Goal: Task Accomplishment & Management: Complete application form

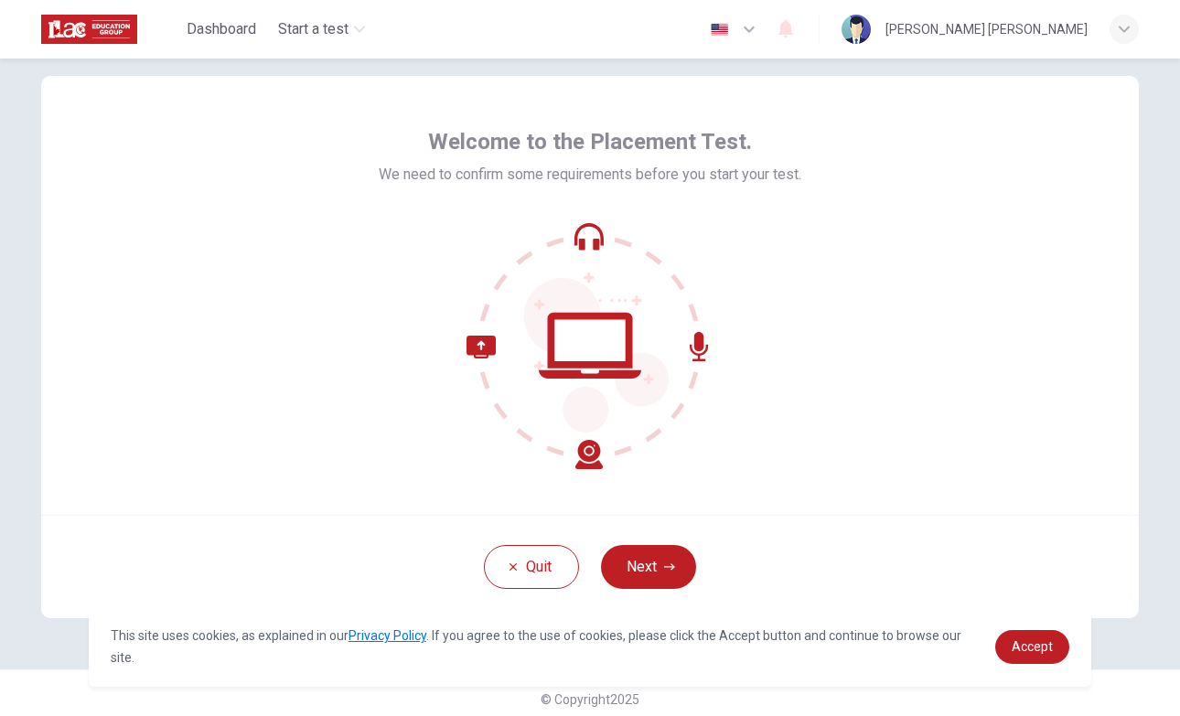
scroll to position [46, 0]
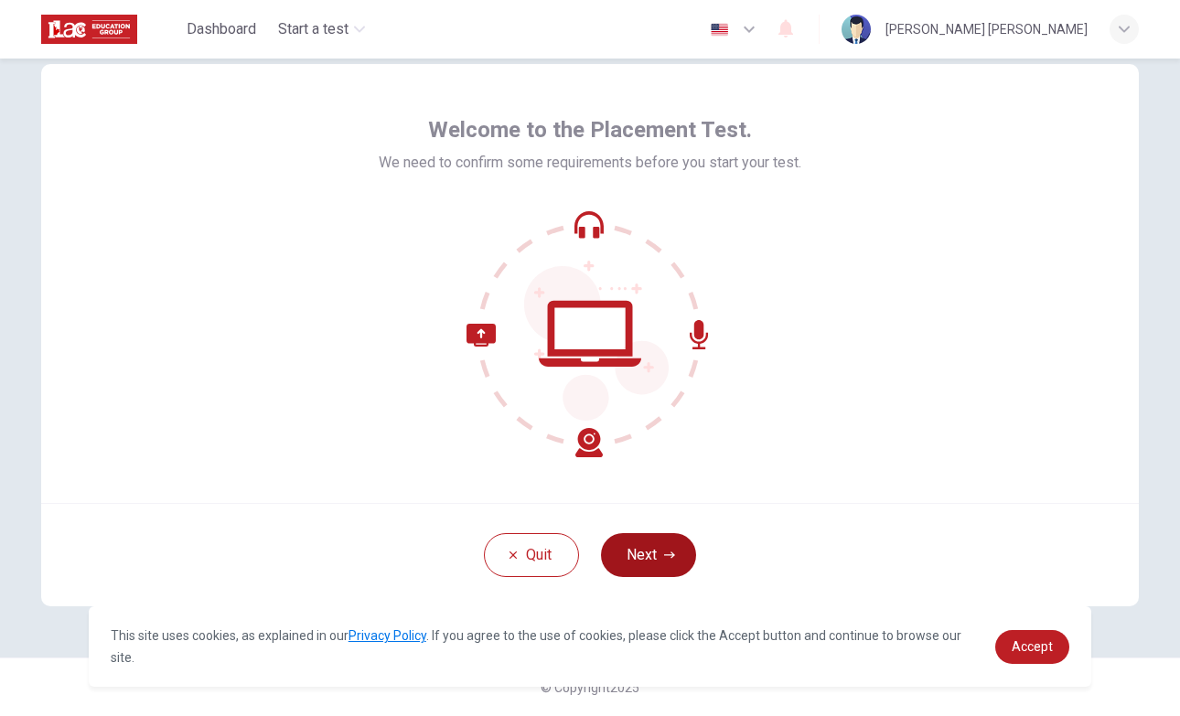
click at [639, 552] on button "Next" at bounding box center [648, 555] width 95 height 44
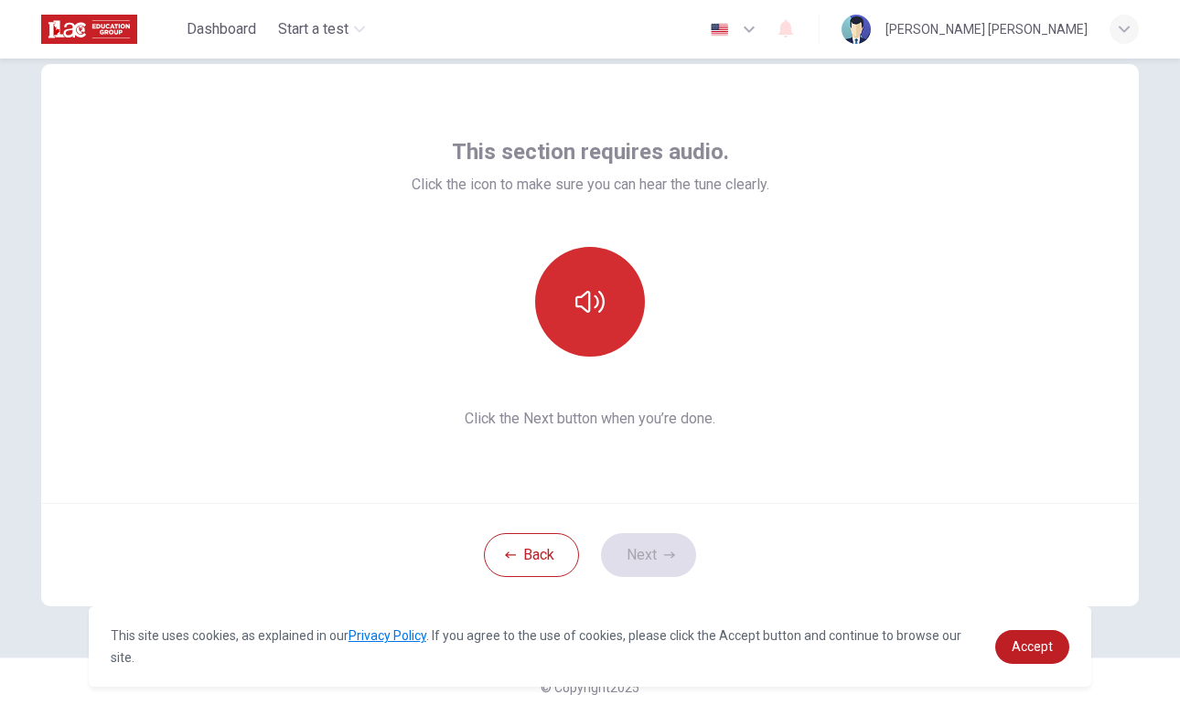
click at [600, 313] on icon "button" at bounding box center [589, 301] width 29 height 29
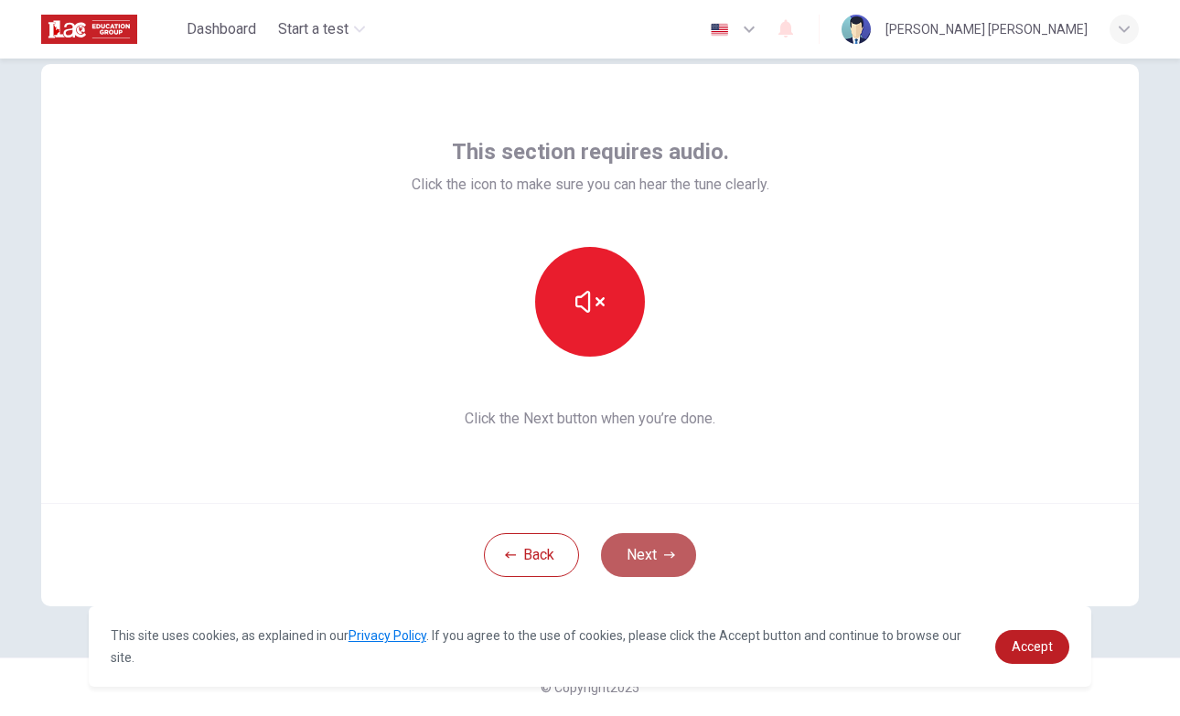
click at [638, 541] on button "Next" at bounding box center [648, 555] width 95 height 44
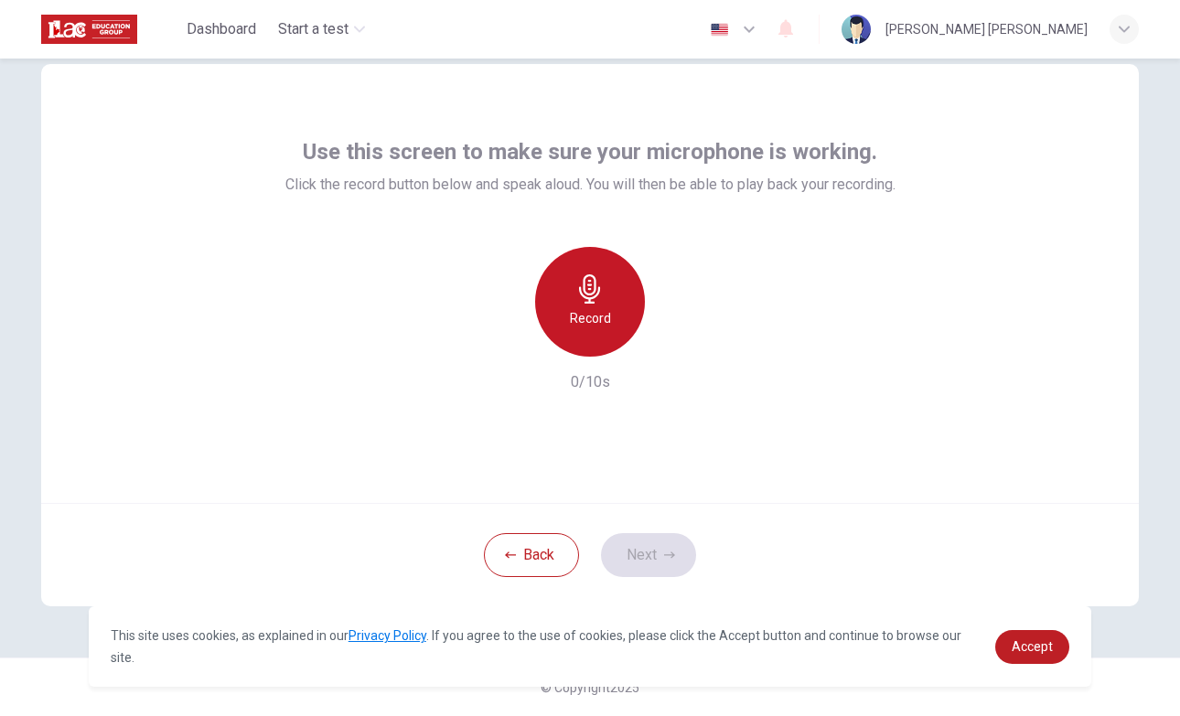
click at [563, 295] on div "Record" at bounding box center [590, 302] width 110 height 110
click at [563, 295] on div "Stop" at bounding box center [590, 302] width 110 height 110
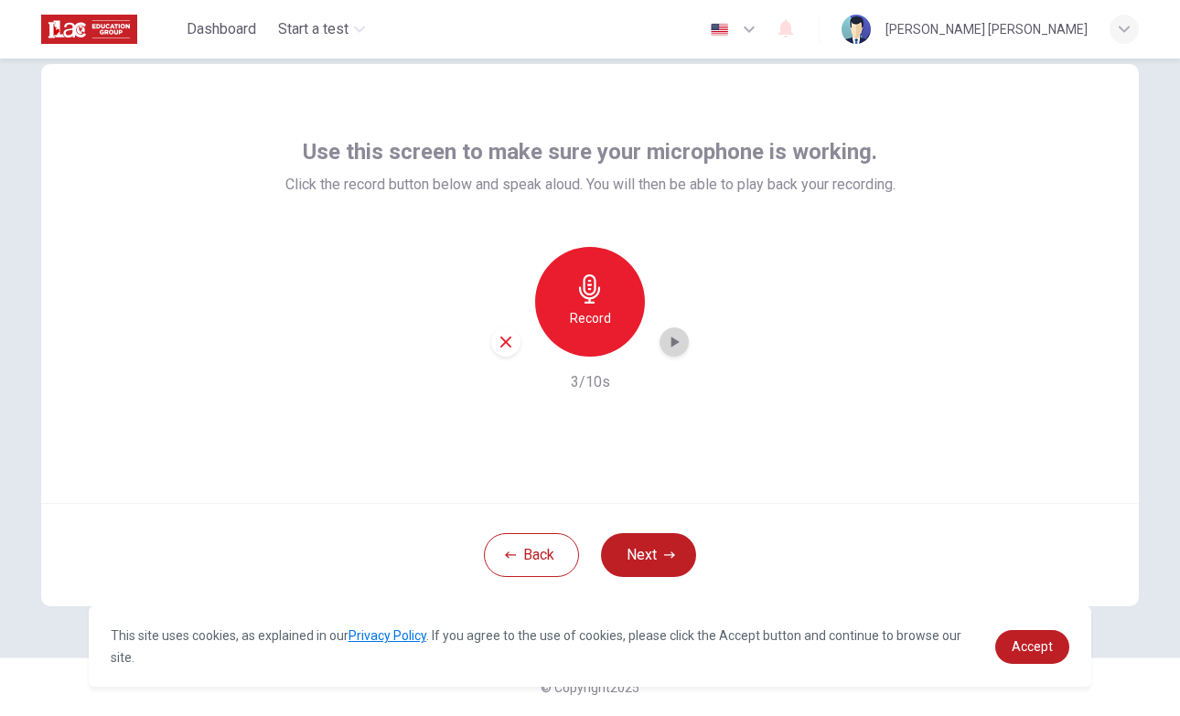
click at [679, 345] on icon "button" at bounding box center [674, 342] width 18 height 18
click at [649, 554] on button "Next" at bounding box center [648, 555] width 95 height 44
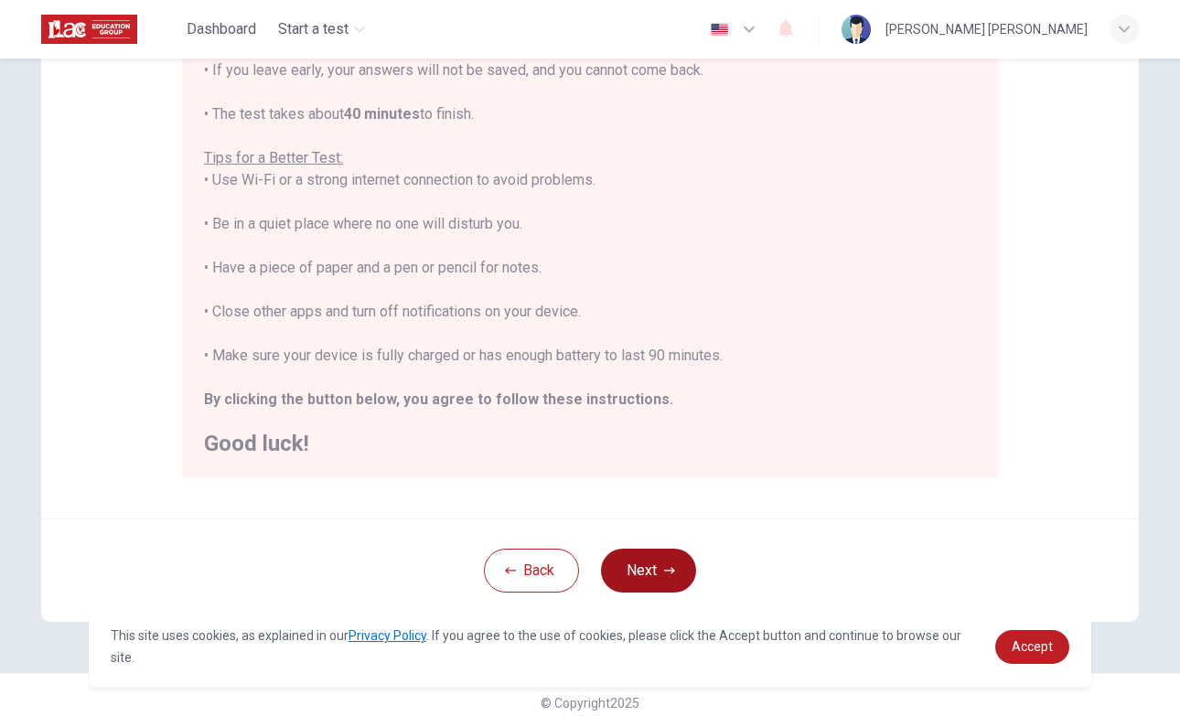
scroll to position [301, 0]
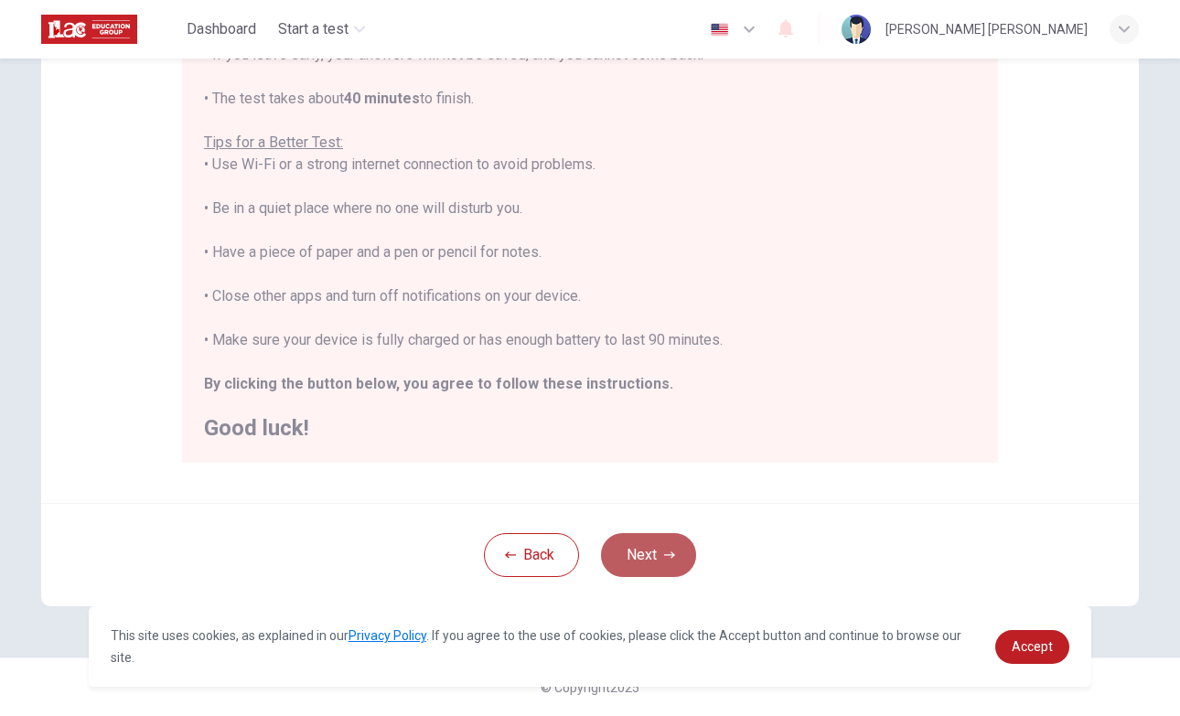
click at [649, 554] on button "Next" at bounding box center [648, 555] width 95 height 44
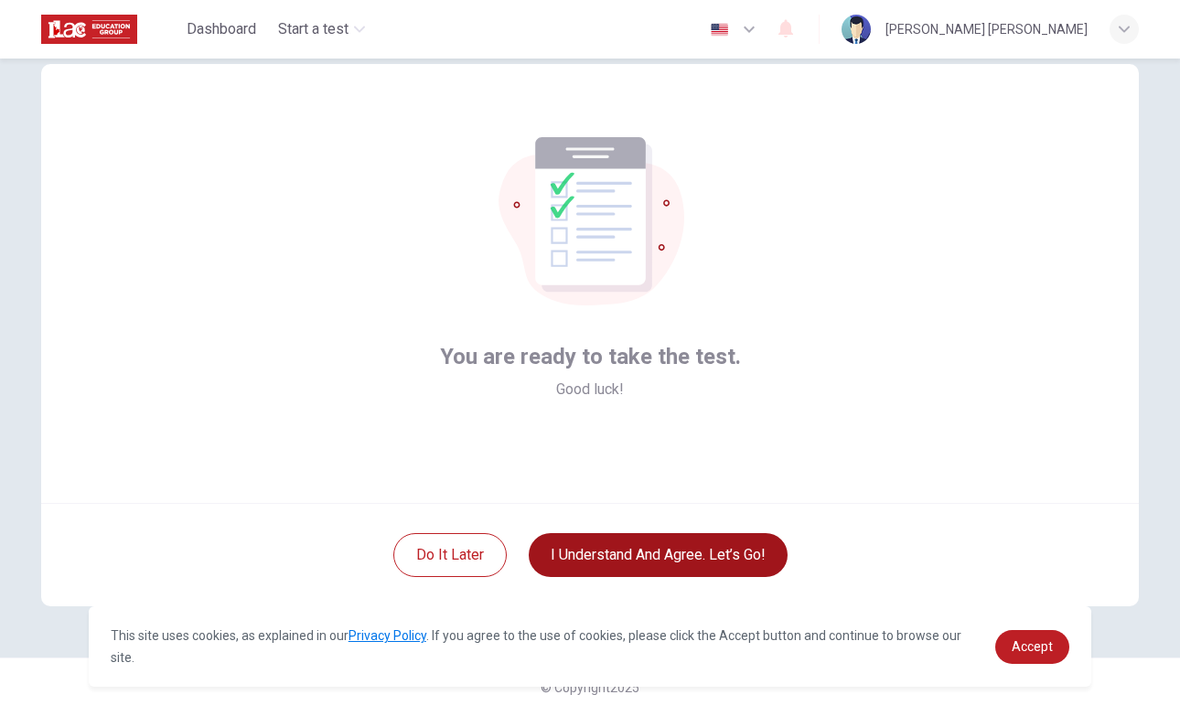
scroll to position [46, 0]
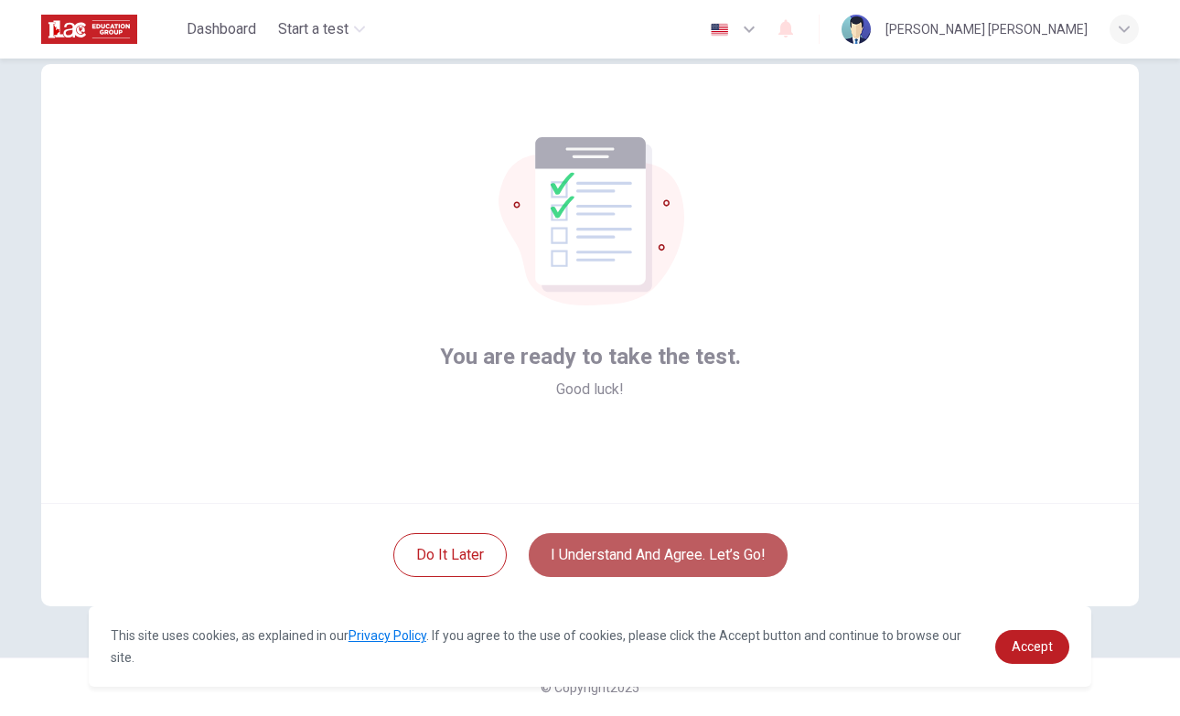
click at [649, 554] on button "I understand and agree. Let’s go!" at bounding box center [658, 555] width 259 height 44
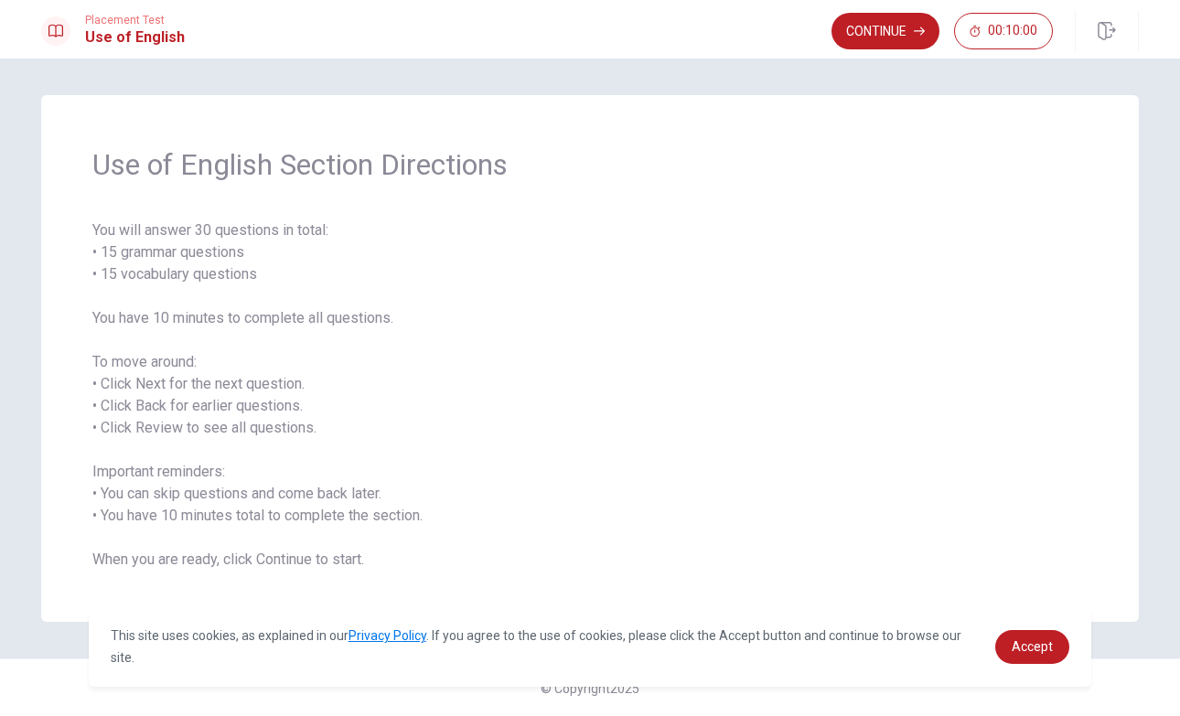
scroll to position [1, 0]
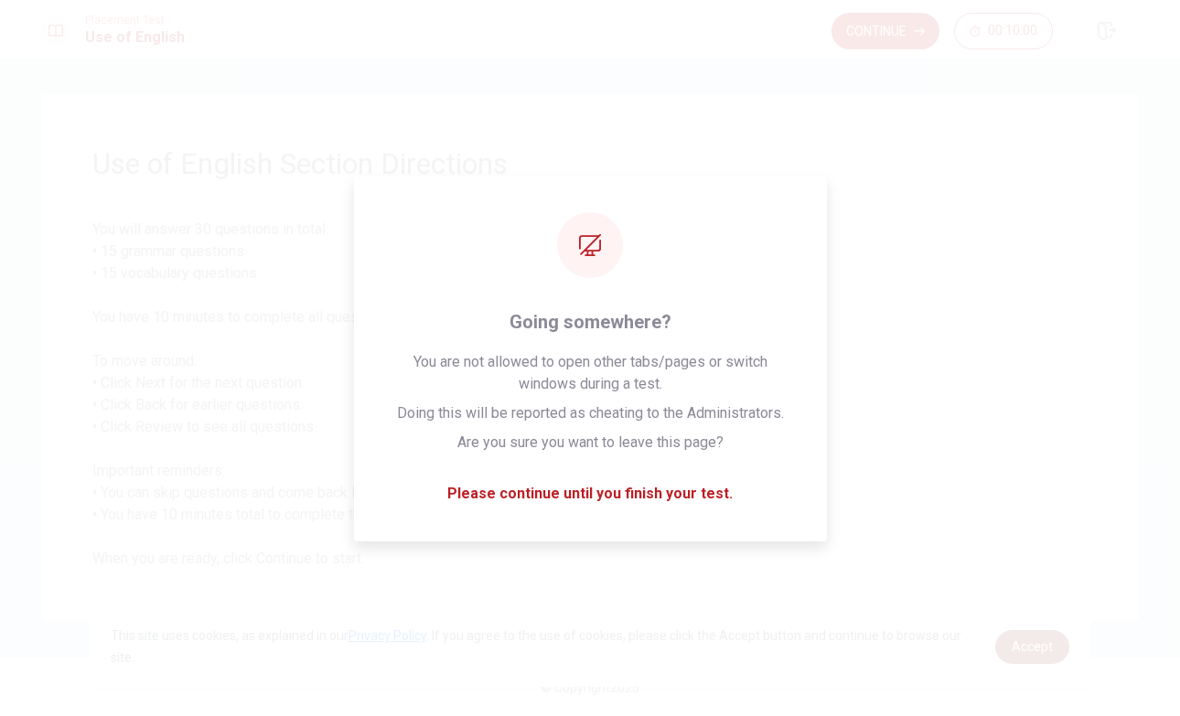
click at [1037, 639] on span "Accept" at bounding box center [1032, 646] width 41 height 15
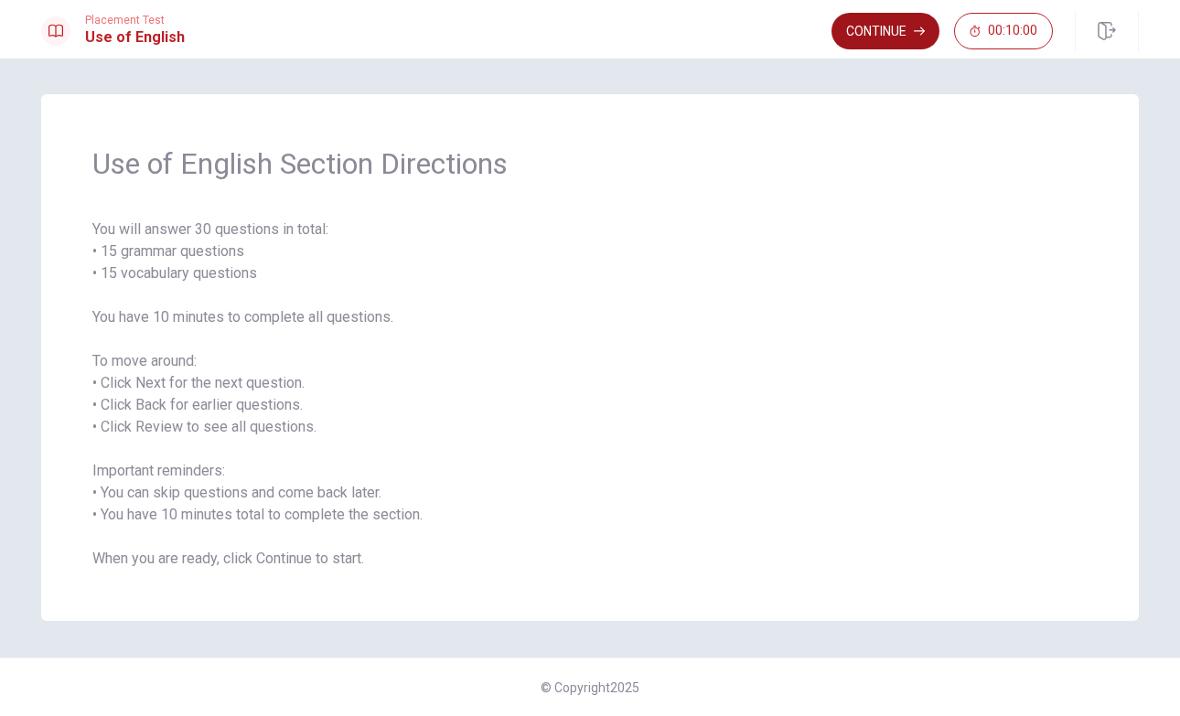
click at [885, 40] on button "Continue" at bounding box center [885, 31] width 108 height 37
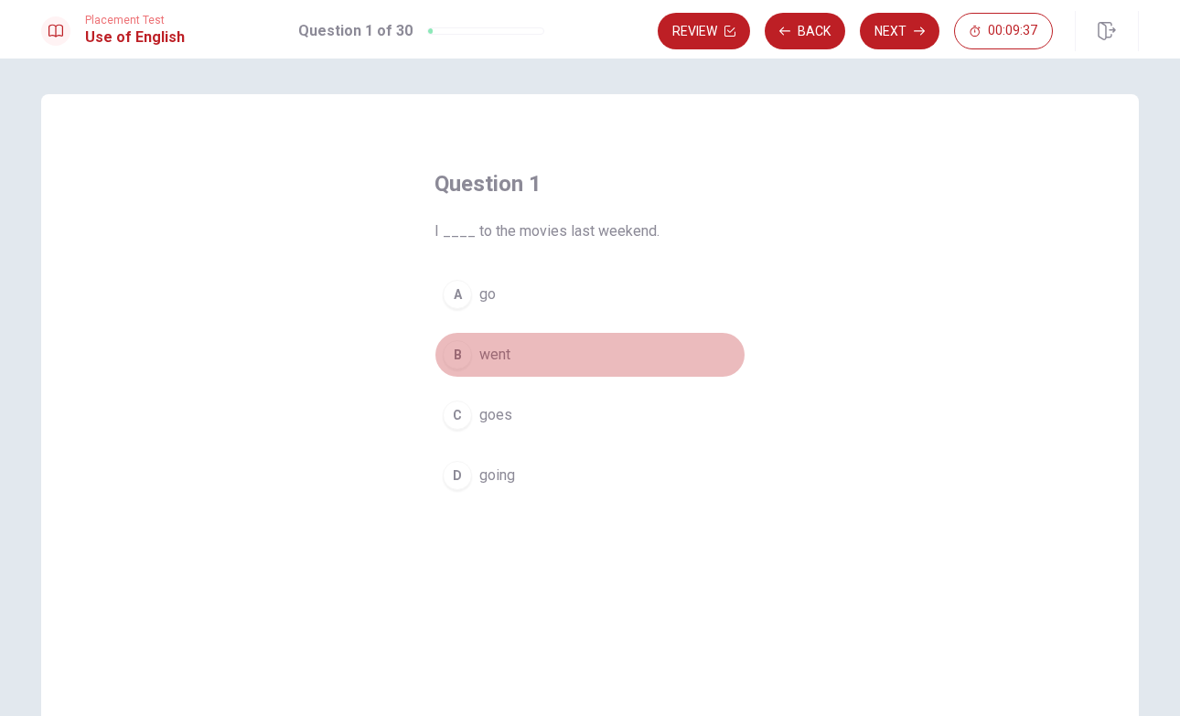
click at [460, 351] on div "B" at bounding box center [457, 354] width 29 height 29
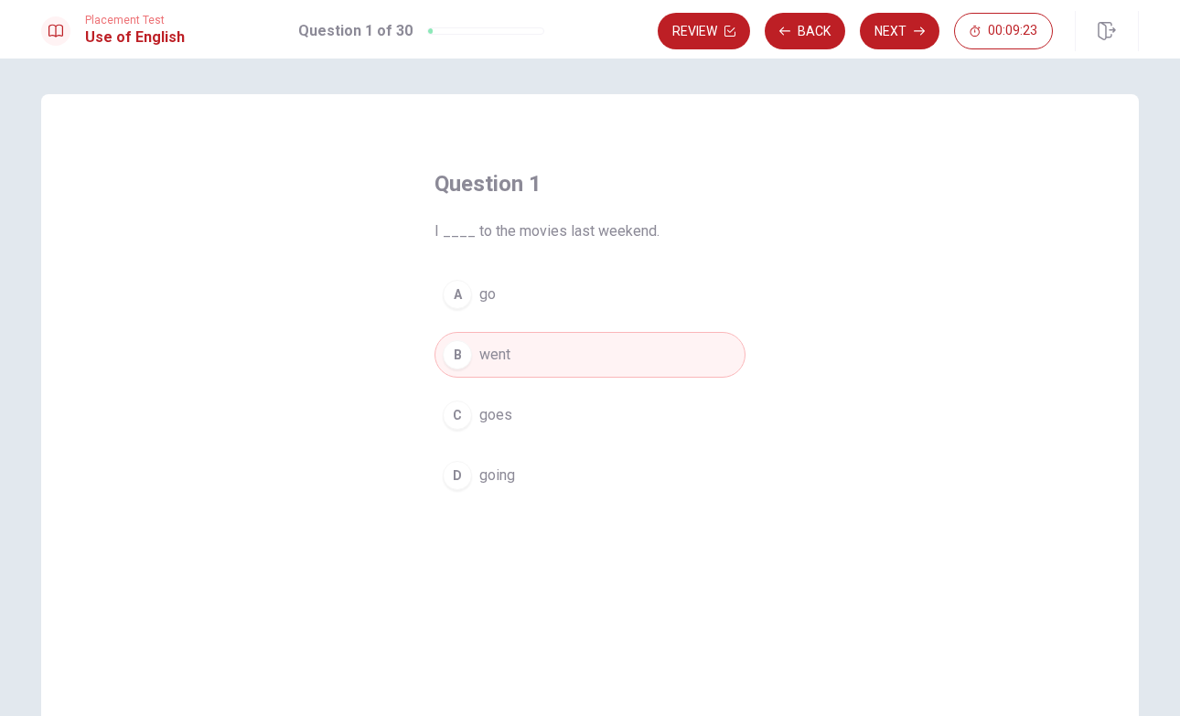
click at [482, 295] on span "go" at bounding box center [487, 295] width 16 height 22
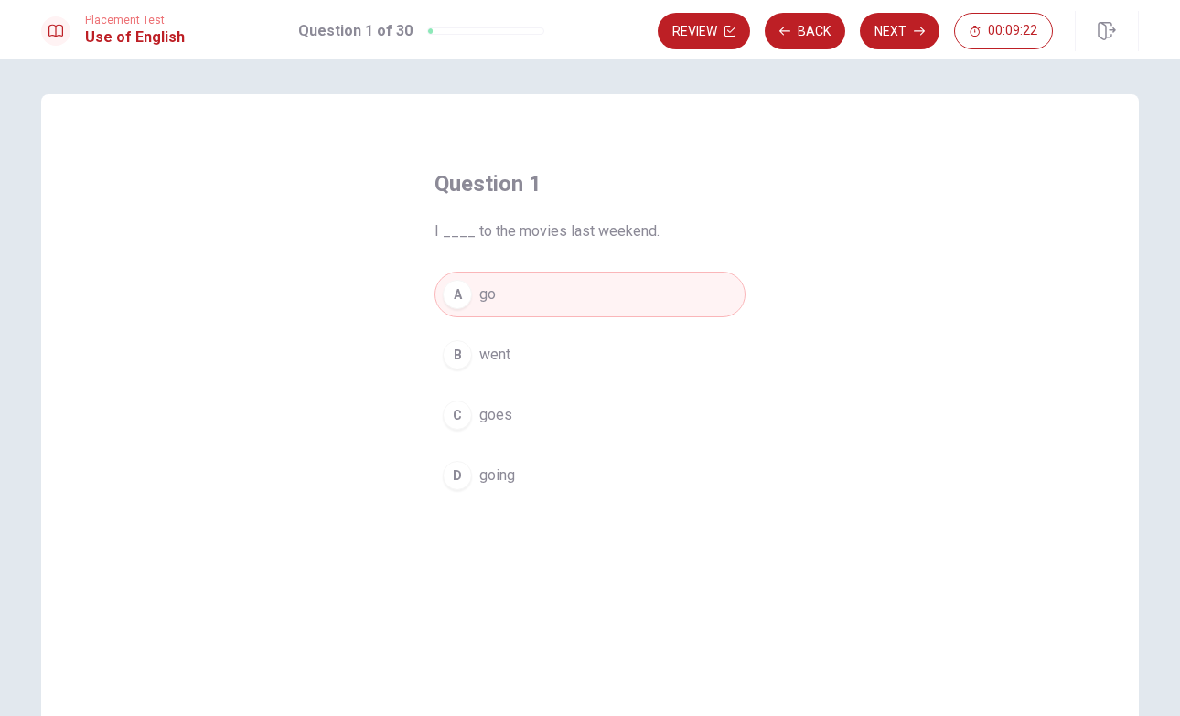
click at [482, 357] on span "went" at bounding box center [494, 355] width 31 height 22
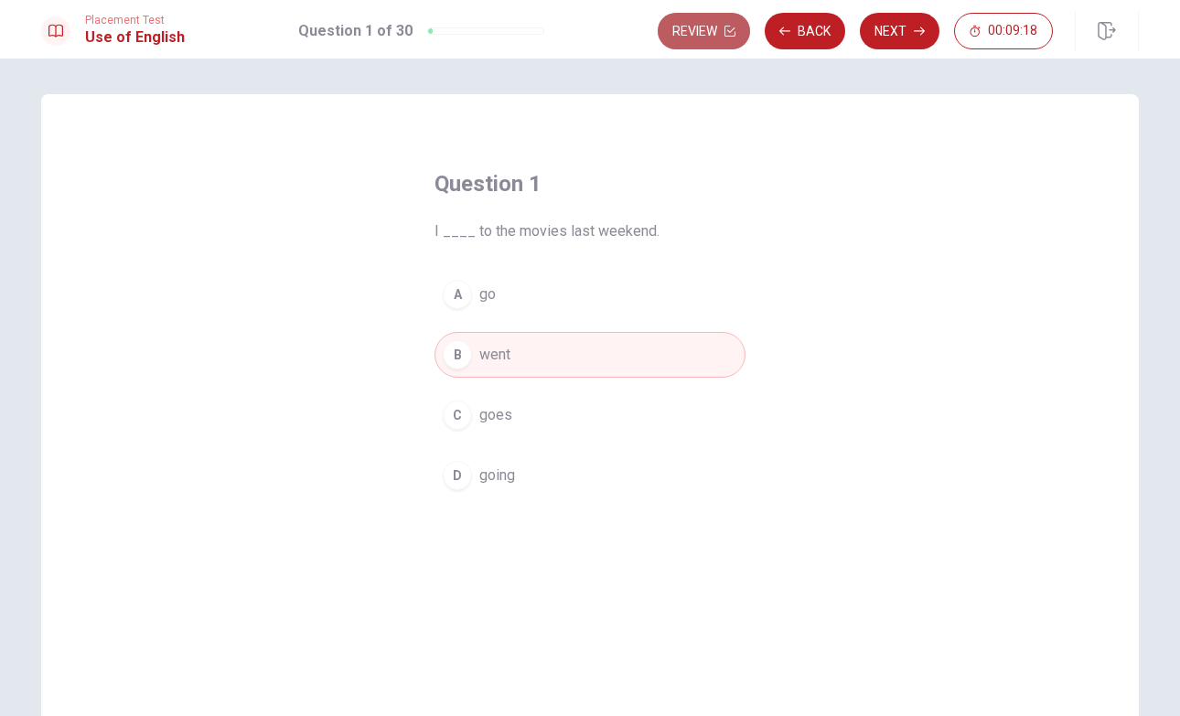
click at [692, 29] on button "Review" at bounding box center [704, 31] width 92 height 37
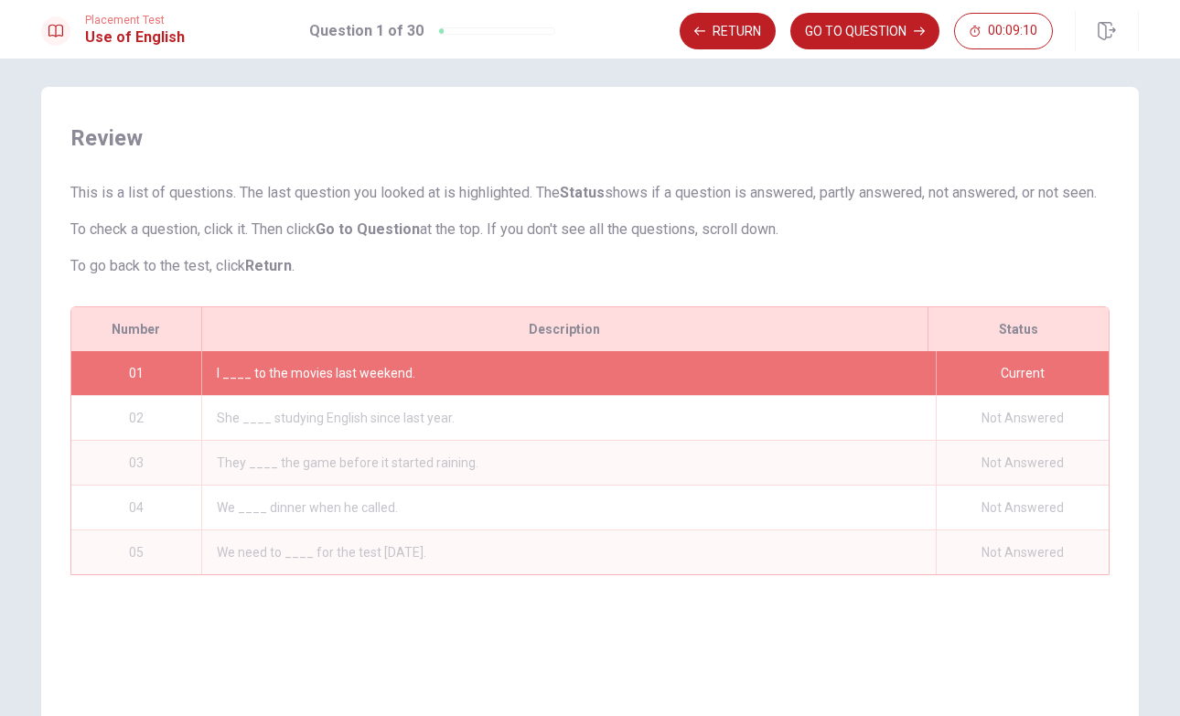
scroll to position [6, 0]
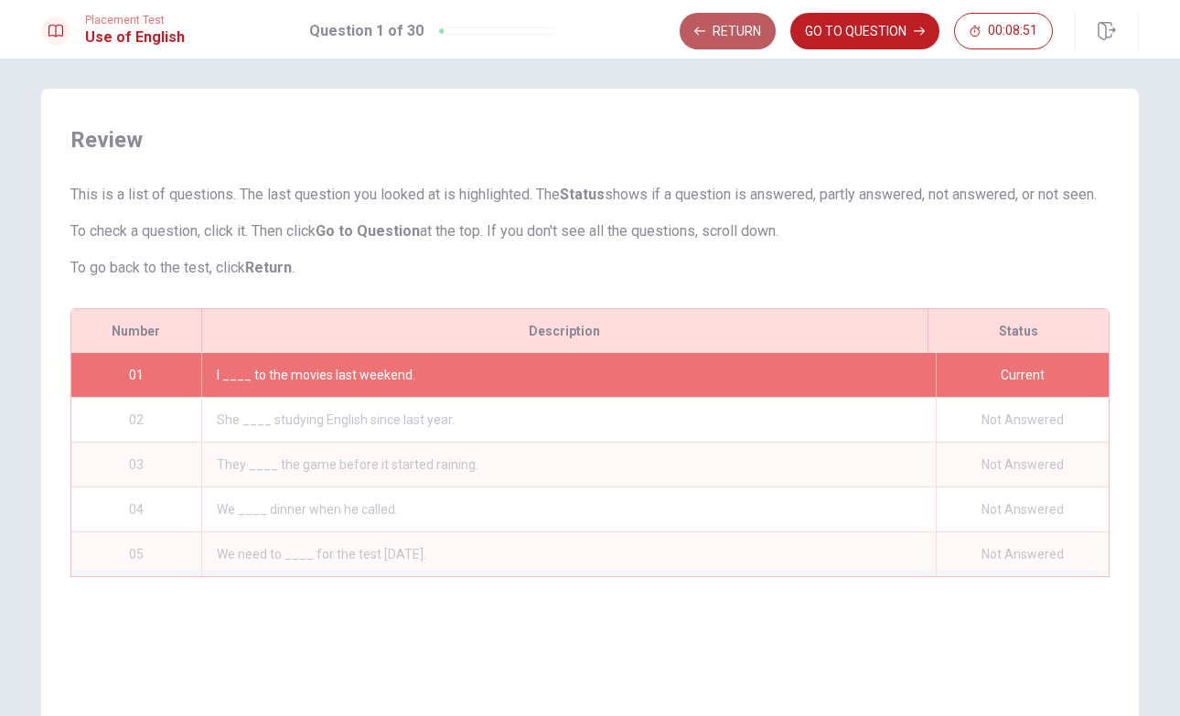
click at [710, 30] on button "Return" at bounding box center [728, 31] width 96 height 37
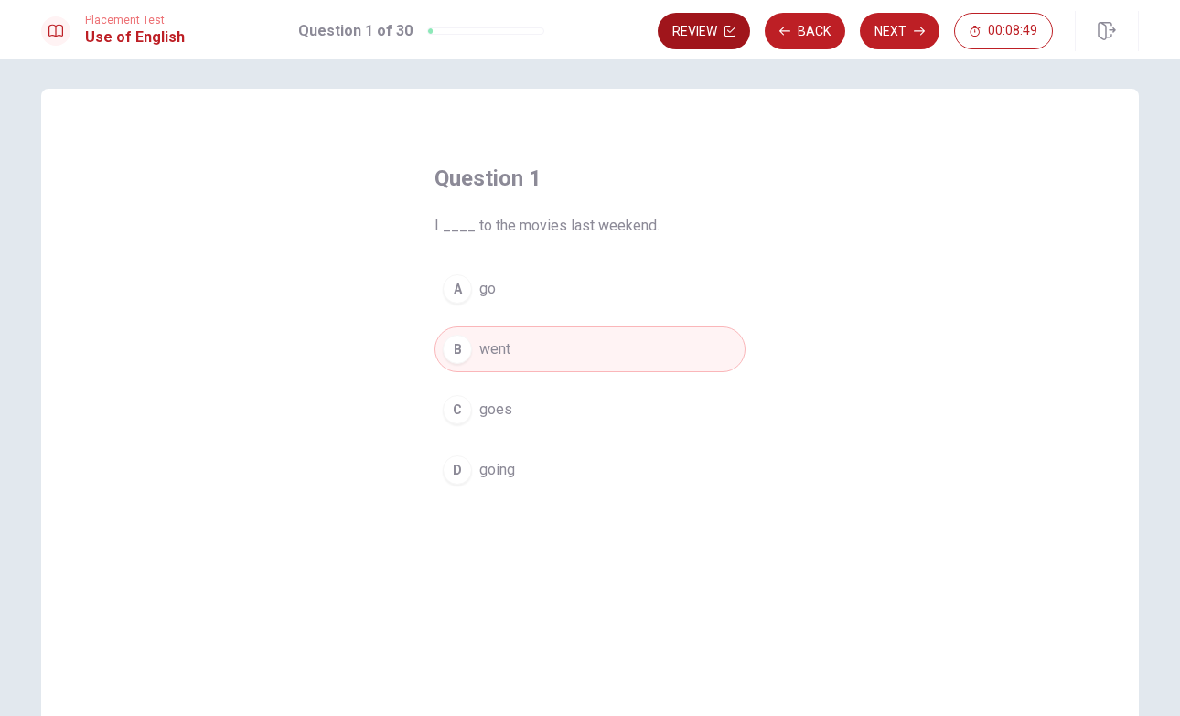
click at [691, 31] on button "Review" at bounding box center [704, 31] width 92 height 37
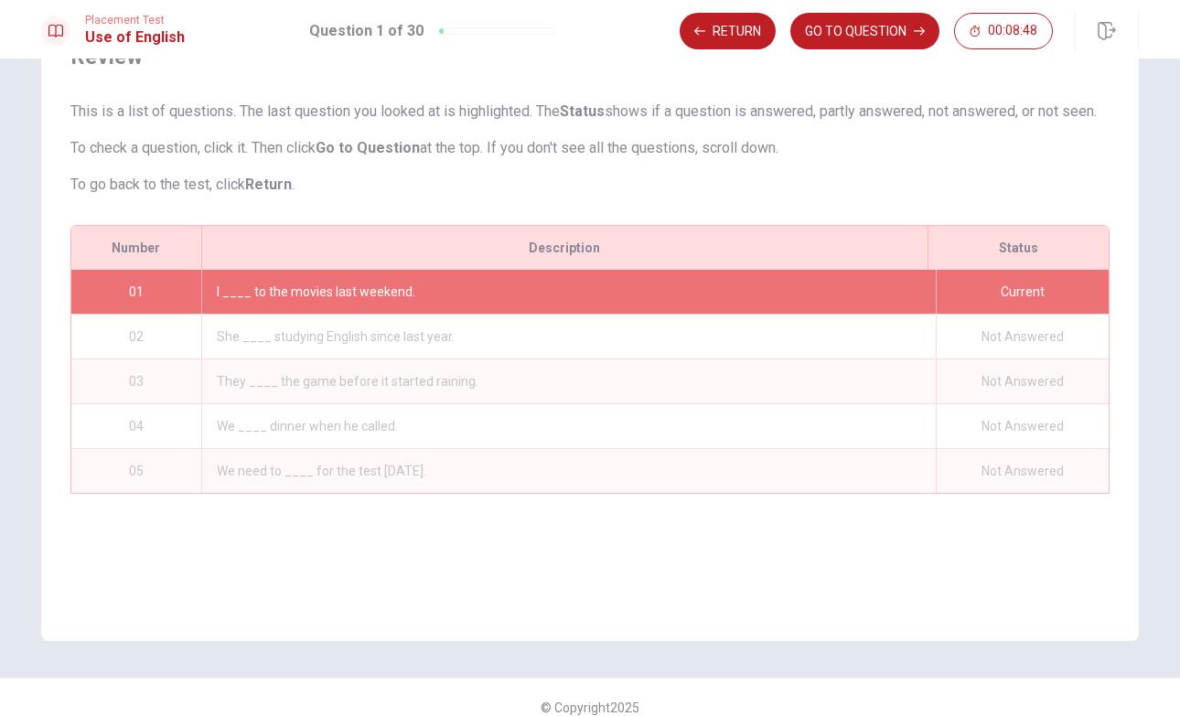
scroll to position [110, 0]
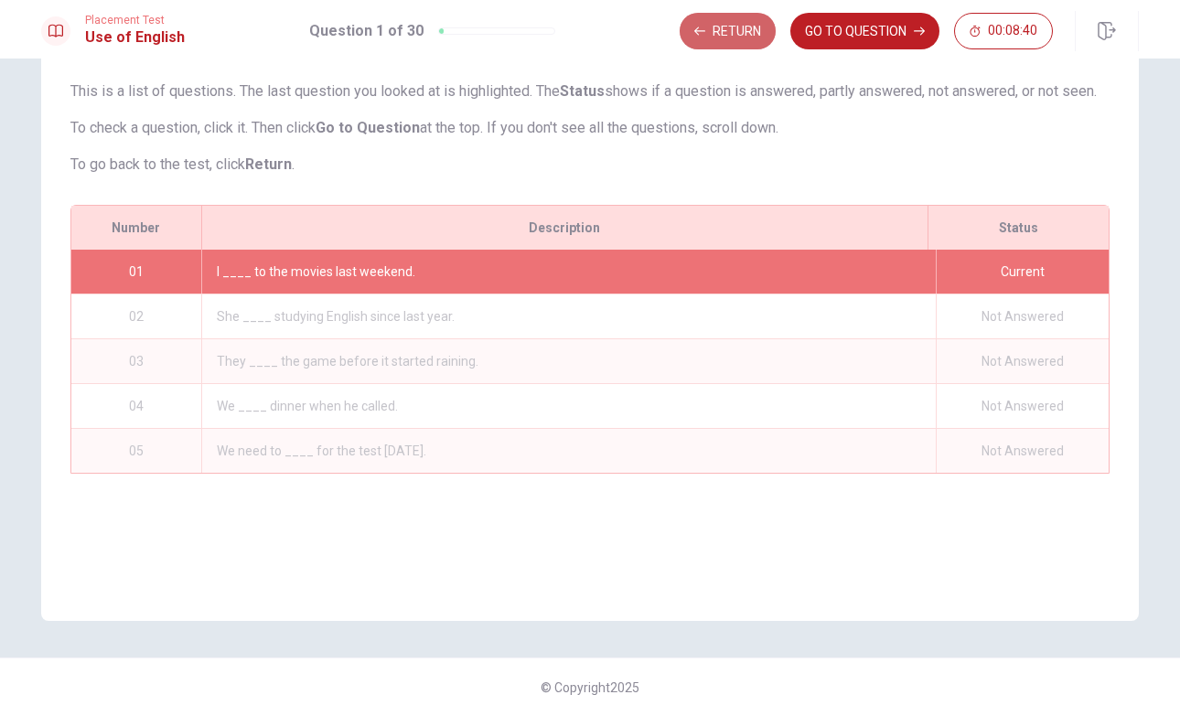
click at [691, 31] on button "Return" at bounding box center [728, 31] width 96 height 37
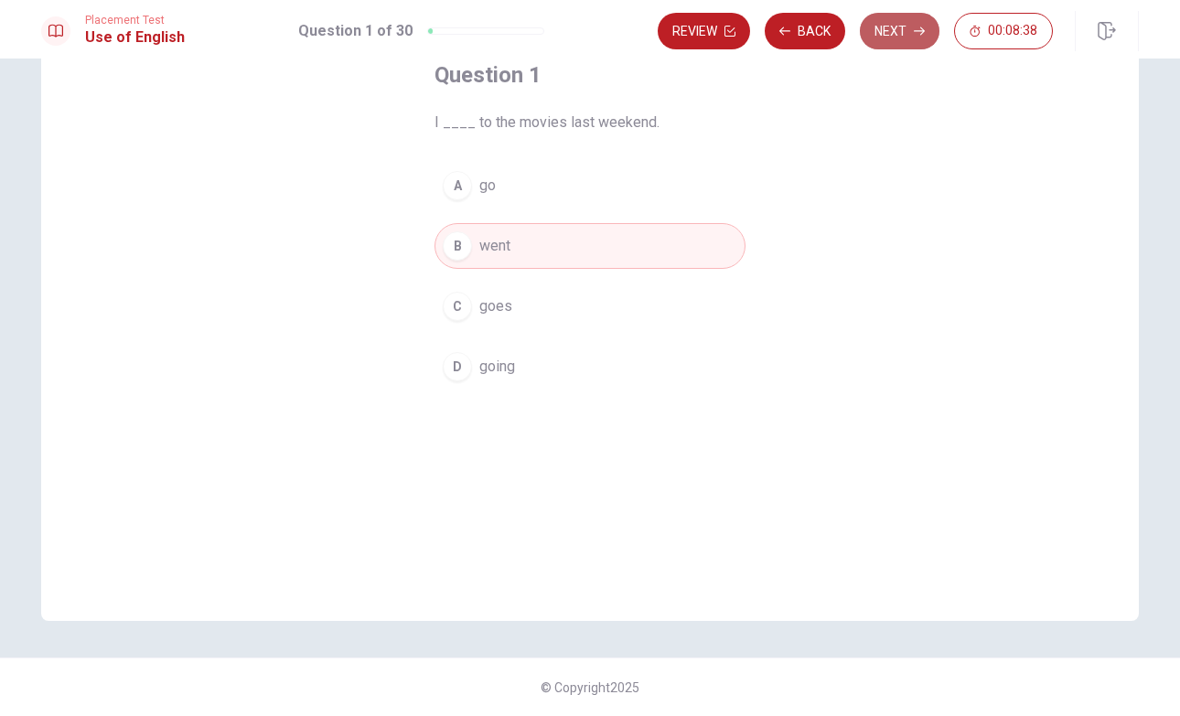
click at [896, 40] on button "Next" at bounding box center [900, 31] width 80 height 37
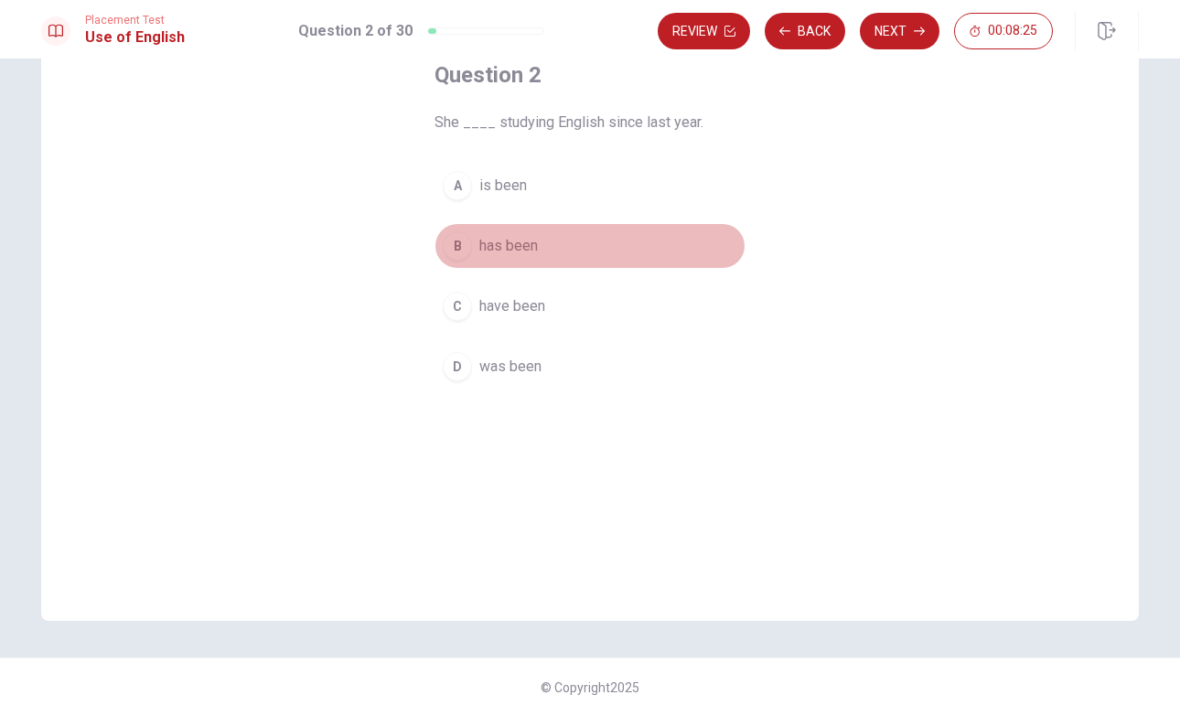
click at [526, 238] on span "has been" at bounding box center [508, 246] width 59 height 22
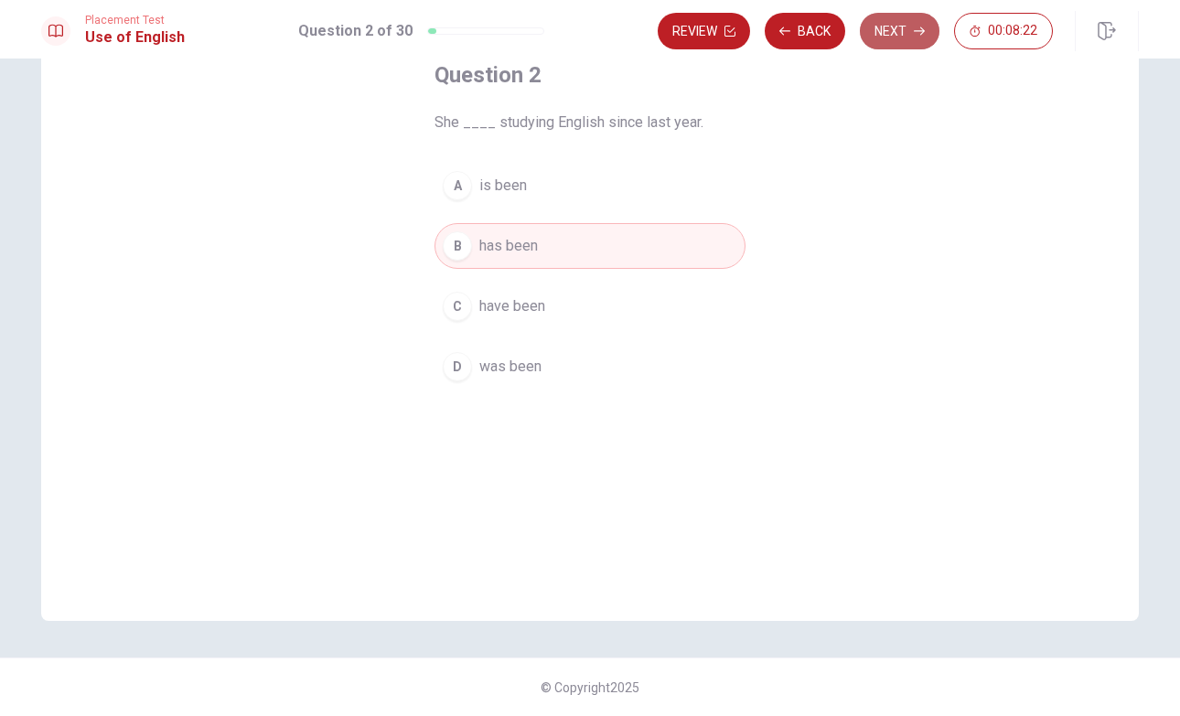
click at [903, 29] on button "Next" at bounding box center [900, 31] width 80 height 37
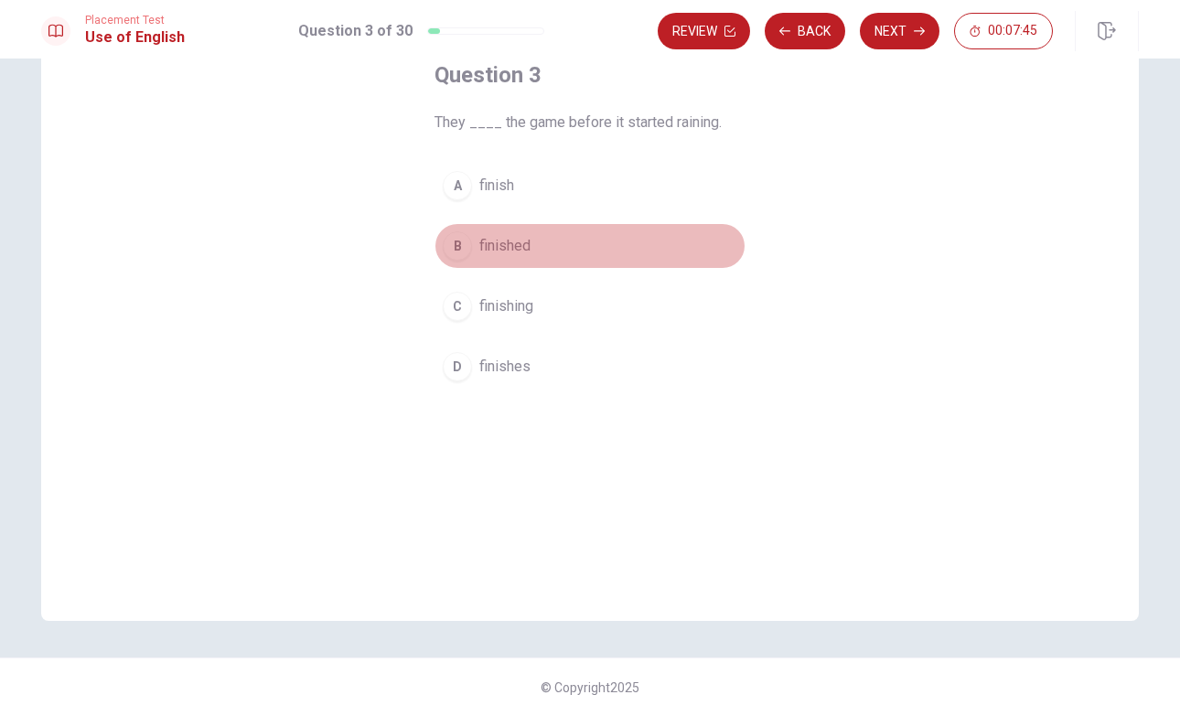
click at [526, 243] on span "finished" at bounding box center [504, 246] width 51 height 22
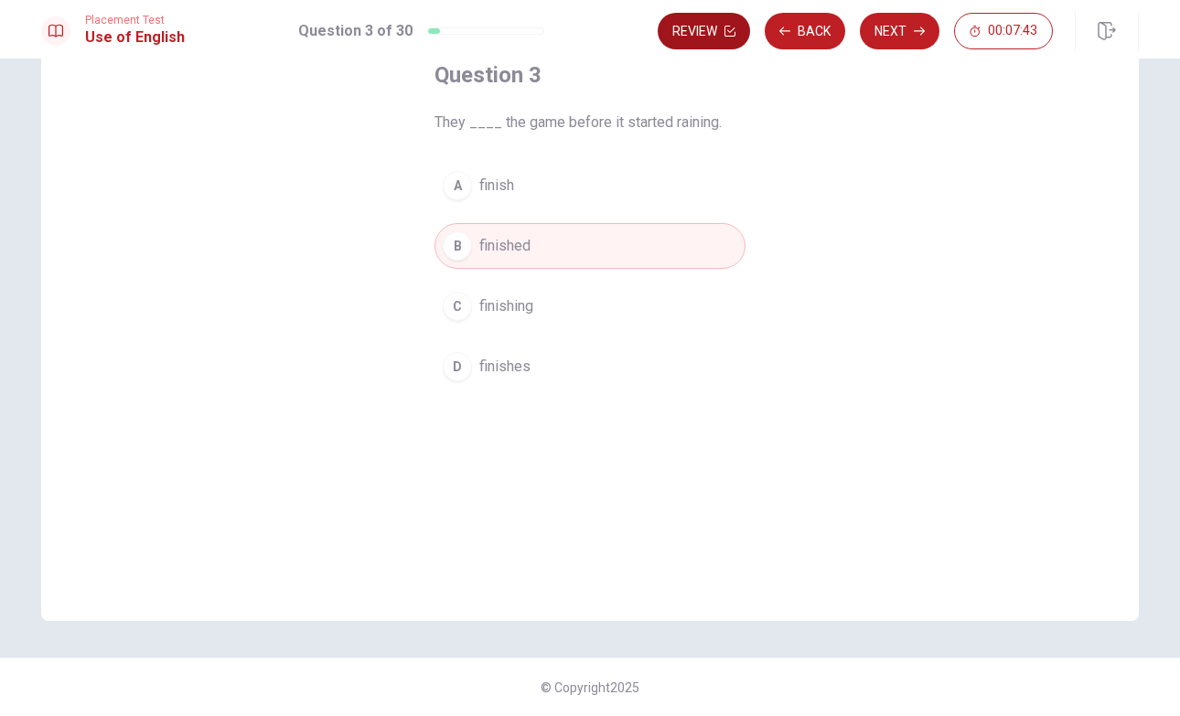
click at [710, 36] on button "Review" at bounding box center [704, 31] width 92 height 37
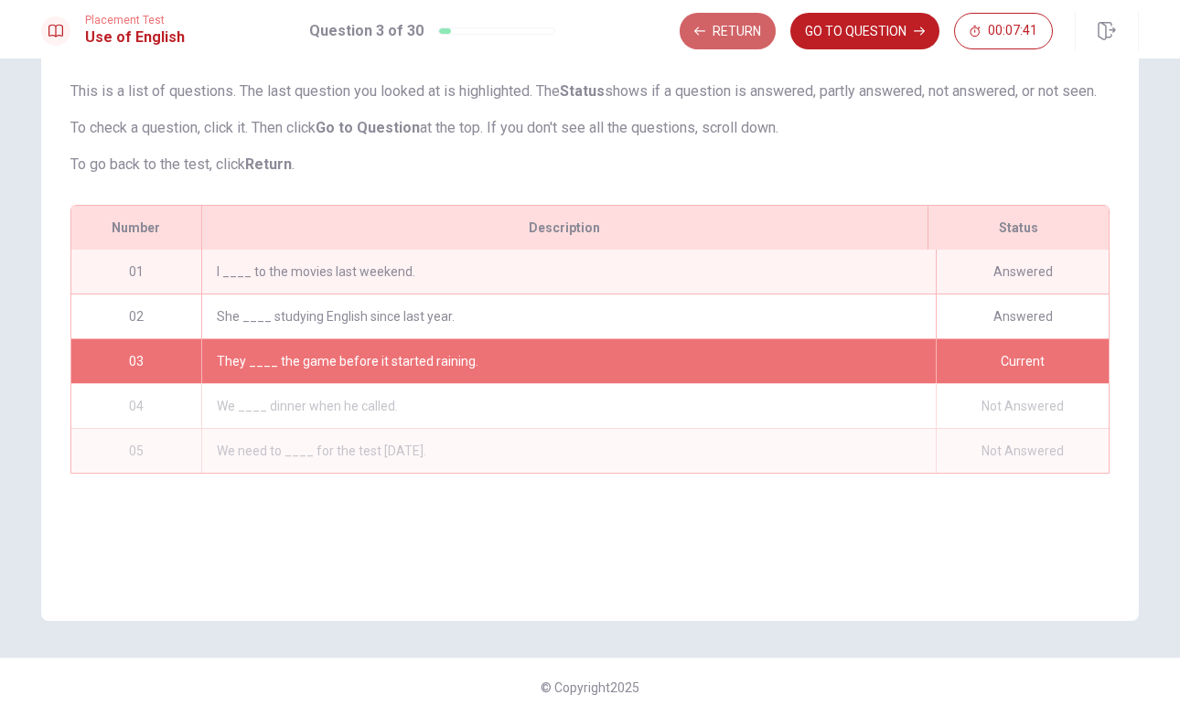
click at [710, 36] on button "Return" at bounding box center [728, 31] width 96 height 37
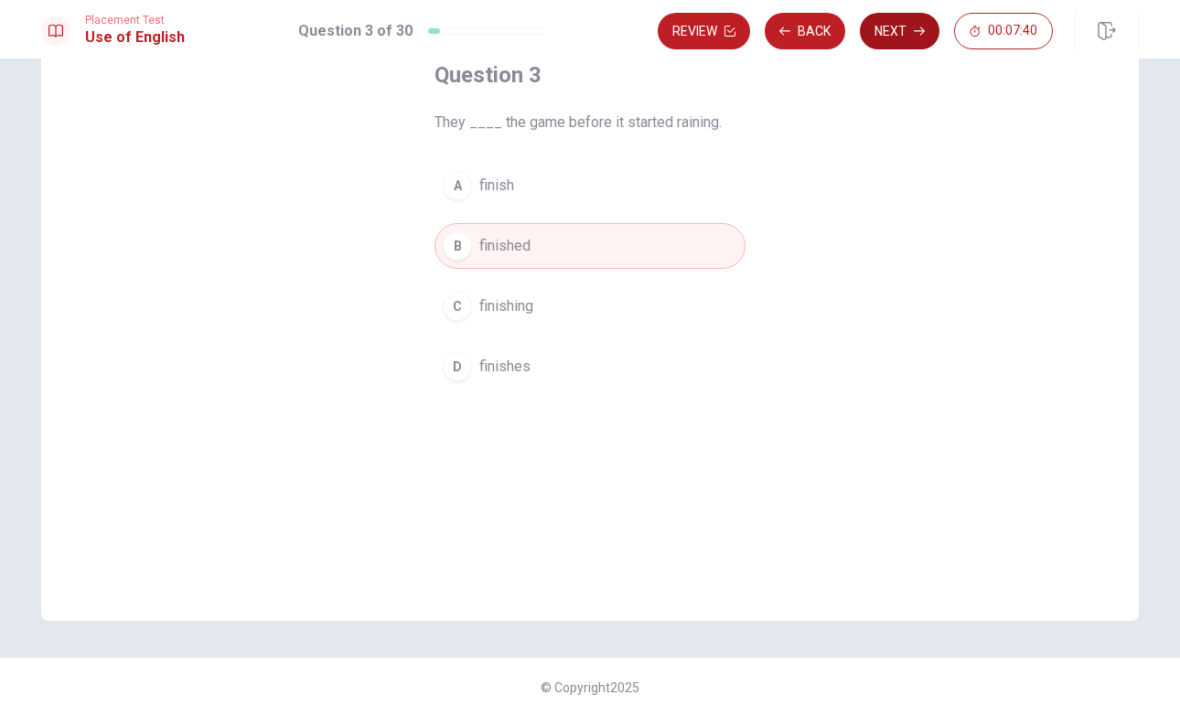
click at [895, 36] on button "Next" at bounding box center [900, 31] width 80 height 37
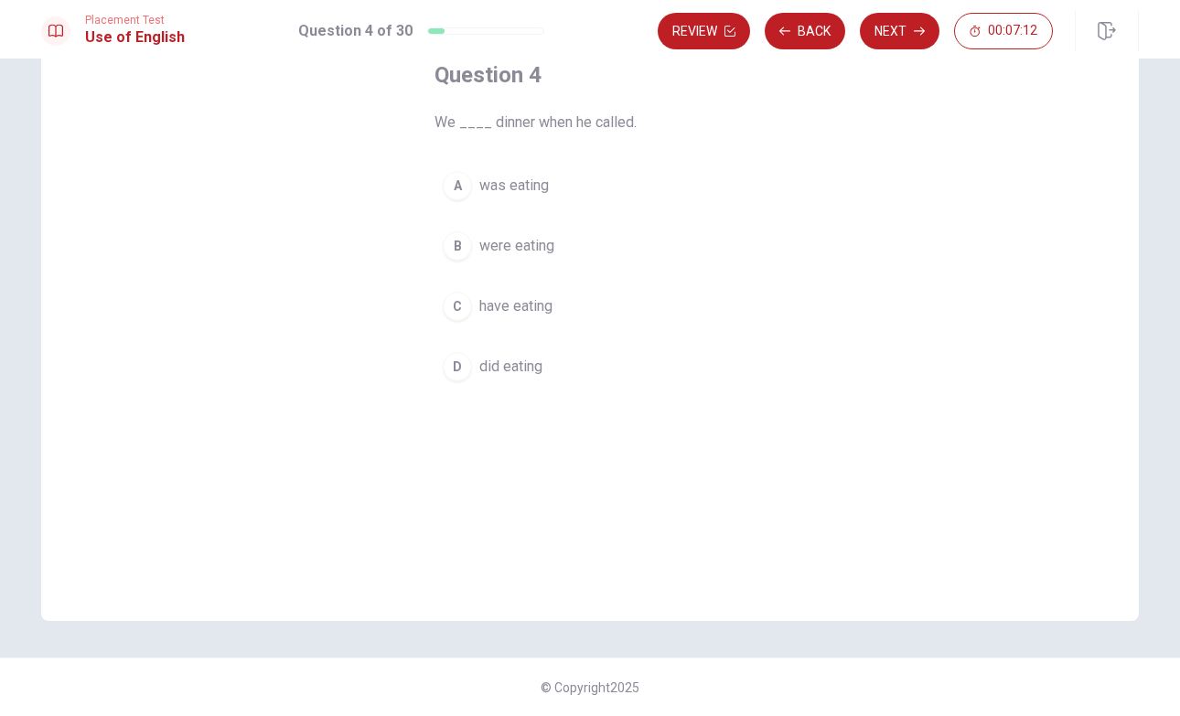
click at [551, 244] on span "were eating" at bounding box center [516, 246] width 75 height 22
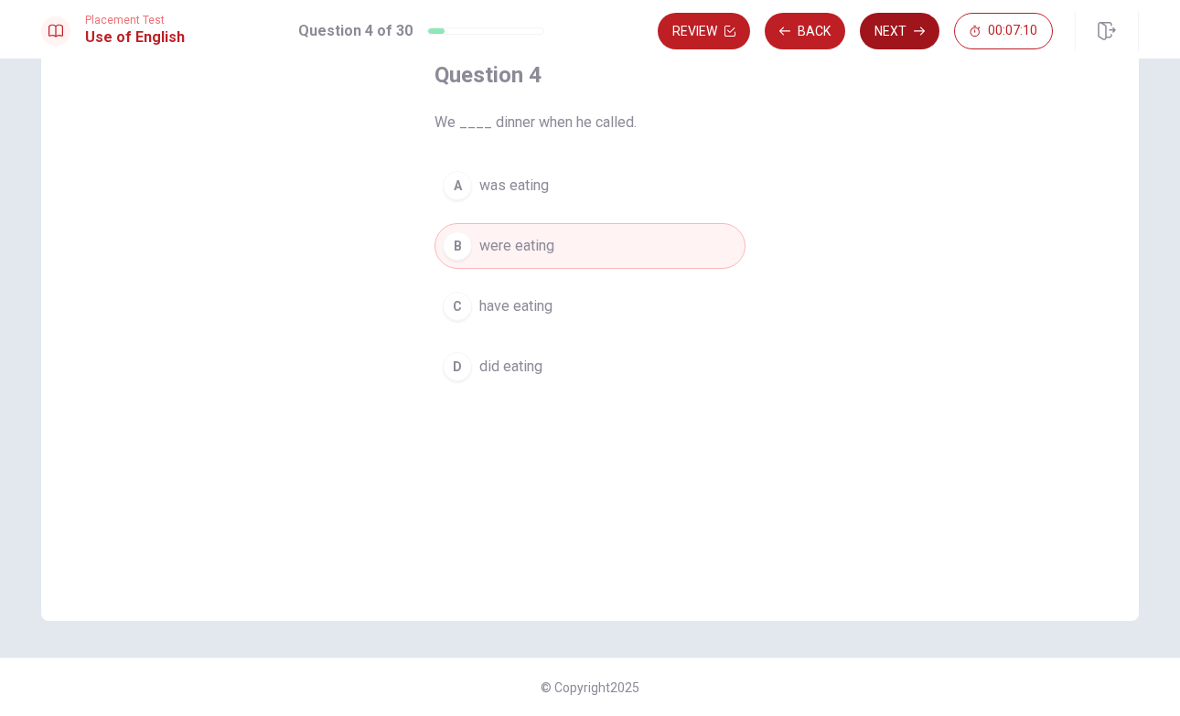
click at [893, 39] on button "Next" at bounding box center [900, 31] width 80 height 37
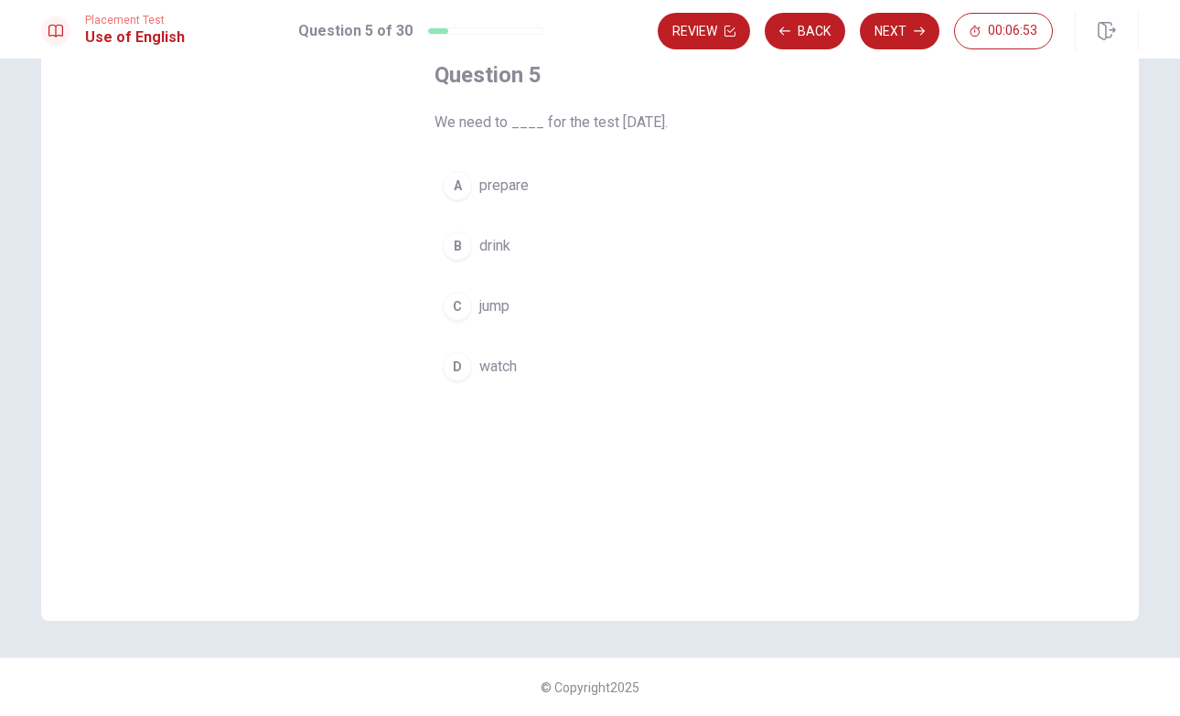
click at [495, 193] on span "prepare" at bounding box center [503, 186] width 49 height 22
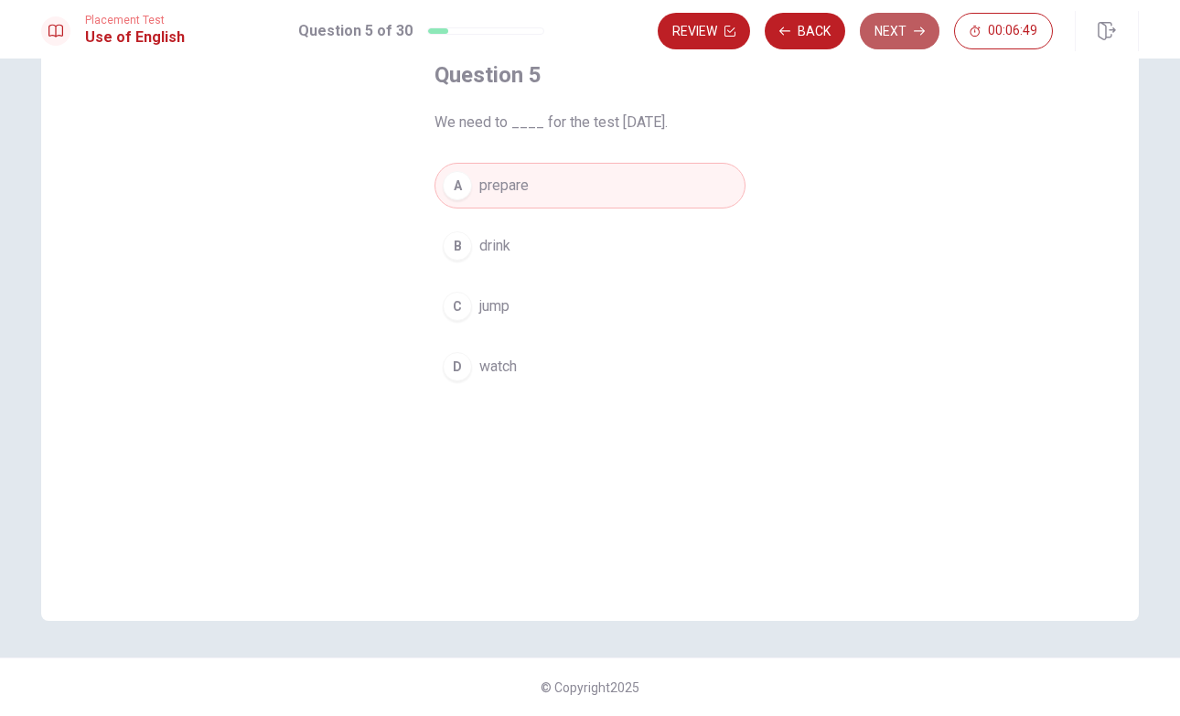
click at [887, 45] on button "Next" at bounding box center [900, 31] width 80 height 37
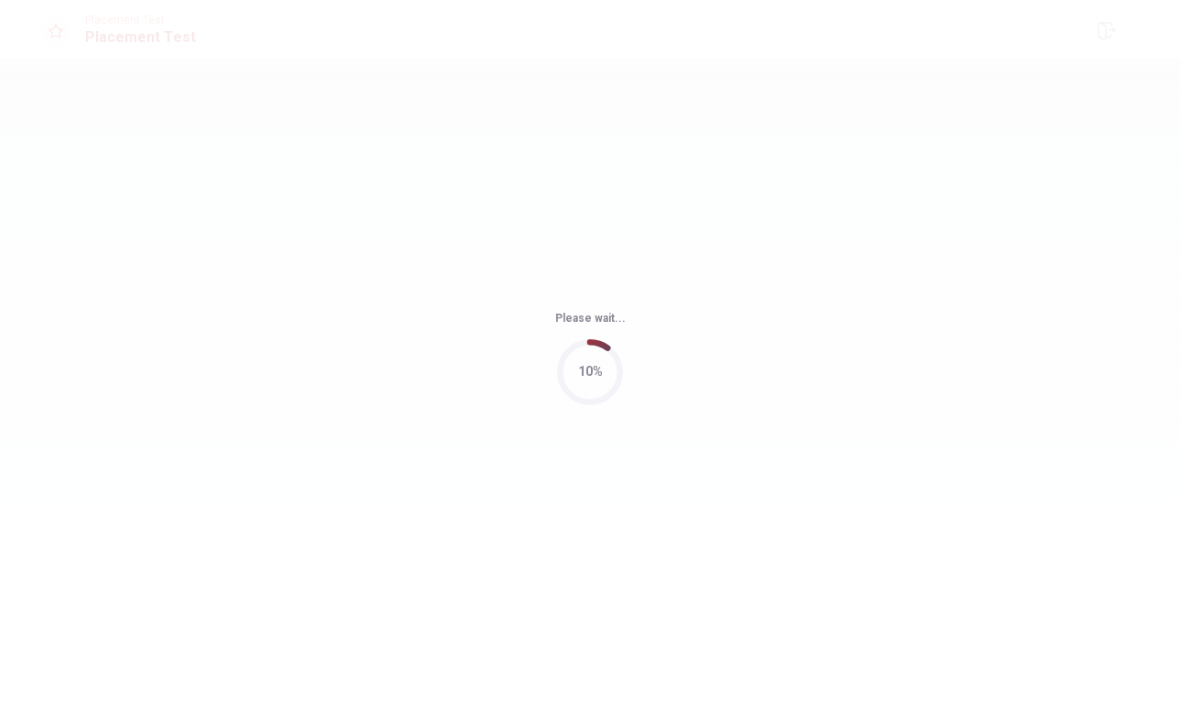
scroll to position [0, 0]
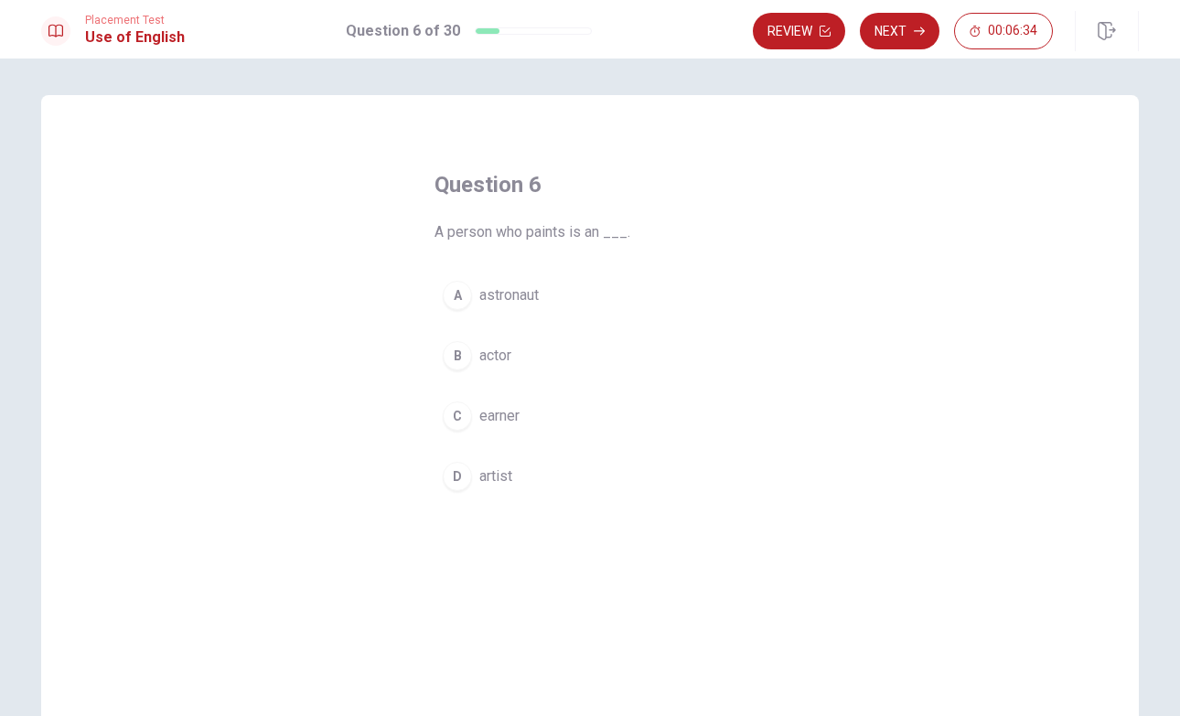
click at [498, 479] on span "artist" at bounding box center [495, 477] width 33 height 22
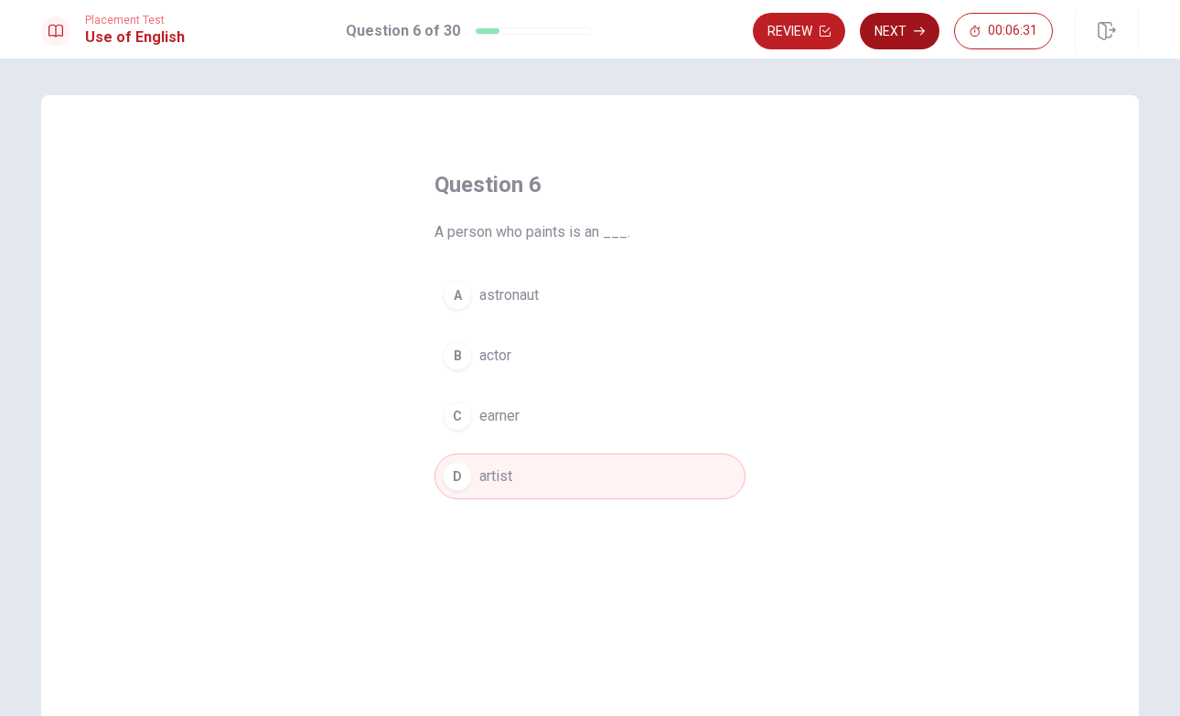
click at [899, 38] on button "Next" at bounding box center [900, 31] width 80 height 37
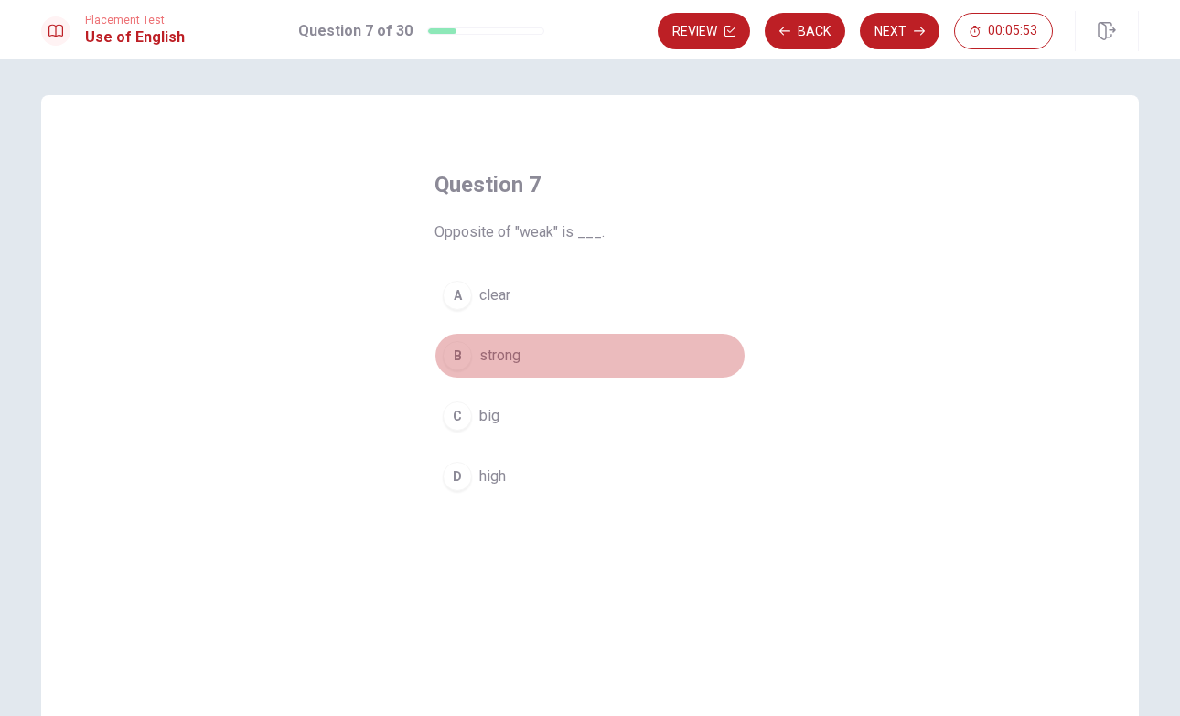
click at [509, 355] on span "strong" at bounding box center [499, 356] width 41 height 22
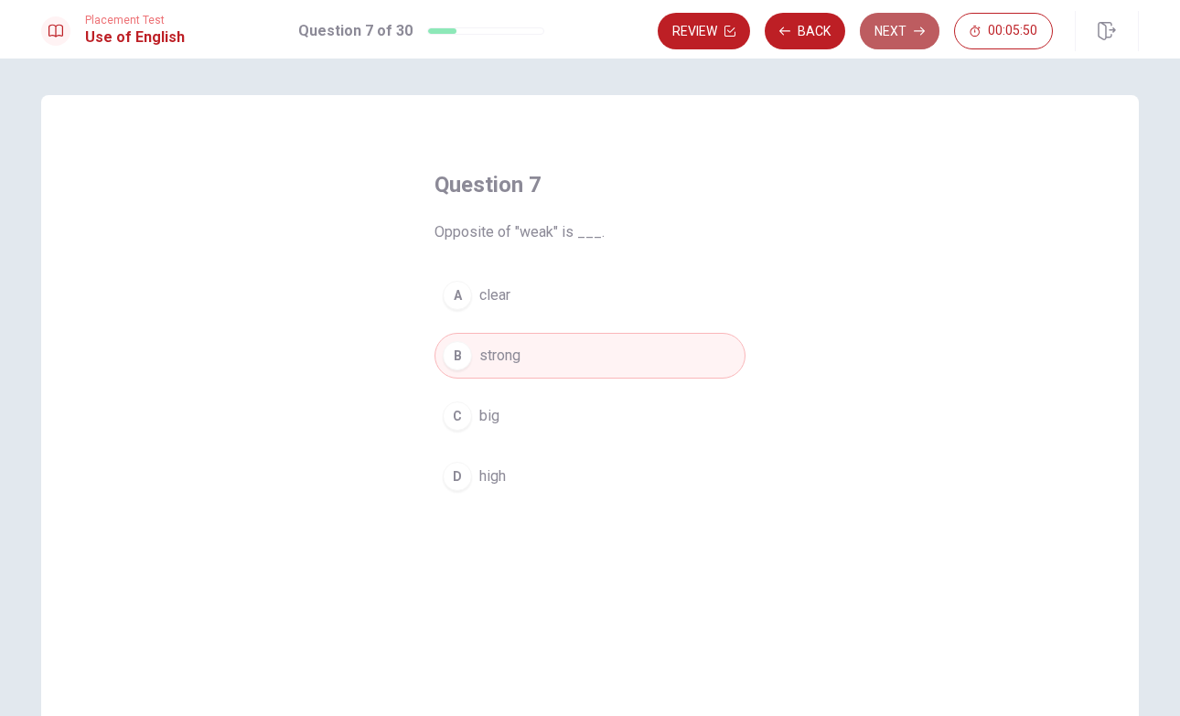
click at [902, 37] on button "Next" at bounding box center [900, 31] width 80 height 37
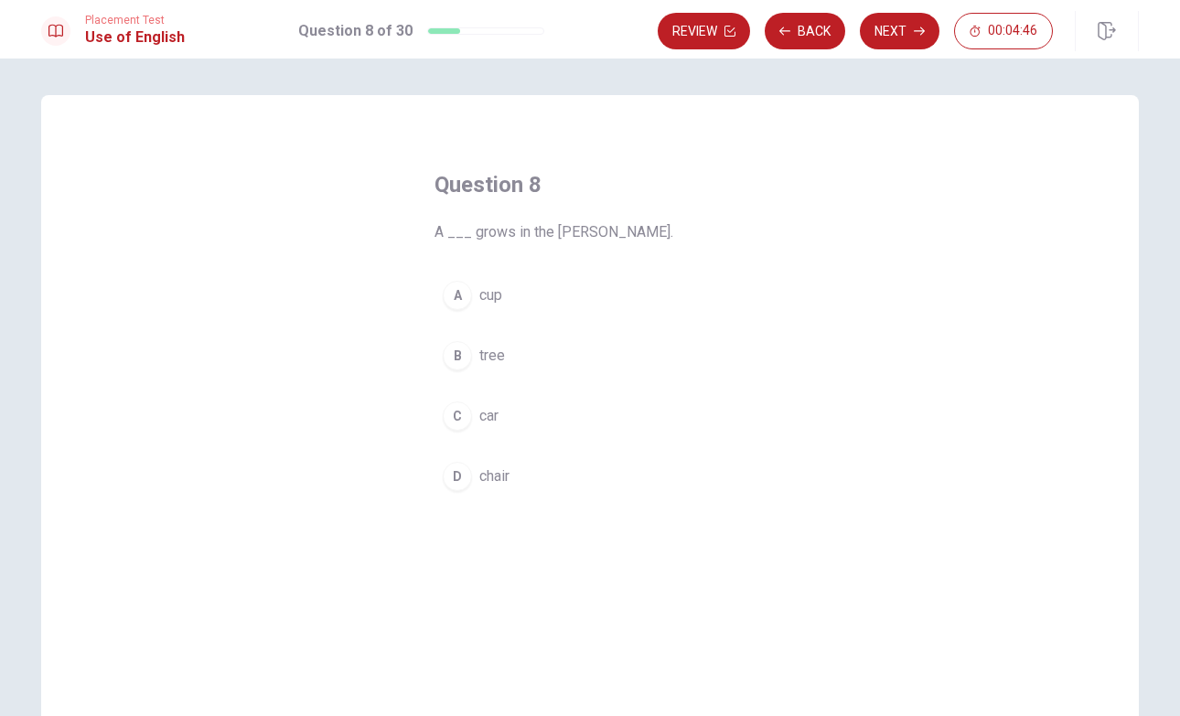
click at [491, 355] on span "tree" at bounding box center [492, 356] width 26 height 22
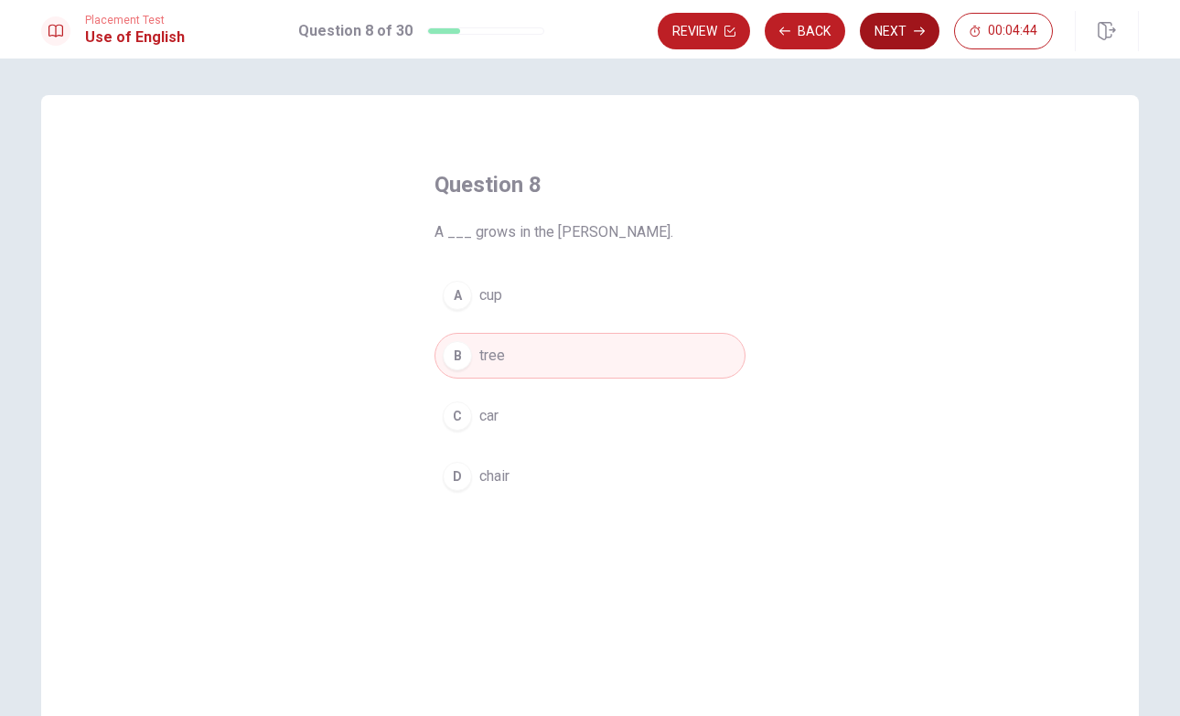
click at [886, 38] on button "Next" at bounding box center [900, 31] width 80 height 37
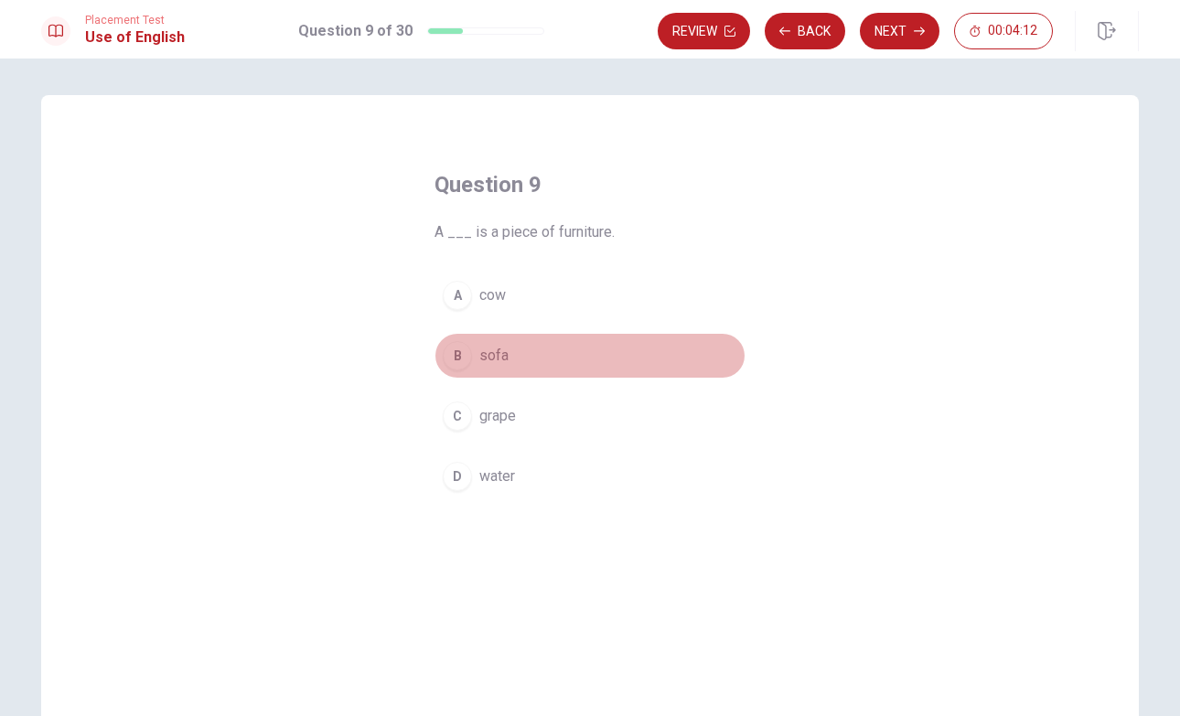
click at [500, 359] on span "sofa" at bounding box center [493, 356] width 29 height 22
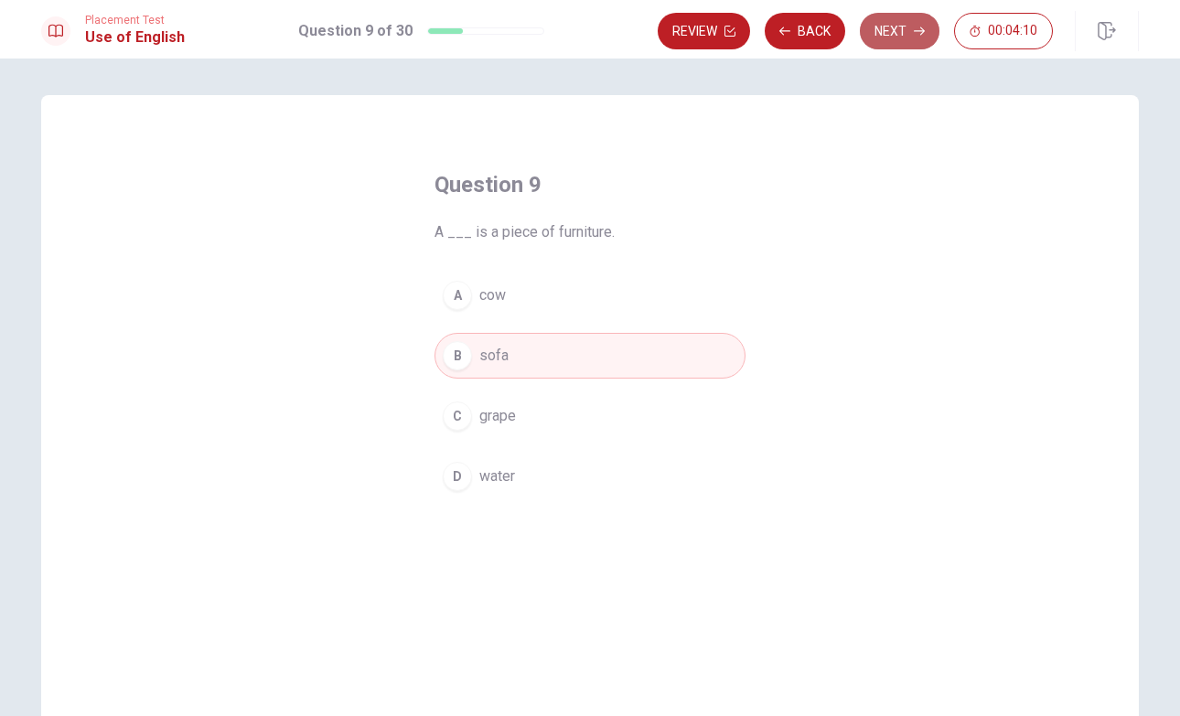
click at [901, 36] on button "Next" at bounding box center [900, 31] width 80 height 37
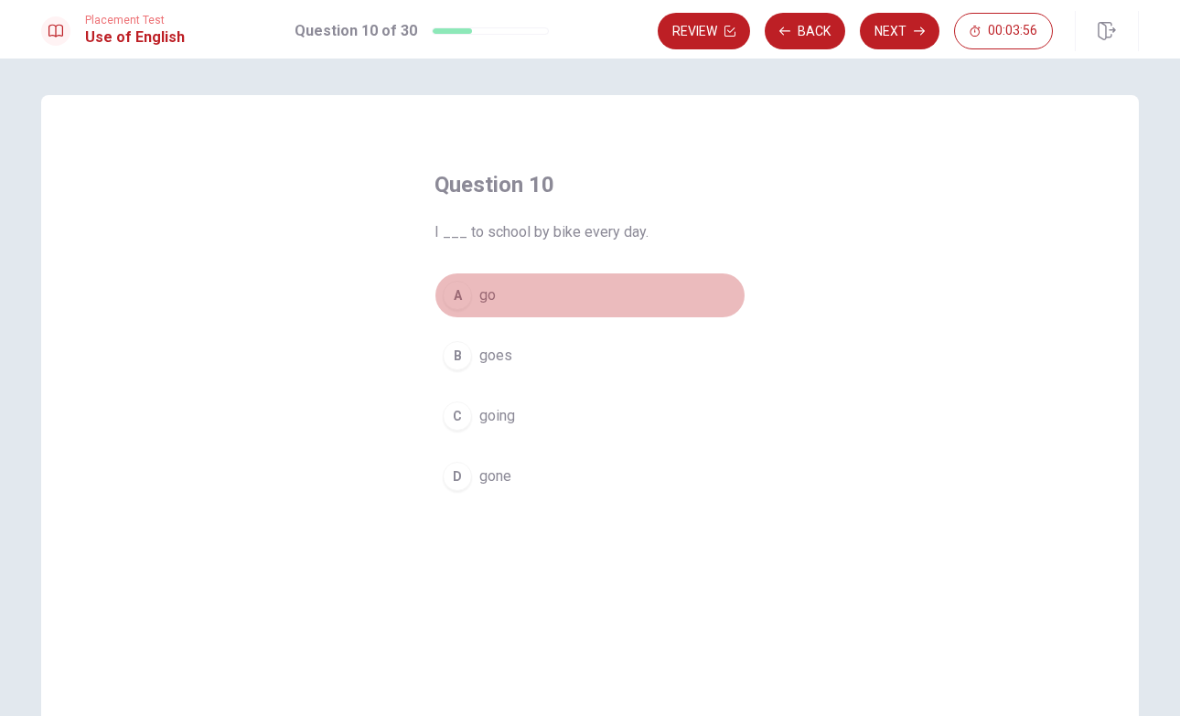
click at [491, 286] on span "go" at bounding box center [487, 295] width 16 height 22
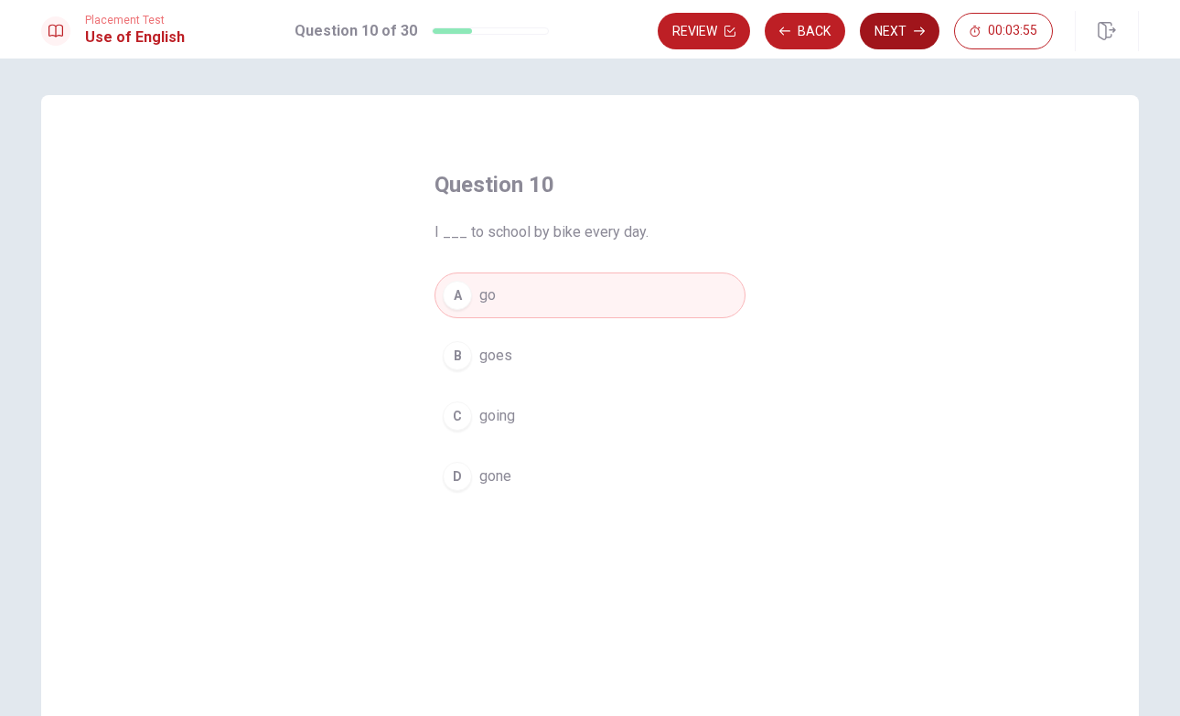
click at [906, 41] on button "Next" at bounding box center [900, 31] width 80 height 37
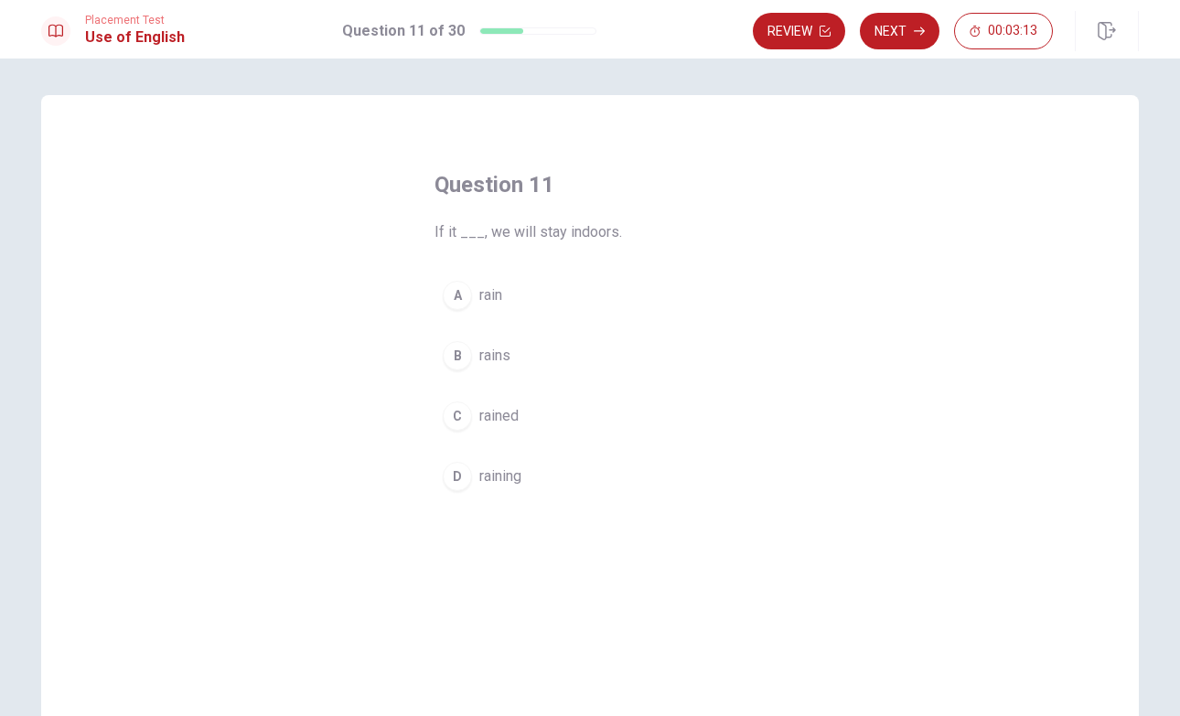
click at [498, 356] on span "rains" at bounding box center [494, 356] width 31 height 22
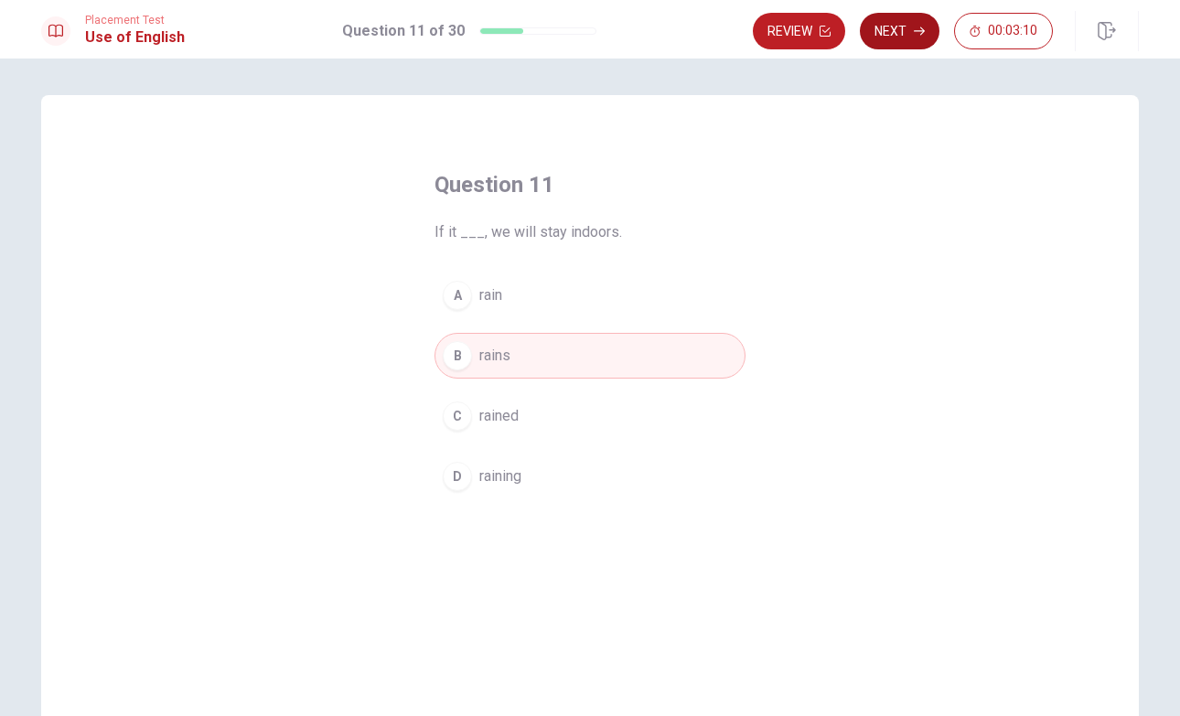
click at [901, 36] on button "Next" at bounding box center [900, 31] width 80 height 37
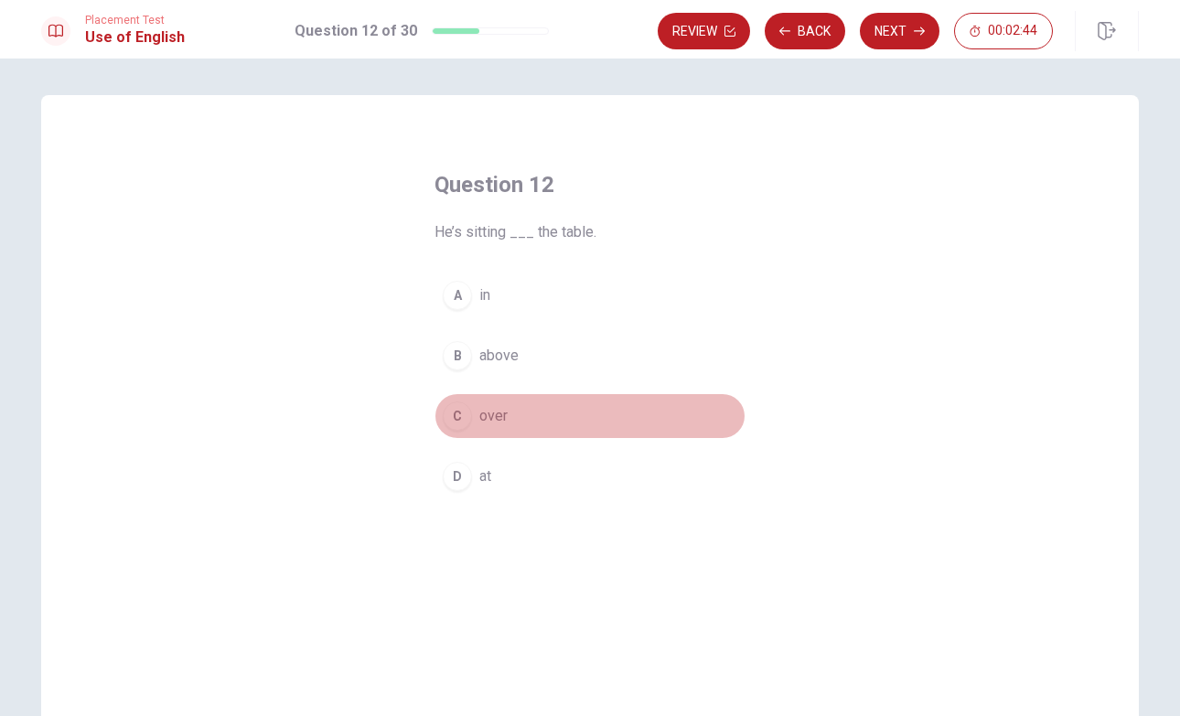
click at [488, 419] on span "over" at bounding box center [493, 416] width 28 height 22
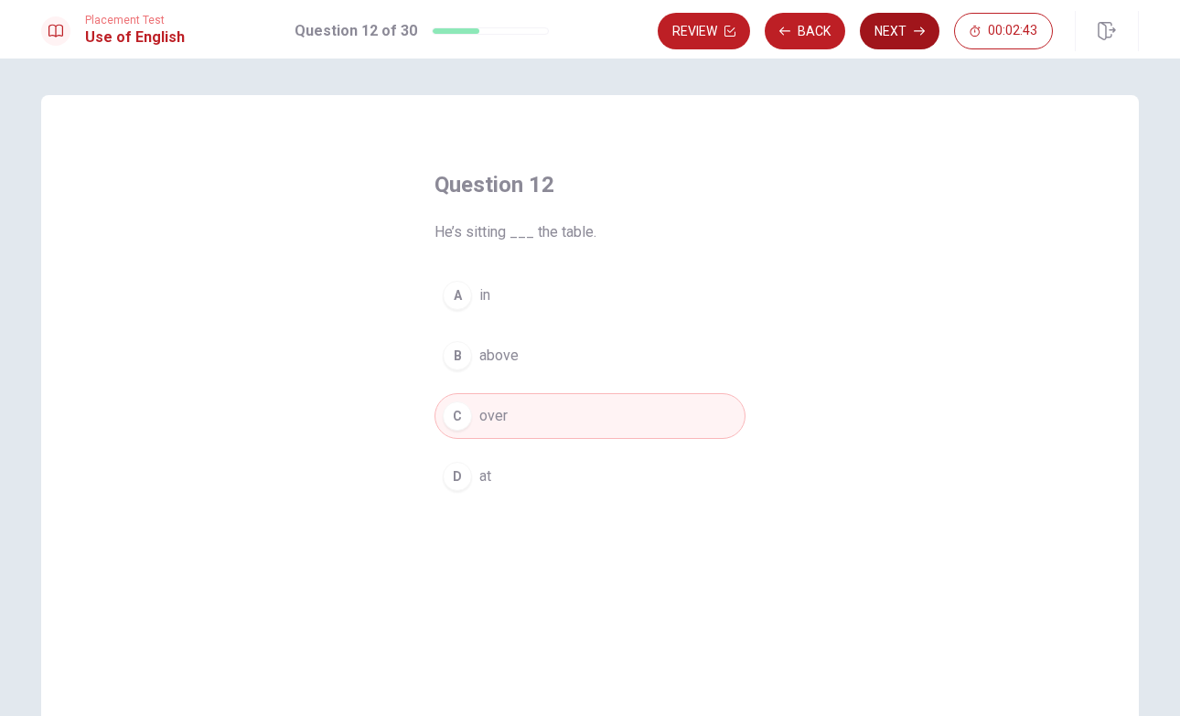
click at [896, 31] on button "Next" at bounding box center [900, 31] width 80 height 37
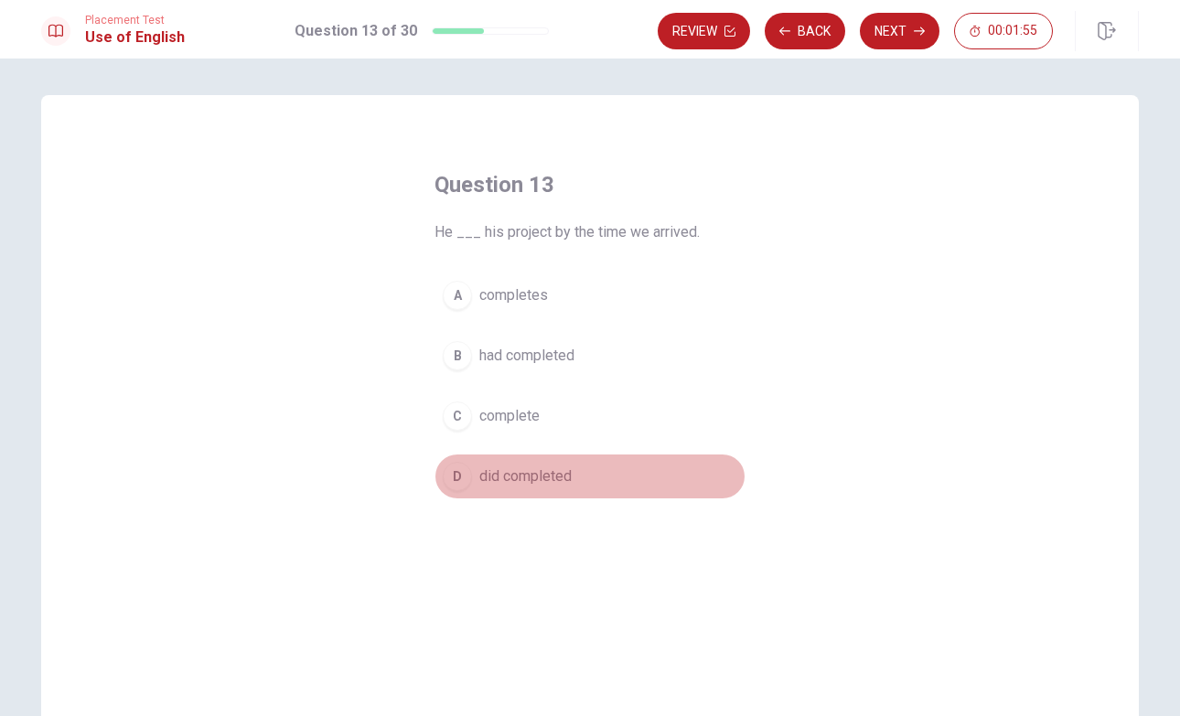
click at [544, 471] on span "did completed" at bounding box center [525, 477] width 92 height 22
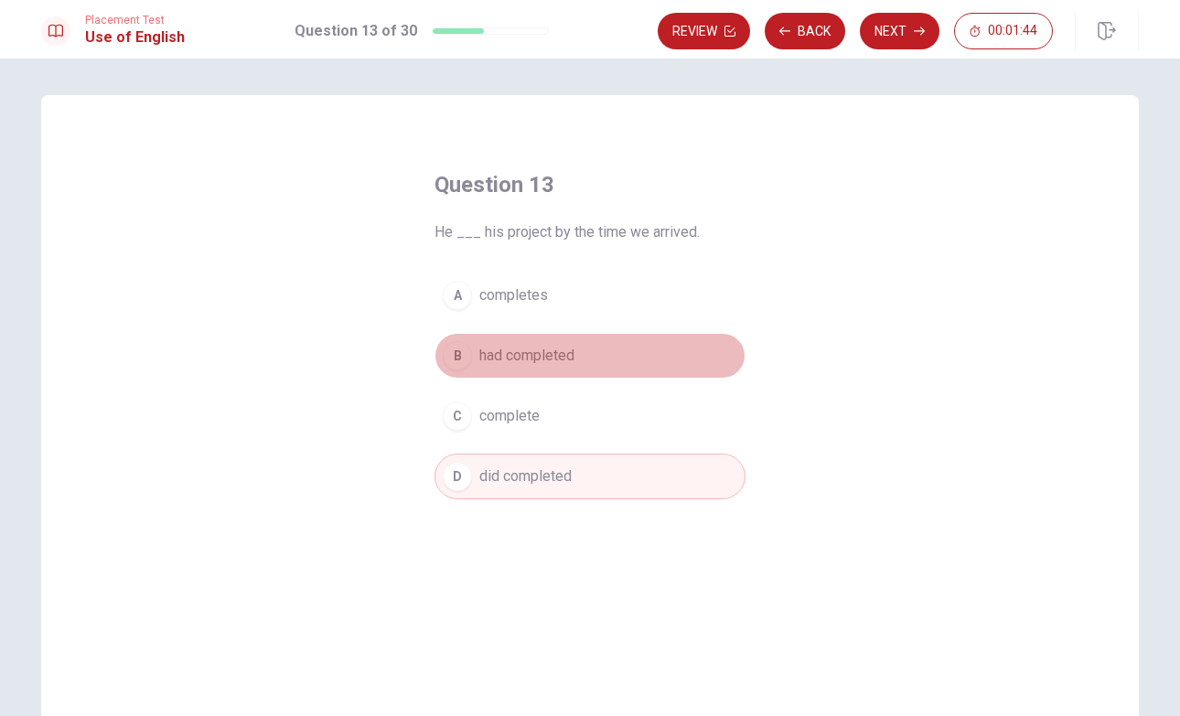
click at [532, 358] on span "had completed" at bounding box center [526, 356] width 95 height 22
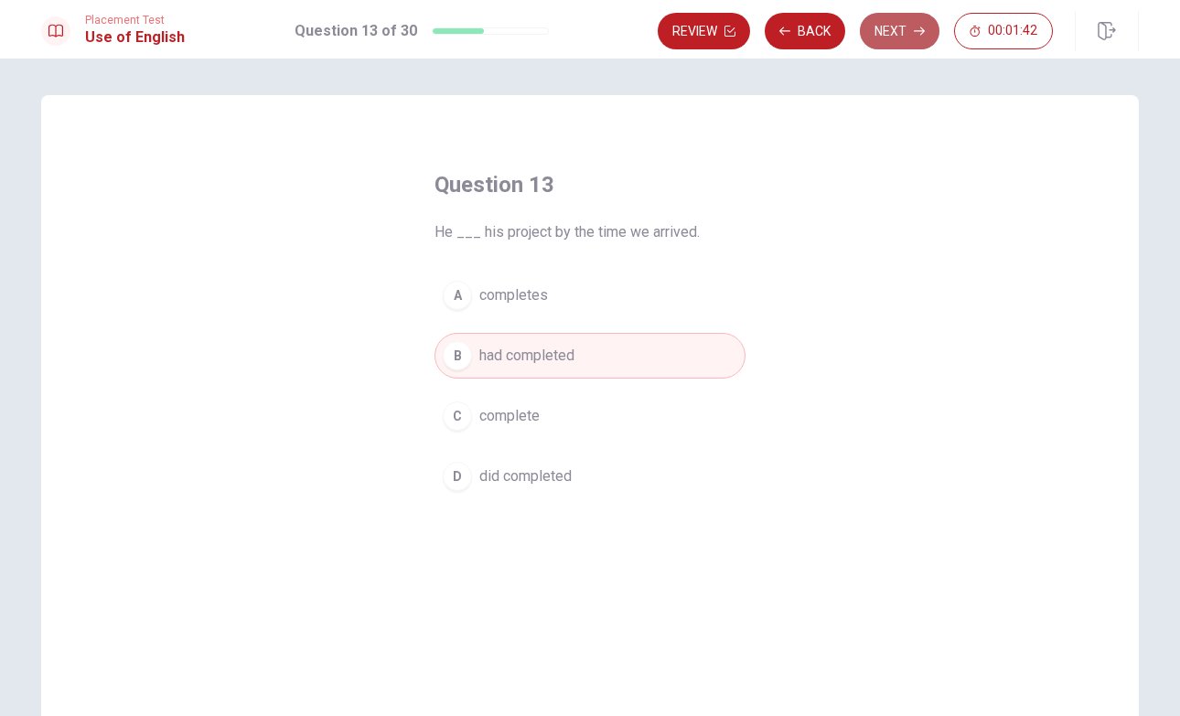
click at [893, 25] on button "Next" at bounding box center [900, 31] width 80 height 37
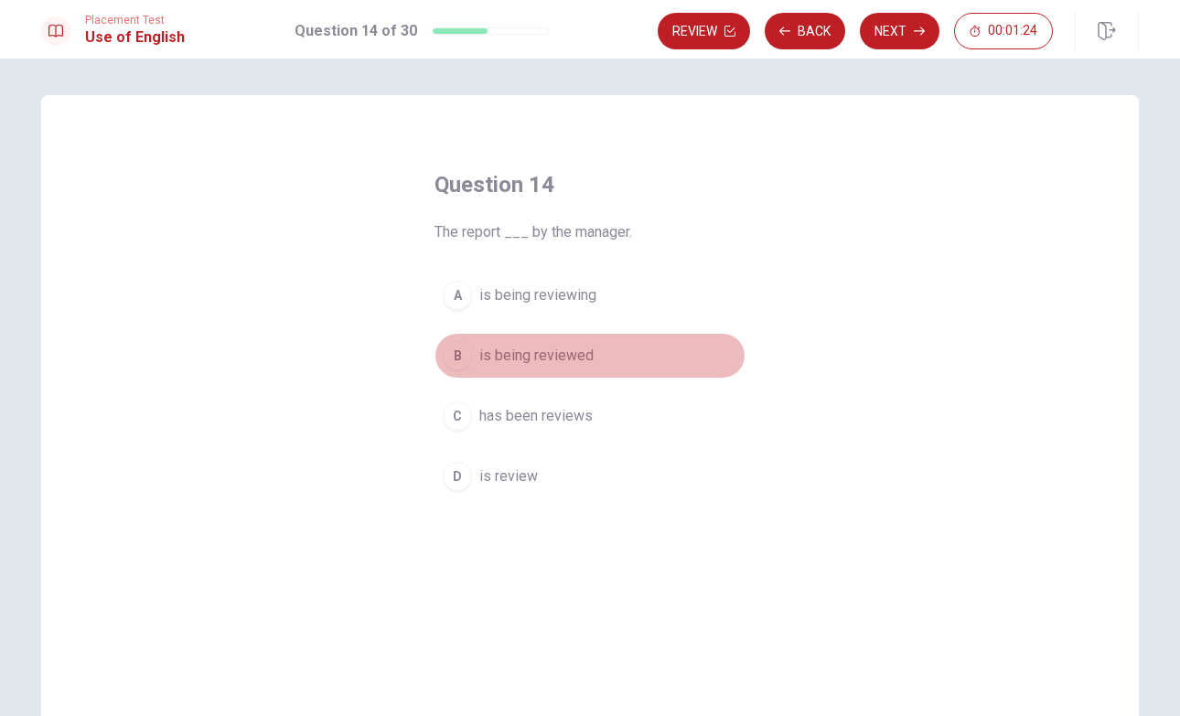
click at [595, 355] on button "B is being reviewed" at bounding box center [589, 356] width 311 height 46
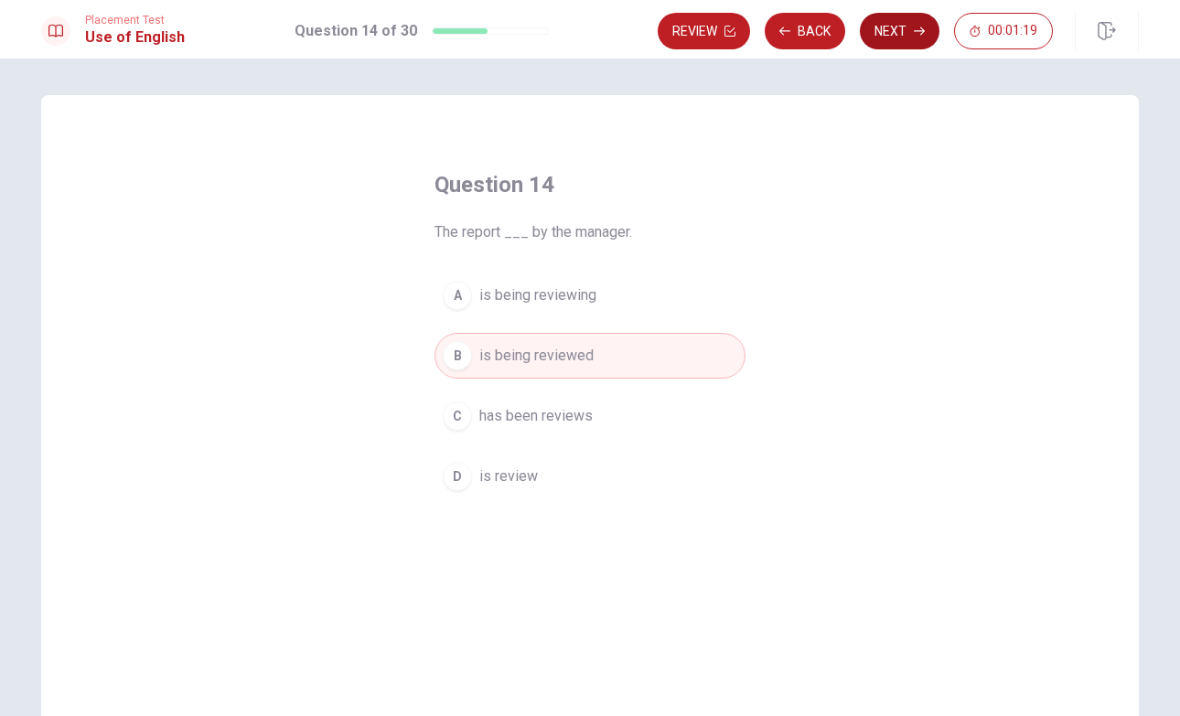
click at [890, 29] on button "Next" at bounding box center [900, 31] width 80 height 37
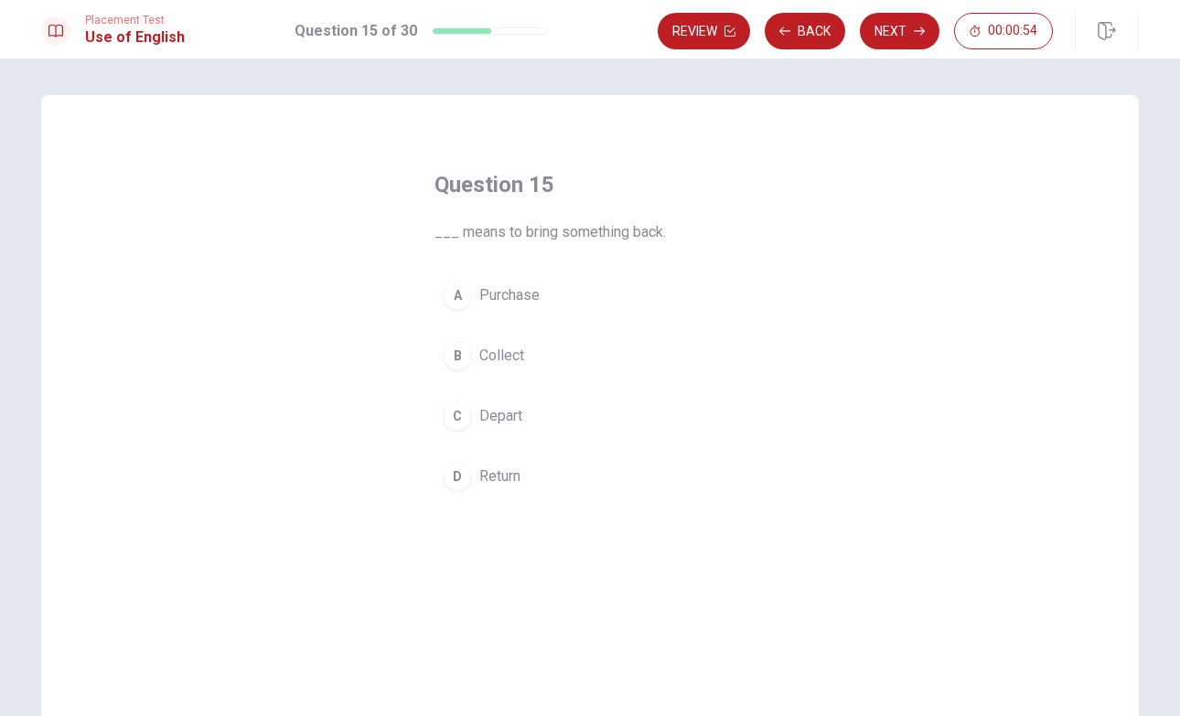
click at [538, 298] on span "Purchase" at bounding box center [509, 295] width 60 height 22
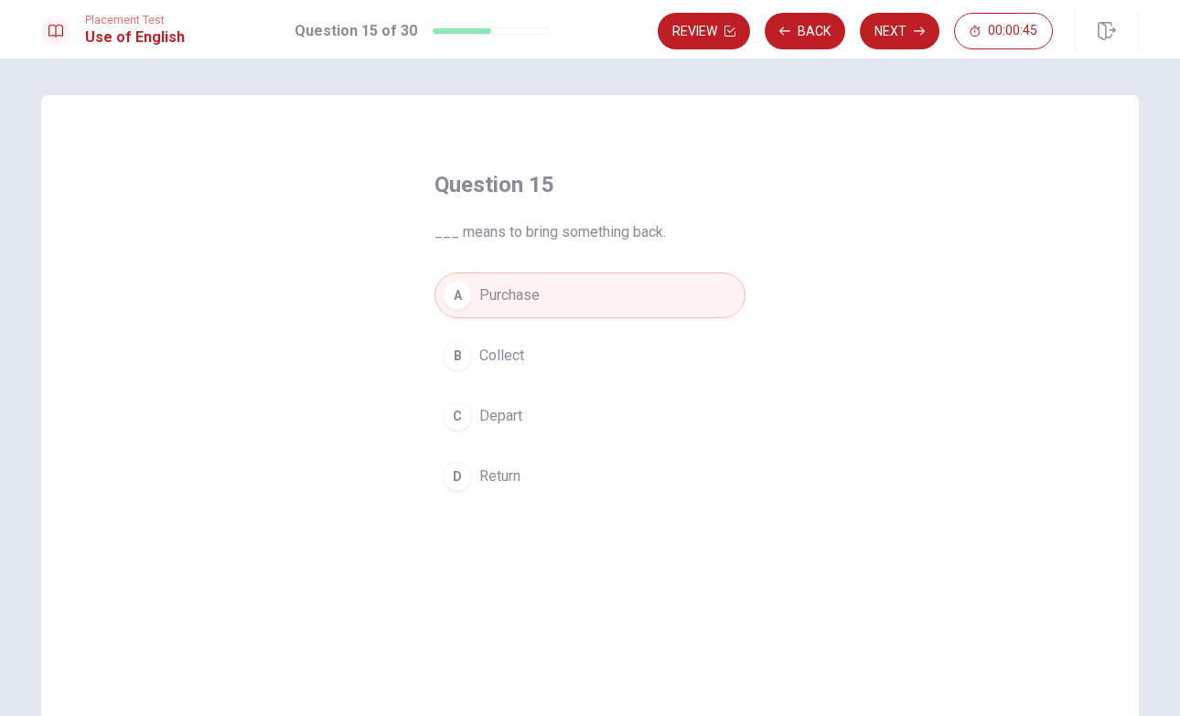
click at [509, 475] on span "Return" at bounding box center [499, 477] width 41 height 22
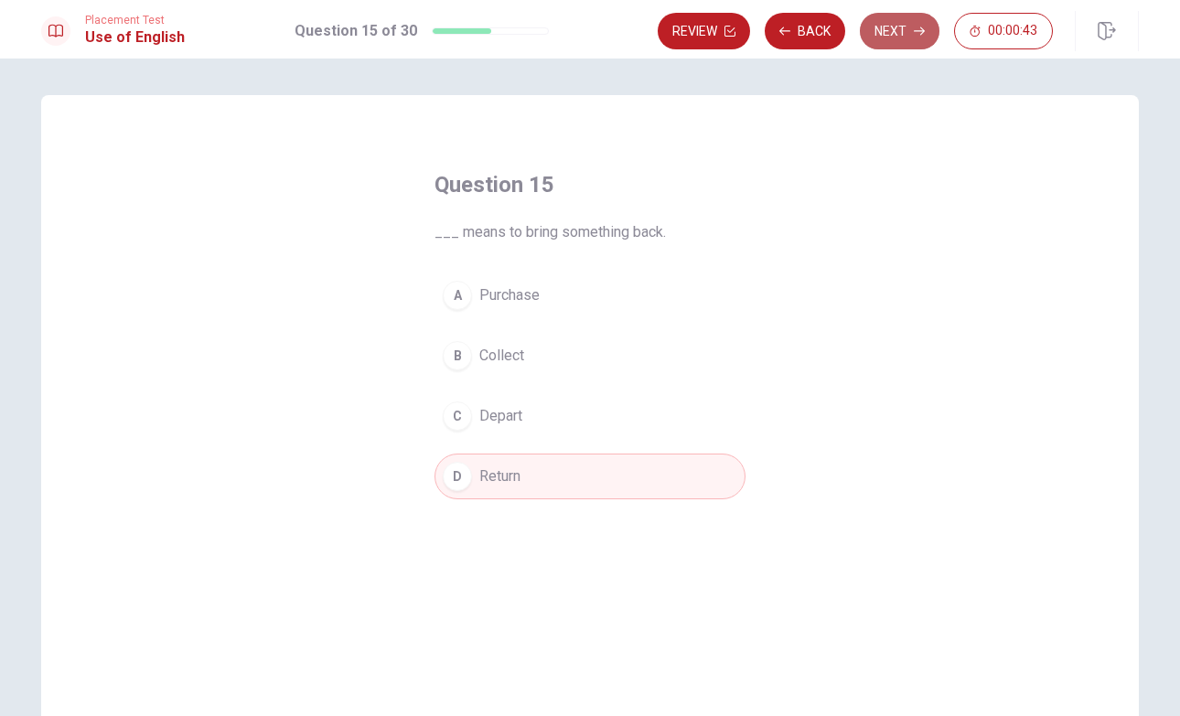
click at [893, 32] on button "Next" at bounding box center [900, 31] width 80 height 37
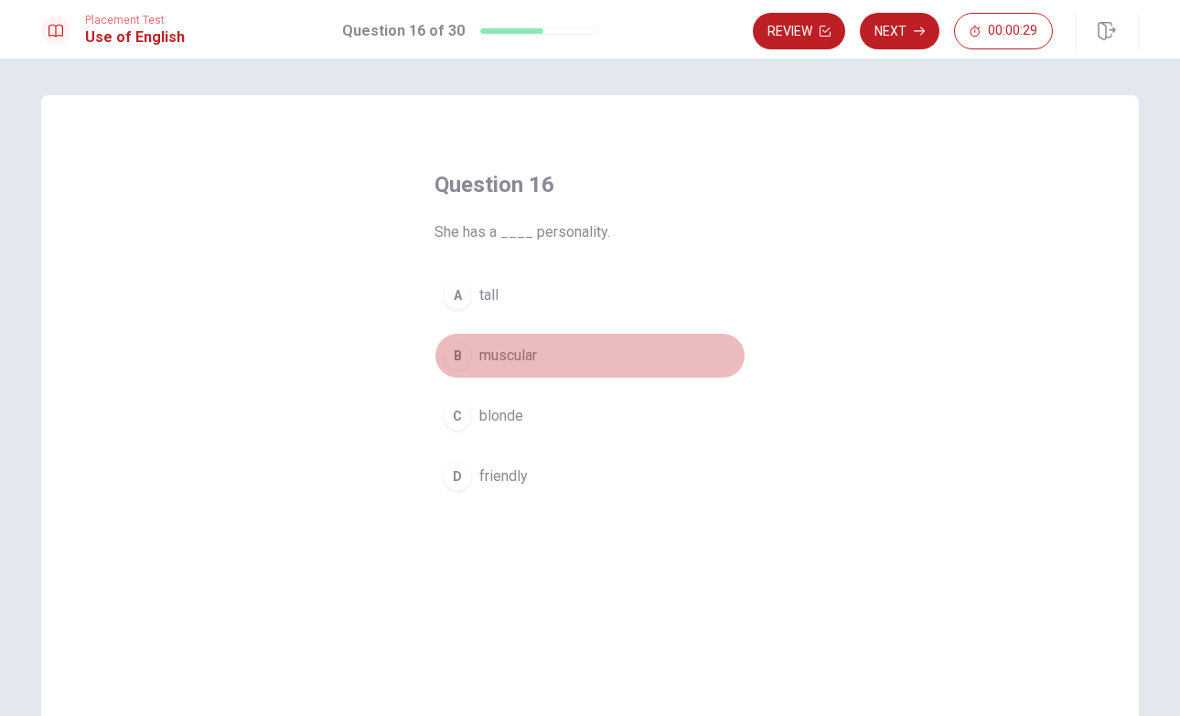
click at [534, 356] on span "muscular" at bounding box center [508, 356] width 58 height 22
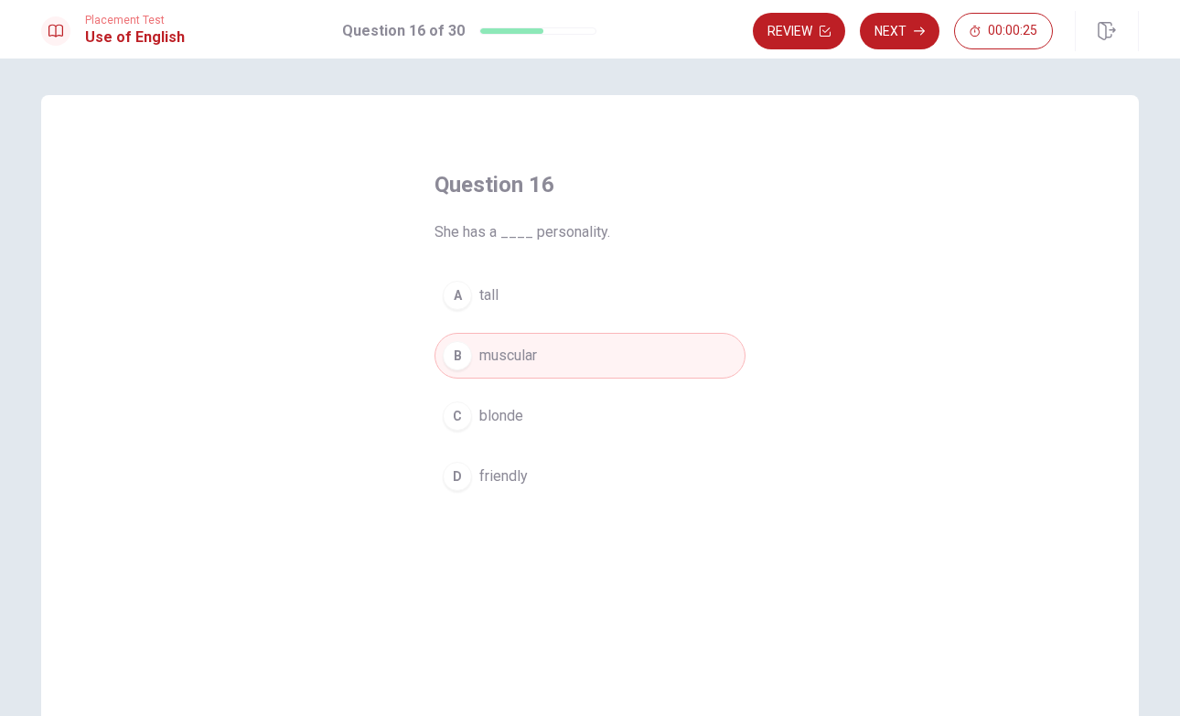
click at [543, 292] on button "A tall" at bounding box center [589, 296] width 311 height 46
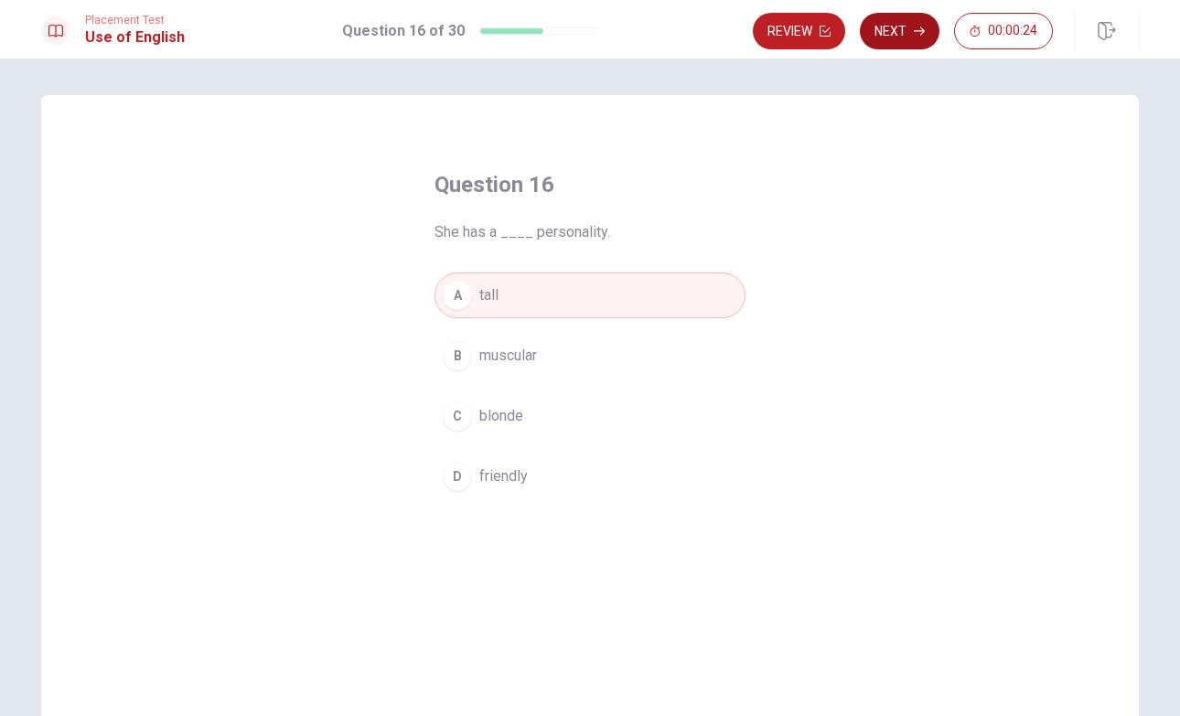
click at [881, 27] on button "Next" at bounding box center [900, 31] width 80 height 37
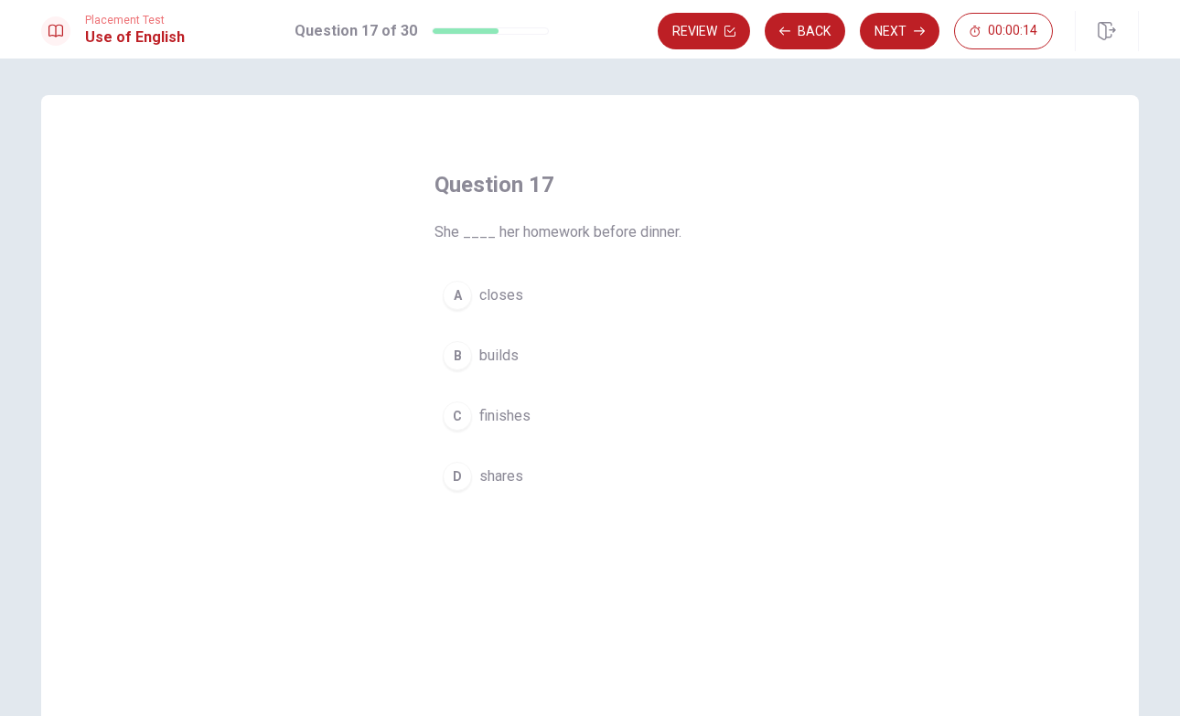
click at [529, 409] on span "finishes" at bounding box center [504, 416] width 51 height 22
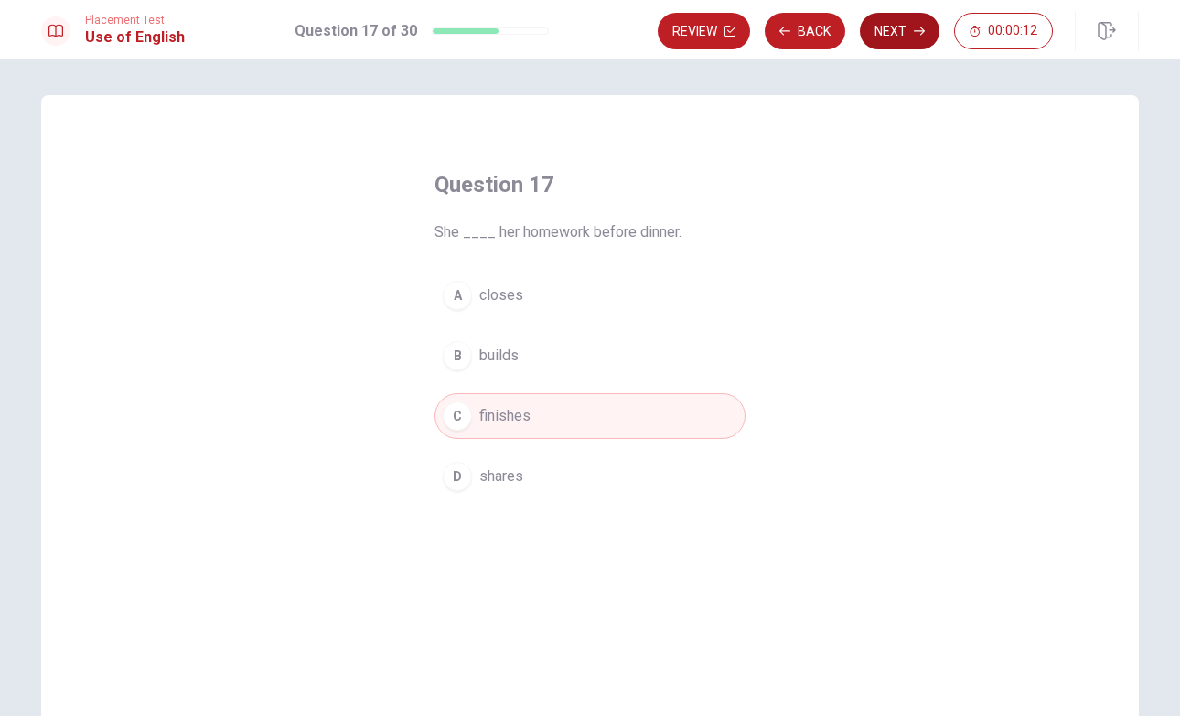
click at [896, 27] on button "Next" at bounding box center [900, 31] width 80 height 37
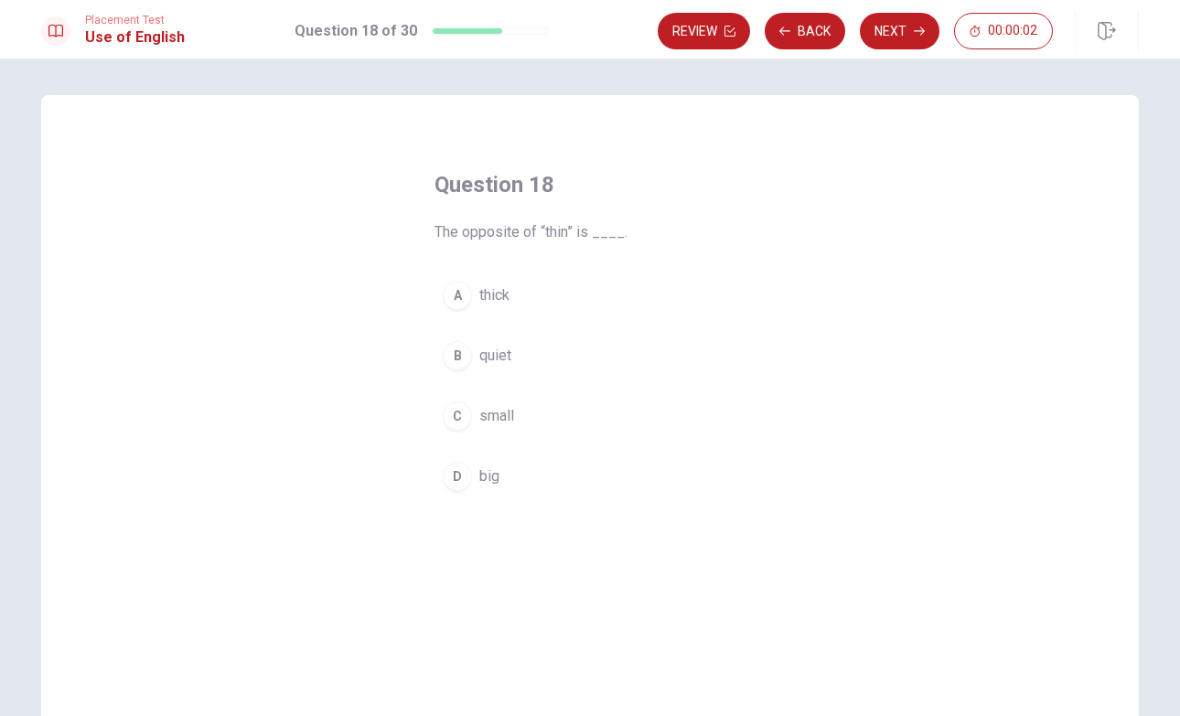
click at [511, 295] on button "A thick" at bounding box center [589, 296] width 311 height 46
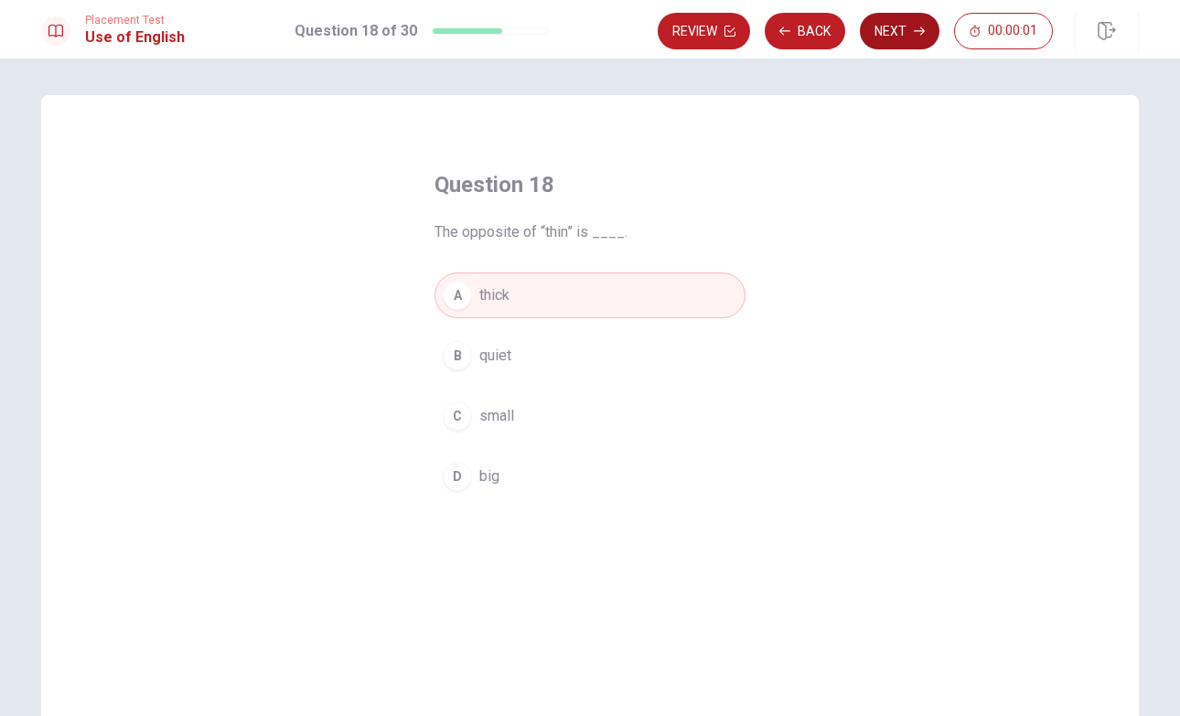
click at [897, 27] on button "Next" at bounding box center [900, 31] width 80 height 37
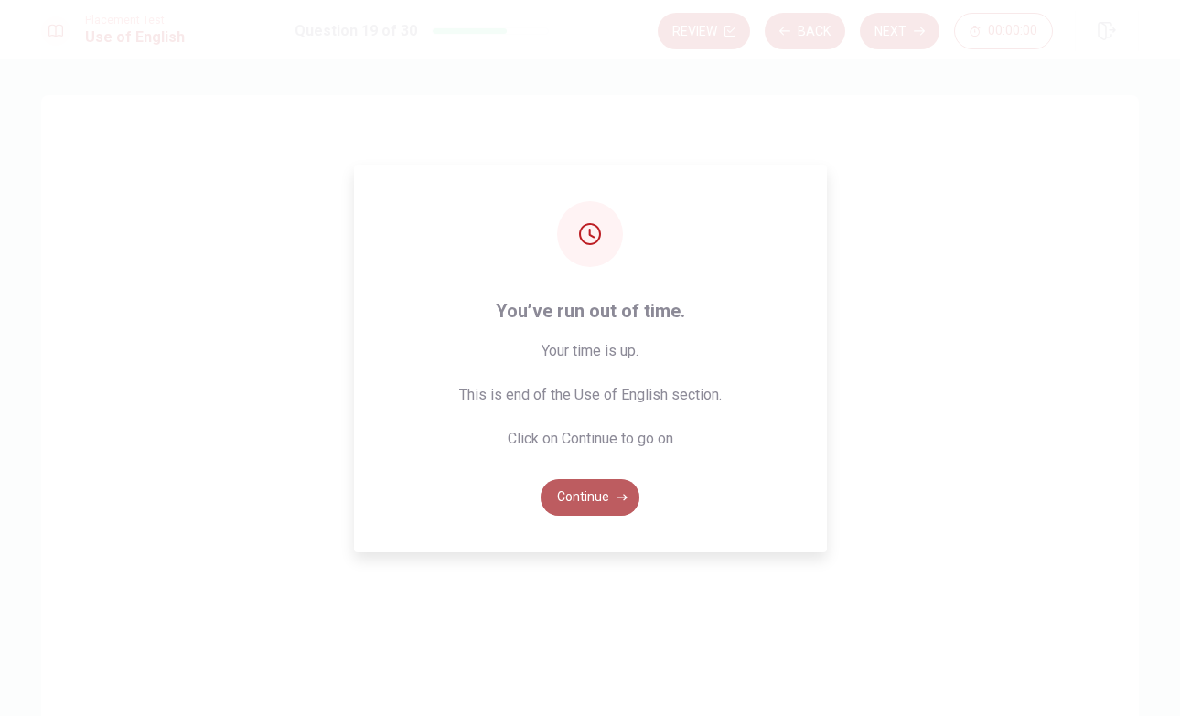
click at [607, 502] on button "Continue" at bounding box center [590, 497] width 99 height 37
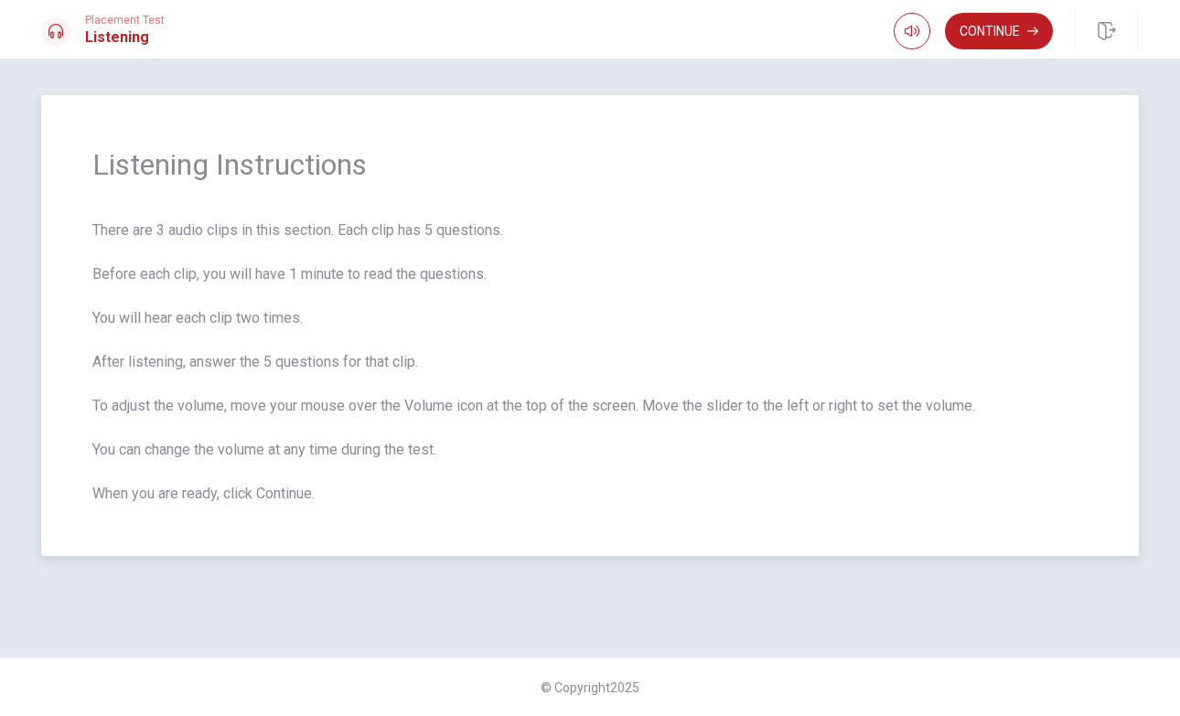
click at [879, 231] on span "There are 3 audio clips in this section. Each clip has 5 questions. Before each…" at bounding box center [589, 362] width 995 height 285
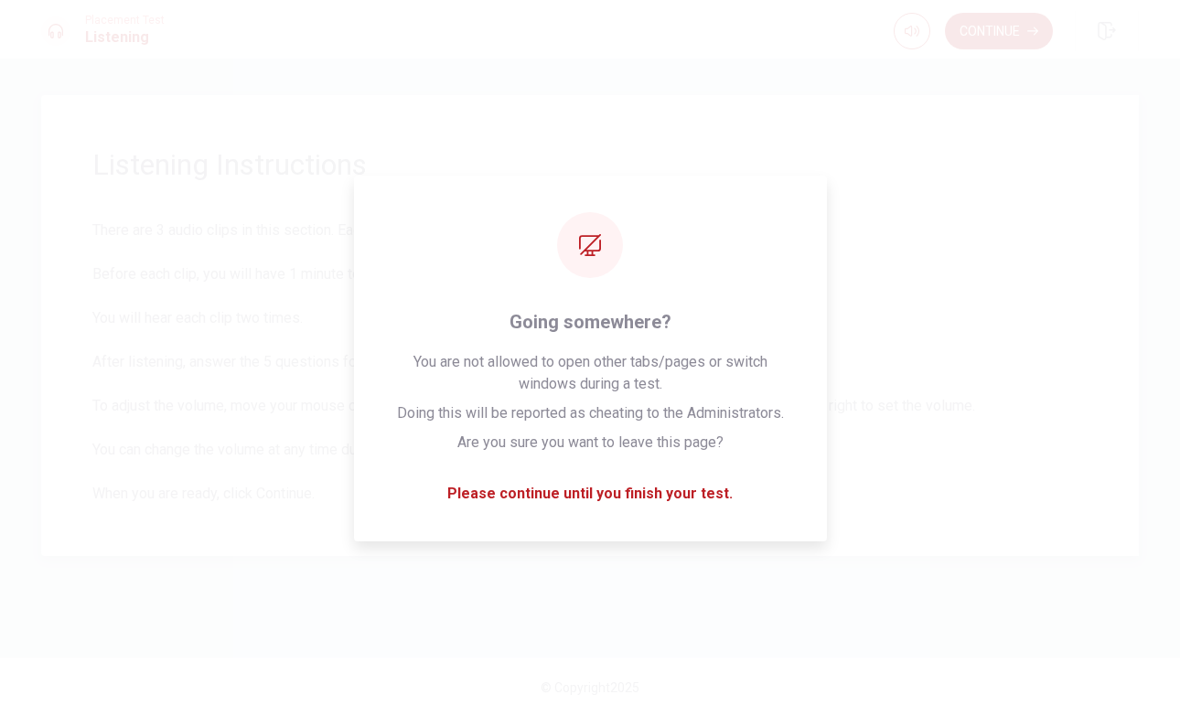
click at [906, 445] on span "There are 3 audio clips in this section. Each clip has 5 questions. Before each…" at bounding box center [589, 362] width 995 height 285
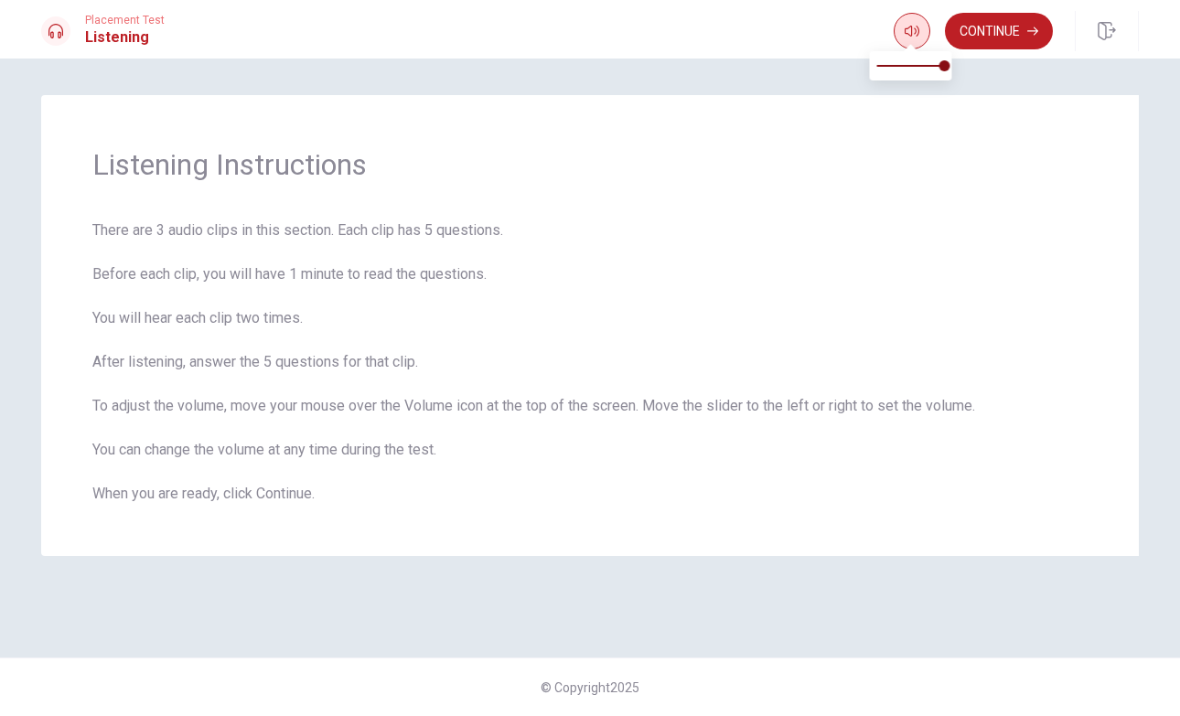
click at [913, 41] on span at bounding box center [911, 46] width 15 height 10
click at [949, 70] on span at bounding box center [944, 65] width 11 height 11
click at [862, 252] on span "There are 3 audio clips in this section. Each clip has 5 questions. Before each…" at bounding box center [589, 362] width 995 height 285
click at [979, 30] on button "Continue" at bounding box center [999, 31] width 108 height 37
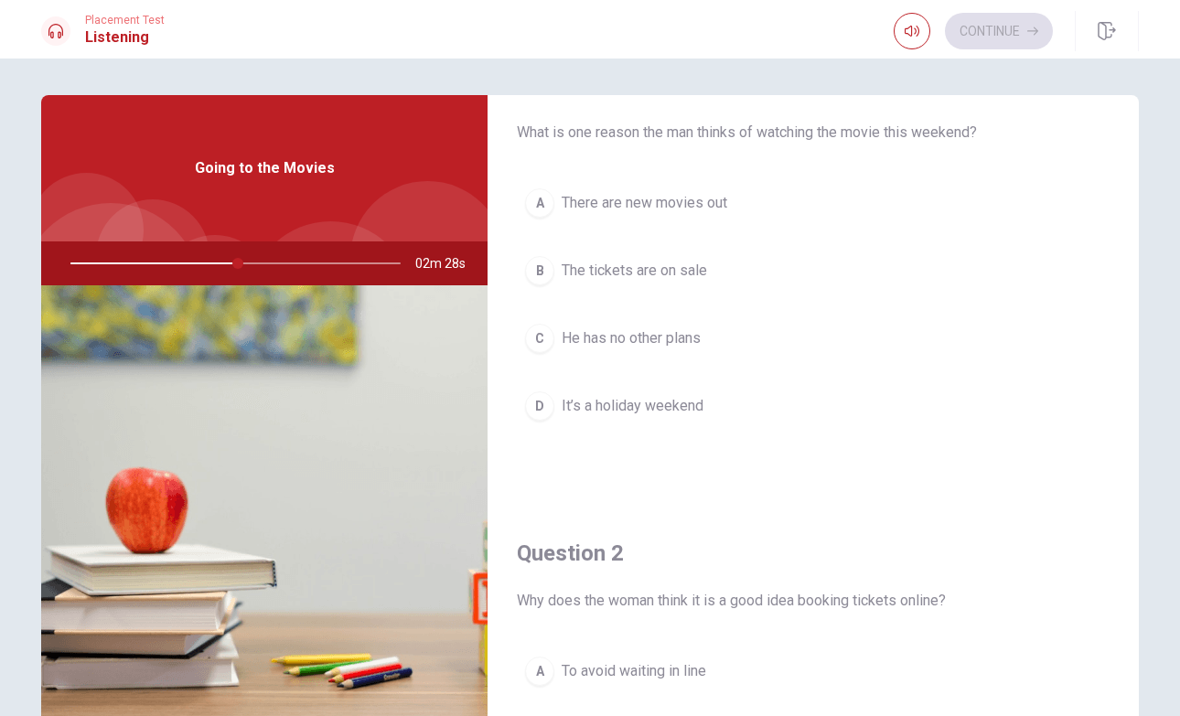
scroll to position [78, 0]
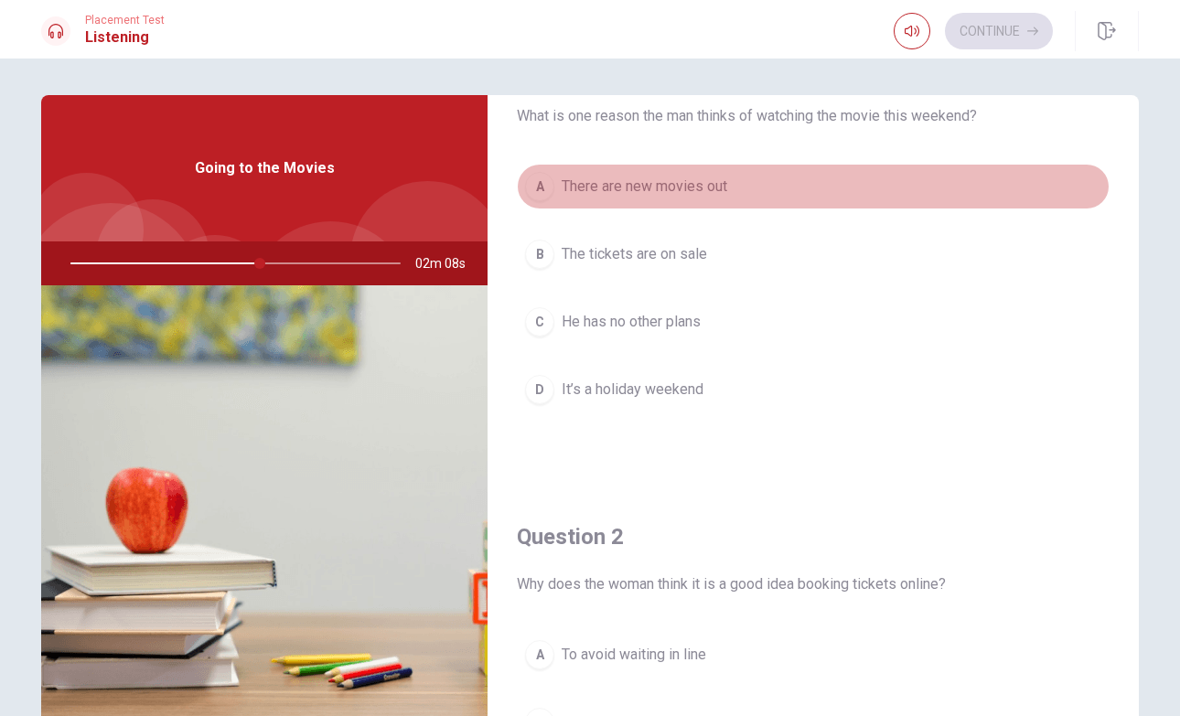
click at [694, 189] on span "There are new movies out" at bounding box center [645, 187] width 166 height 22
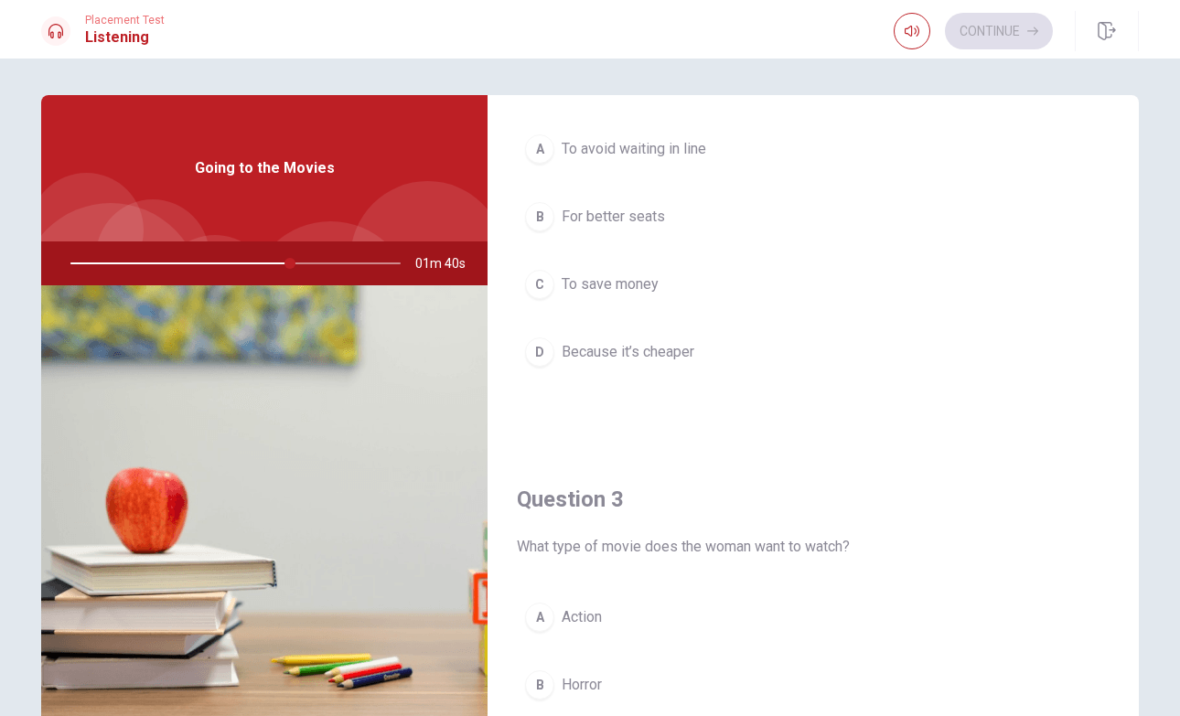
scroll to position [578, 0]
click at [703, 157] on span "To avoid waiting in line" at bounding box center [634, 155] width 145 height 22
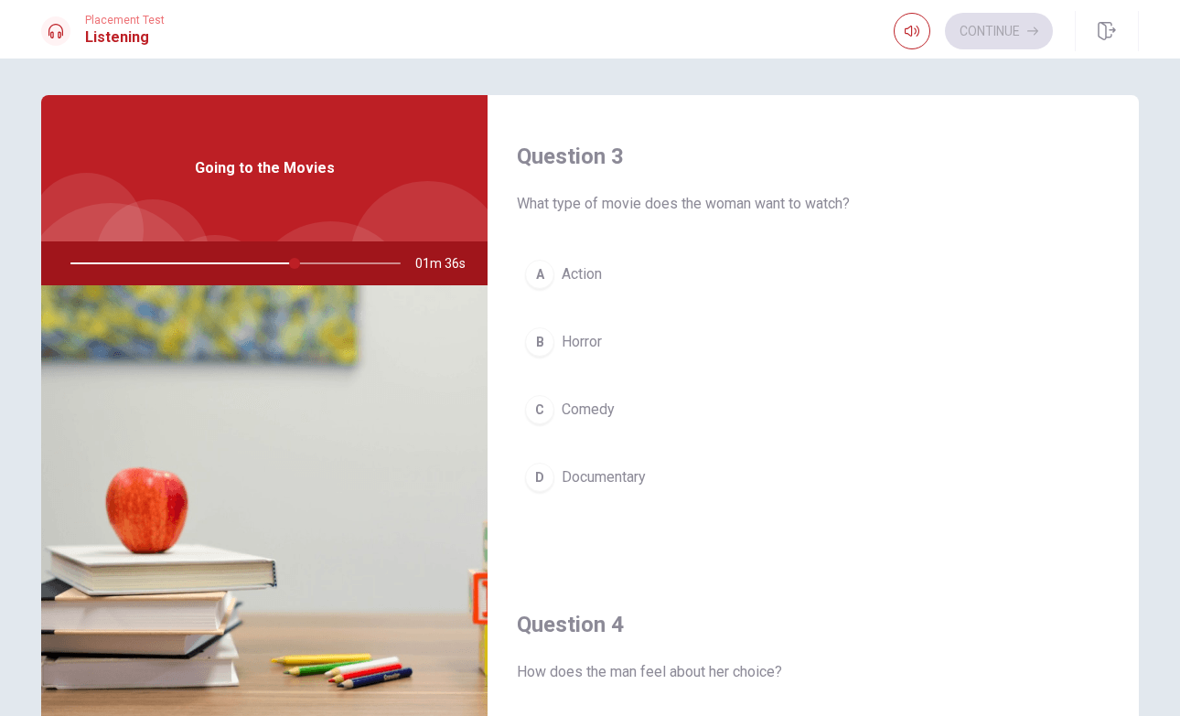
scroll to position [955, 0]
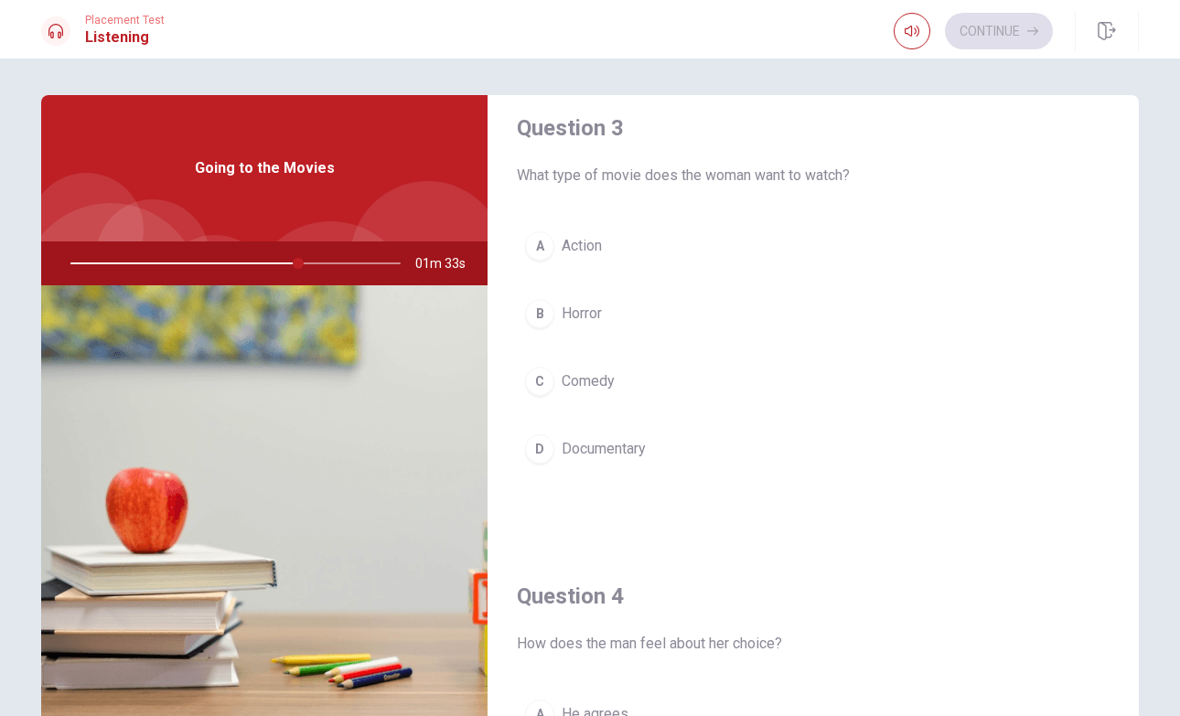
click at [644, 374] on button "C Comedy" at bounding box center [813, 382] width 593 height 46
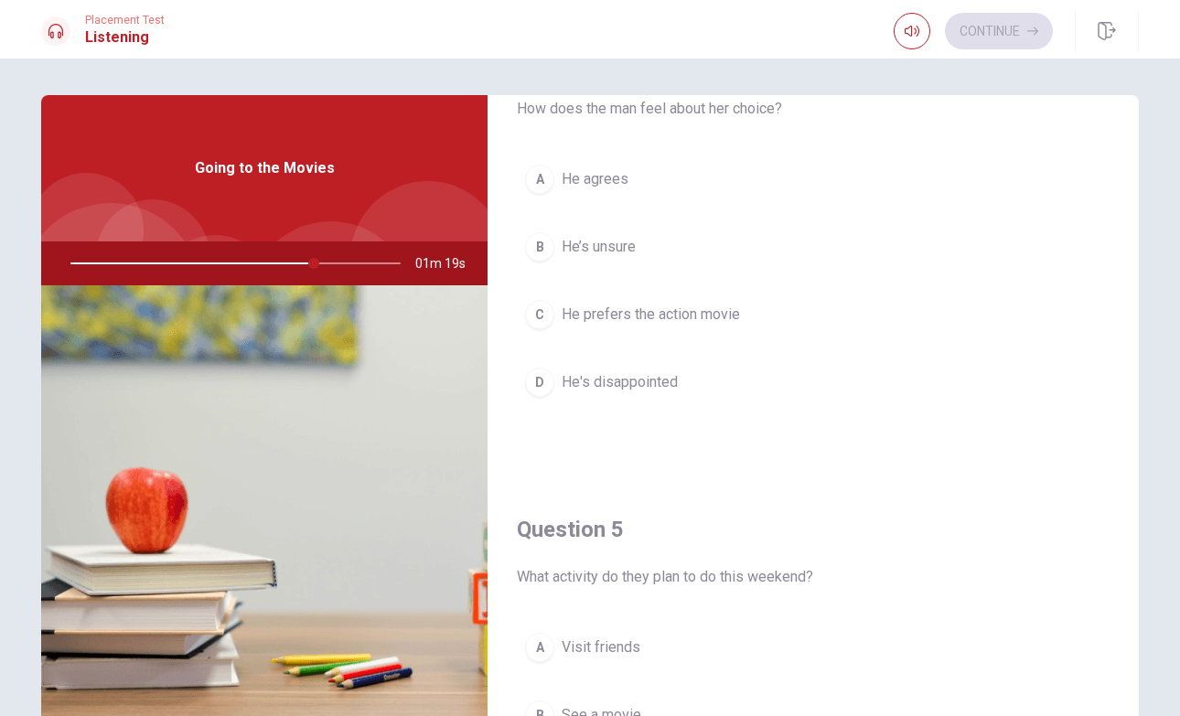
scroll to position [1493, 0]
click at [691, 316] on span "He prefers the action movie" at bounding box center [651, 312] width 178 height 22
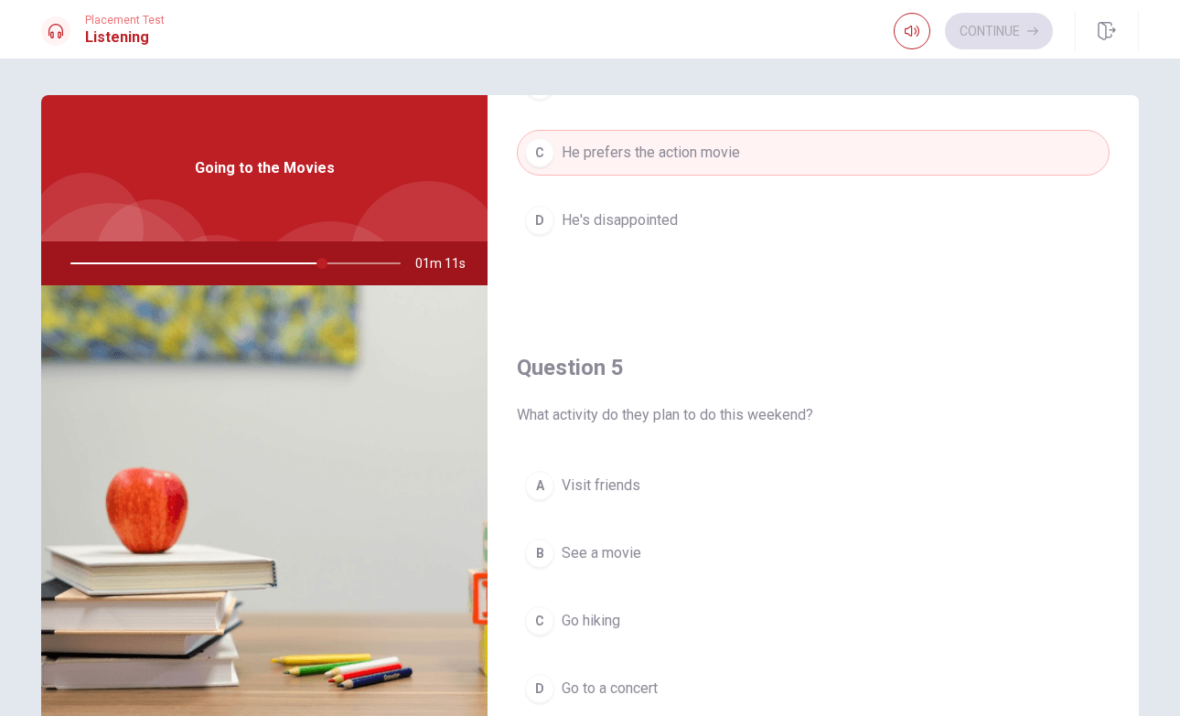
scroll to position [1706, 0]
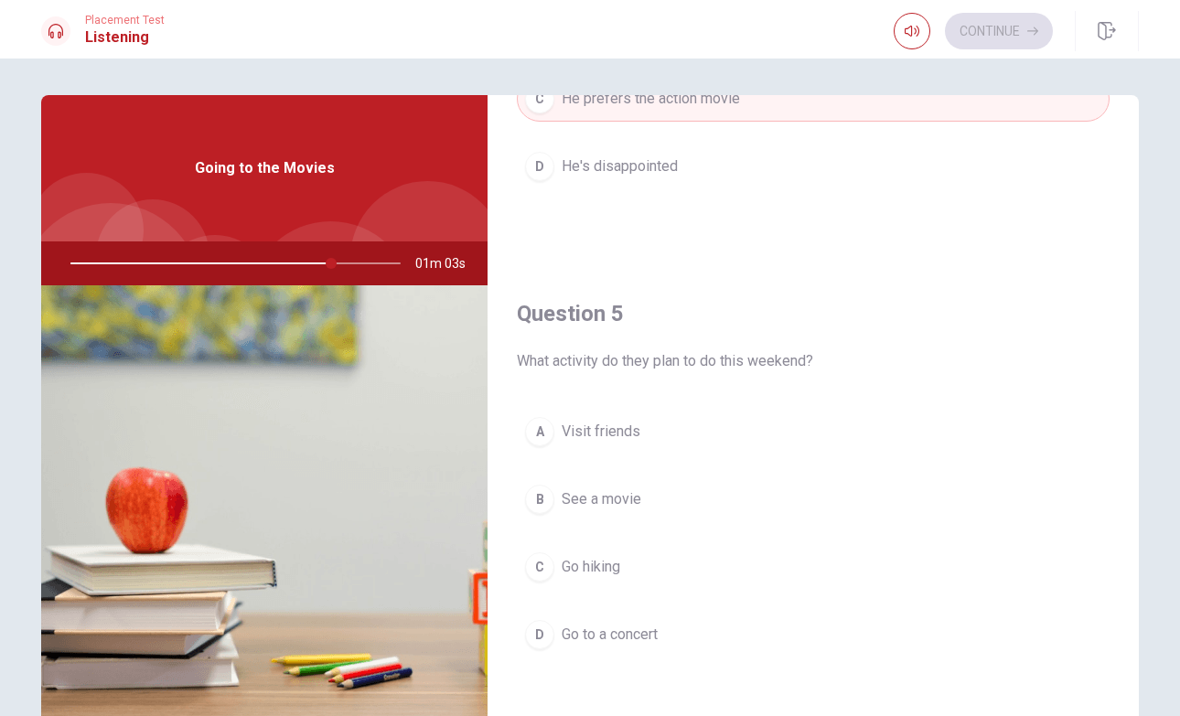
click at [664, 499] on button "B See a movie" at bounding box center [813, 500] width 593 height 46
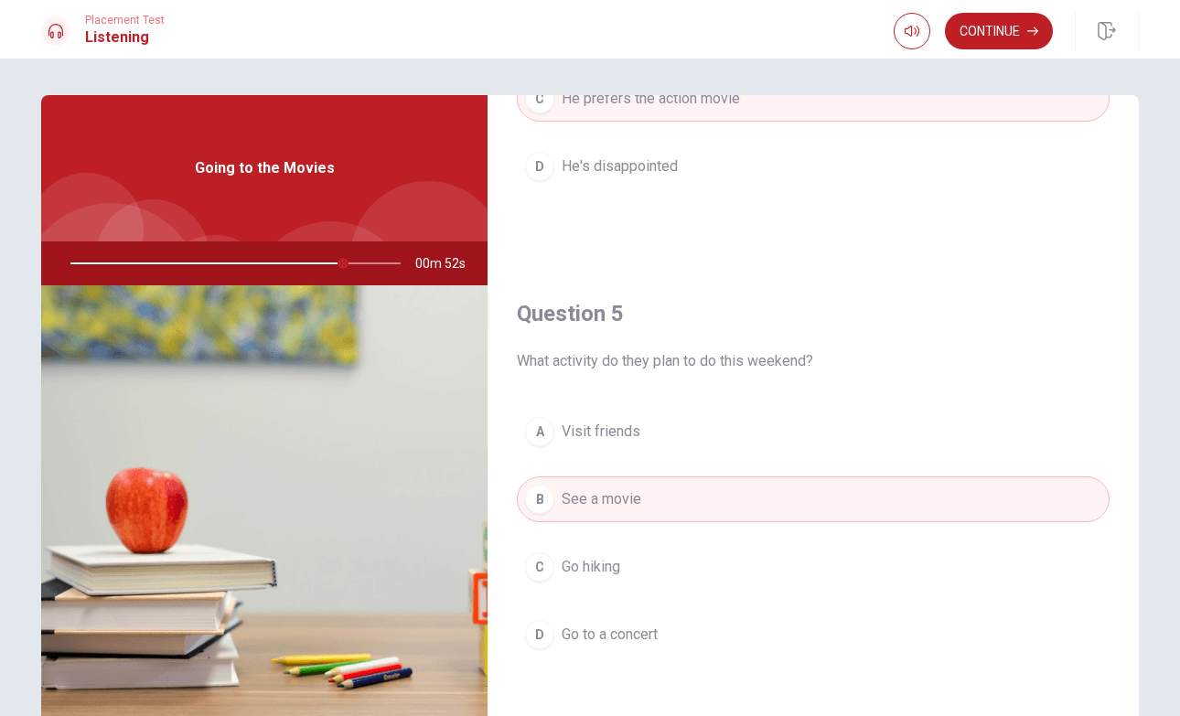
drag, startPoint x: 343, startPoint y: 265, endPoint x: 262, endPoint y: 271, distance: 81.6
click at [262, 271] on div at bounding box center [231, 263] width 367 height 44
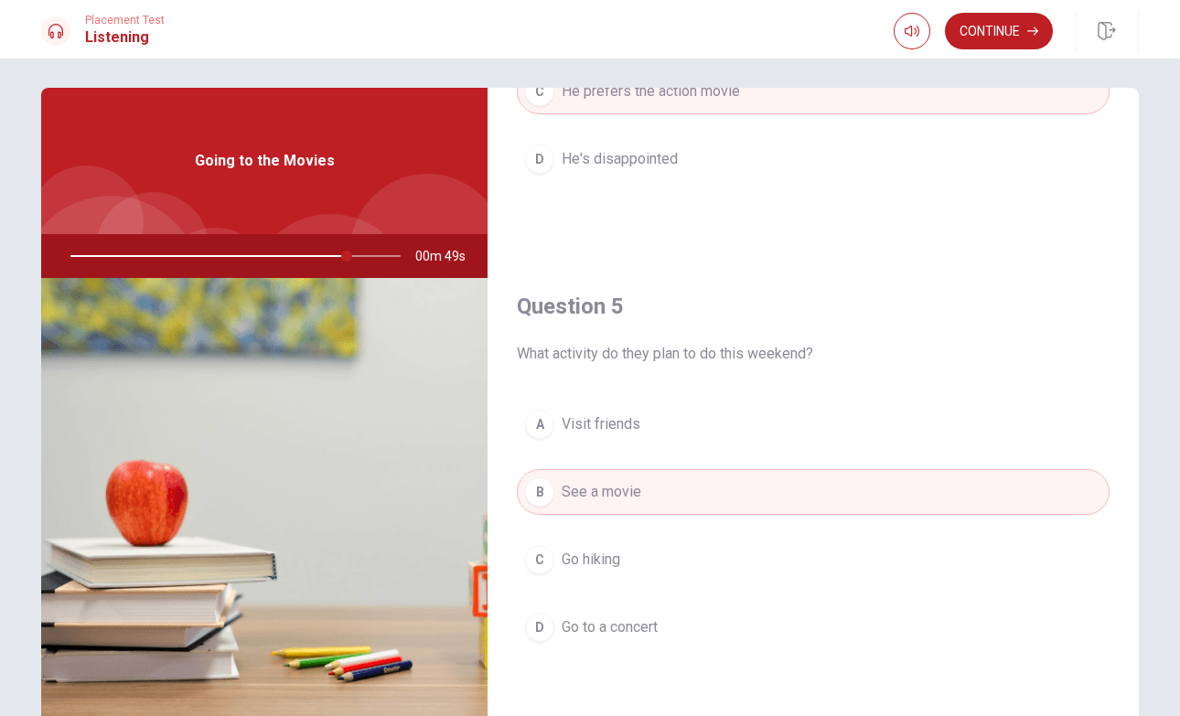
scroll to position [0, 0]
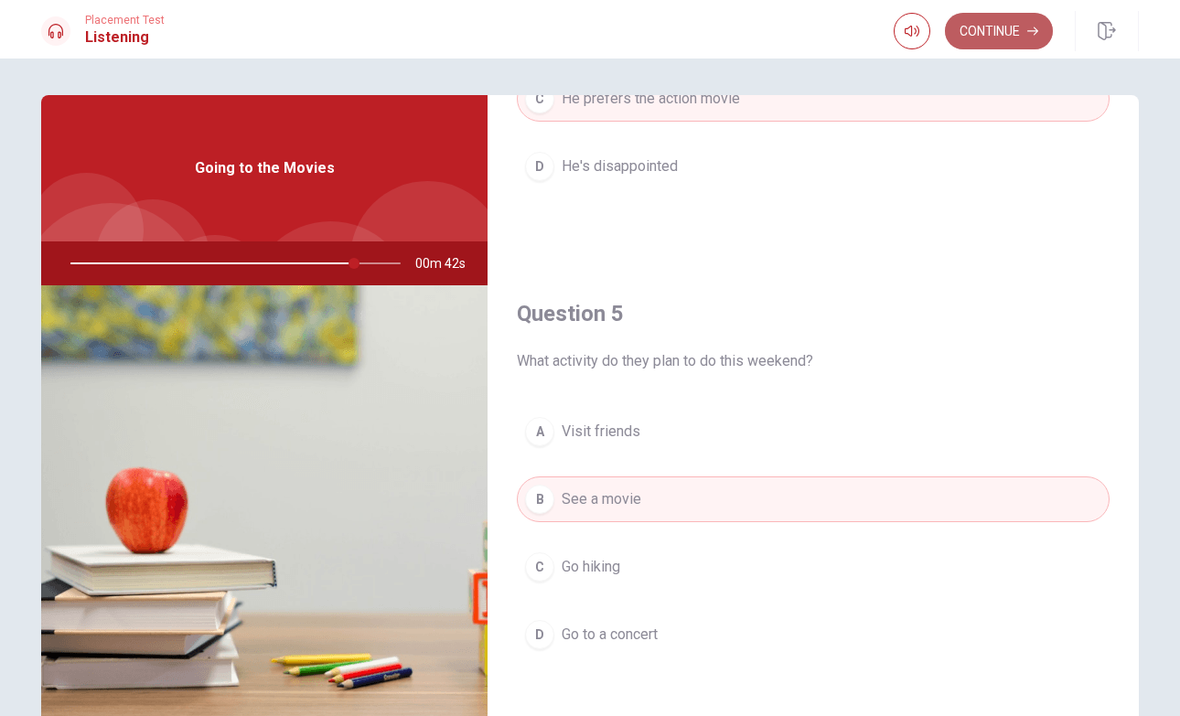
click at [1007, 23] on button "Continue" at bounding box center [999, 31] width 108 height 37
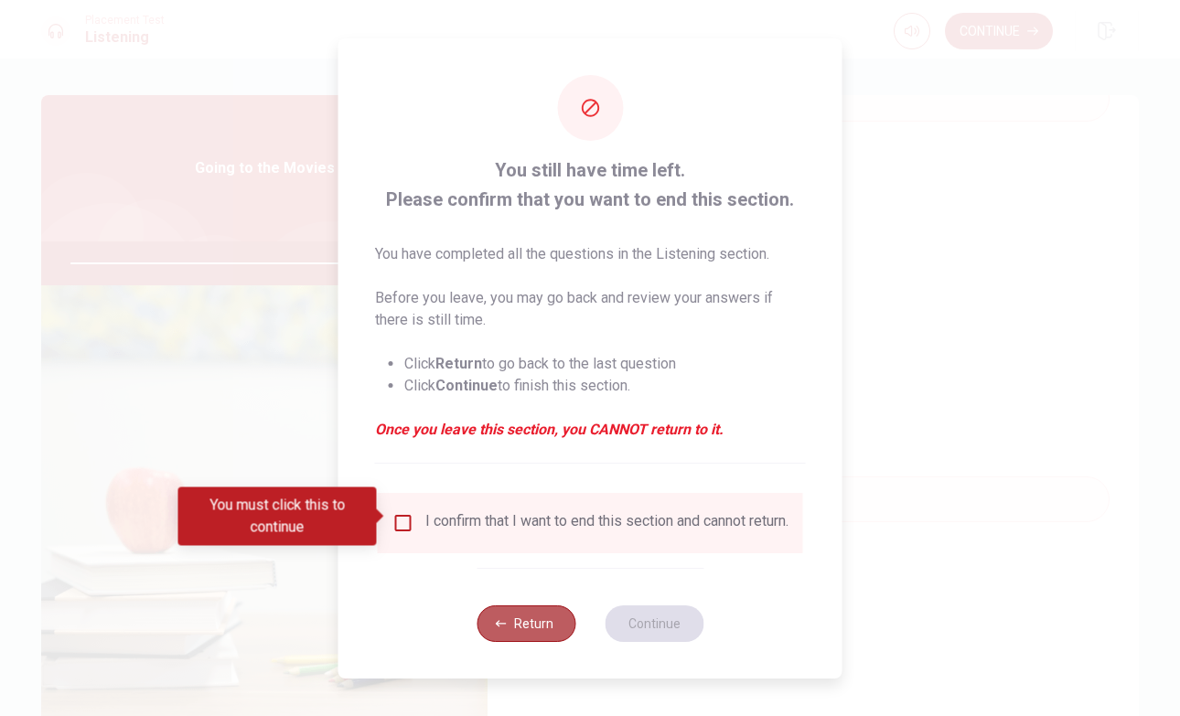
click at [535, 641] on button "Return" at bounding box center [526, 624] width 99 height 37
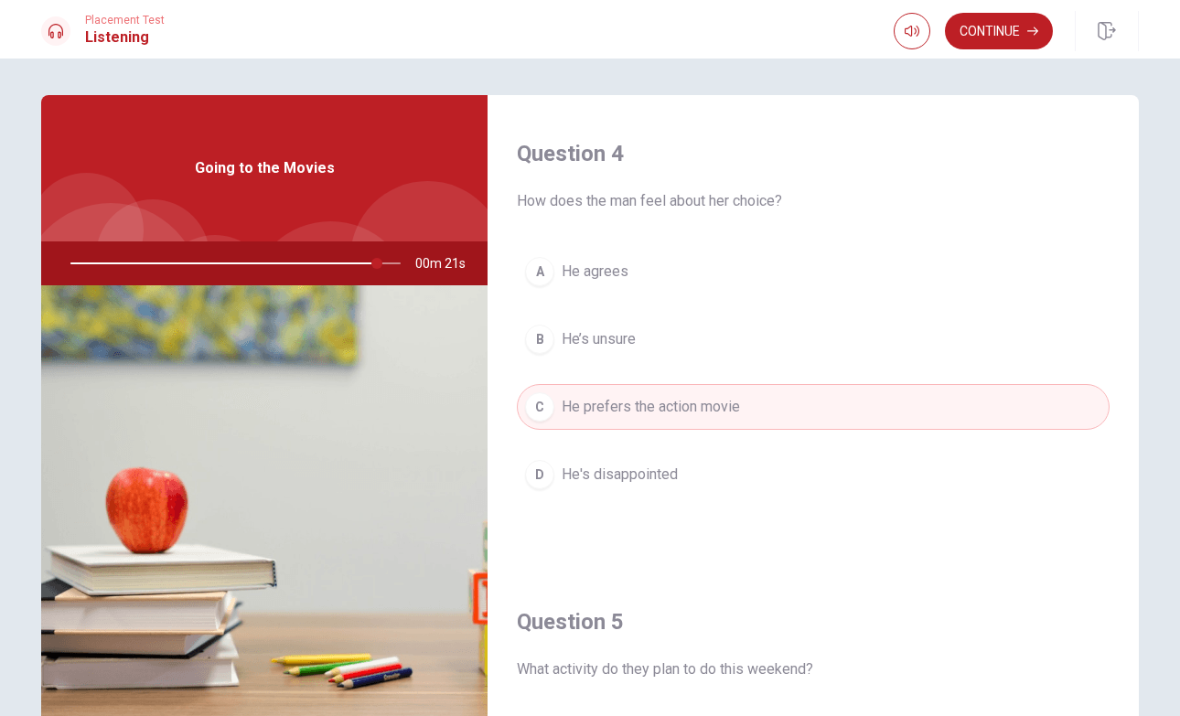
scroll to position [1397, 0]
click at [668, 285] on button "A He agrees" at bounding box center [813, 273] width 593 height 46
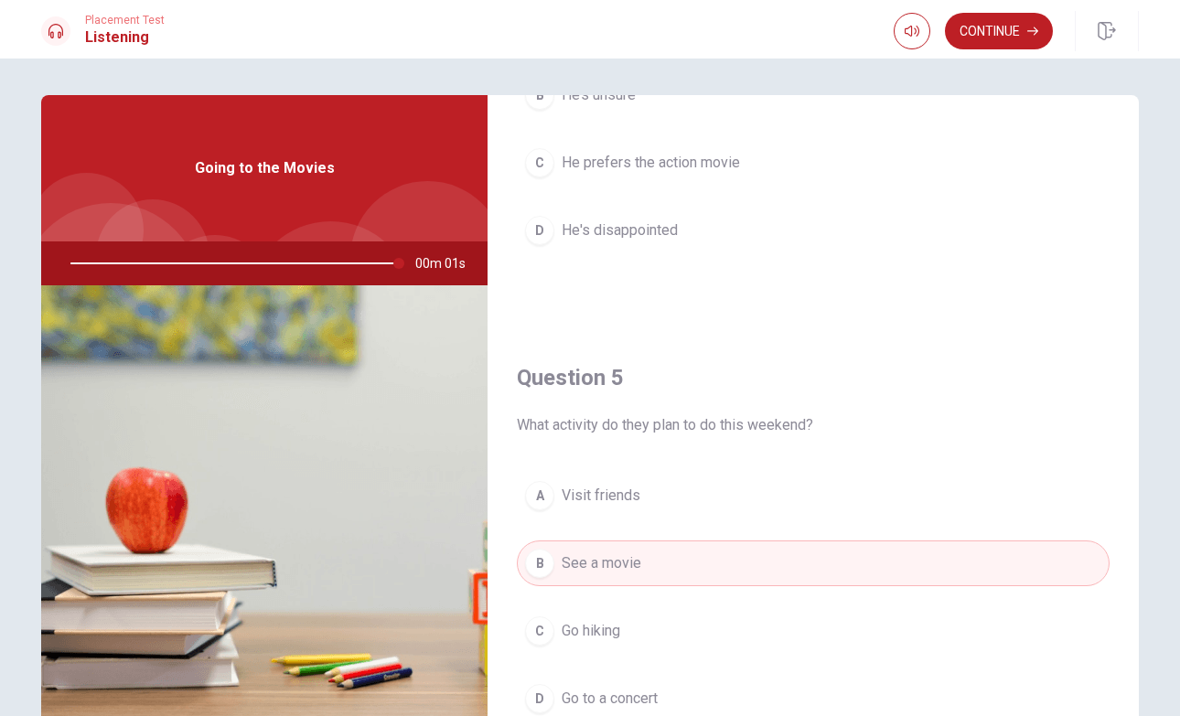
scroll to position [1706, 0]
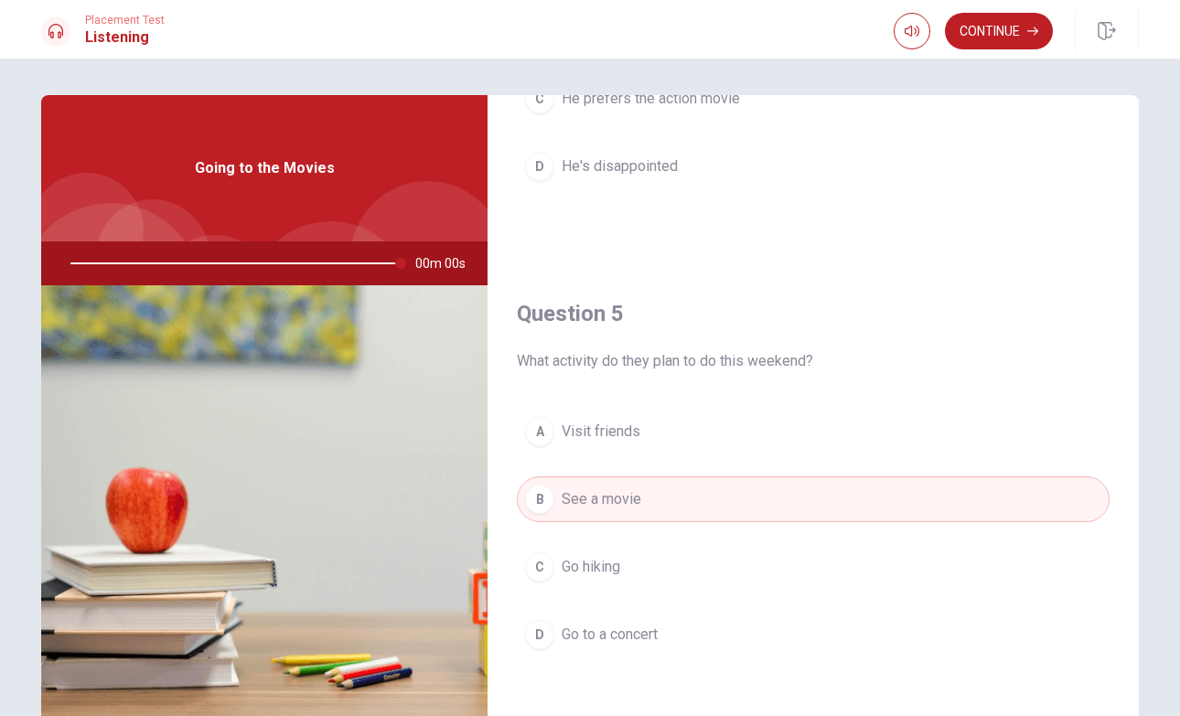
type input "0"
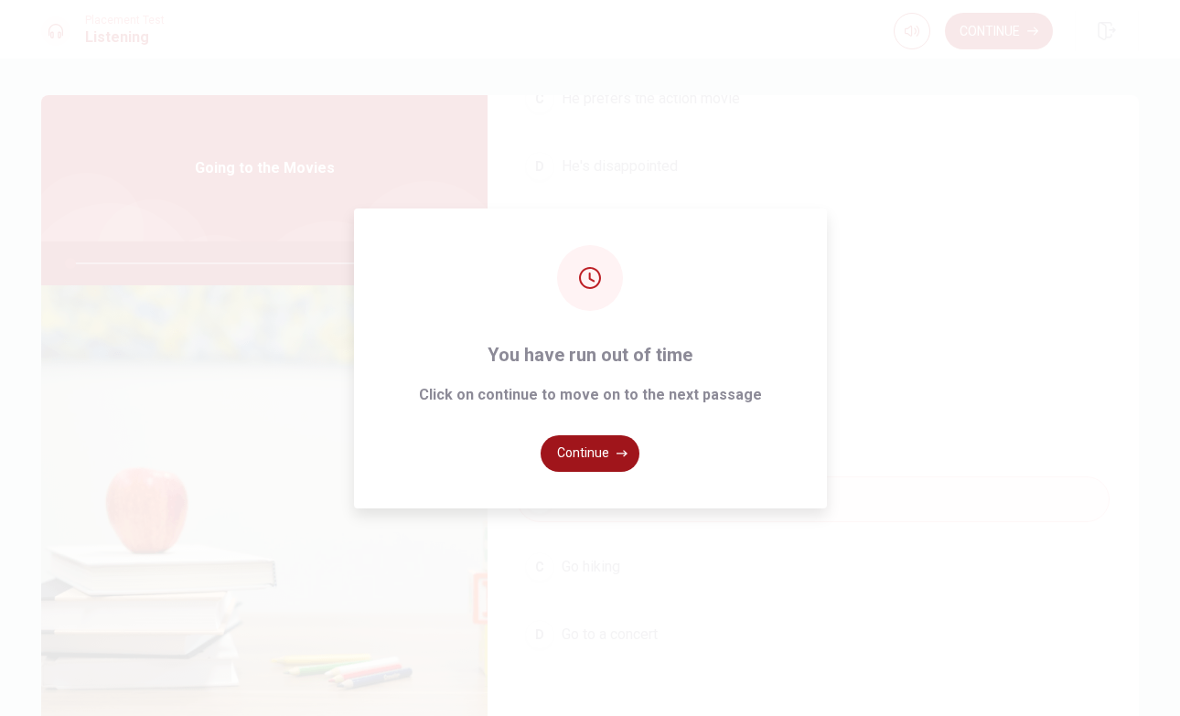
click at [604, 463] on button "Continue" at bounding box center [590, 453] width 99 height 37
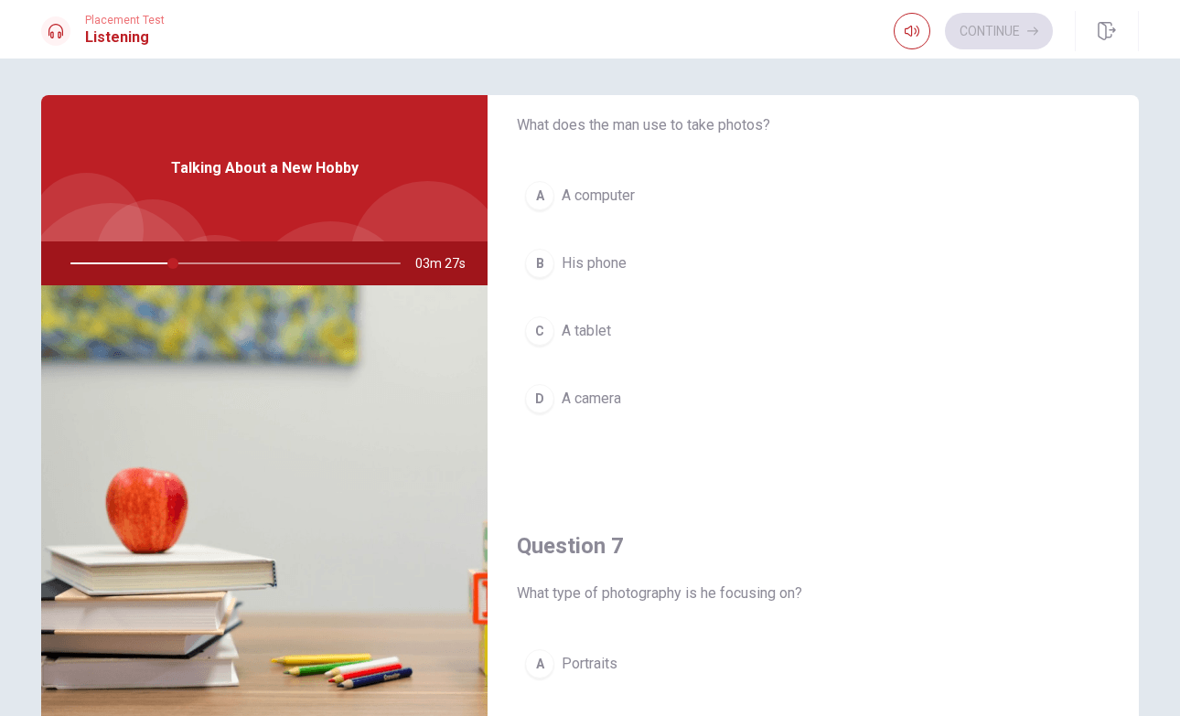
scroll to position [78, 0]
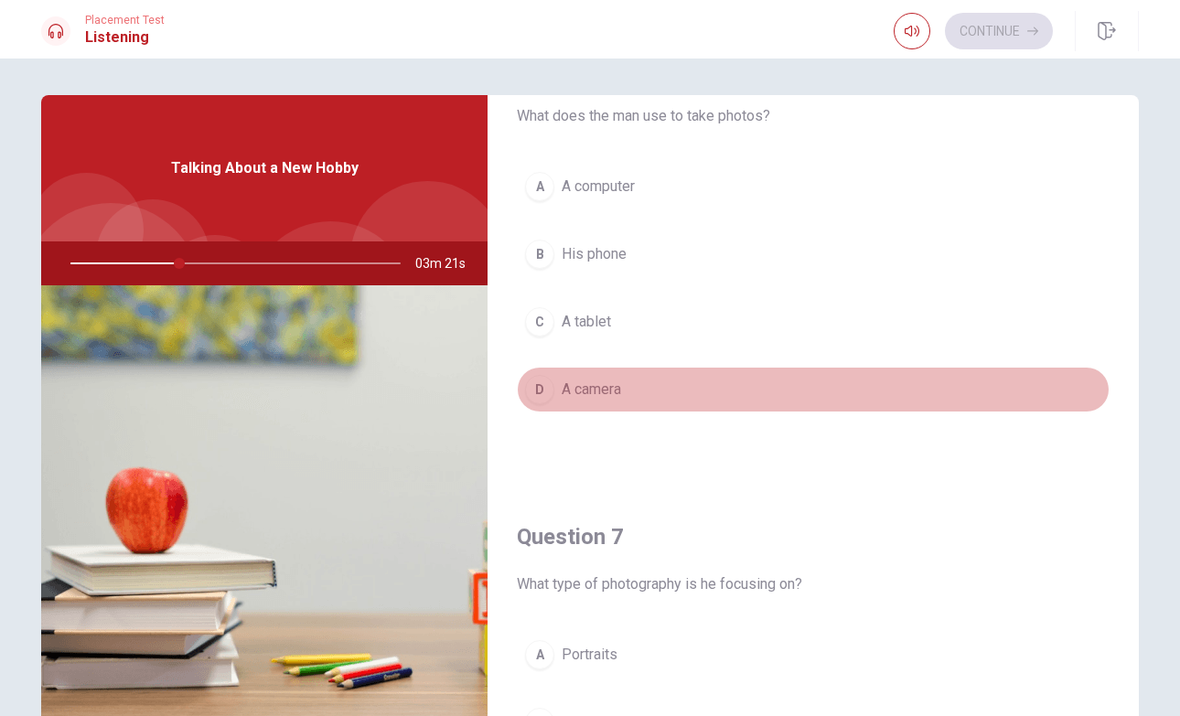
click at [584, 393] on span "A camera" at bounding box center [591, 390] width 59 height 22
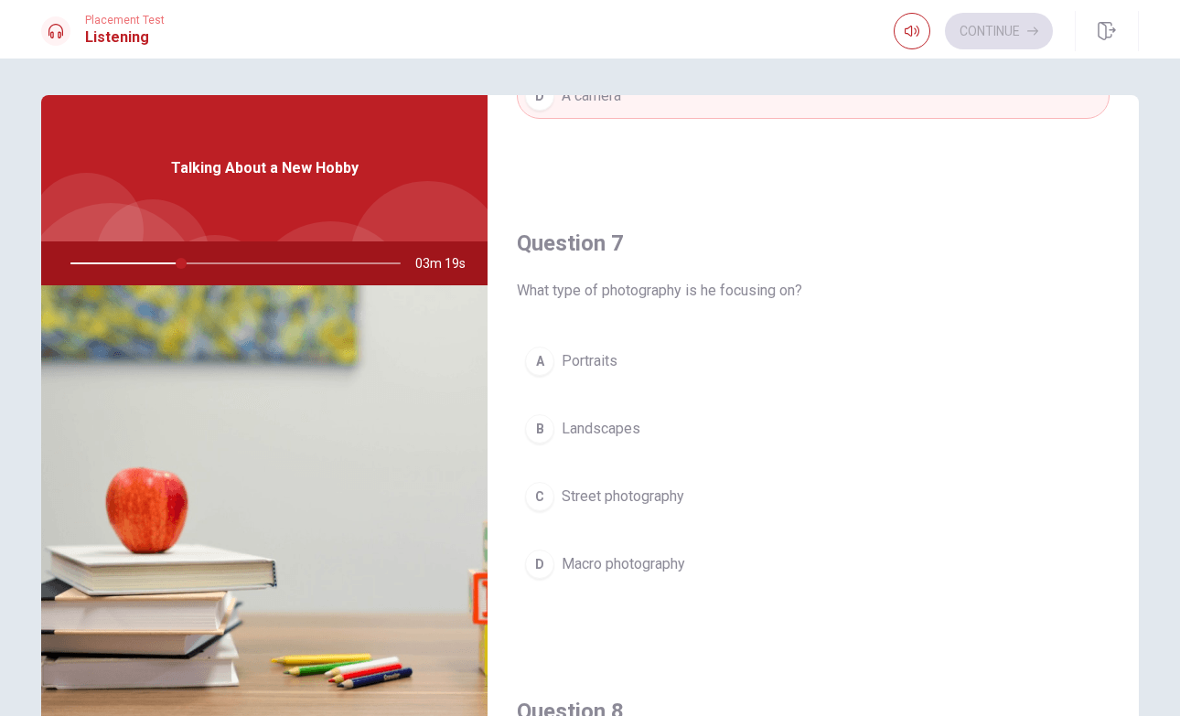
scroll to position [402, 0]
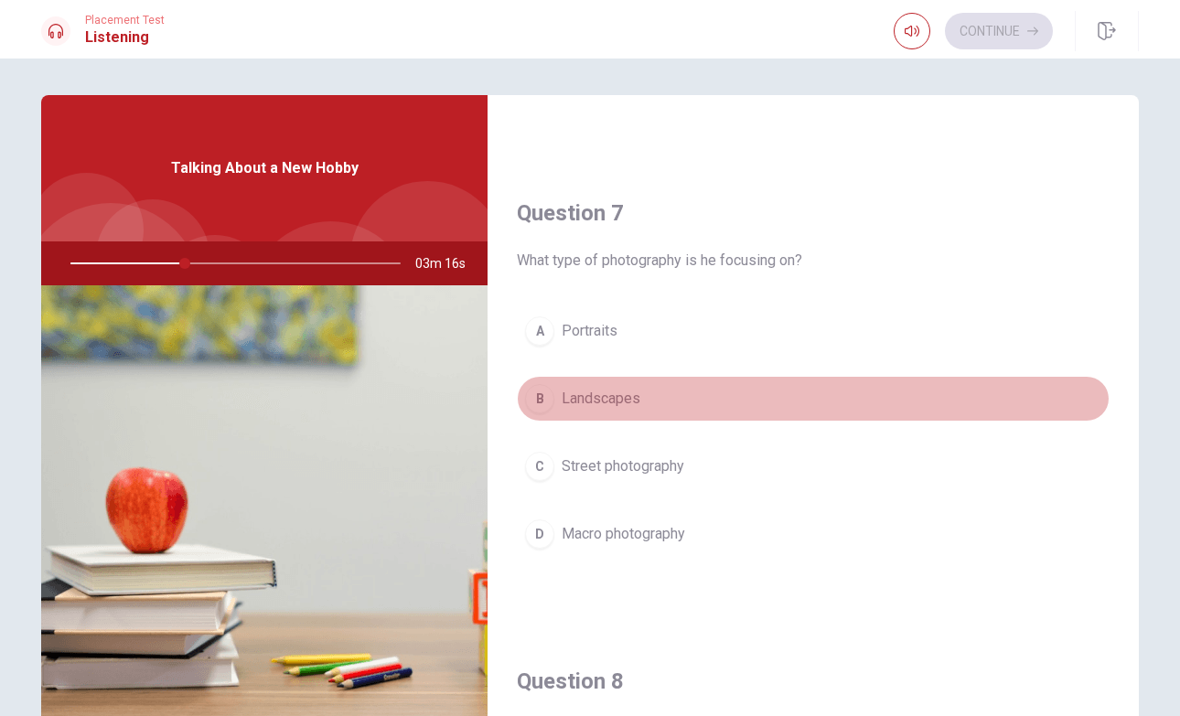
click at [578, 402] on span "Landscapes" at bounding box center [601, 399] width 79 height 22
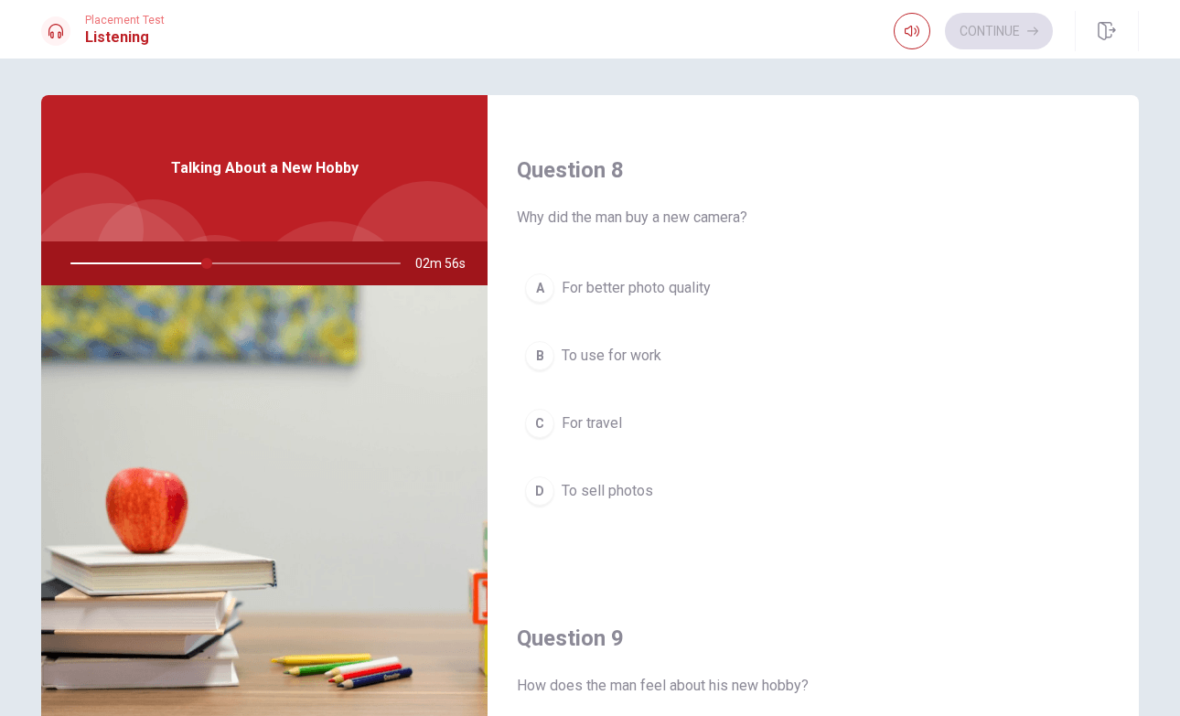
scroll to position [917, 0]
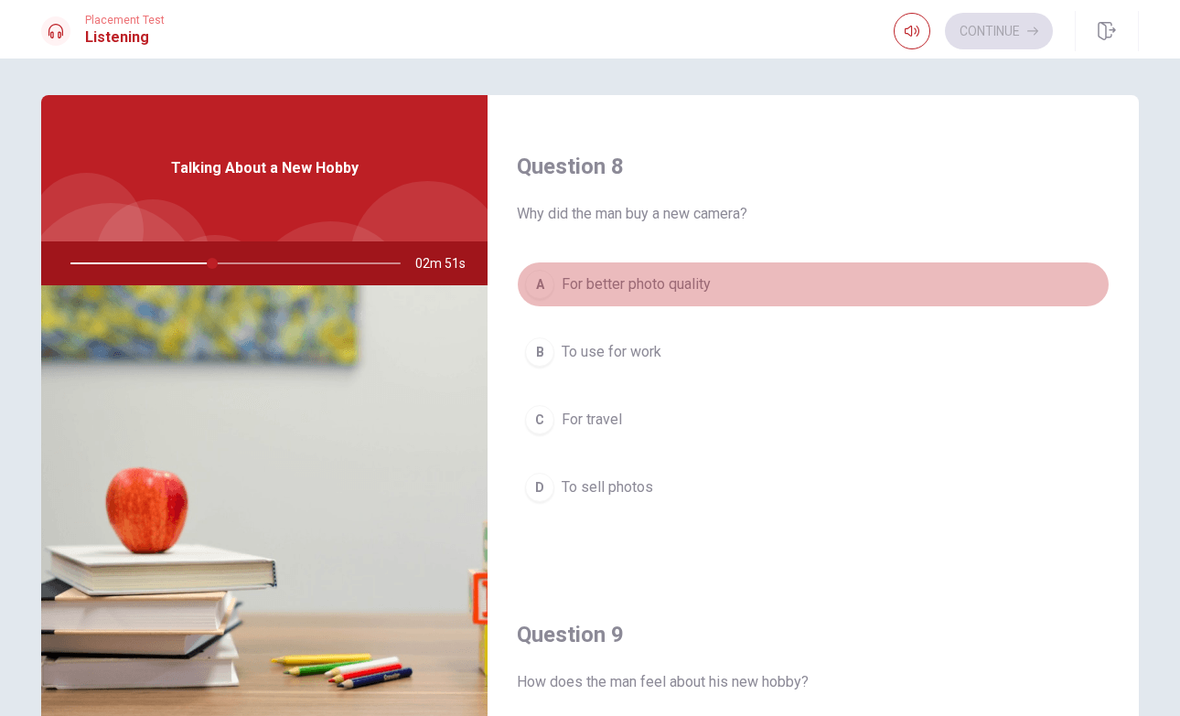
click at [598, 281] on span "For better photo quality" at bounding box center [636, 284] width 149 height 22
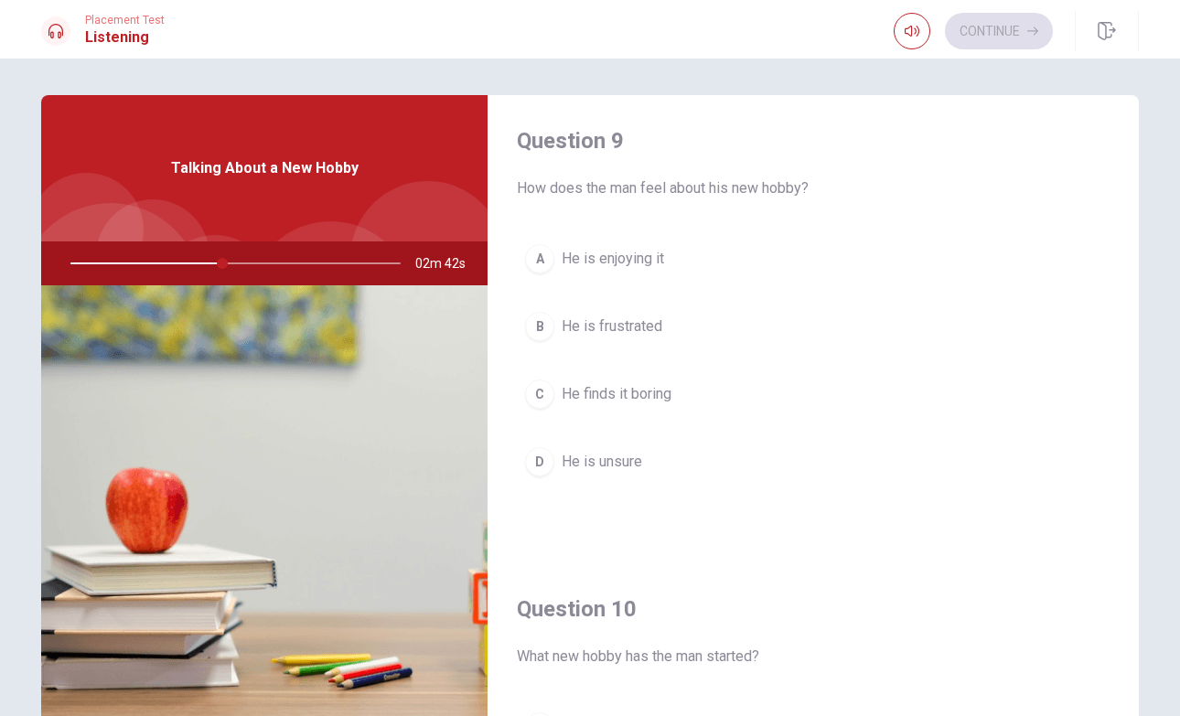
scroll to position [1423, 0]
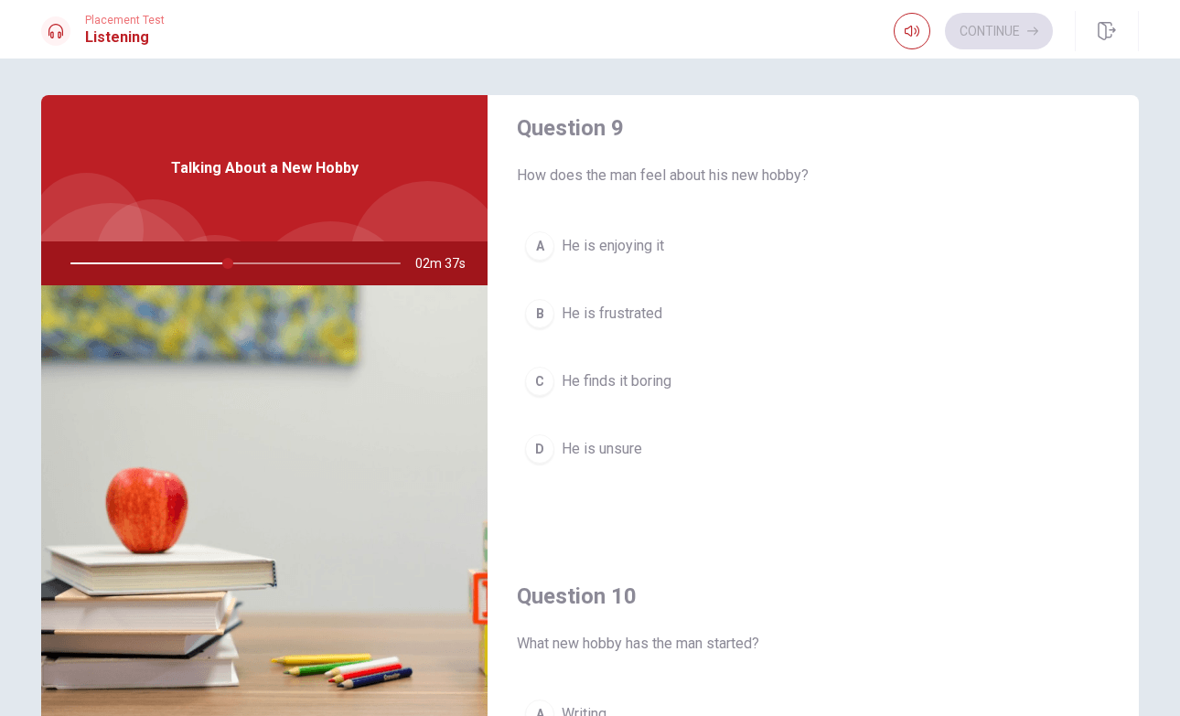
click at [605, 247] on span "He is enjoying it" at bounding box center [613, 246] width 102 height 22
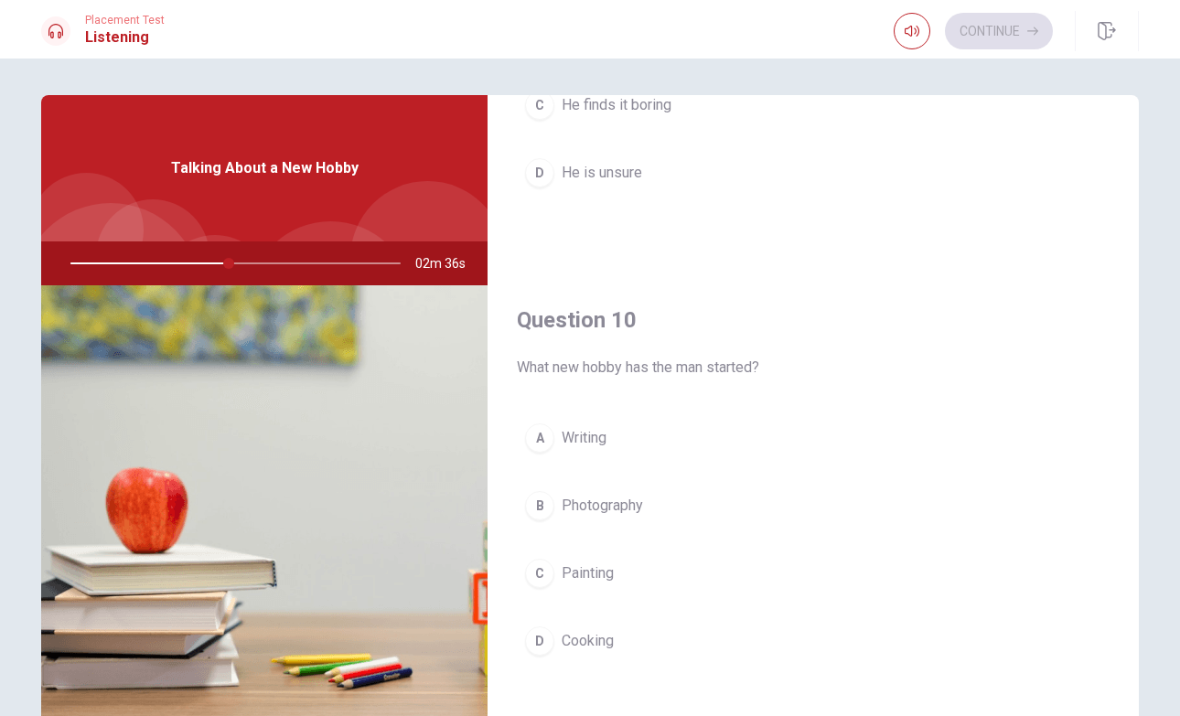
scroll to position [1706, 0]
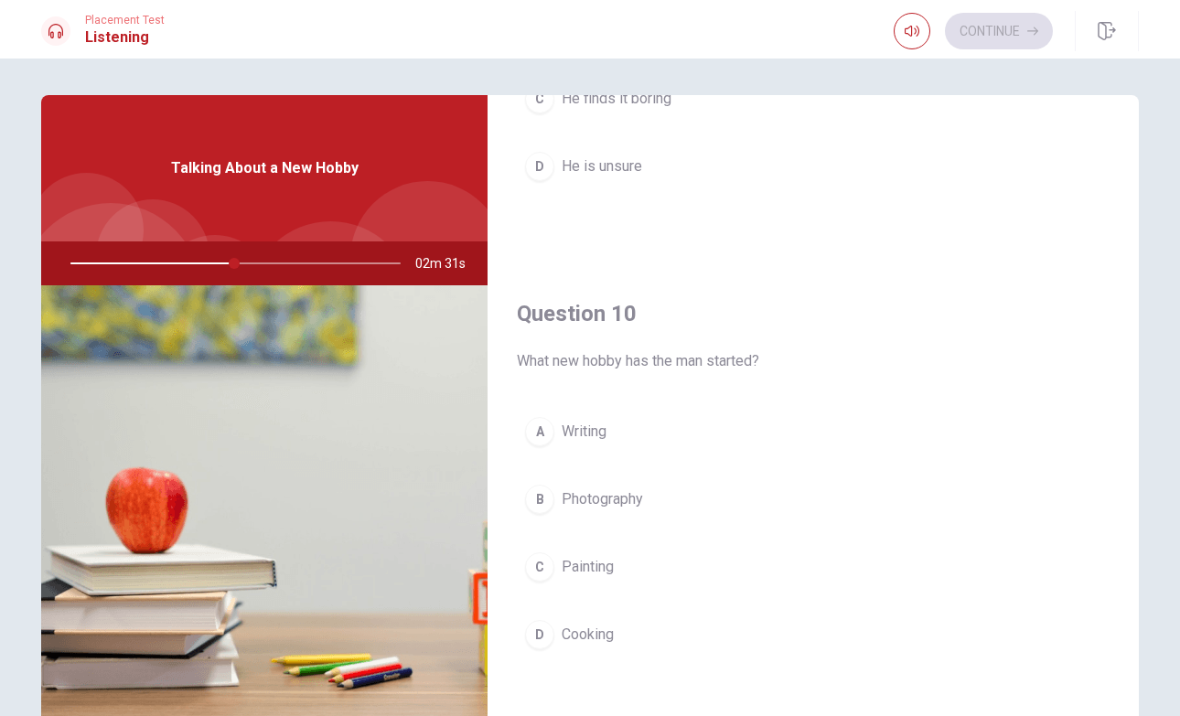
click at [622, 493] on span "Photography" at bounding box center [602, 499] width 81 height 22
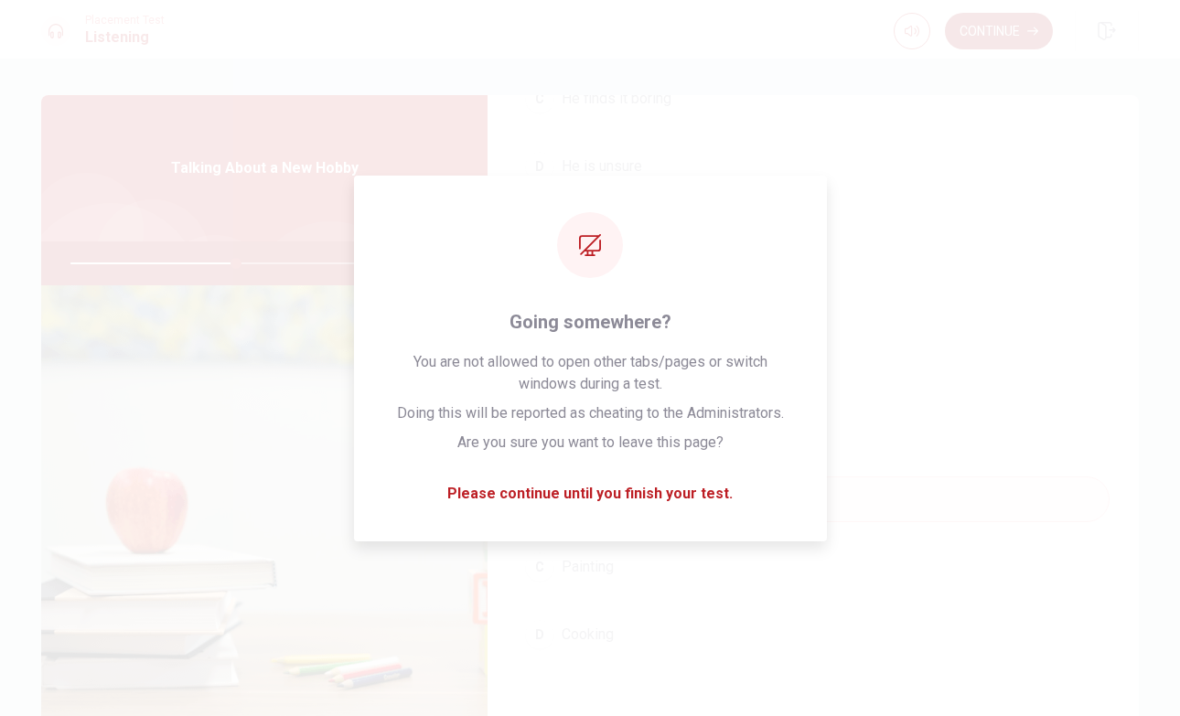
click at [981, 38] on button "Continue" at bounding box center [999, 31] width 108 height 37
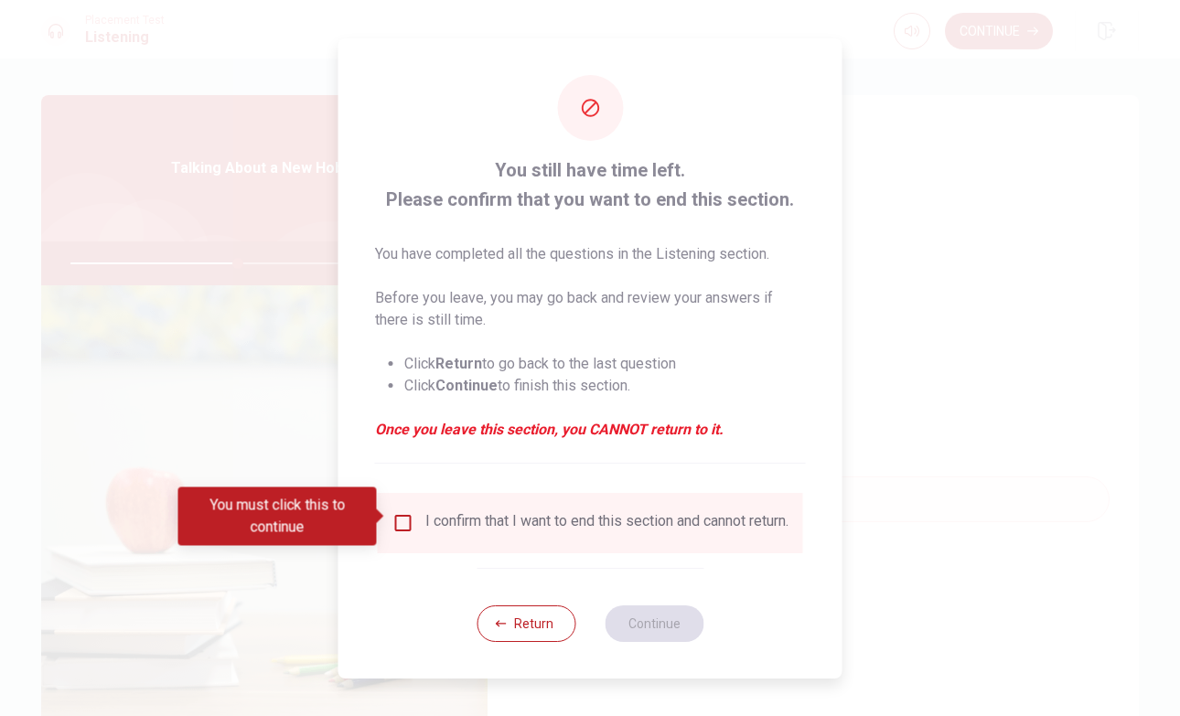
click at [446, 515] on div "I confirm that I want to end this section and cannot return." at bounding box center [606, 523] width 363 height 22
click at [396, 520] on input "You must click this to continue" at bounding box center [403, 523] width 22 height 22
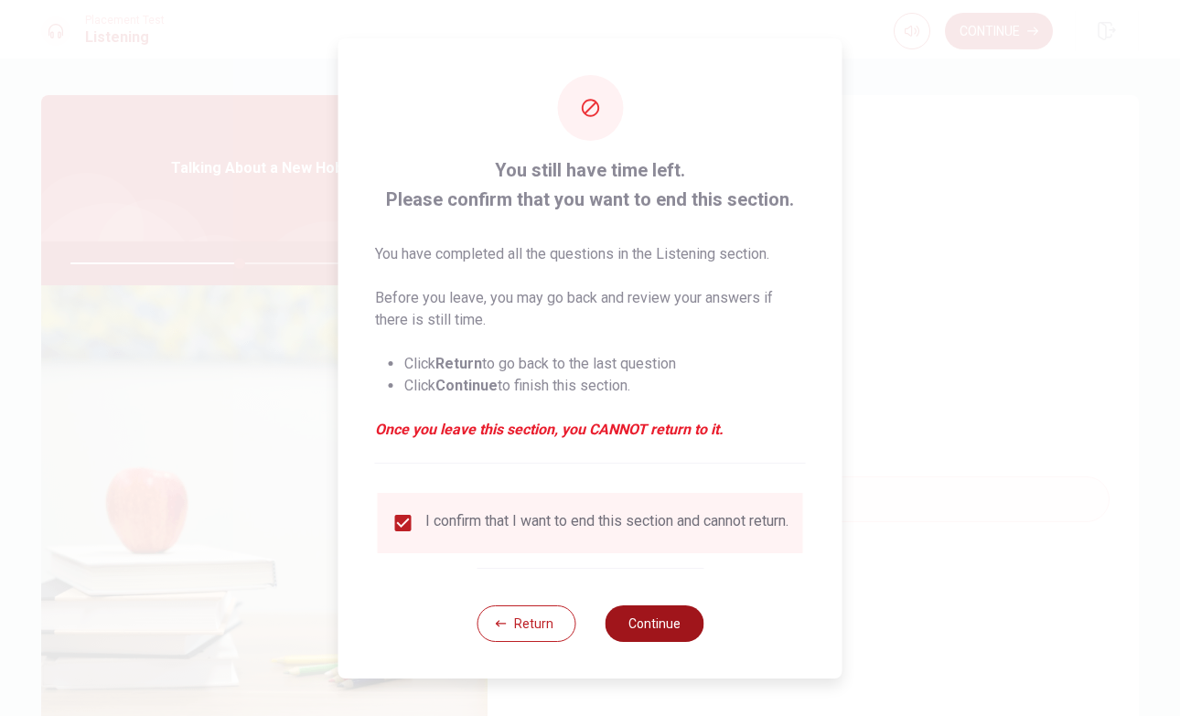
click at [657, 632] on button "Continue" at bounding box center [654, 624] width 99 height 37
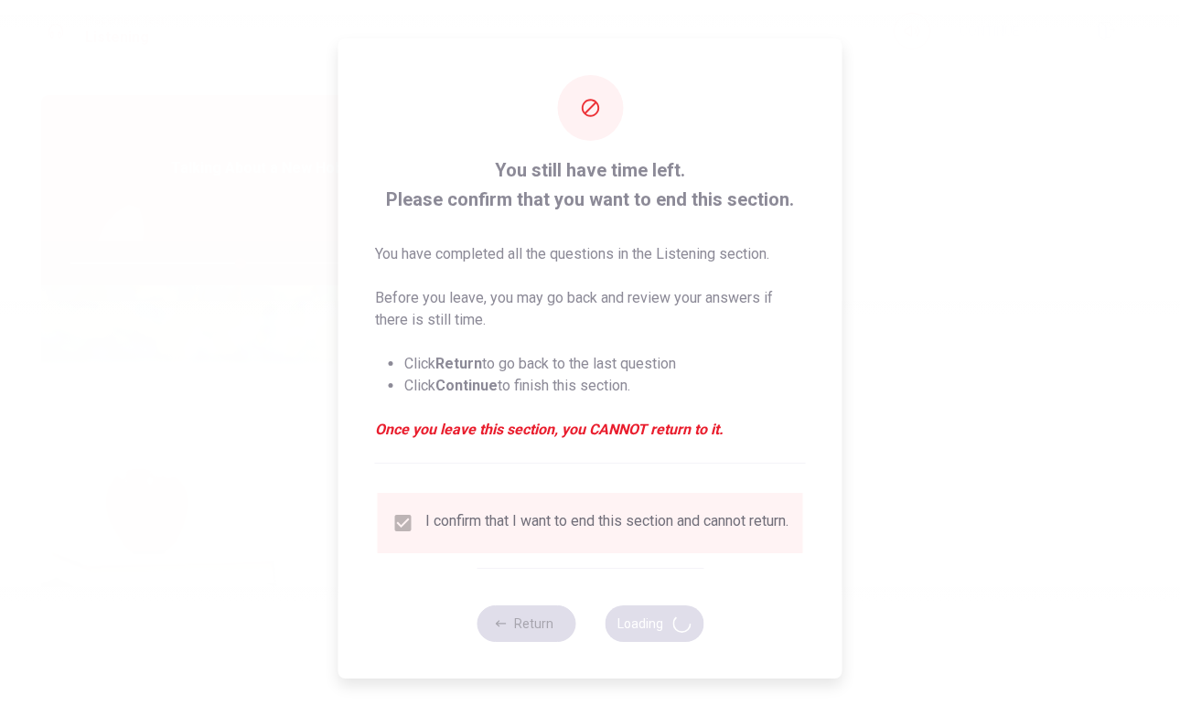
type input "52"
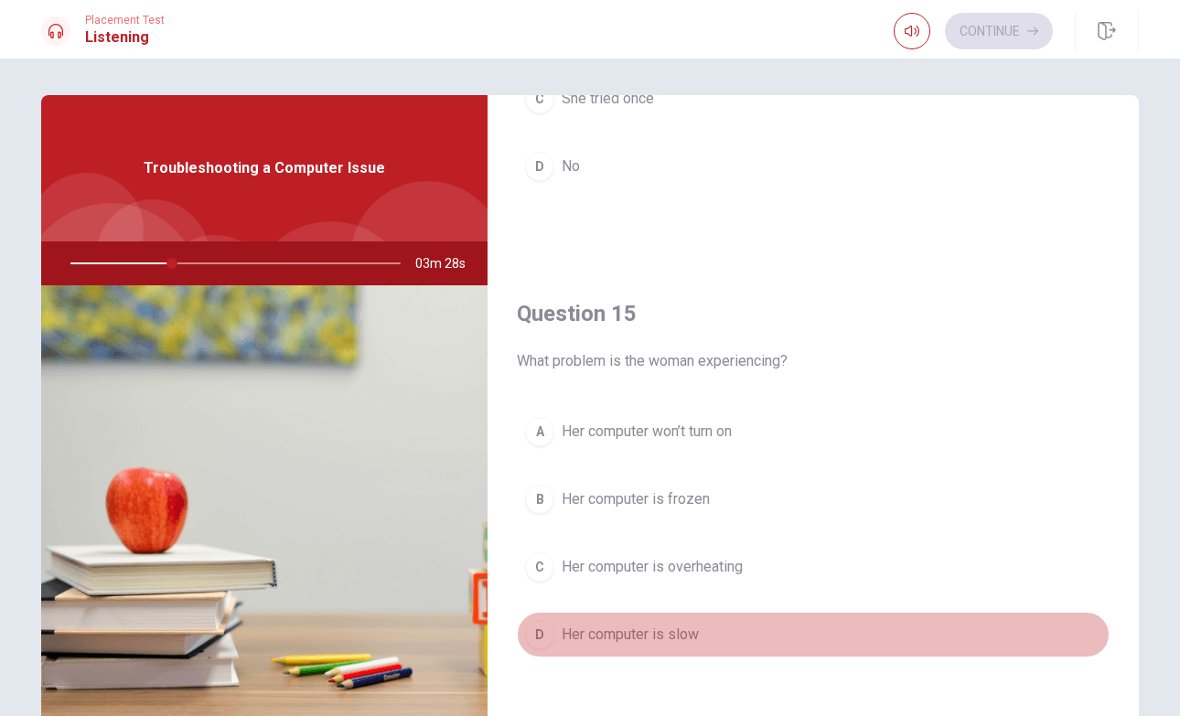
click at [573, 636] on span "Her computer is slow" at bounding box center [630, 635] width 137 height 22
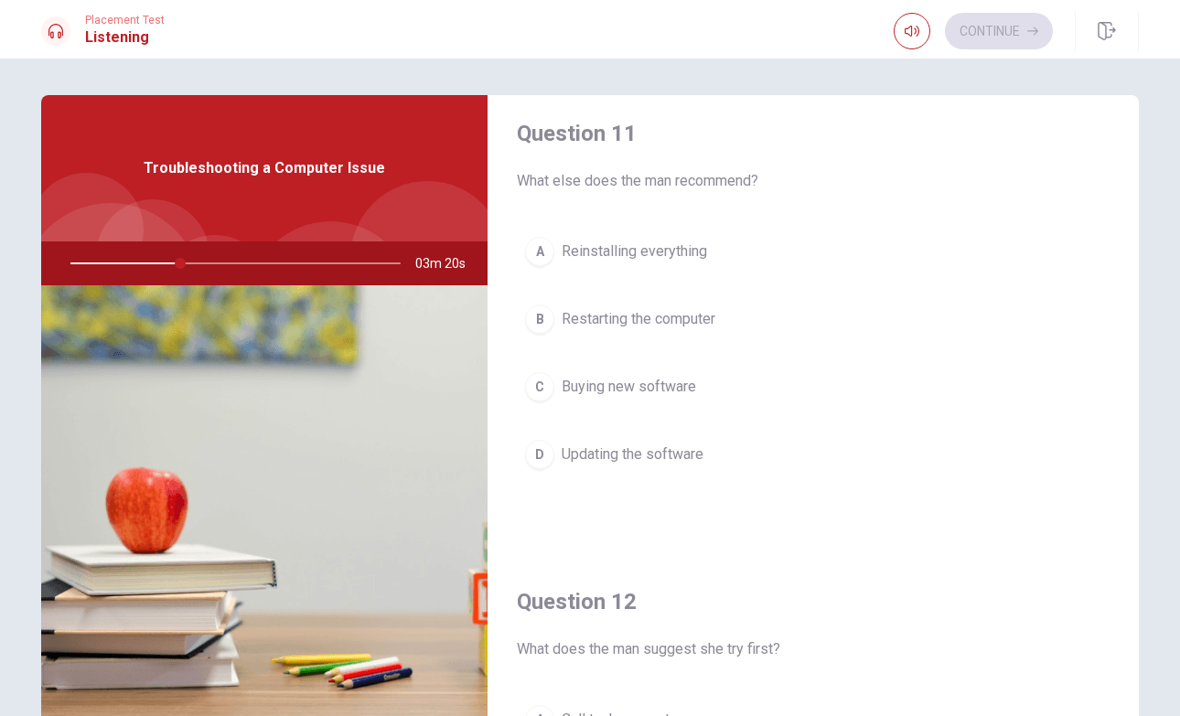
scroll to position [0, 0]
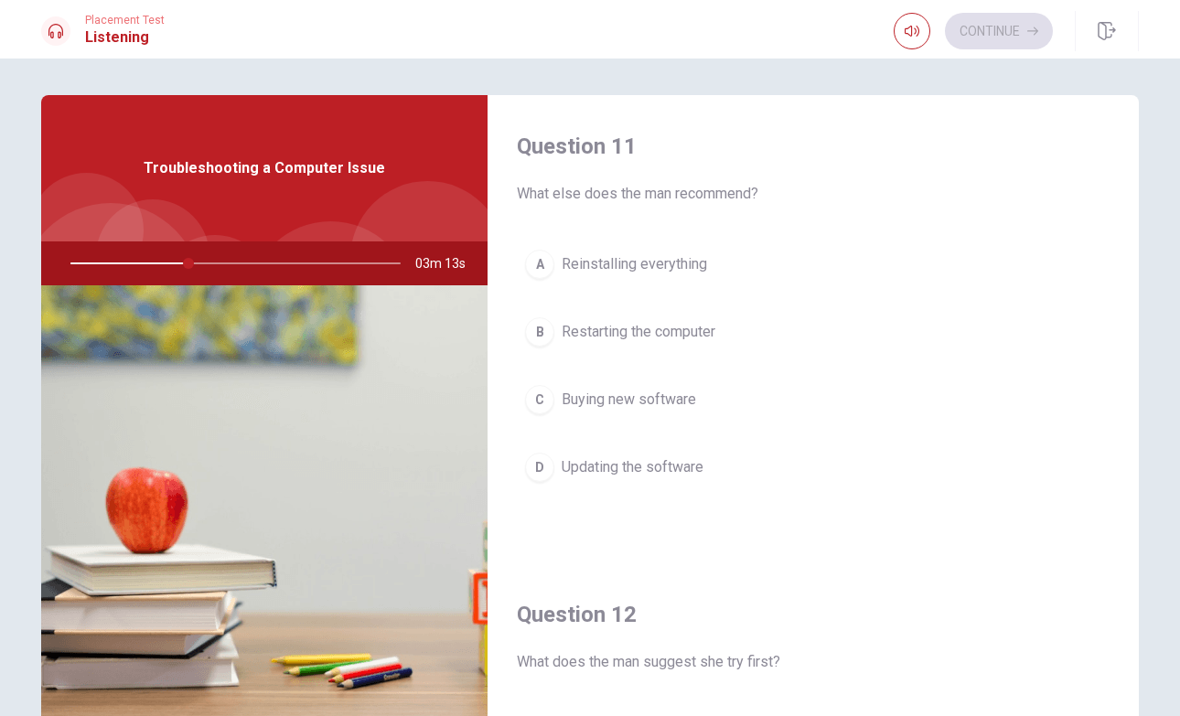
click at [685, 264] on span "Reinstalling everything" at bounding box center [634, 264] width 145 height 22
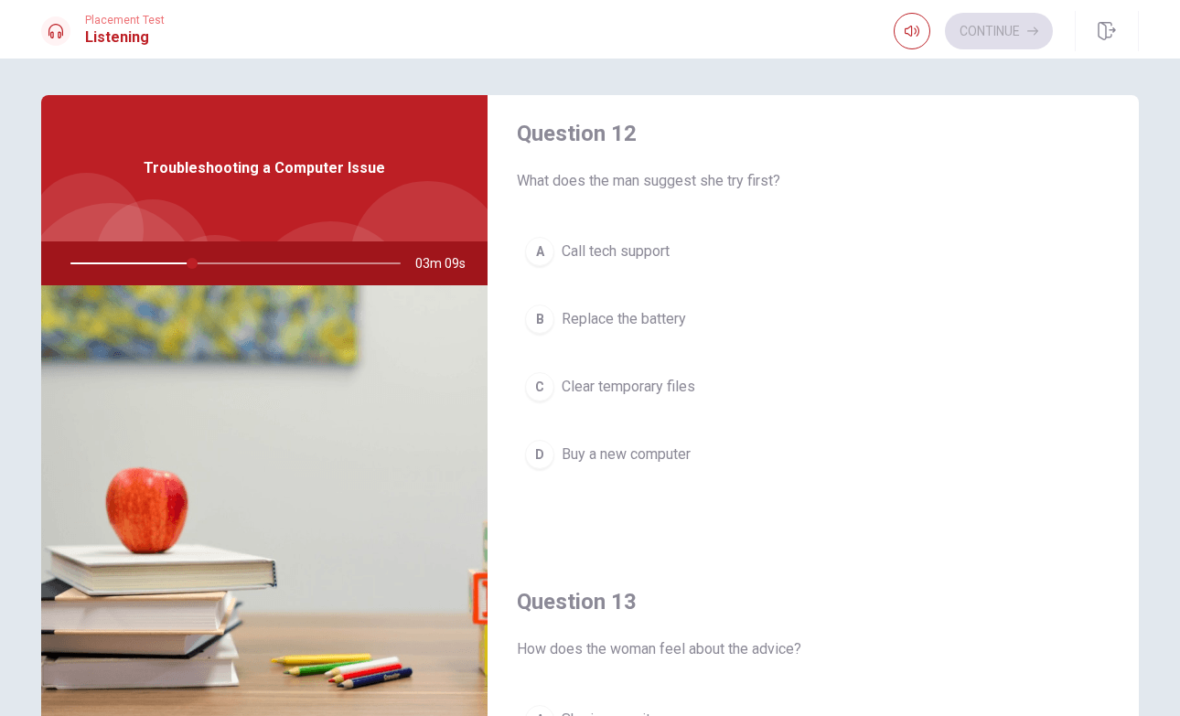
scroll to position [482, 0]
click at [670, 389] on span "Clear temporary files" at bounding box center [629, 386] width 134 height 22
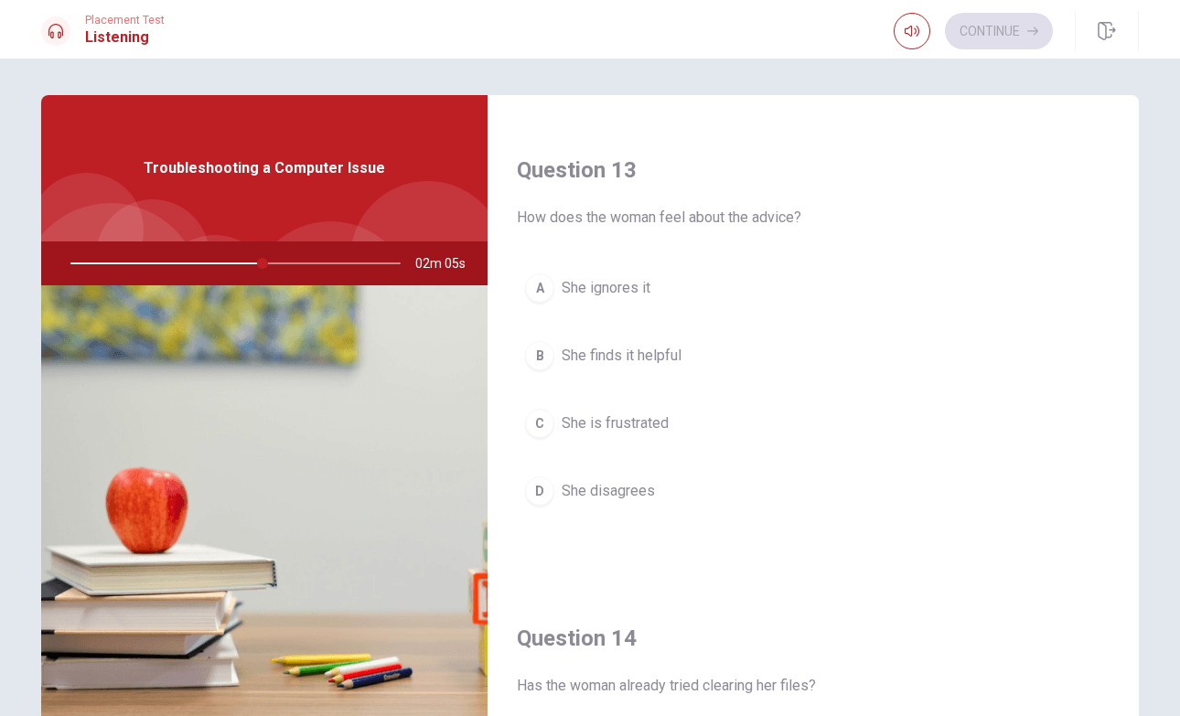
scroll to position [916, 0]
click at [639, 491] on span "She disagrees" at bounding box center [608, 488] width 93 height 22
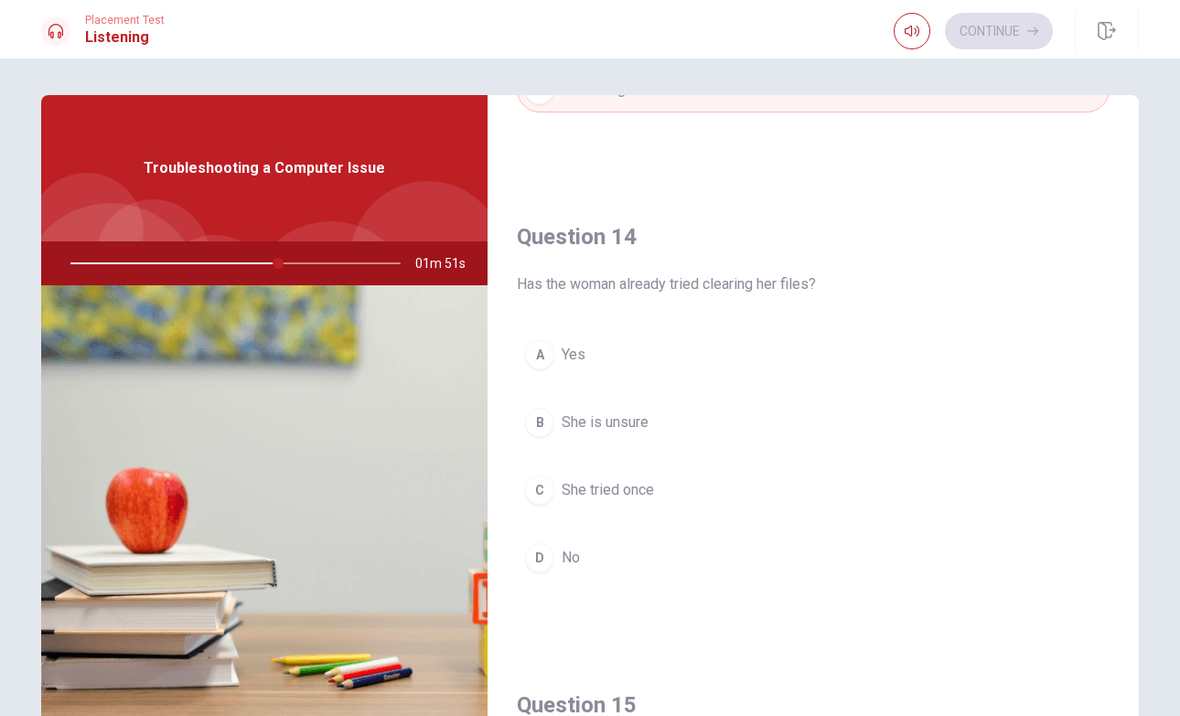
scroll to position [1316, 0]
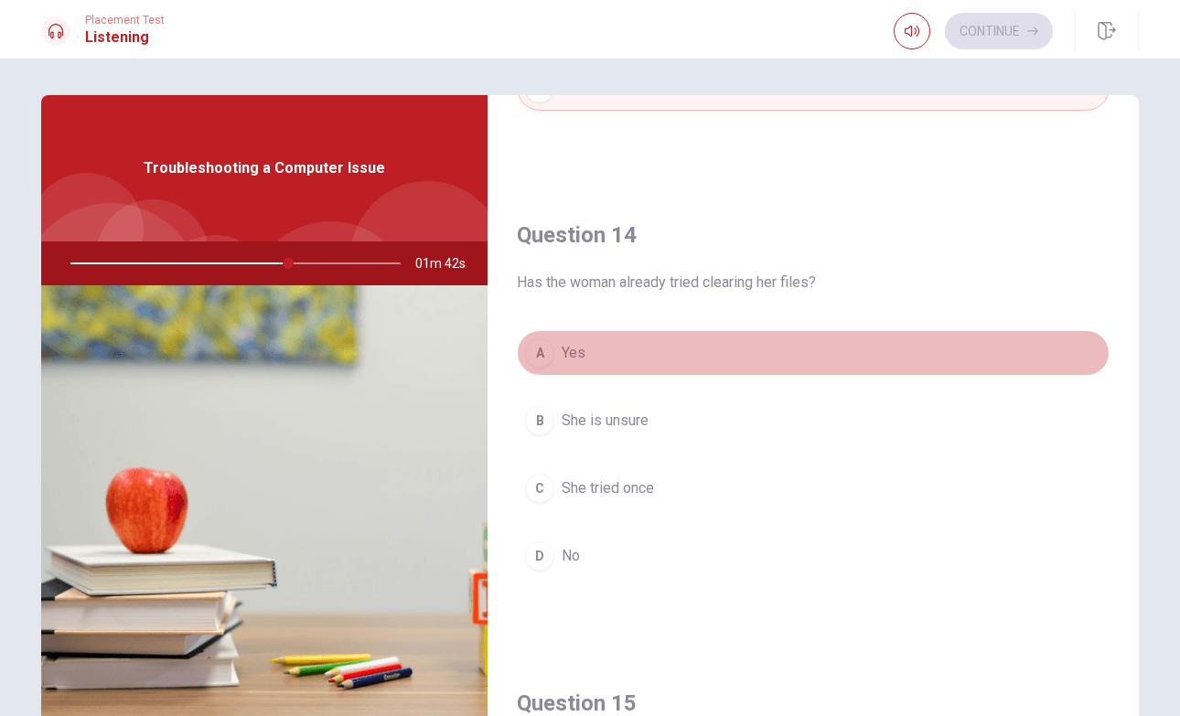
click at [616, 369] on button "A Yes" at bounding box center [813, 353] width 593 height 46
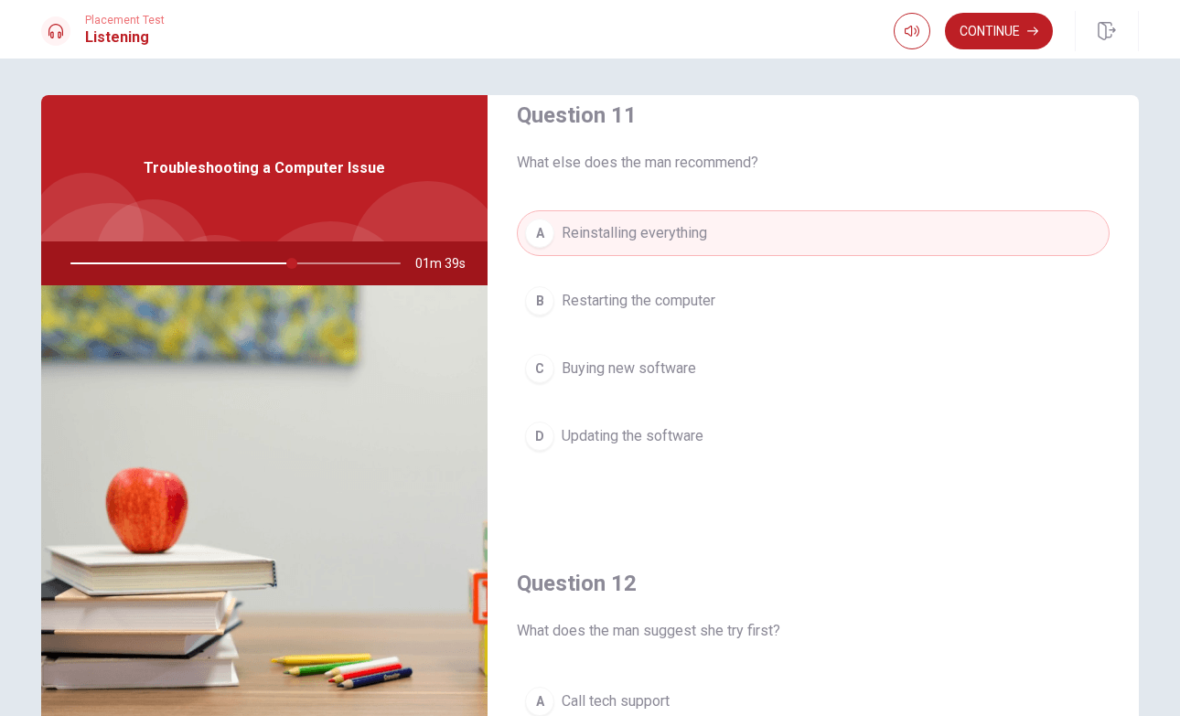
scroll to position [0, 0]
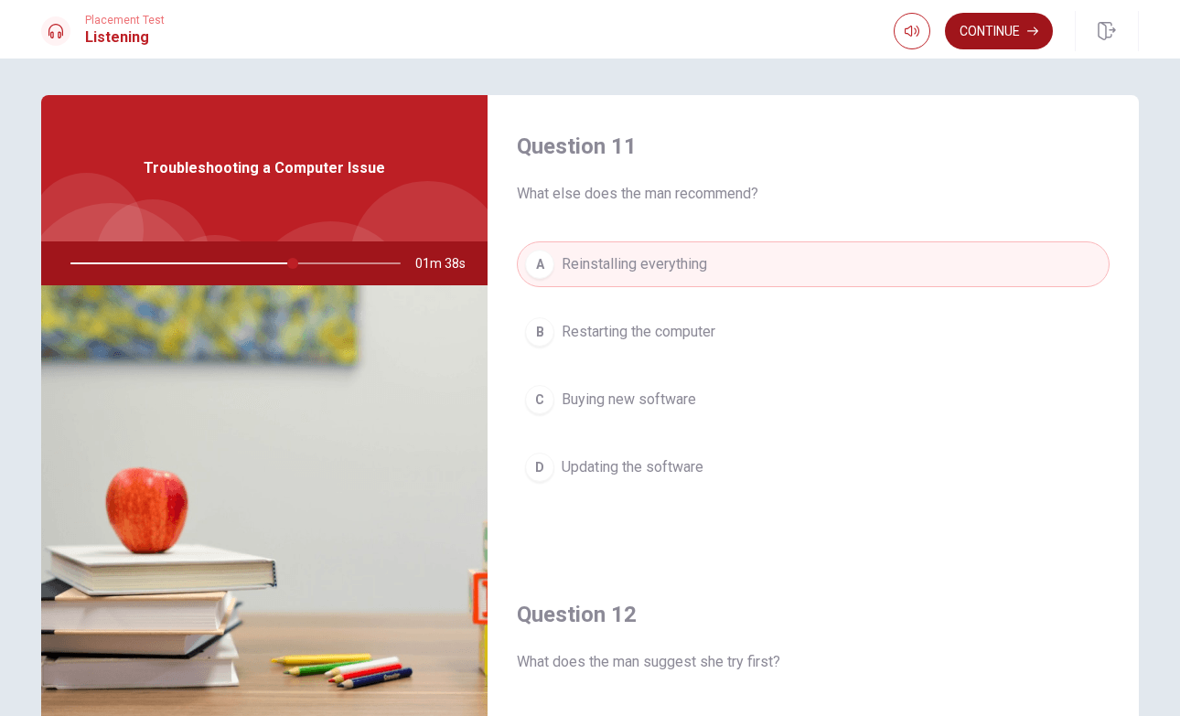
click at [976, 27] on button "Continue" at bounding box center [999, 31] width 108 height 37
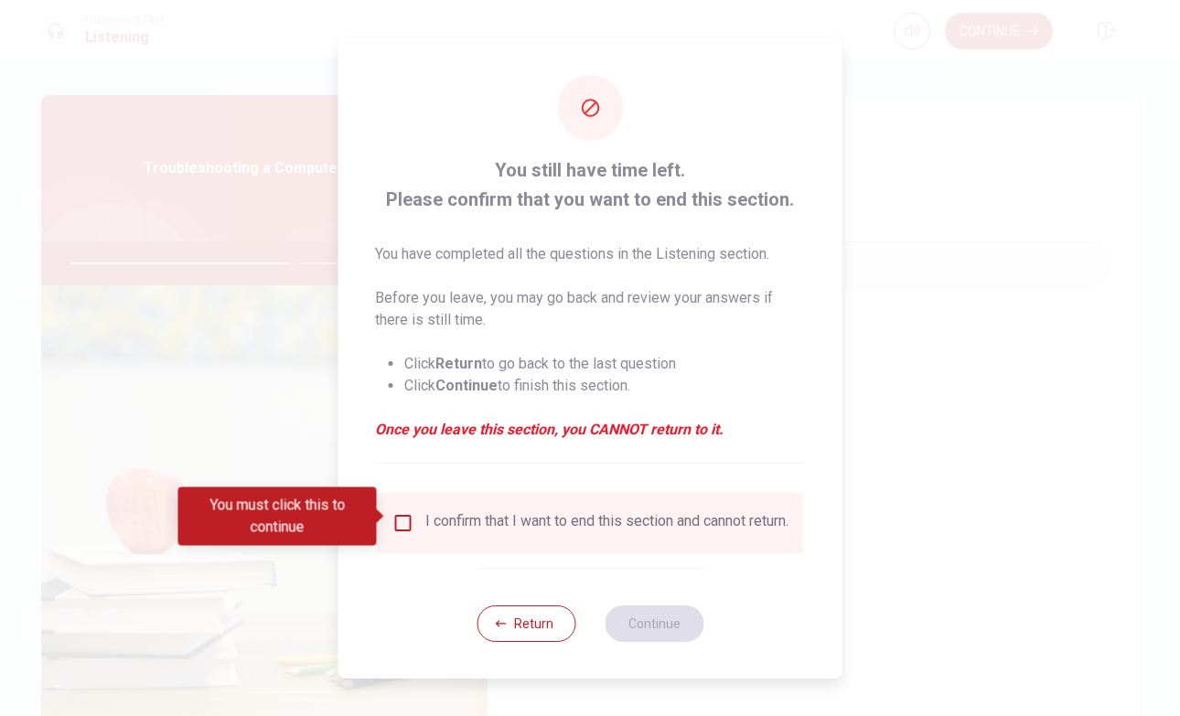
click at [407, 517] on input "You must click this to continue" at bounding box center [403, 523] width 22 height 22
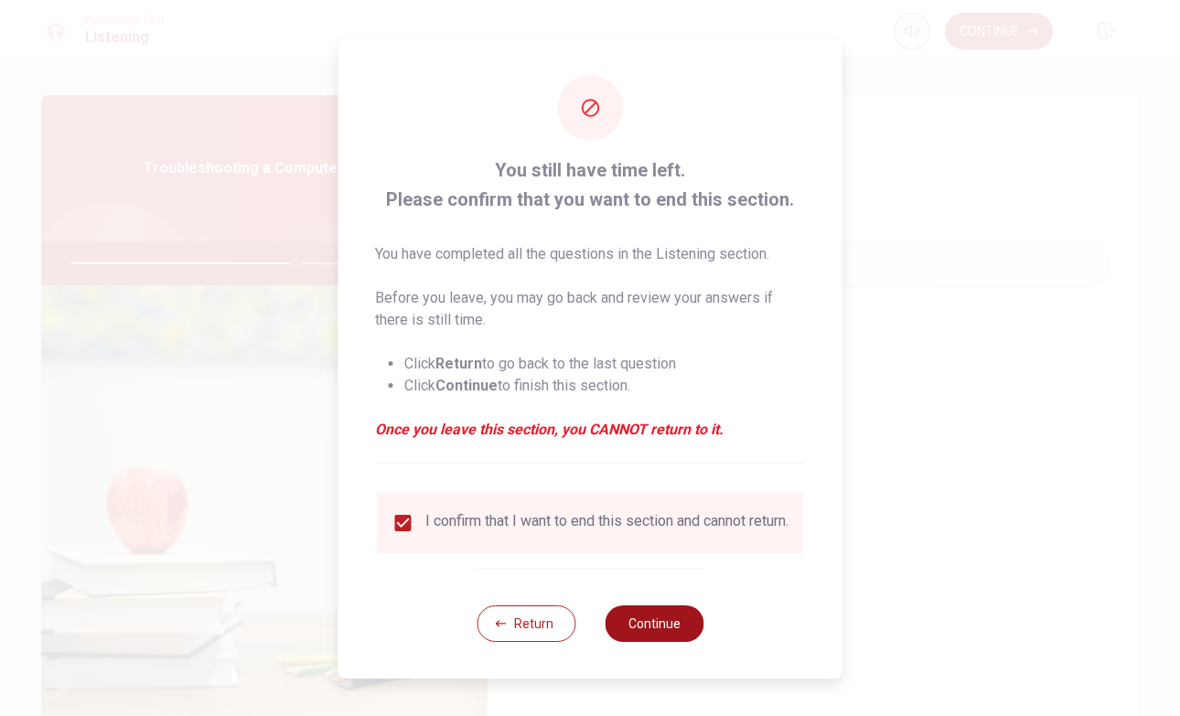
click at [644, 629] on button "Continue" at bounding box center [654, 624] width 99 height 37
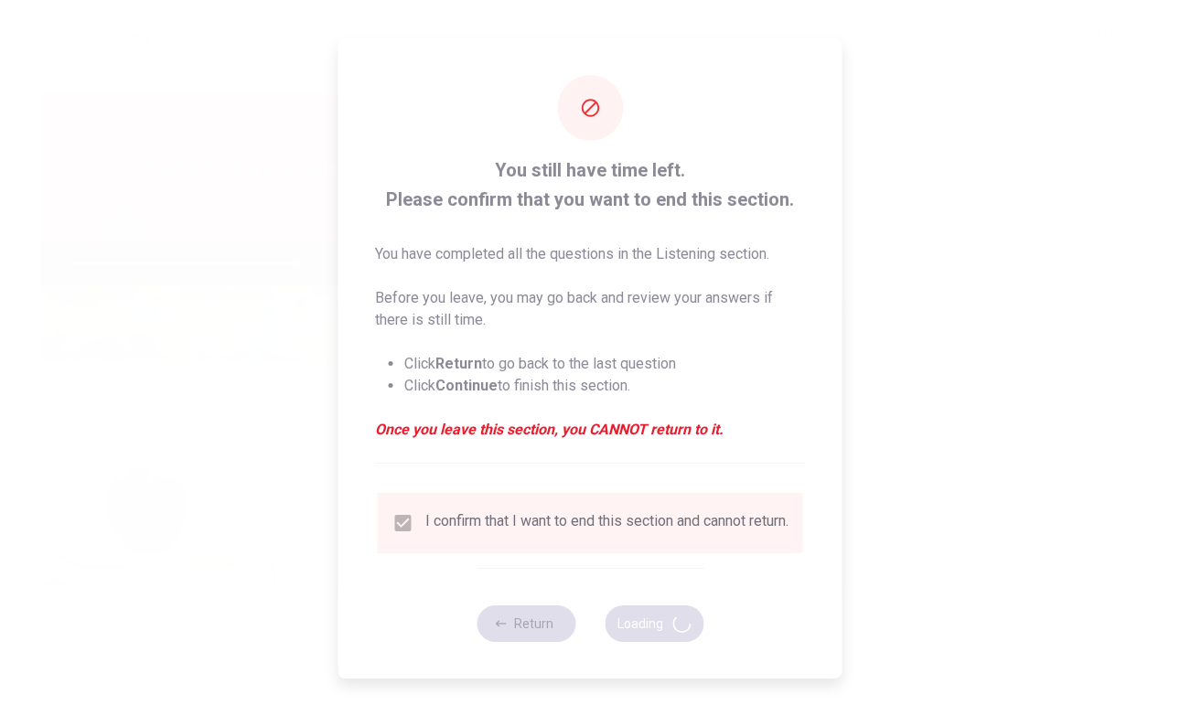
type input "69"
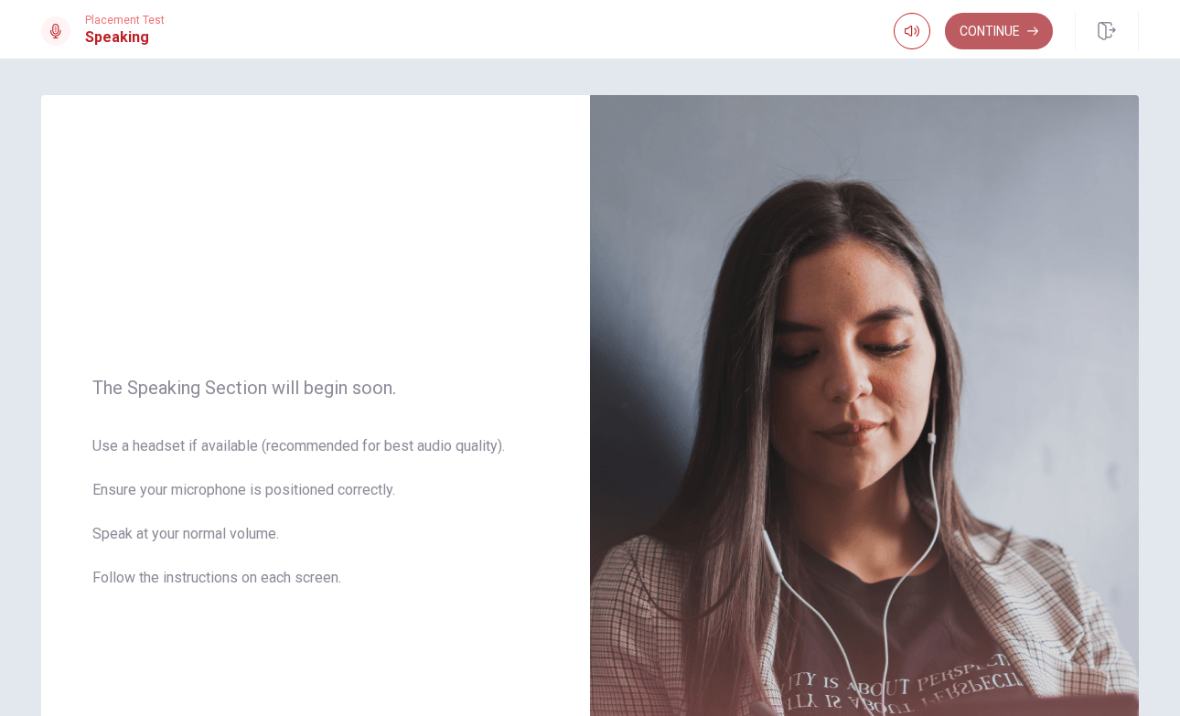
click at [964, 35] on button "Continue" at bounding box center [999, 31] width 108 height 37
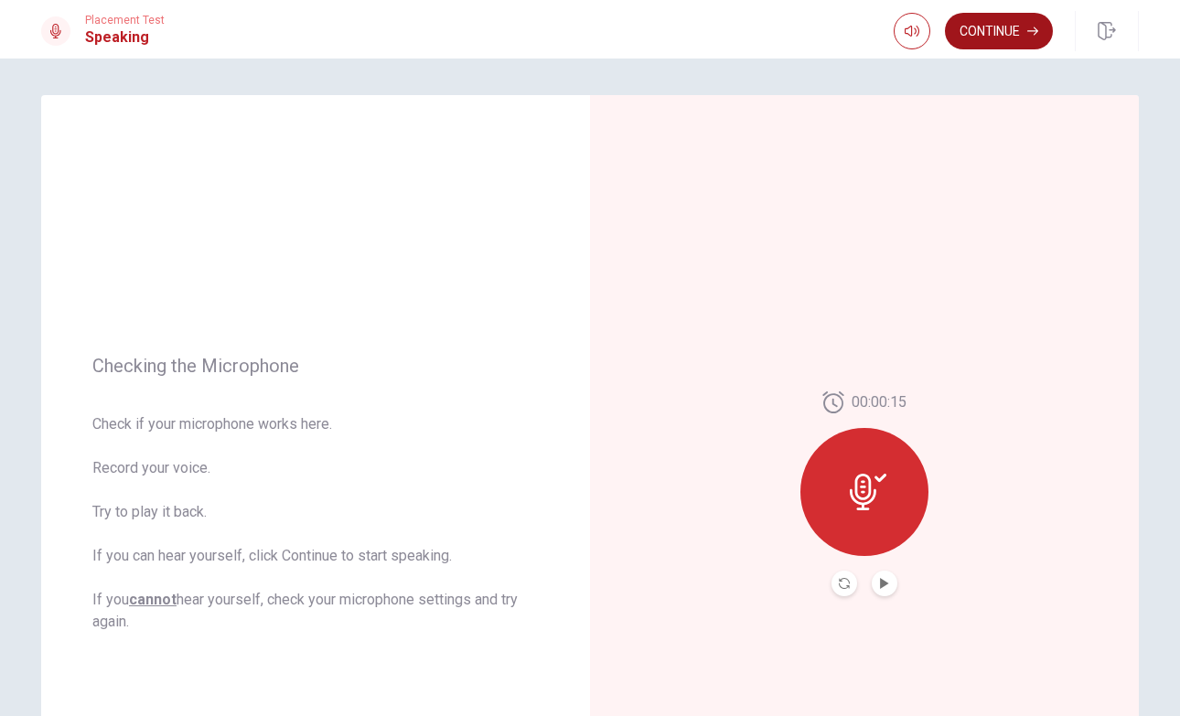
click at [1008, 17] on button "Continue" at bounding box center [999, 31] width 108 height 37
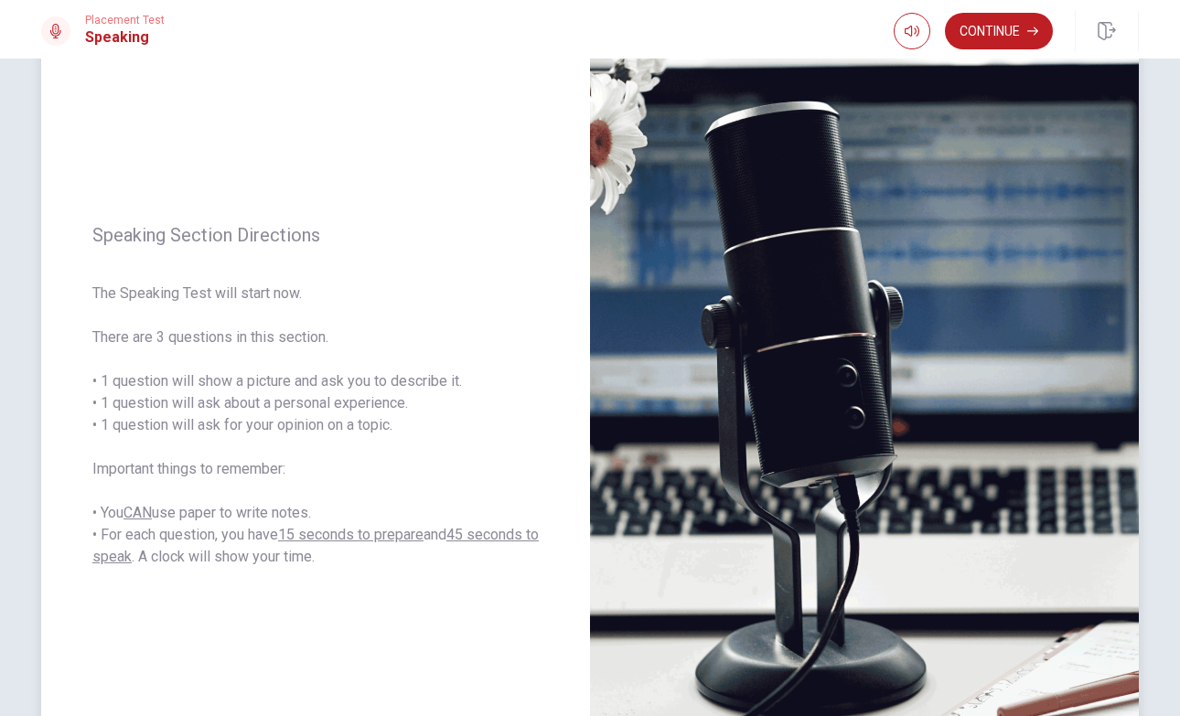
scroll to position [99, 0]
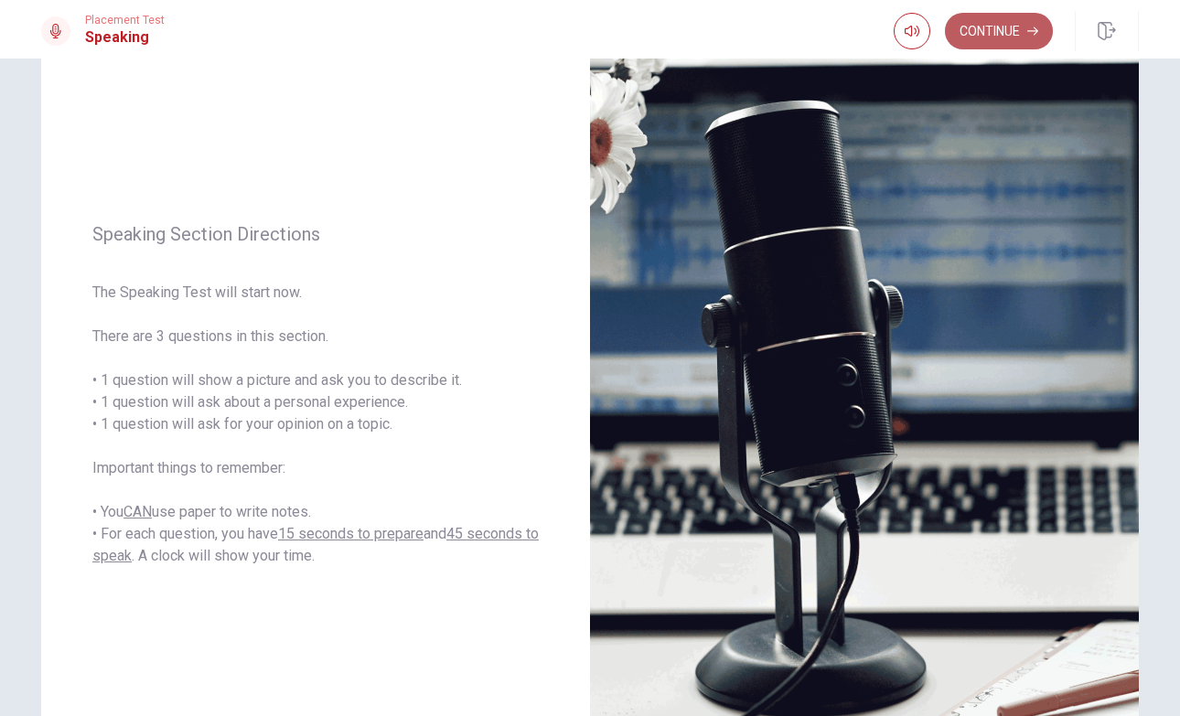
click at [970, 31] on button "Continue" at bounding box center [999, 31] width 108 height 37
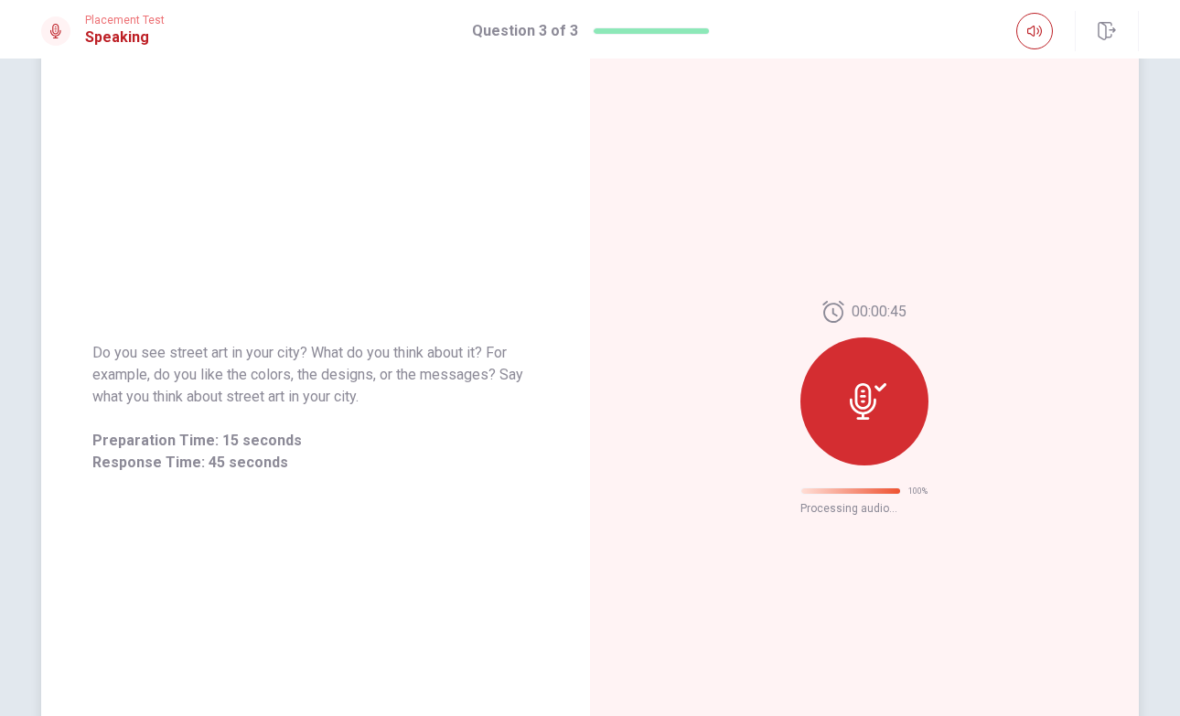
scroll to position [0, 0]
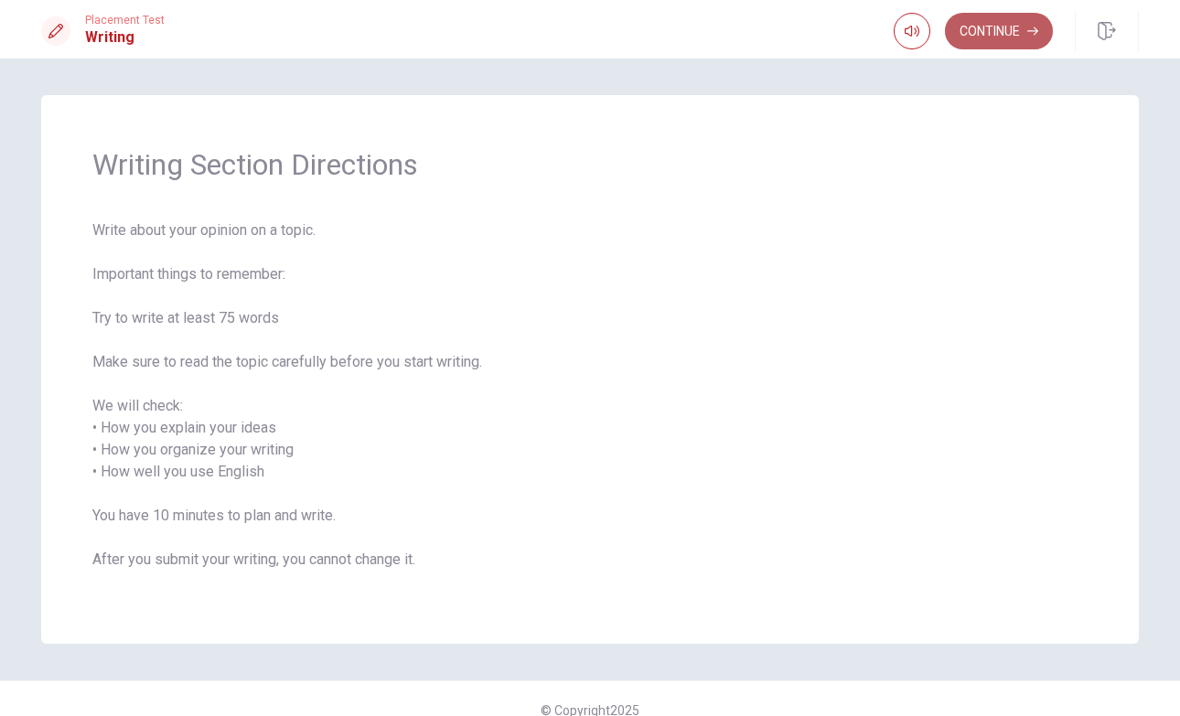
click at [991, 23] on button "Continue" at bounding box center [999, 31] width 108 height 37
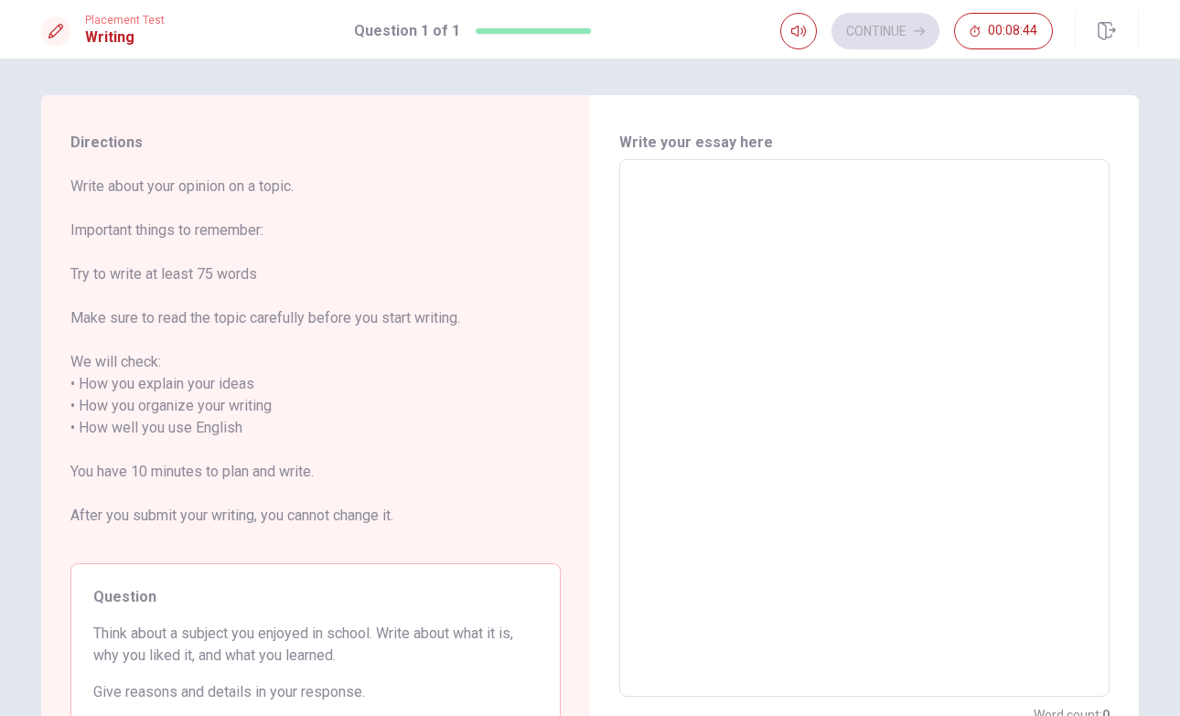
click at [681, 224] on textarea at bounding box center [864, 429] width 465 height 508
type textarea "I"
type textarea "x"
type textarea "I"
type textarea "x"
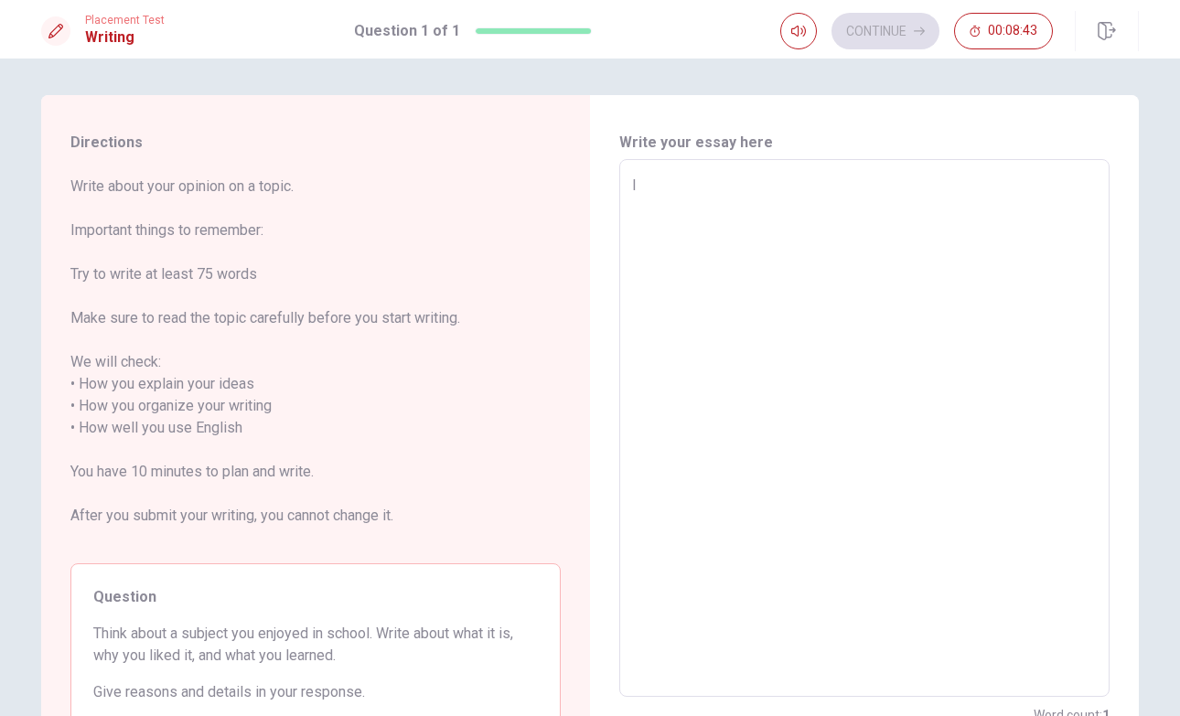
type textarea "I R"
type textarea "x"
type textarea "I RE"
type textarea "x"
type textarea "I REA"
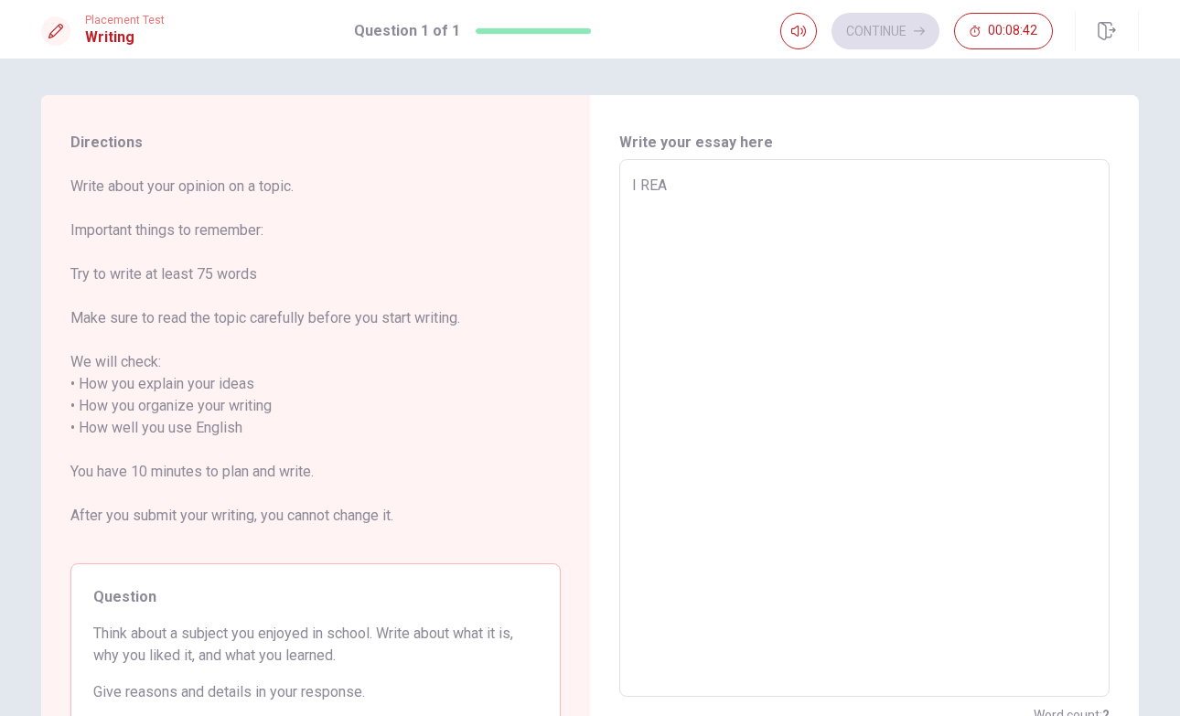
type textarea "x"
type textarea "I REAL"
type textarea "x"
type textarea "I REALL"
type textarea "x"
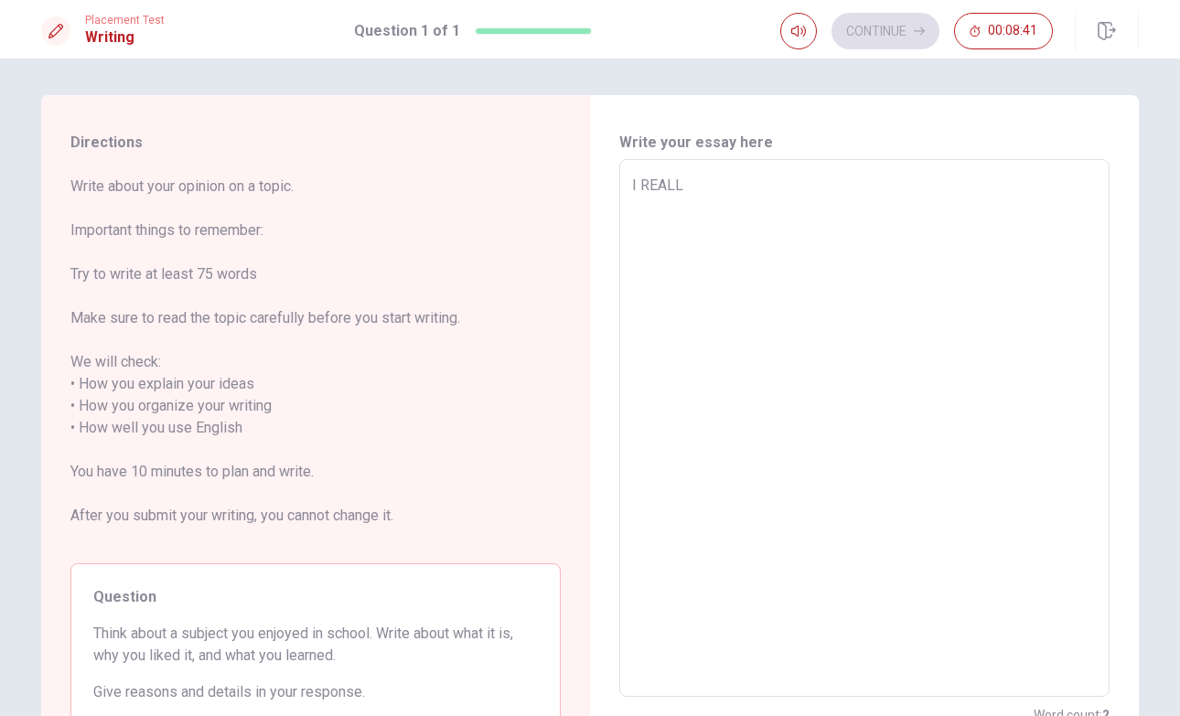
type textarea "I REALLY"
type textarea "x"
type textarea "I REALLY"
type textarea "x"
type textarea "I REALLY L"
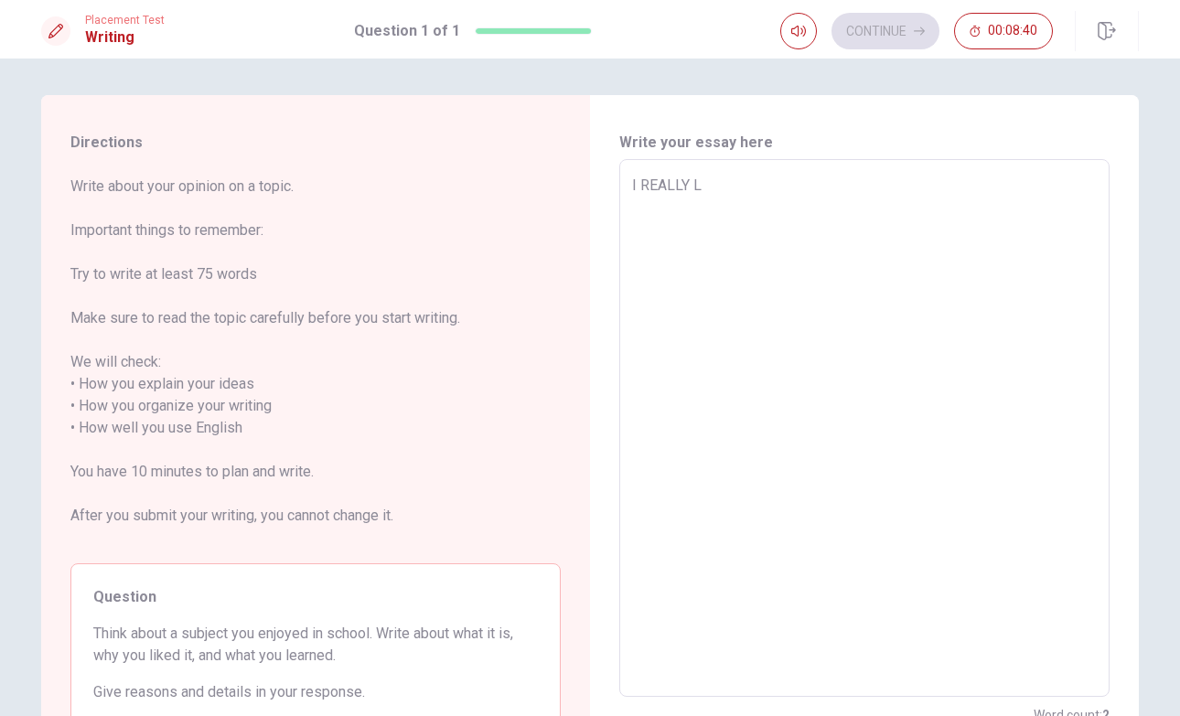
type textarea "x"
type textarea "I REALLY LI"
type textarea "x"
type textarea "I REALLY LIK"
type textarea "x"
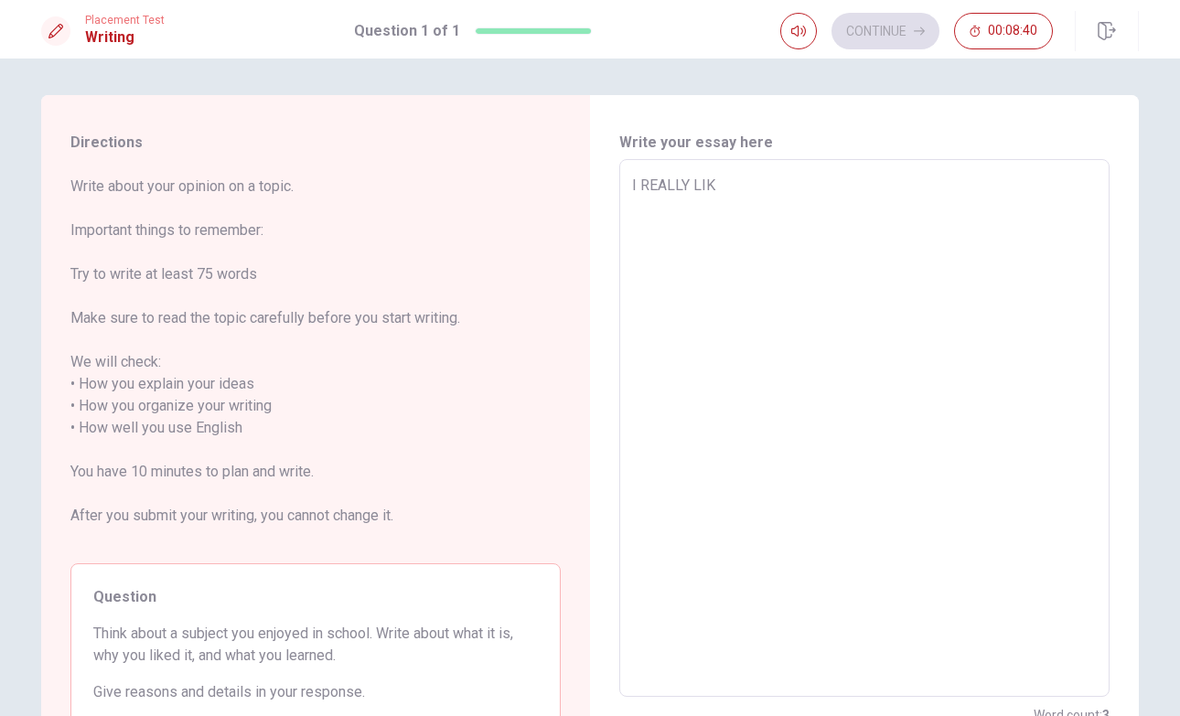
type textarea "I REALLY LIKE"
type textarea "x"
type textarea "I REALLY LIKED"
type textarea "x"
type textarea "I REALLY LIKED"
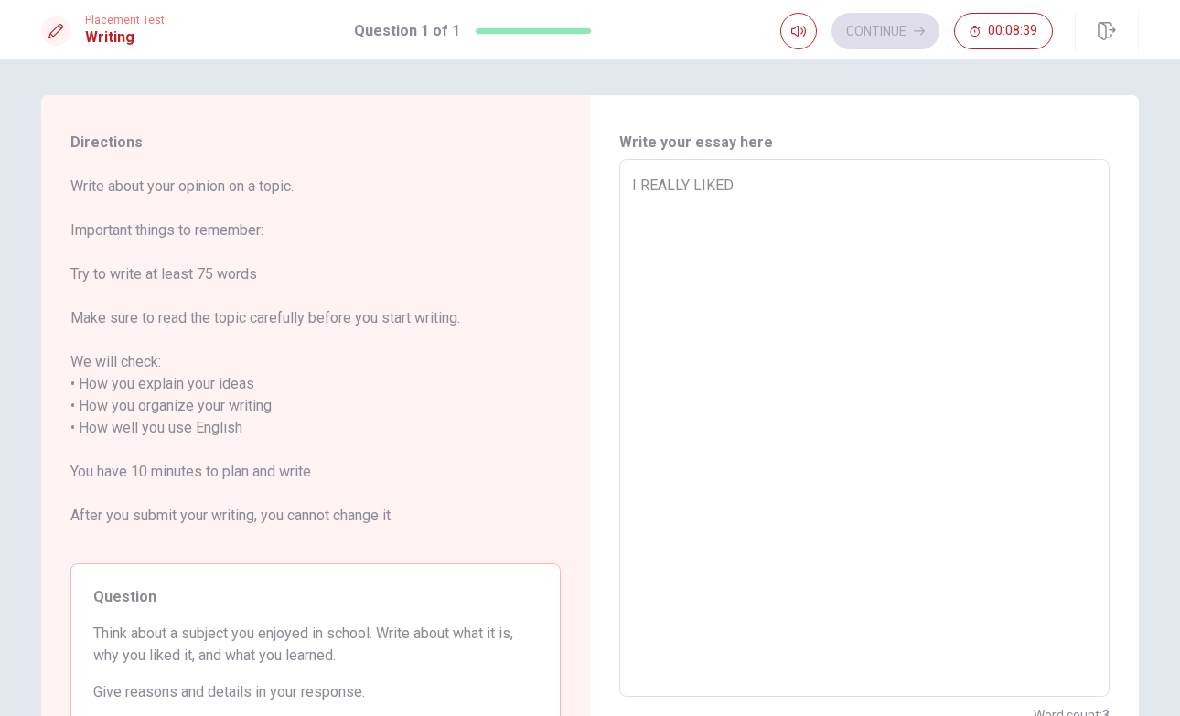
type textarea "x"
type textarea "I REALLY LIKED M"
type textarea "x"
type textarea "I REALLY LIKED MA"
type textarea "x"
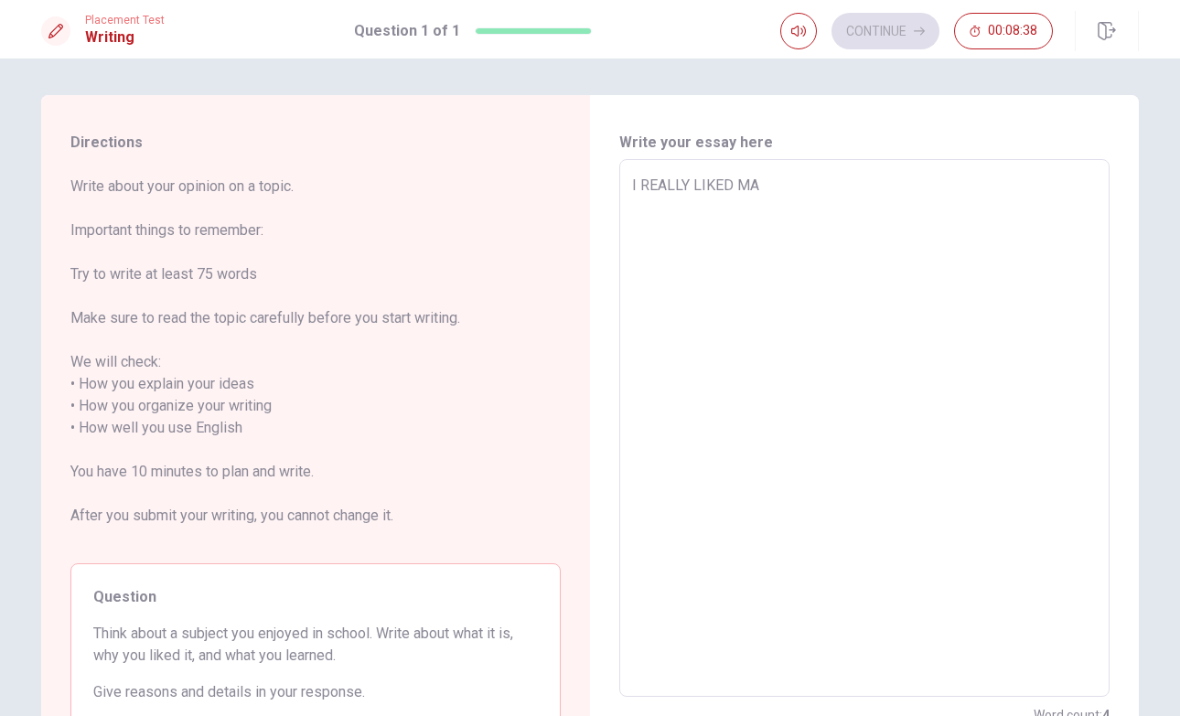
type textarea "I REALLY LIKED MAT"
type textarea "x"
type textarea "I REALLY LIKED MATH"
type textarea "x"
type textarea "I REALLY LIKED MATH"
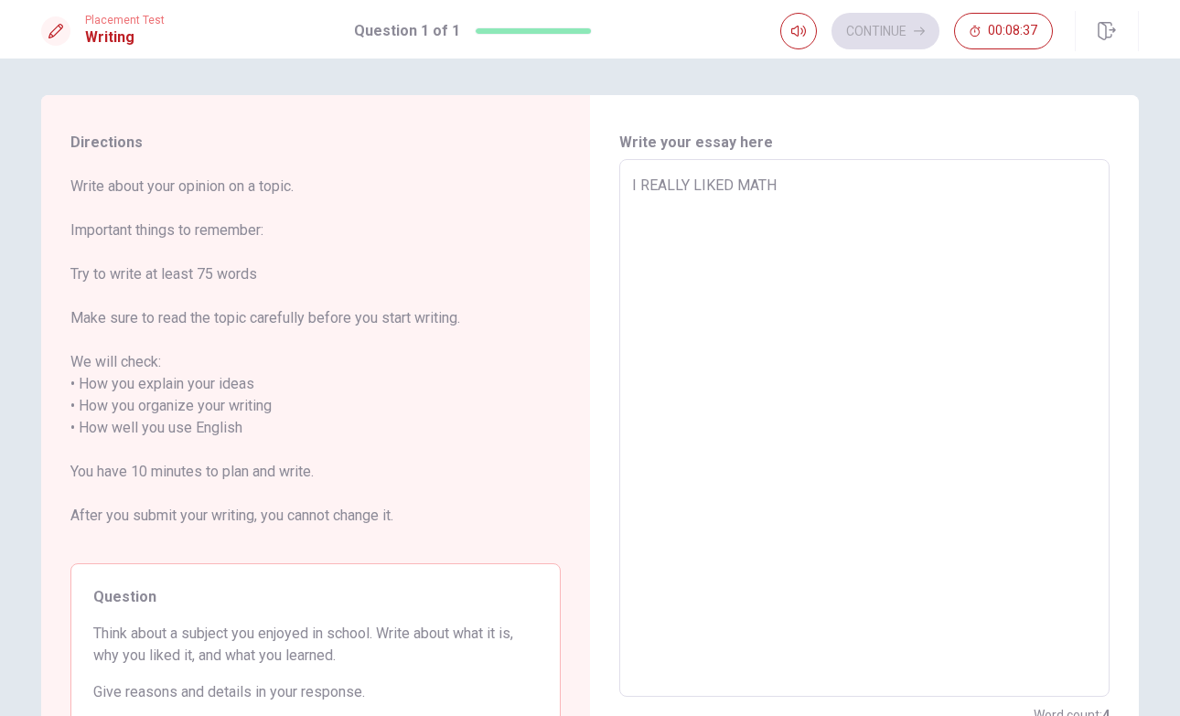
type textarea "x"
type textarea "I REALLY LIKED MATH A"
type textarea "x"
type textarea "I REALLY LIKED MATH AN"
type textarea "x"
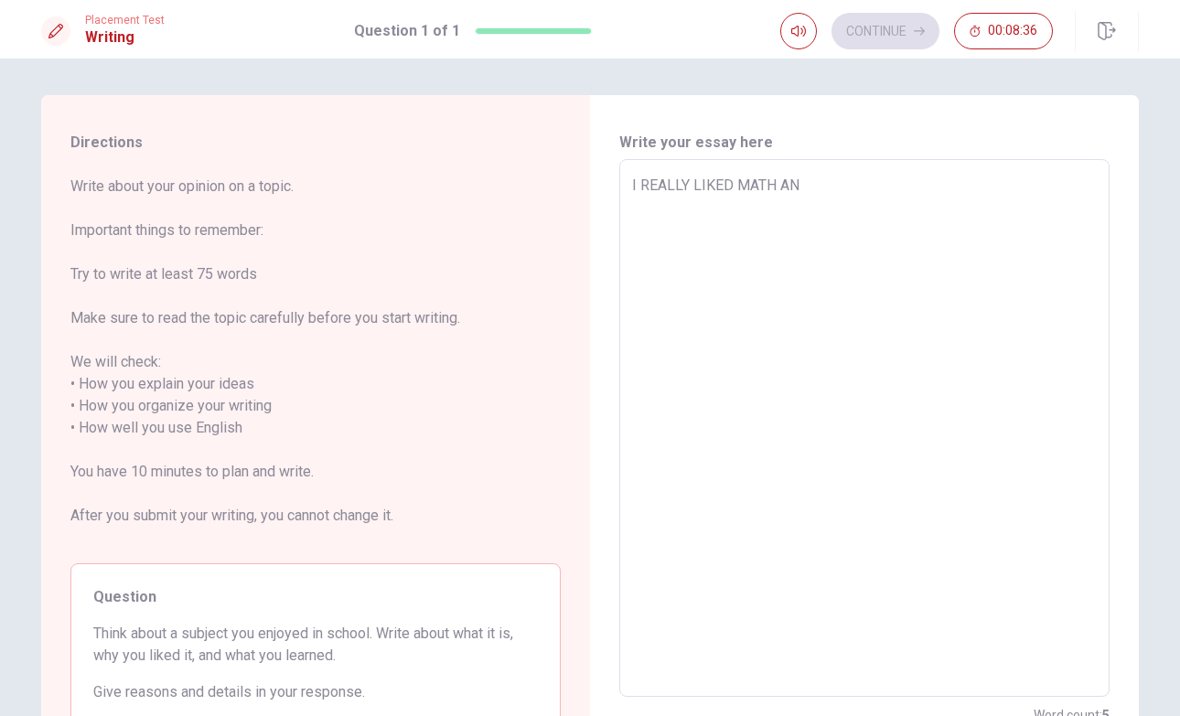
type textarea "I REALLY LIKED MATH AND"
type textarea "x"
type textarea "I REALLY LIKED MATH AND"
type textarea "x"
type textarea "I REALLY LIKED MATH AND G"
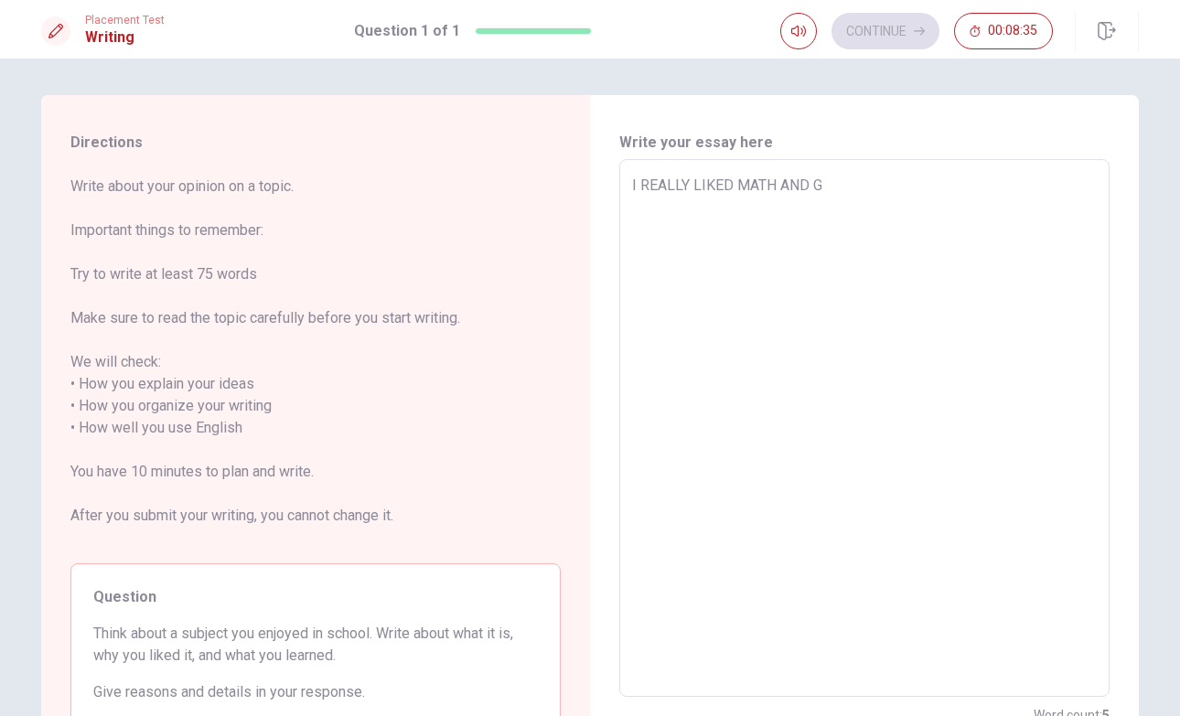
type textarea "x"
type textarea "I REALLY LIKED MATH AND GE"
type textarea "x"
type textarea "I REALLY LIKED MATH AND GEO"
type textarea "x"
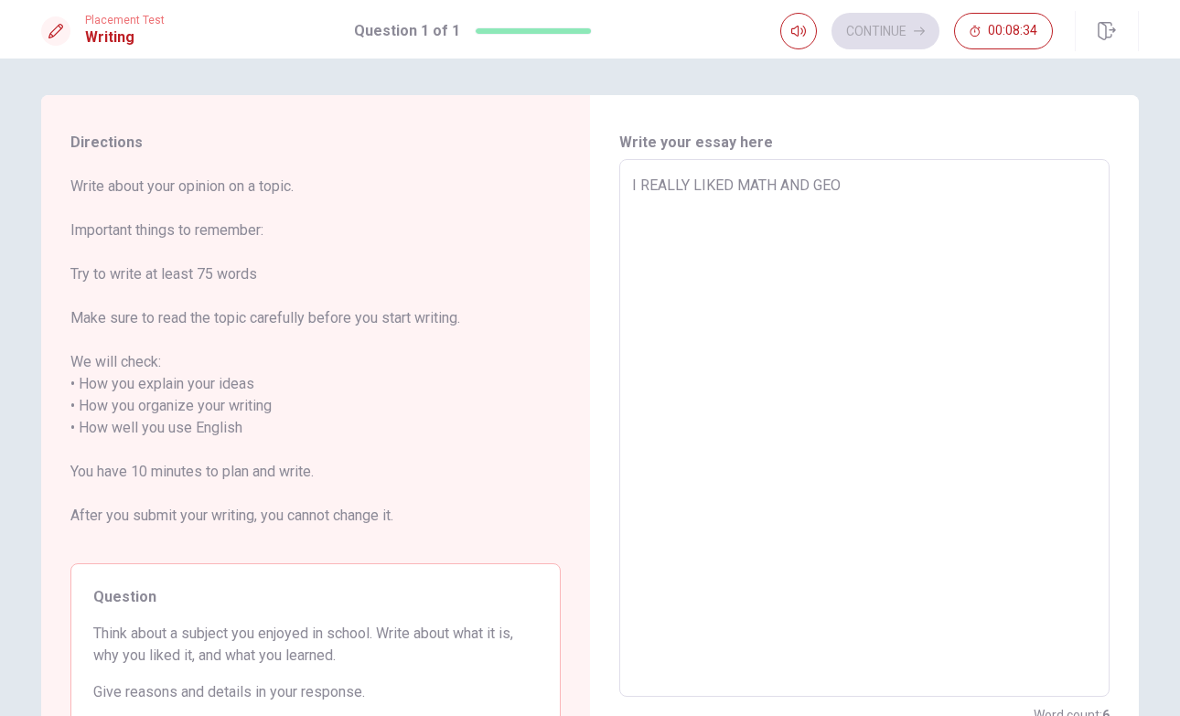
type textarea "I REALLY LIKED MATH AND GEOG"
type textarea "x"
type textarea "I REALLY LIKED MATH AND GEOGR"
type textarea "x"
type textarea "I REALLY LIKED MATH AND GEOGRA"
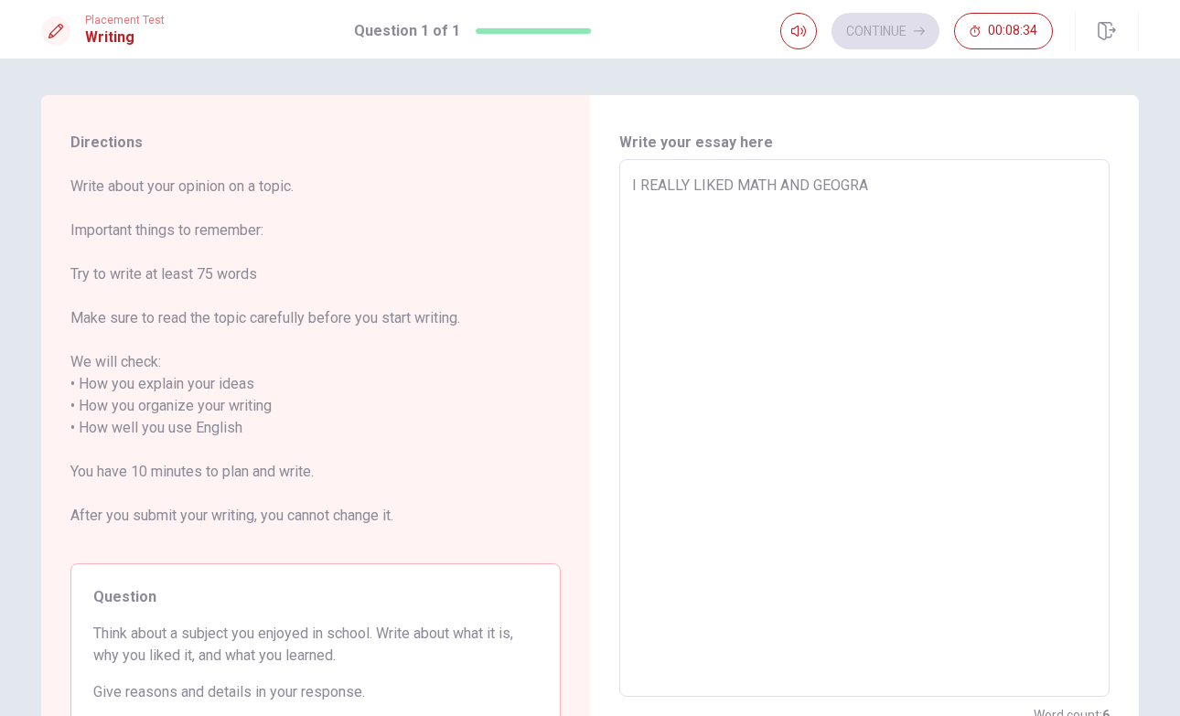
type textarea "x"
type textarea "I REALLY LIKED MATH AND GEOGRAP"
type textarea "x"
type textarea "I REALLY LIKED MATH AND GEOGRAPH"
type textarea "x"
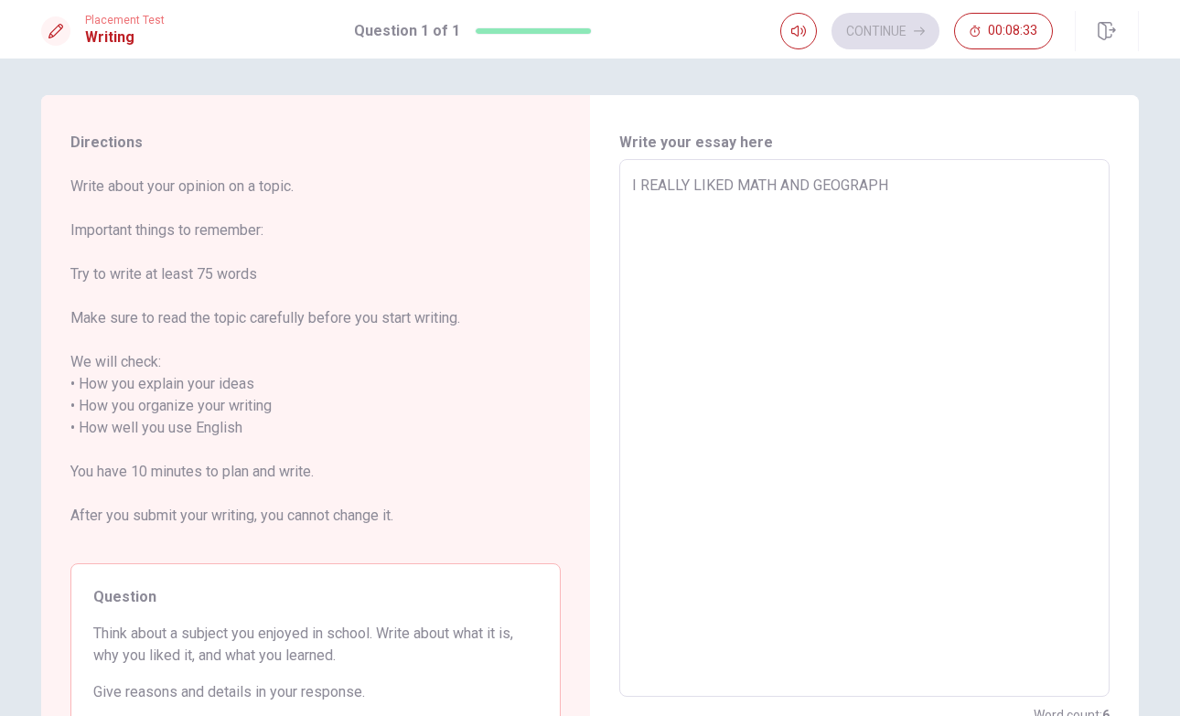
type textarea "I REALLY LIKED MATH AND GEOGRAPHY"
type textarea "x"
type textarea "I REALLY LIKED MATH AND GEOGRAPHY."
type textarea "x"
type textarea "I REALLY LIKED MATH AND GEOGRAPHY."
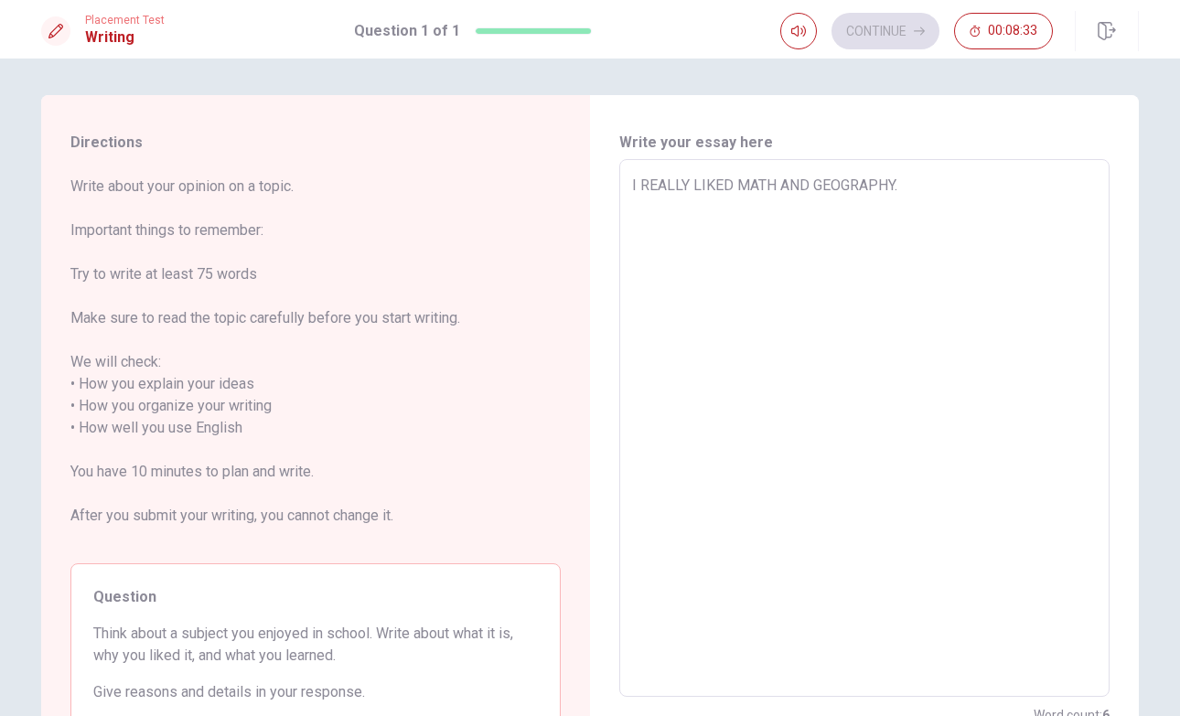
type textarea "x"
type textarea "I REALLY LIKED MATH AND GEOGRAPHY. M"
type textarea "x"
type textarea "I REALLY LIKED MATH AND GEOGRAPHY. Ma"
type textarea "x"
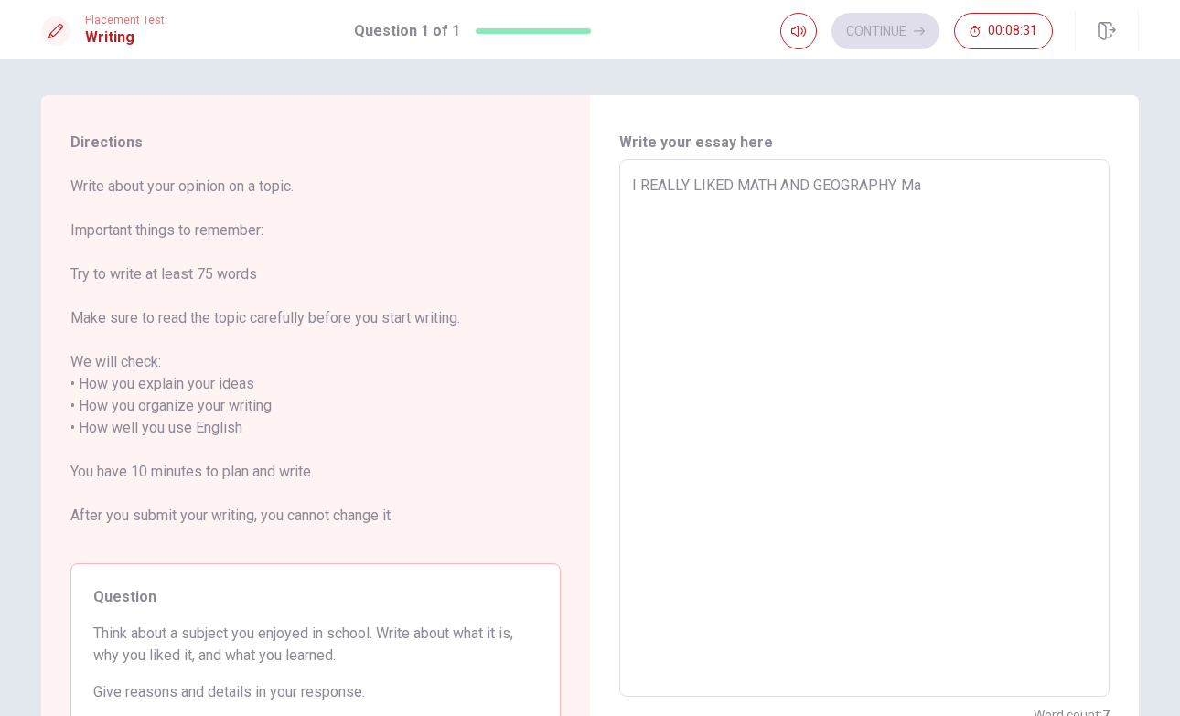
type textarea "I REALLY LIKED MATH AND GEOGRAPHY. Mat"
type textarea "x"
type textarea "I REALLY LIKED MATH AND GEOGRAPHY. Math"
type textarea "x"
type textarea "I REALLY LIKED MATH AND GEOGRAPHY. Math"
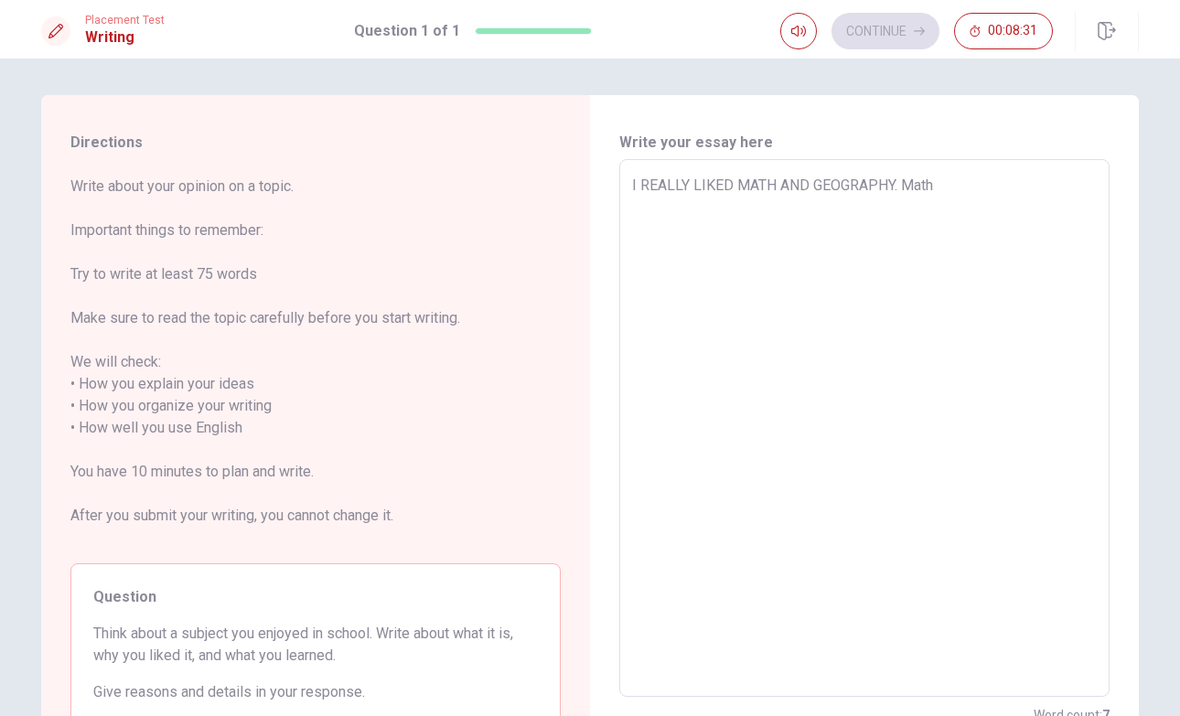
type textarea "x"
type textarea "I REALLY LIKED MATH AND GEOGRAPHY. Math i"
type textarea "x"
type textarea "I REALLY LIKED MATH AND GEOGRAPHY. Math is"
type textarea "x"
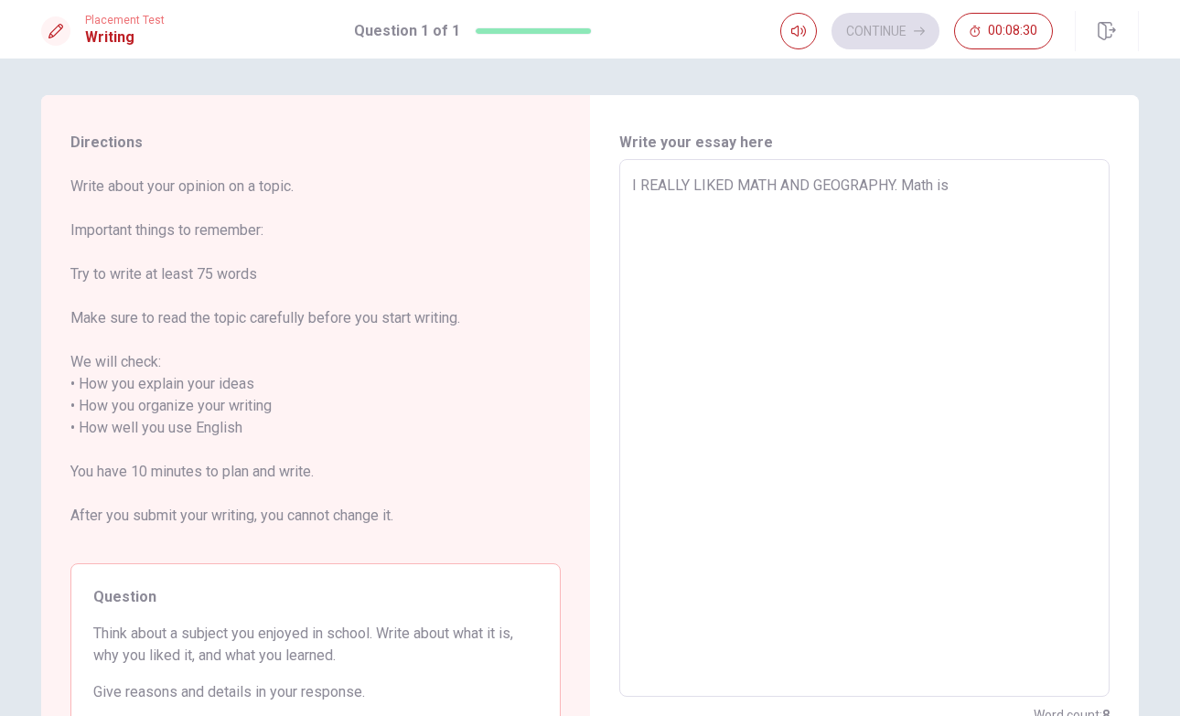
type textarea "I REALLY LIKED MATH AND GEOGRAPHY. Math is"
type textarea "x"
type textarea "I REALLY LIKED MATH AND GEOGRAPHY. Math is a"
type textarea "x"
type textarea "I REALLY LIKED MATH AND GEOGRAPHY. Math is a"
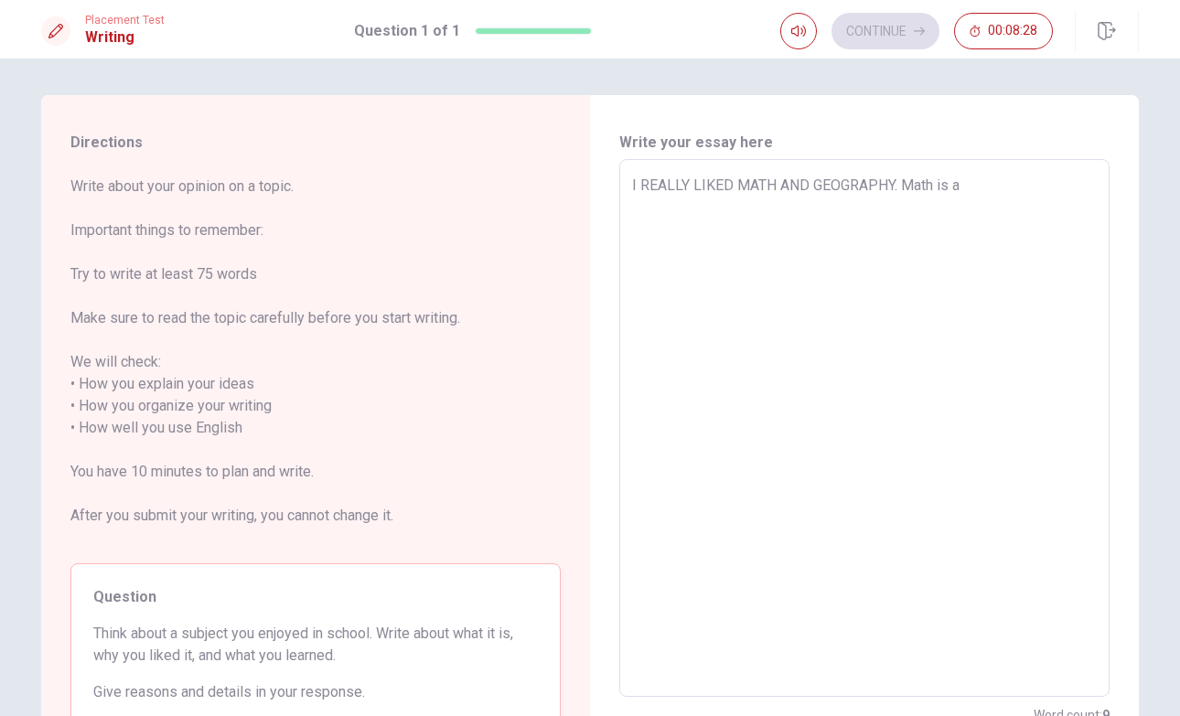
type textarea "x"
type textarea "I REALLY LIKED MATH AND GEOGRAPHY. Math is a s"
type textarea "x"
type textarea "I REALLY LIKED MATH AND GEOGRAPHY. Math is a su"
type textarea "x"
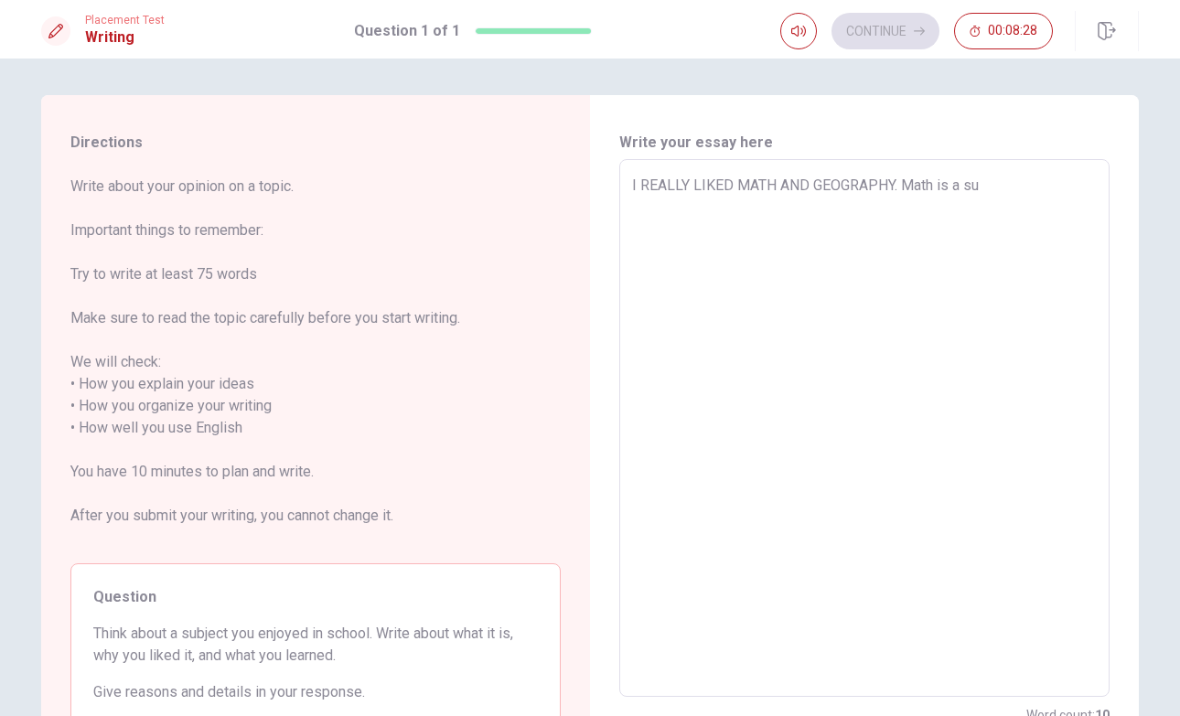
type textarea "I REALLY LIKED MATH AND GEOGRAPHY. Math is a sub"
type textarea "x"
type textarea "I REALLY LIKED MATH AND GEOGRAPHY. Math is a subj"
type textarea "x"
type textarea "I REALLY LIKED MATH AND GEOGRAPHY. Math is a subje"
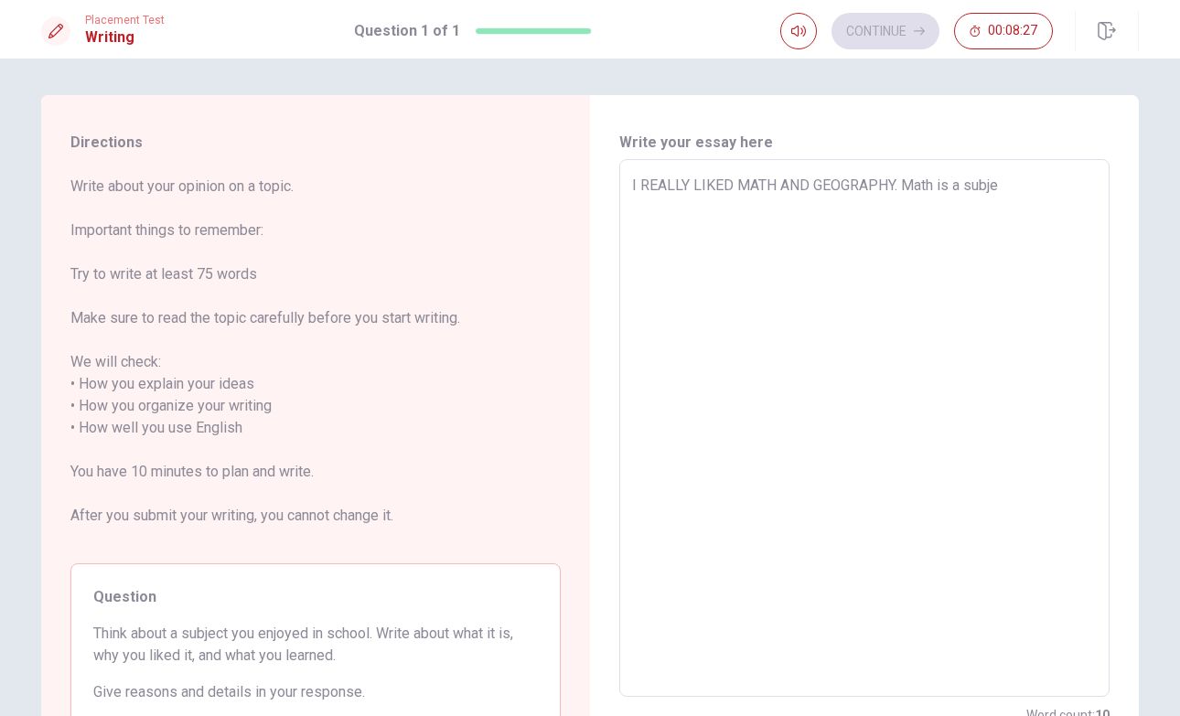
type textarea "x"
type textarea "I REALLY LIKED MATH AND GEOGRAPHY. Math is a subjec"
type textarea "x"
type textarea "I REALLY LIKED MATH AND GEOGRAPHY. Math is a subject"
type textarea "x"
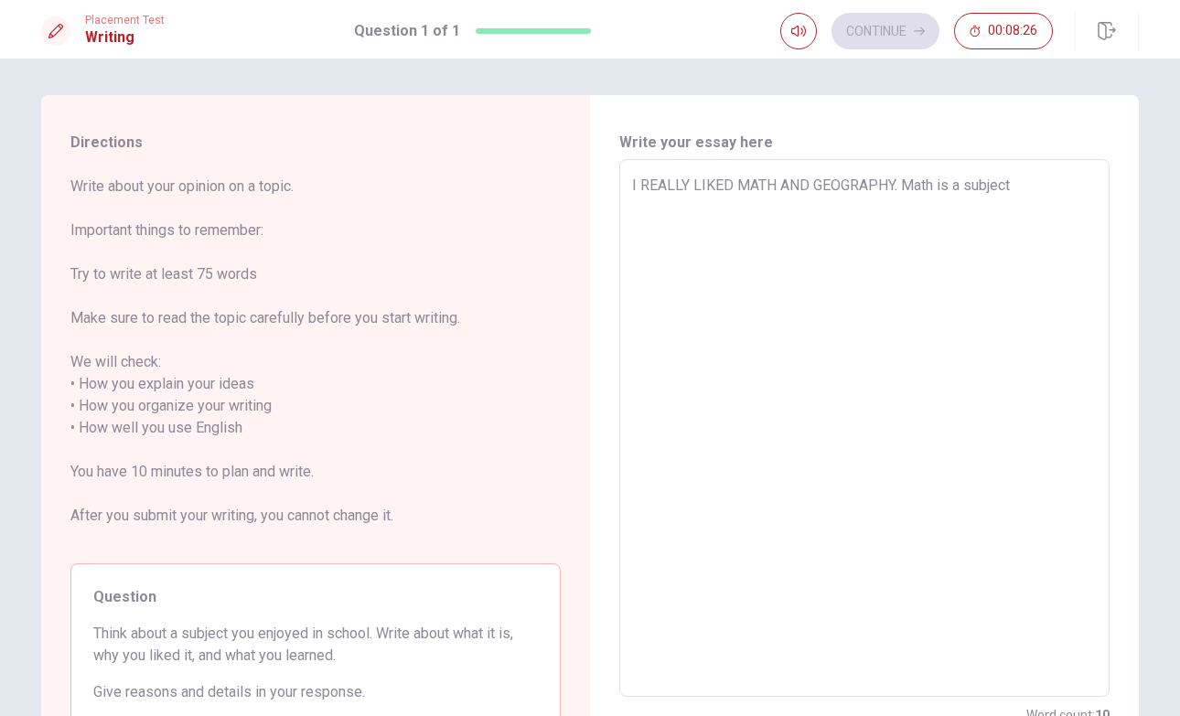
type textarea "I REALLY LIKED MATH AND GEOGRAPHY. Math is a subject"
type textarea "x"
type textarea "I REALLY LIKED MATH AND GEOGRAPHY. Math is a subject"
type textarea "x"
type textarea "I REALLY LIKED MATH AND GEOGRAPHY. Math is a subjec"
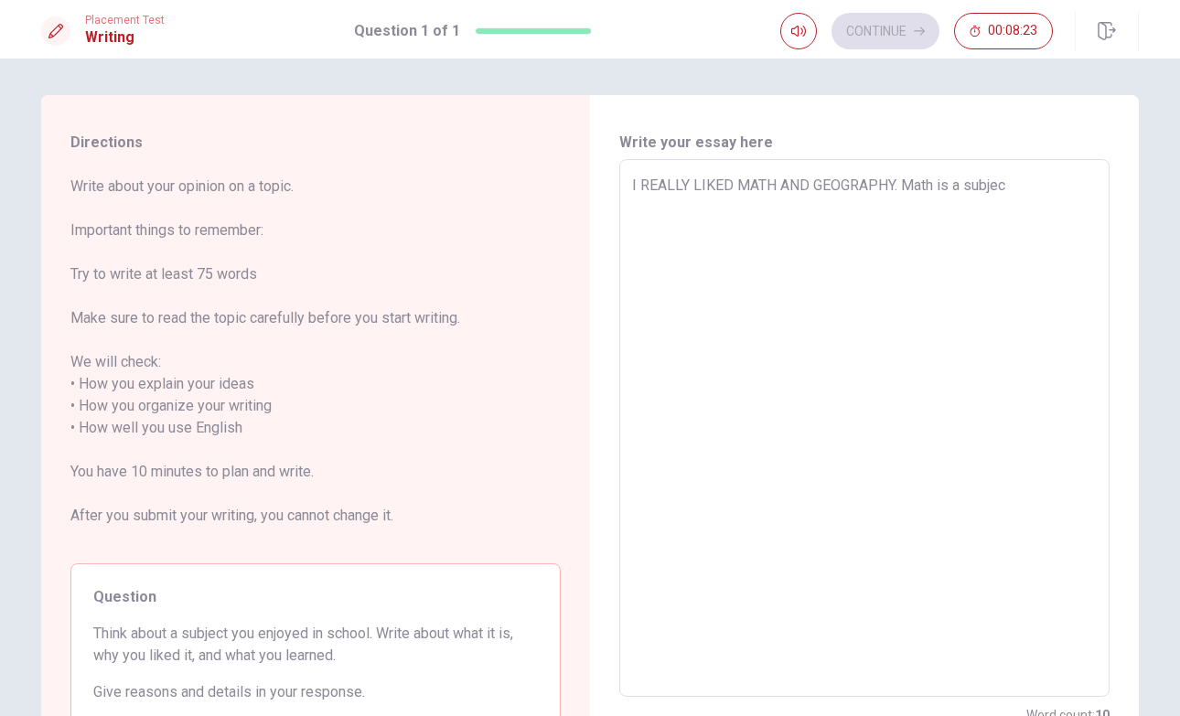
type textarea "x"
type textarea "I REALLY LIKED MATH AND GEOGRAPHY. Math is a subje"
type textarea "x"
type textarea "I REALLY LIKED MATH AND GEOGRAPHY. Math is a subj"
type textarea "x"
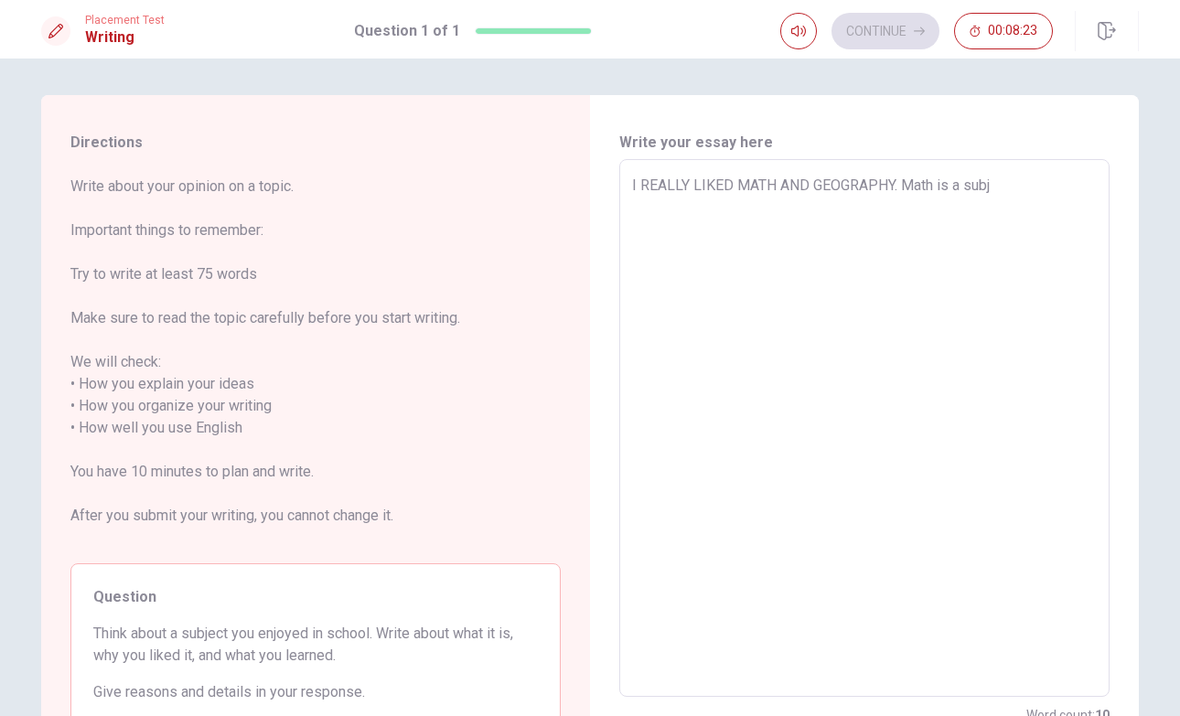
type textarea "I REALLY LIKED MATH AND GEOGRAPHY. Math is a sub"
type textarea "x"
type textarea "I REALLY LIKED MATH AND GEOGRAPHY. Math is a su"
type textarea "x"
type textarea "I REALLY LIKED MATH AND GEOGRAPHY. Math is a s"
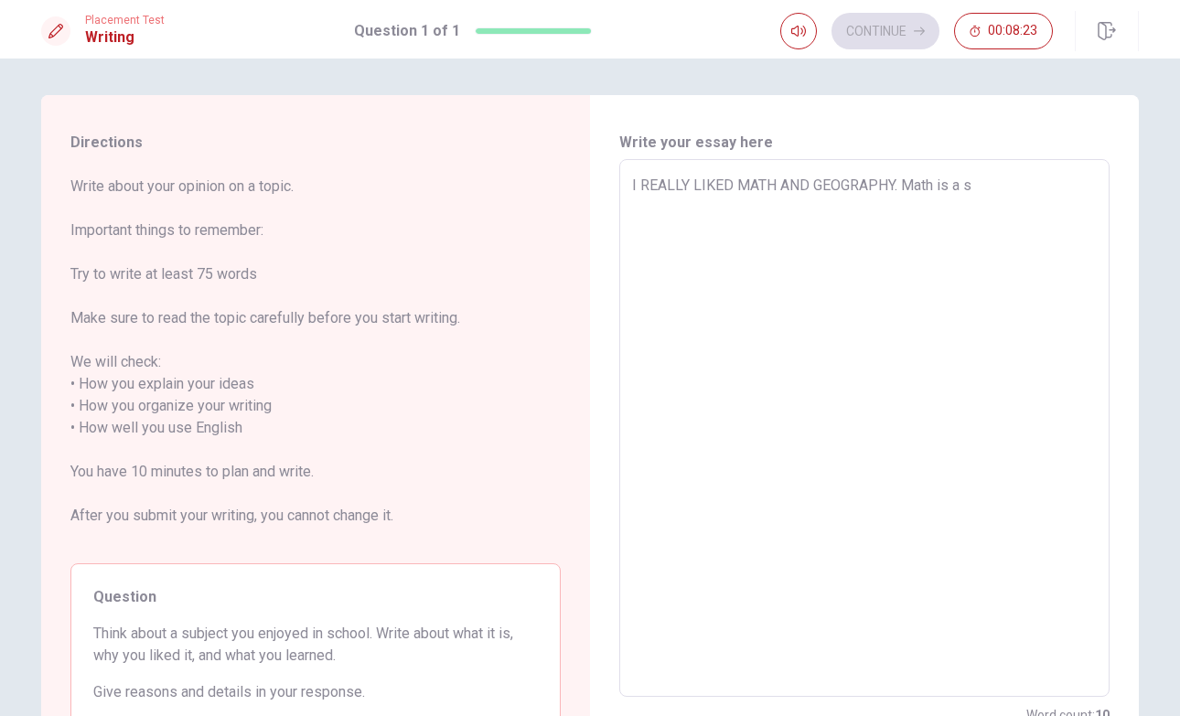
type textarea "x"
type textarea "I REALLY LIKED MATH AND GEOGRAPHY. Math is a"
type textarea "x"
type textarea "I REALLY LIKED MATH AND GEOGRAPHY. Math is a o"
type textarea "x"
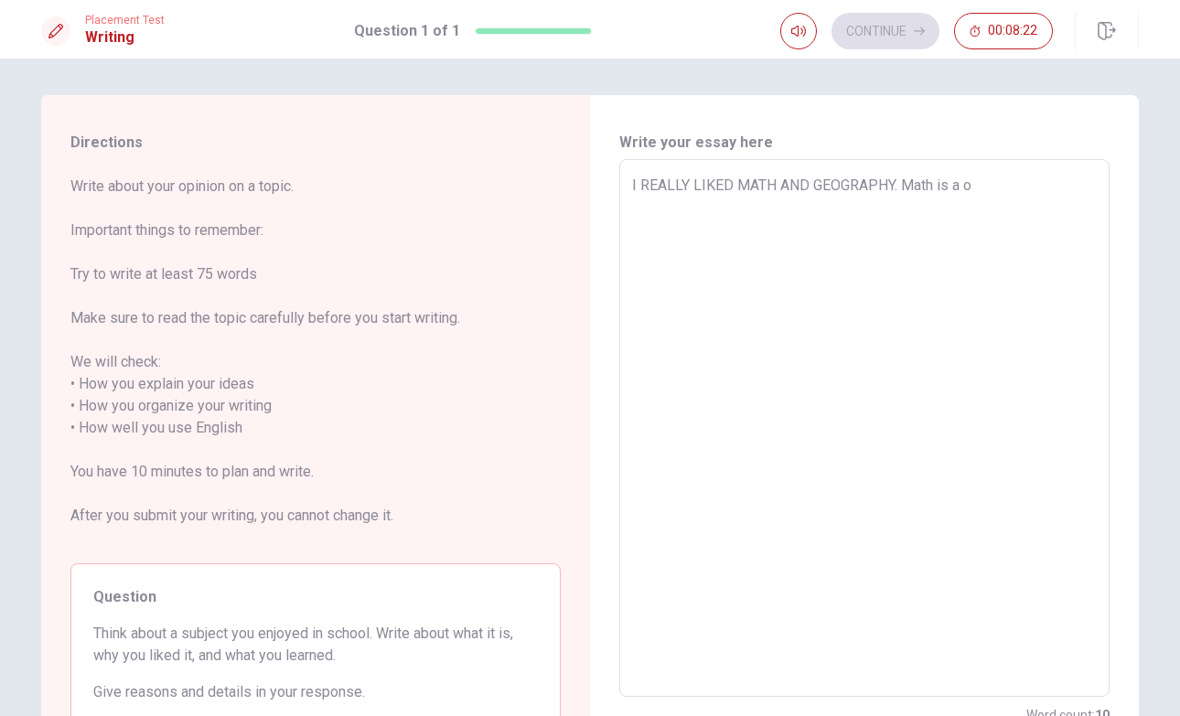
type textarea "I REALLY LIKED MATH AND GEOGRAPHY. Math is a ob"
type textarea "x"
type textarea "I REALLY LIKED MATH AND GEOGRAPHY. Math is a obs"
type textarea "x"
type textarea "I REALLY LIKED MATH AND GEOGRAPHY. Math is a obsv"
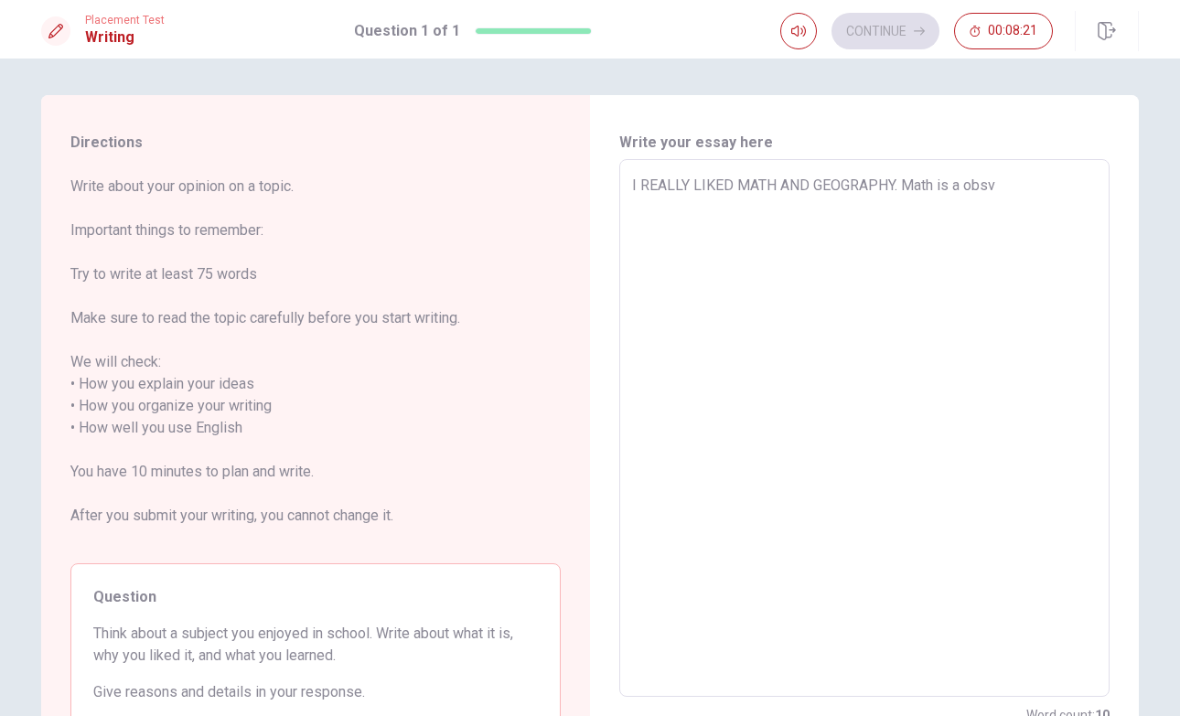
type textarea "x"
type textarea "I REALLY LIKED MATH AND GEOGRAPHY. Math is a obsvi"
type textarea "x"
type textarea "I REALLY LIKED MATH AND GEOGRAPHY. Math is a obsviu"
type textarea "x"
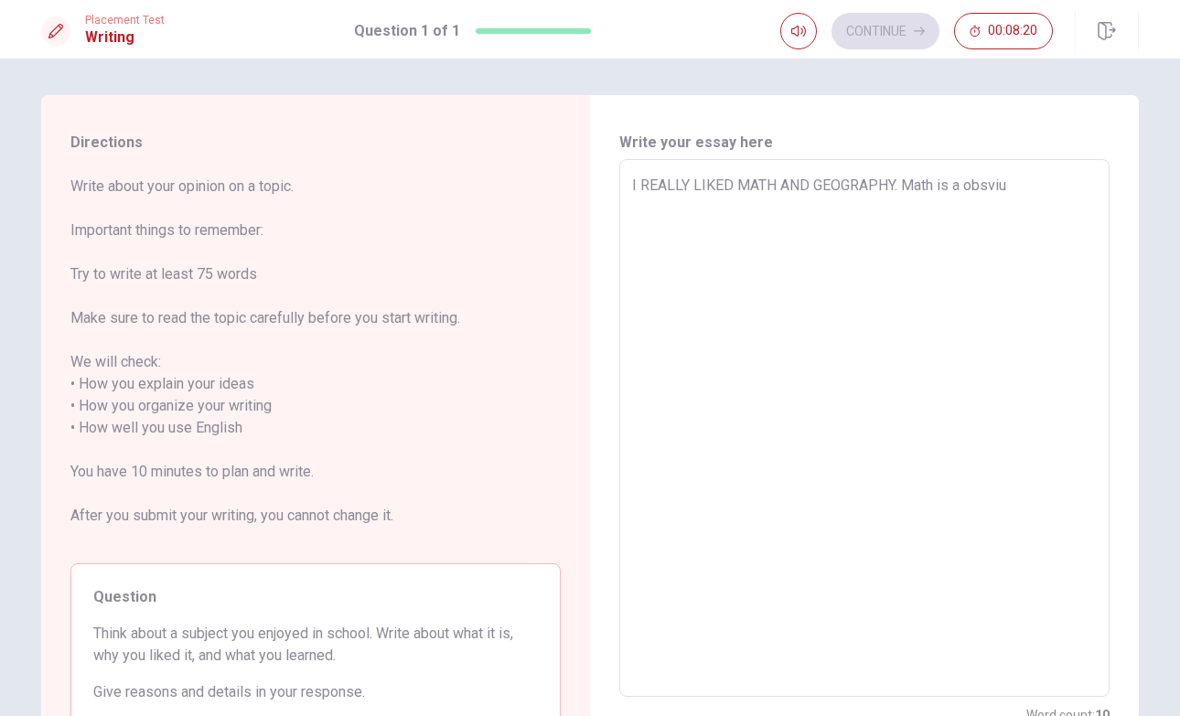
type textarea "I REALLY LIKED MATH AND GEOGRAPHY. Math is a obsvius"
type textarea "x"
type textarea "I REALLY LIKED MATH AND GEOGRAPHY. Math is a obsvius"
type textarea "x"
type textarea "I REALLY LIKED MATH AND GEOGRAPHY. Math is a obsvius s"
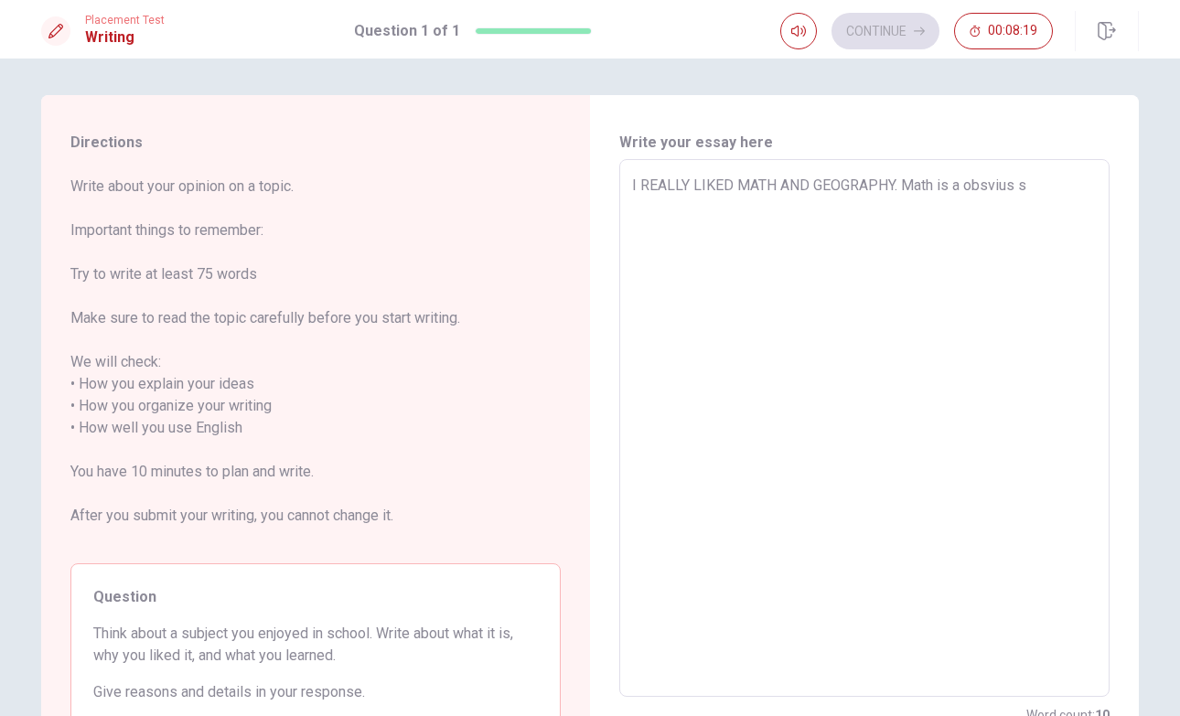
type textarea "x"
type textarea "I REALLY LIKED MATH AND GEOGRAPHY. Math is a obsvius su"
type textarea "x"
type textarea "I REALLY LIKED MATH AND GEOGRAPHY. Math is a obsvius sub"
type textarea "x"
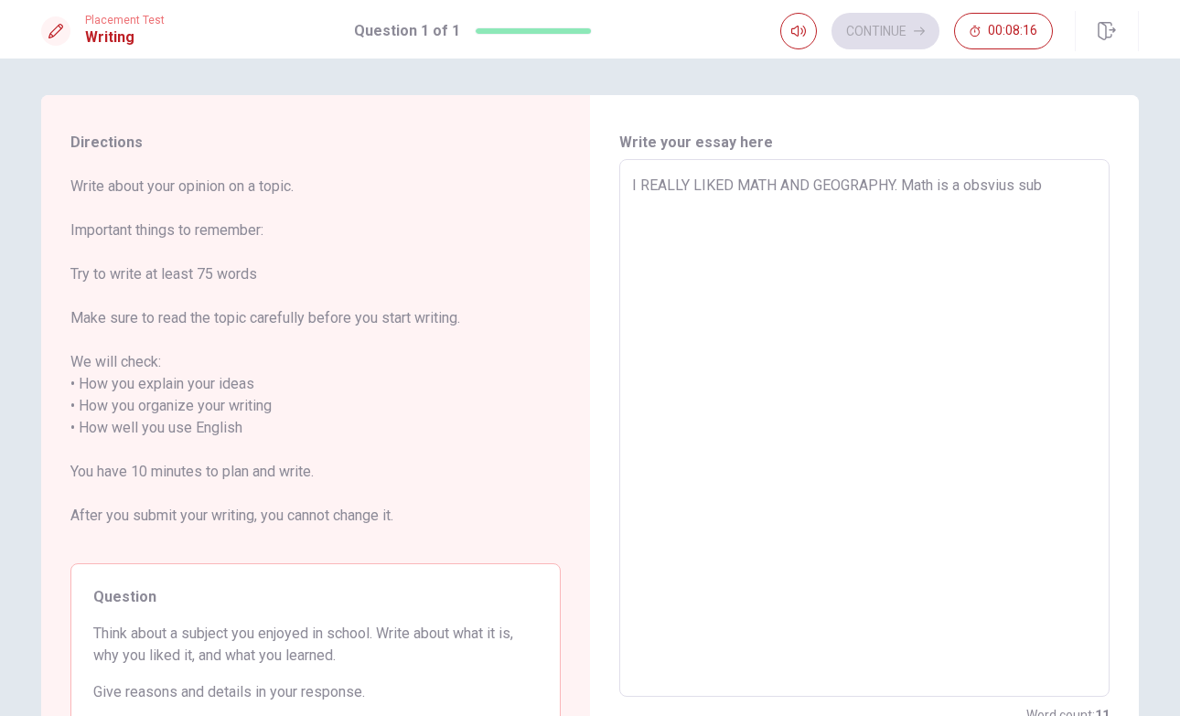
type textarea "I REALLY LIKED MATH AND GEOGRAPHY. Math is a obsvius subj"
type textarea "x"
type textarea "I REALLY LIKED MATH AND GEOGRAPHY. Math is a obsvius subje"
type textarea "x"
type textarea "I REALLY LIKED MATH AND GEOGRAPHY. Math is a obsvius subjec"
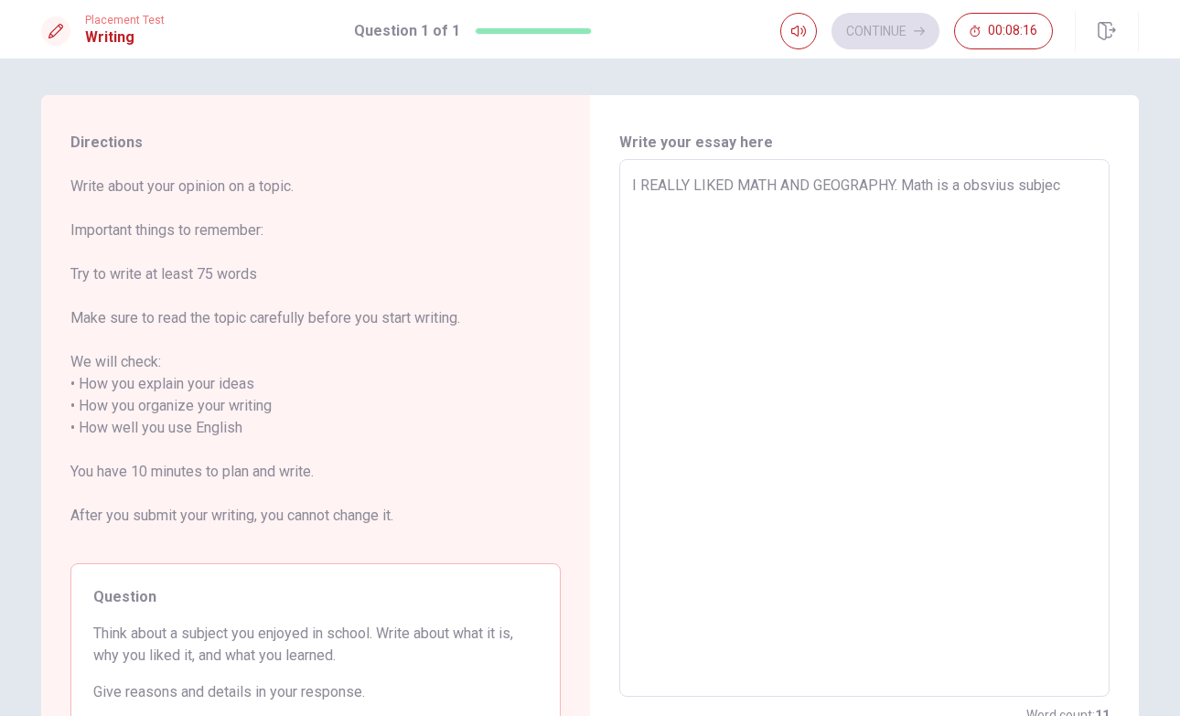
type textarea "x"
type textarea "I REALLY LIKED MATH AND GEOGRAPHY. Math is a obsvius subject"
type textarea "x"
type textarea "I REALLY LIKED MATH AND GEOGRAPHY. Math is a obsvius subject"
type textarea "x"
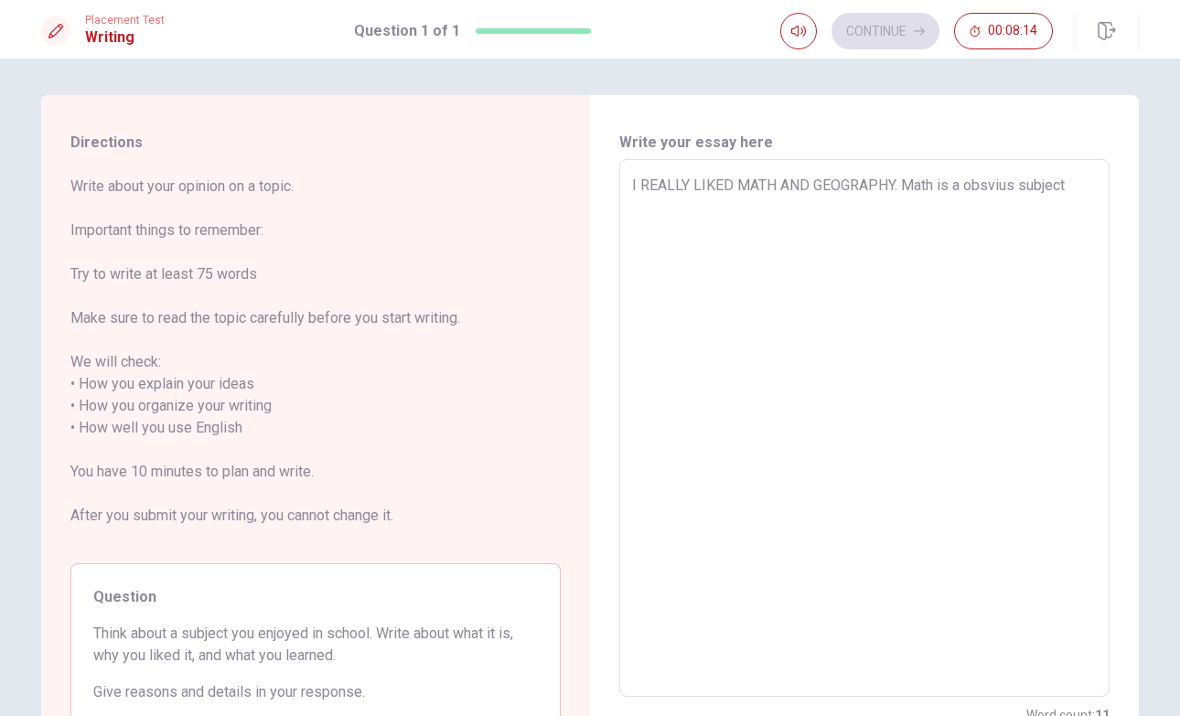
type textarea "I REALLY LIKED MATH AND GEOGRAPHY. Math is a obsvius subject a"
type textarea "x"
type textarea "I REALLY LIKED MATH AND GEOGRAPHY. Math is a obsvius subject an"
type textarea "x"
type textarea "I REALLY LIKED MATH AND GEOGRAPHY. Math is a obsvius subject and"
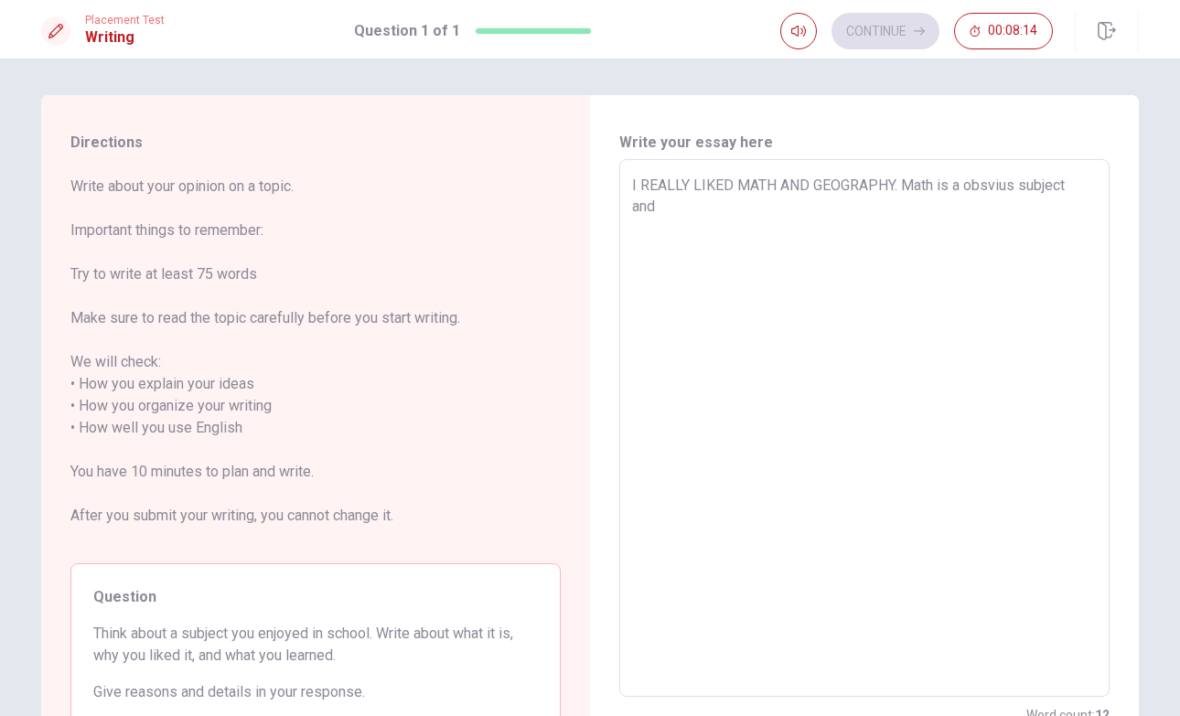
type textarea "x"
type textarea "I REALLY LIKED MATH AND GEOGRAPHY. Math is a obsvius subject and"
type textarea "x"
type textarea "I REALLY LIKED MATH AND GEOGRAPHY. Math is a obsvius subject and i"
type textarea "x"
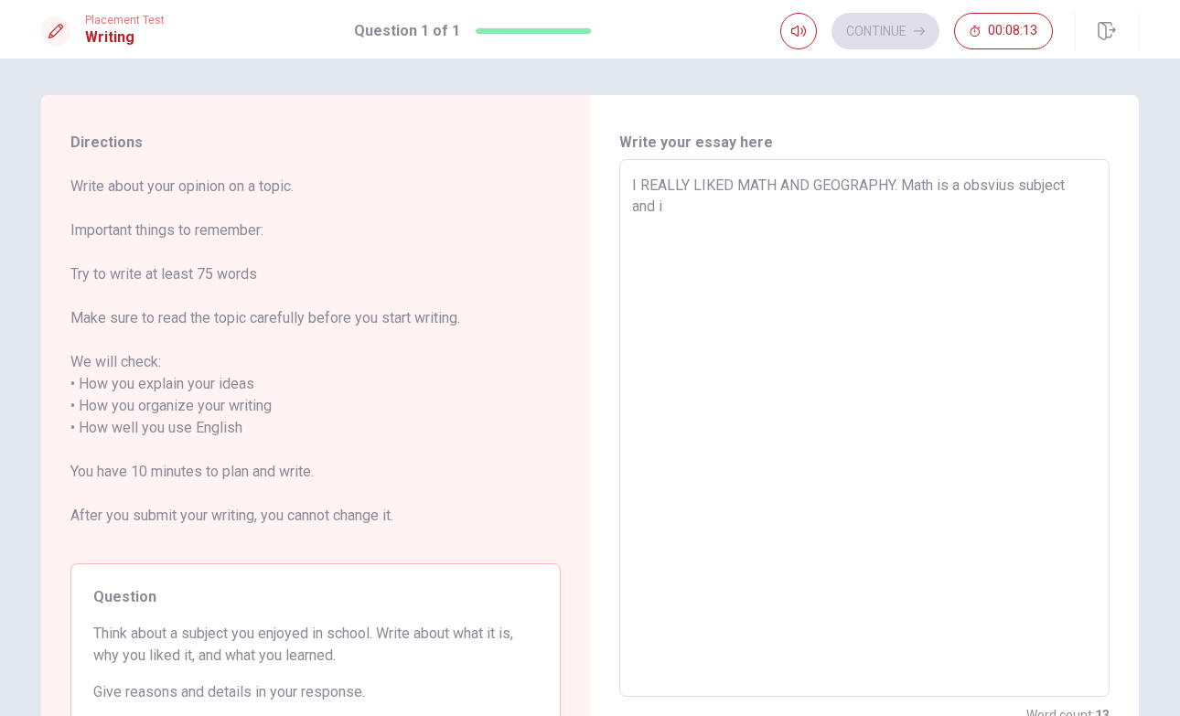
type textarea "I REALLY LIKED MATH AND GEOGRAPHY. Math is a obsvius subject and is"
type textarea "x"
type textarea "I REALLY LIKED MATH AND GEOGRAPHY. Math is a obsvius subject and i"
type textarea "x"
type textarea "I REALLY LIKED MATH AND GEOGRAPHY. Math is a obsvius subject and"
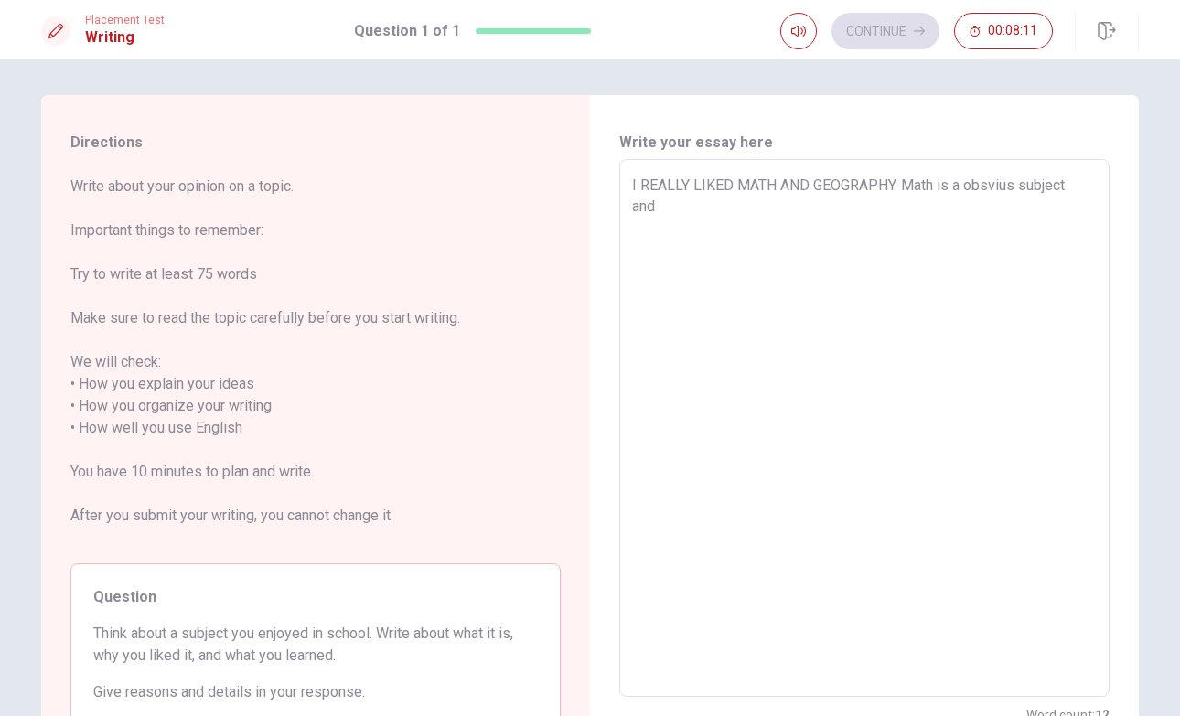
type textarea "x"
type textarea "I REALLY LIKED MATH AND GEOGRAPHY. Math is a obsvius subject and i"
type textarea "x"
type textarea "I REALLY LIKED MATH AND GEOGRAPHY. Math is a obsvius subject and is"
type textarea "x"
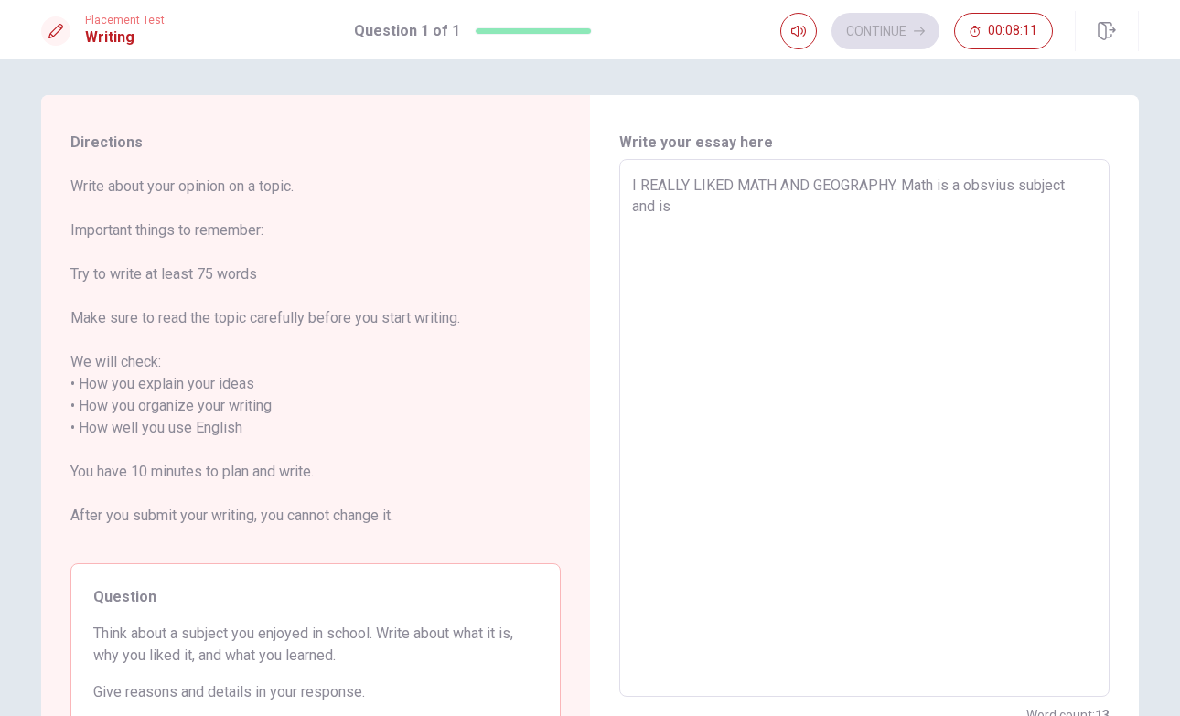
type textarea "I REALLY LIKED MATH AND GEOGRAPHY. Math is a obsvius subject and is"
type textarea "x"
type textarea "I REALLY LIKED MATH AND GEOGRAPHY. Math is a obsvius subject and is i"
type textarea "x"
type textarea "I REALLY LIKED MATH AND GEOGRAPHY. Math is a obsvius subject and is is"
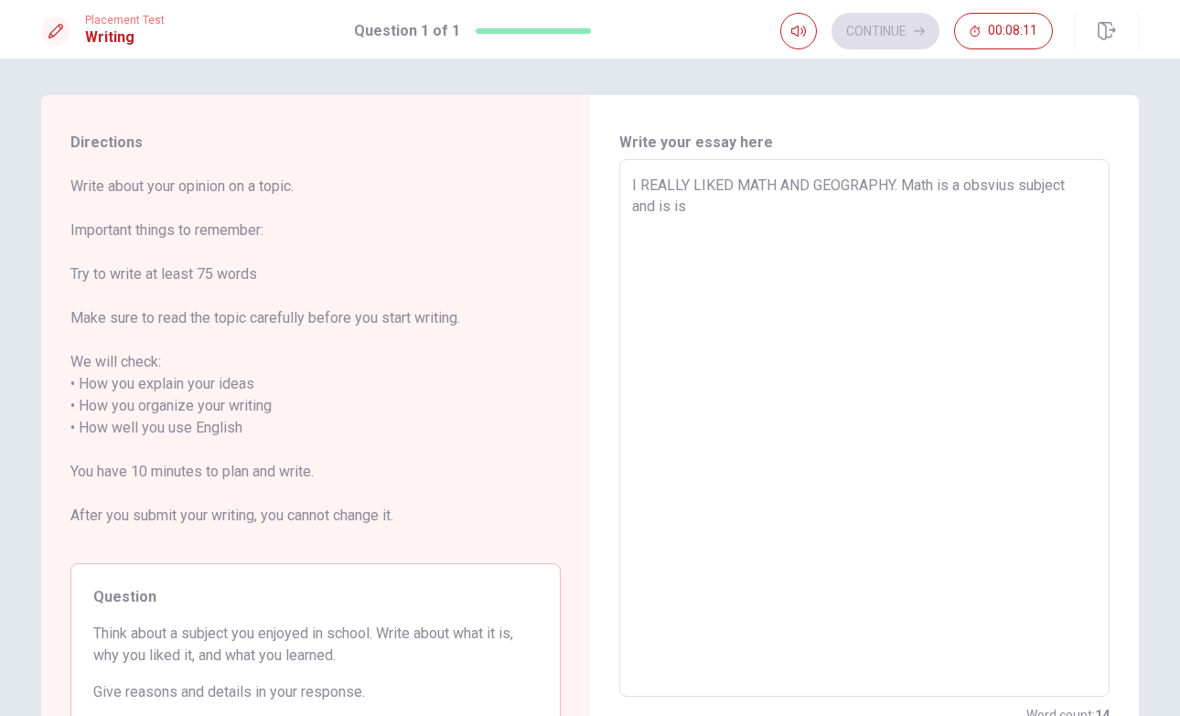
type textarea "x"
type textarea "I REALLY LIKED MATH AND GEOGRAPHY. Math is a obsvius subject and is is"
type textarea "x"
type textarea "I REALLY LIKED MATH AND GEOGRAPHY. Math is a obsvius subject and is is"
type textarea "x"
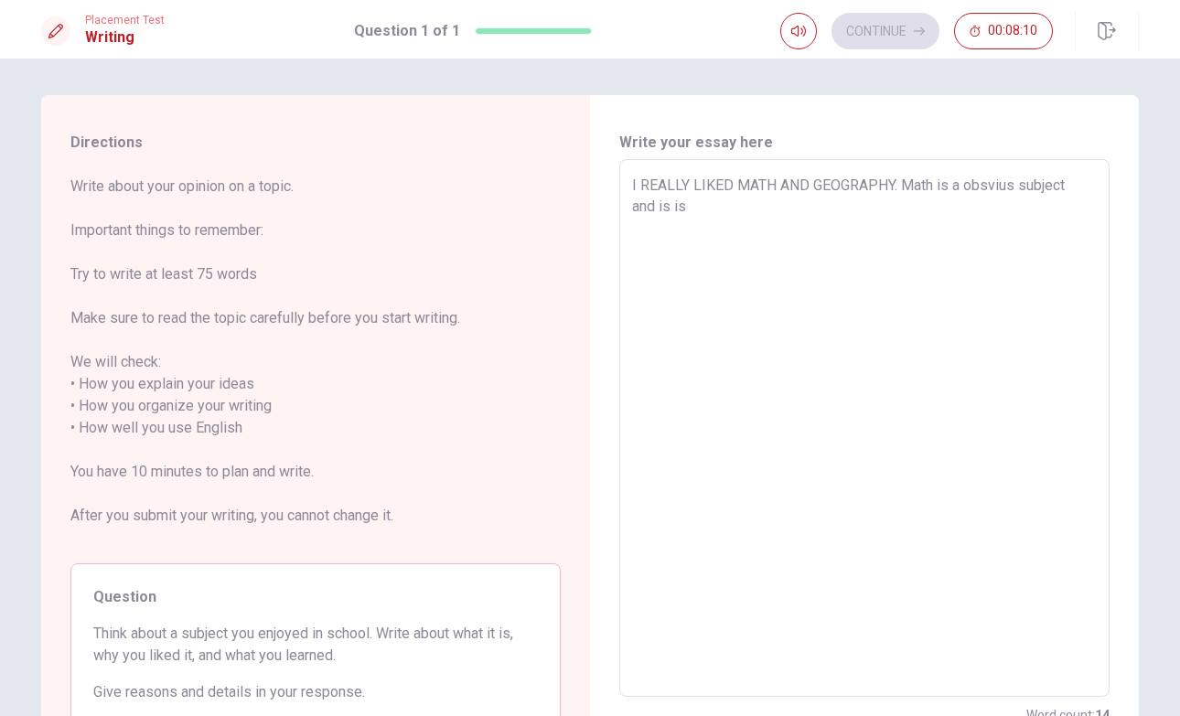
type textarea "I REALLY LIKED MATH AND GEOGRAPHY. Math is a obsvius subject and is i"
type textarea "x"
type textarea "I REALLY LIKED MATH AND GEOGRAPHY. Math is a obsvius subject and is"
type textarea "x"
type textarea "I REALLY LIKED MATH AND GEOGRAPHY. Math is a obsvius subject and is"
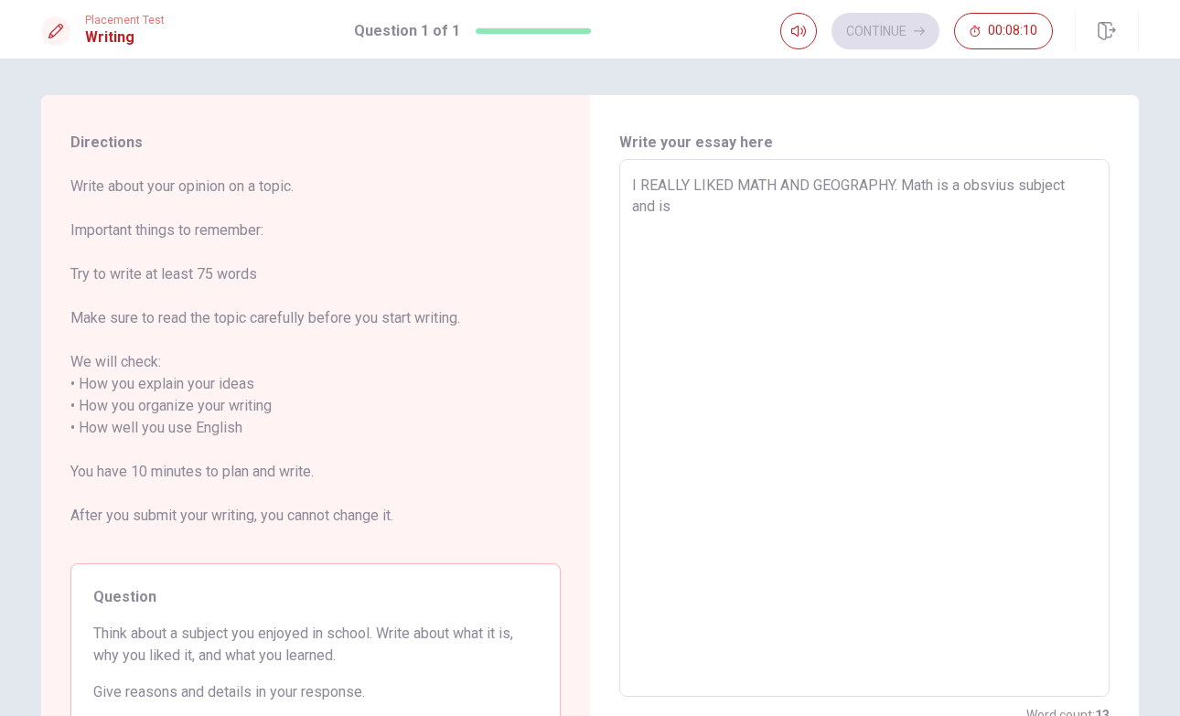
type textarea "x"
type textarea "I REALLY LIKED MATH AND GEOGRAPHY. Math is a obsvius subject and i"
type textarea "x"
type textarea "I REALLY LIKED MATH AND GEOGRAPHY. Math is a obsvius subject and it"
type textarea "x"
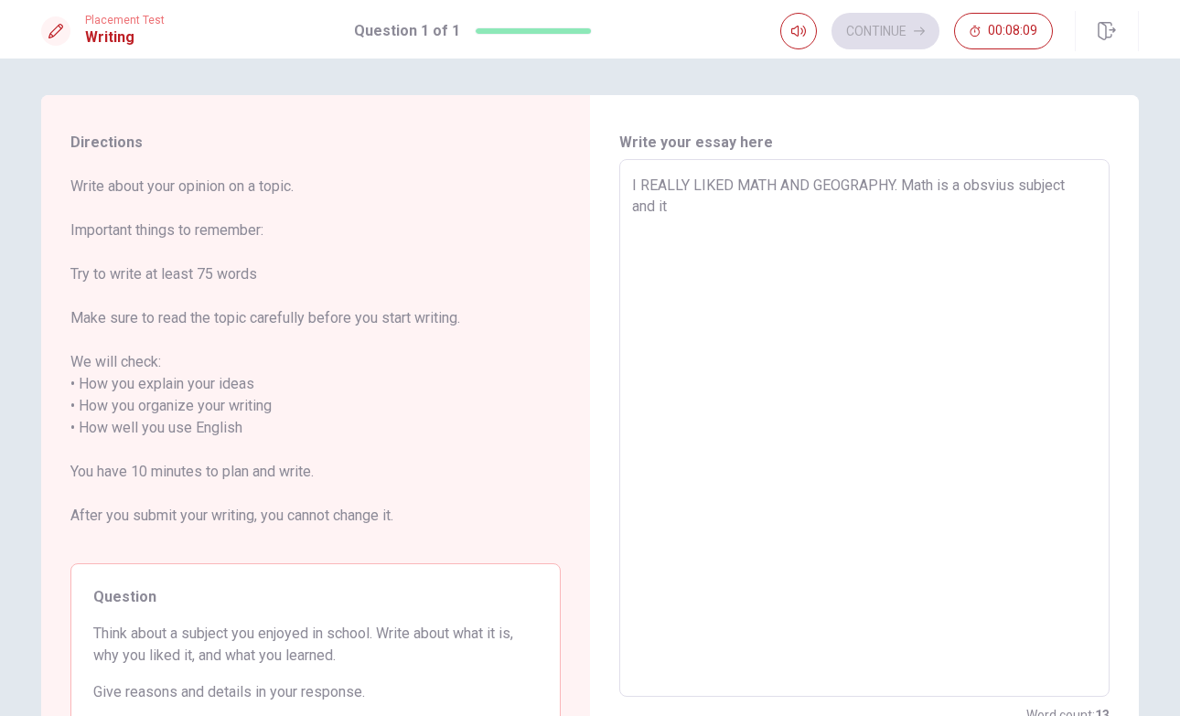
type textarea "I REALLY LIKED MATH AND GEOGRAPHY. Math is a obsvius subject and it"
type textarea "x"
type textarea "I REALLY LIKED MATH AND GEOGRAPHY. Math is a obsvius subject and it i"
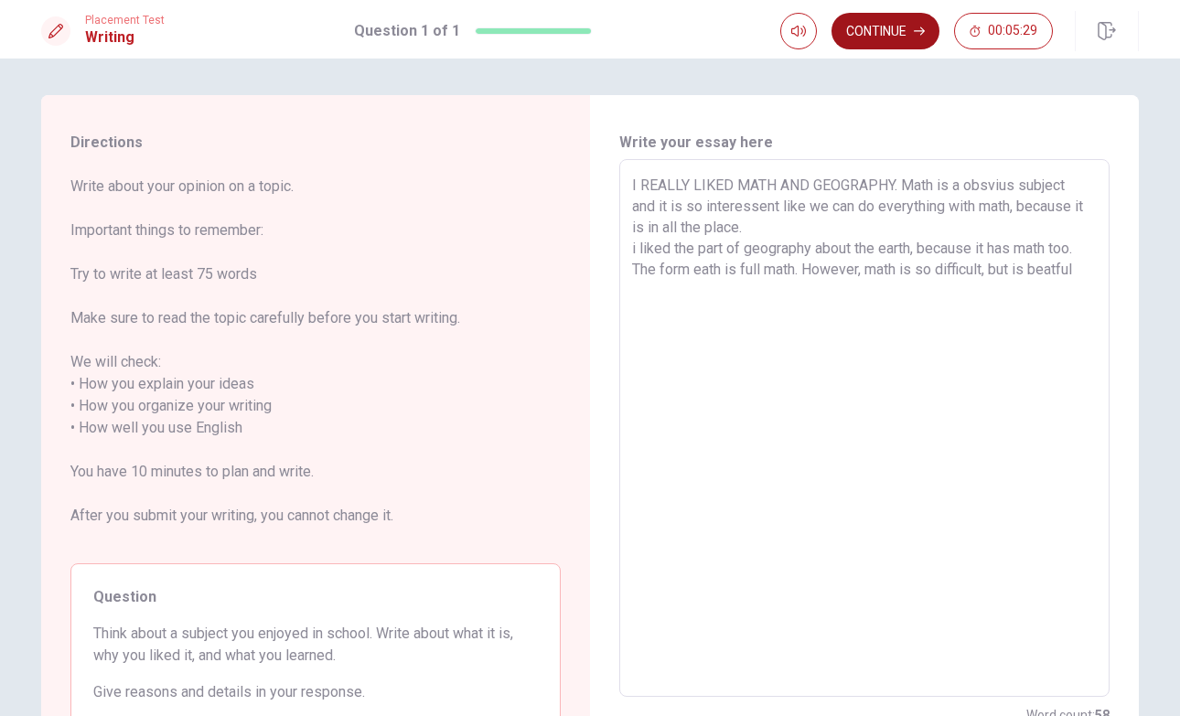
click at [892, 41] on button "Continue" at bounding box center [885, 31] width 108 height 37
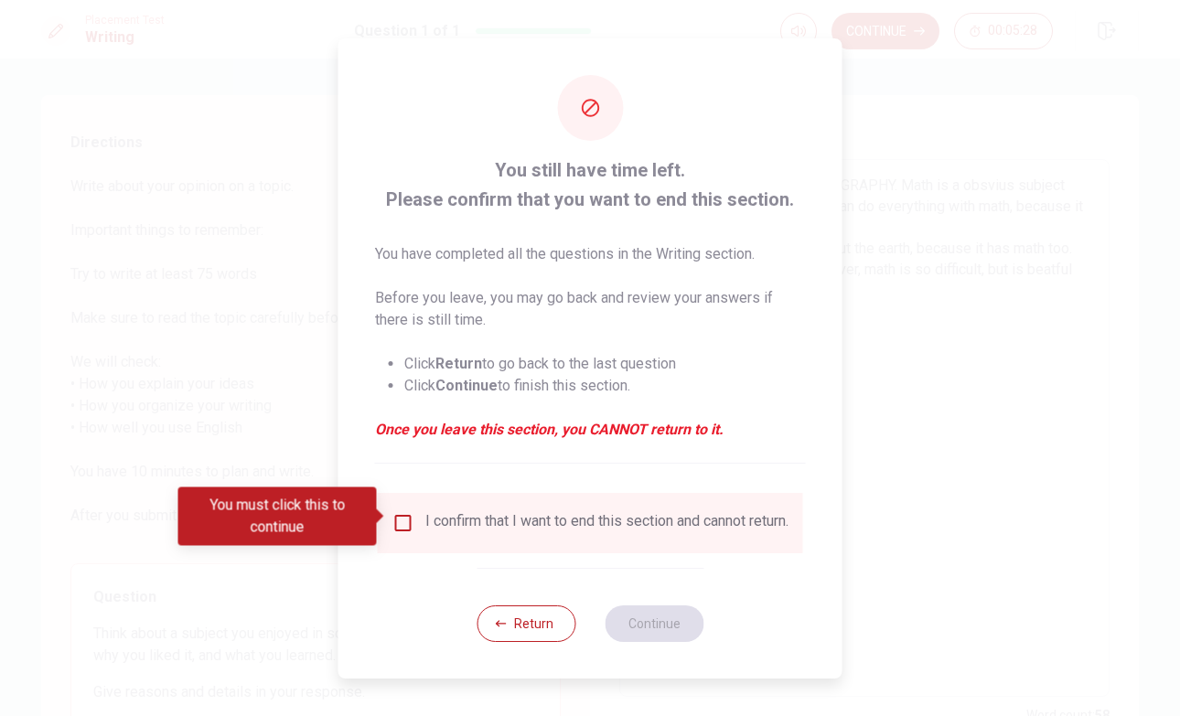
click at [434, 542] on div "I confirm that I want to end this section and cannot return." at bounding box center [590, 523] width 425 height 60
click at [403, 517] on input "You must click this to continue" at bounding box center [403, 523] width 22 height 22
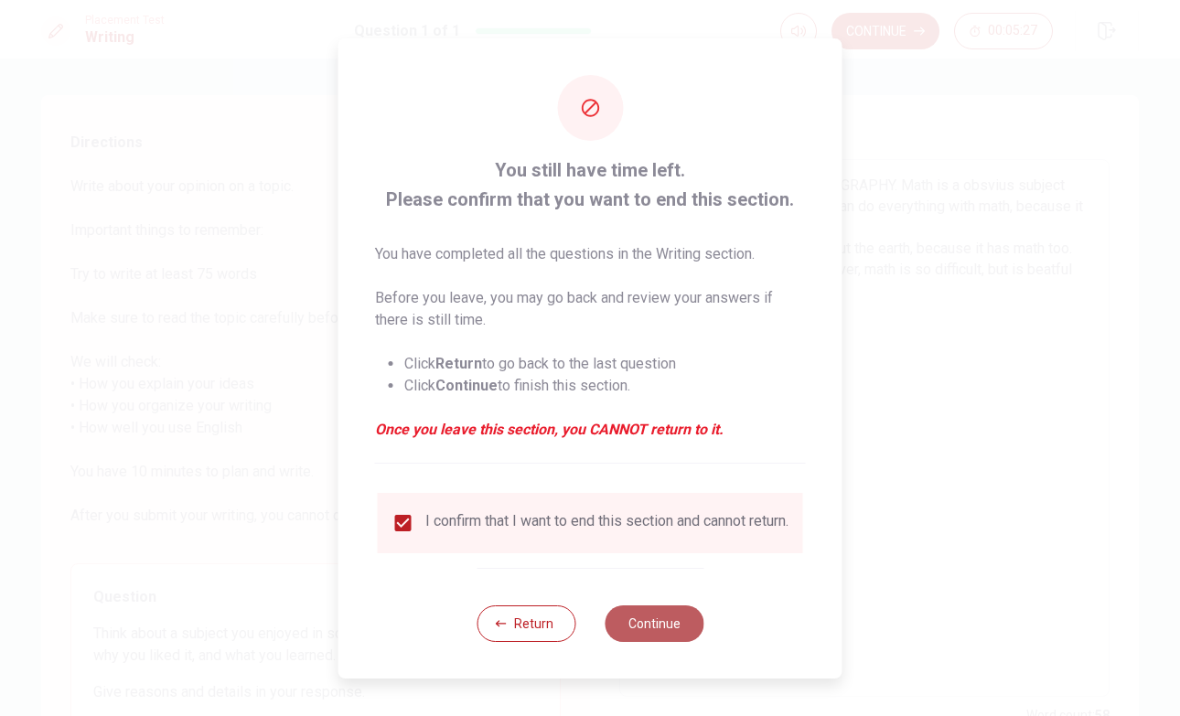
click at [642, 627] on button "Continue" at bounding box center [654, 624] width 99 height 37
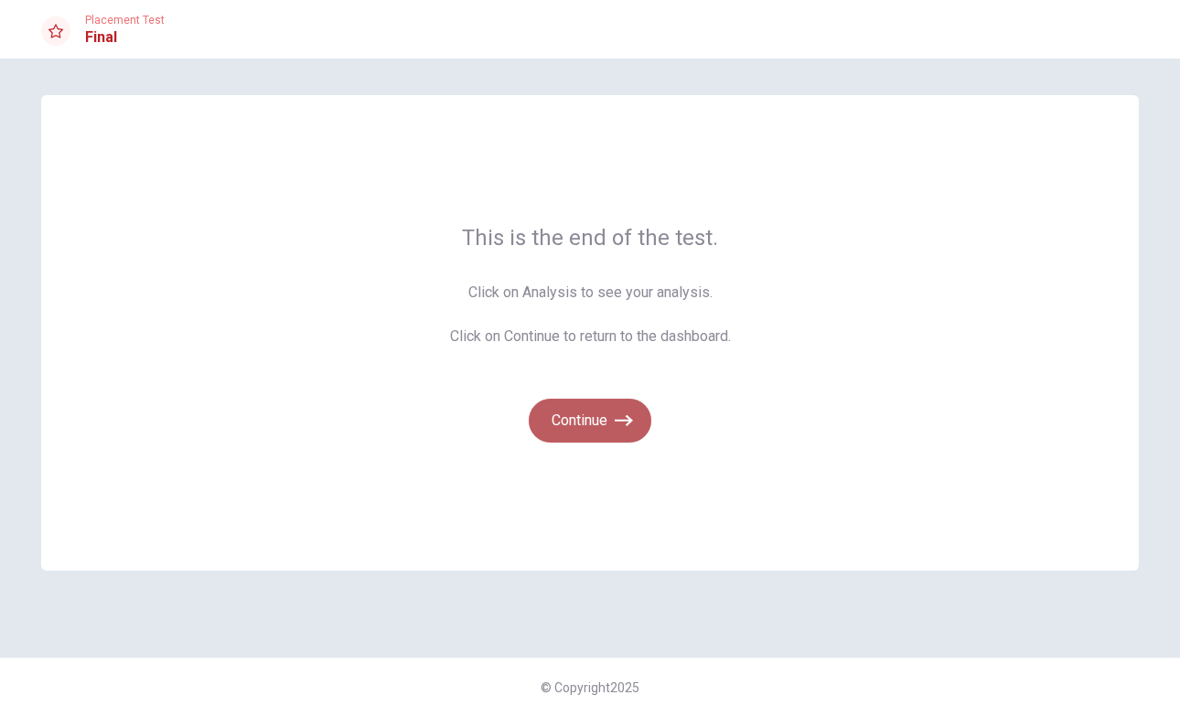
click at [600, 424] on button "Continue" at bounding box center [590, 421] width 123 height 44
